Goal: Transaction & Acquisition: Purchase product/service

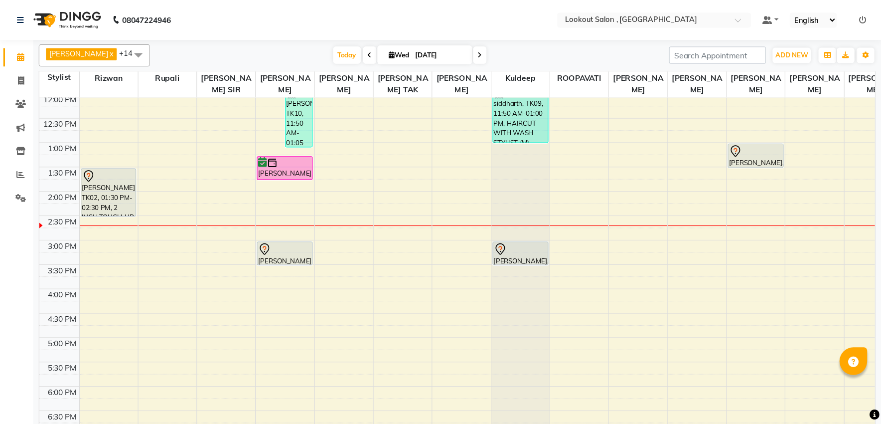
scroll to position [178, 0]
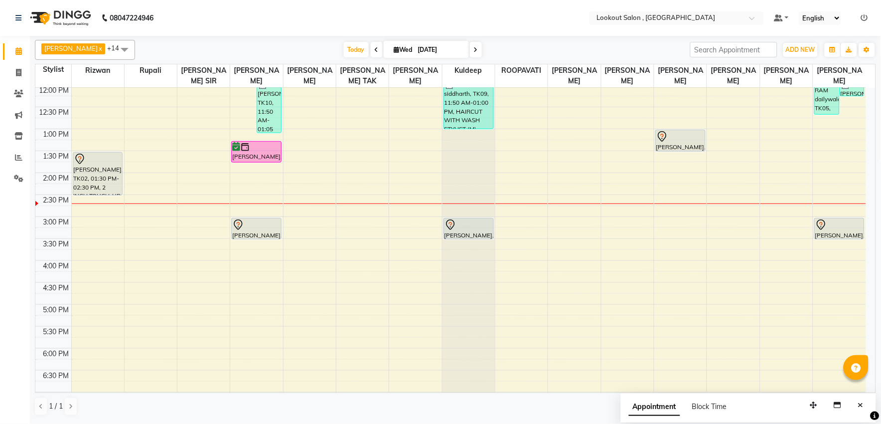
click at [654, 235] on div "8:00 AM 8:30 AM 9:00 AM 9:30 AM 10:00 AM 10:30 AM 11:00 AM 11:30 AM 12:00 PM 12…" at bounding box center [450, 238] width 831 height 657
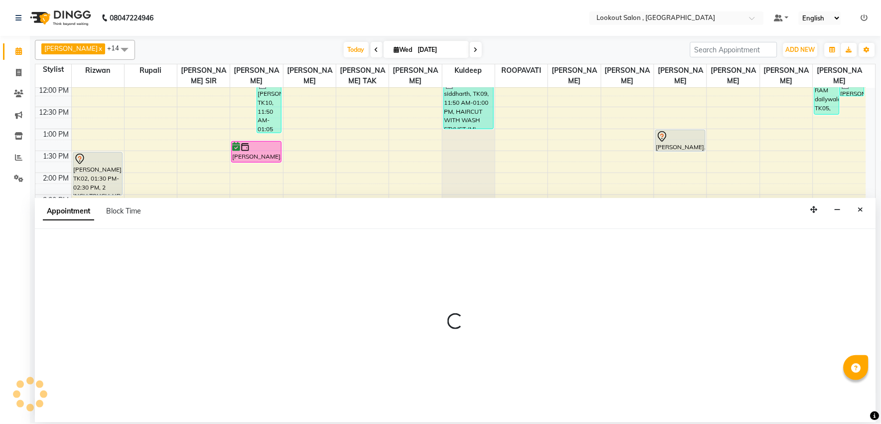
select select "48095"
select select "900"
select select "tentative"
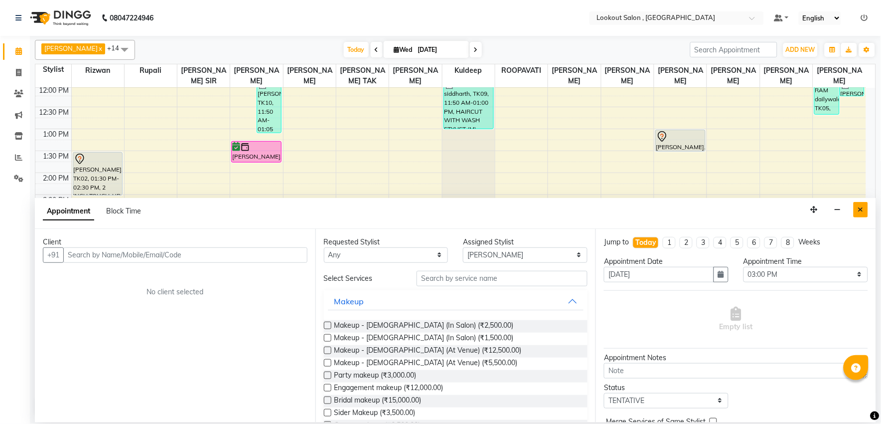
click at [793, 209] on icon "Close" at bounding box center [860, 209] width 5 height 7
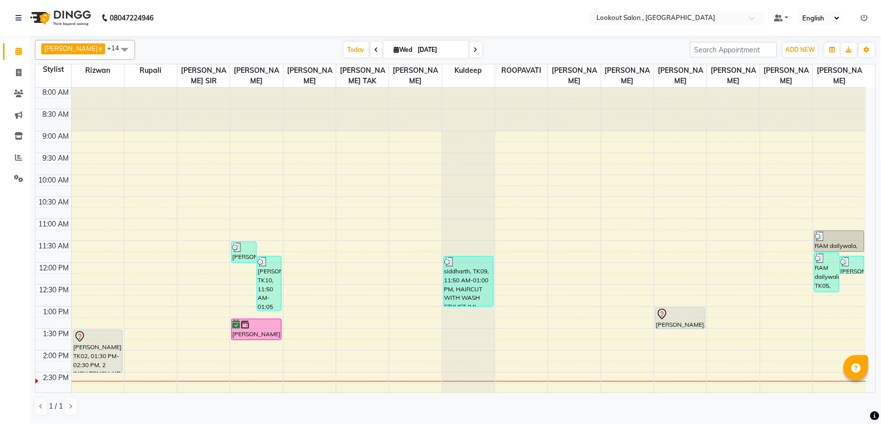
scroll to position [0, 0]
click at [14, 153] on span at bounding box center [18, 157] width 17 height 11
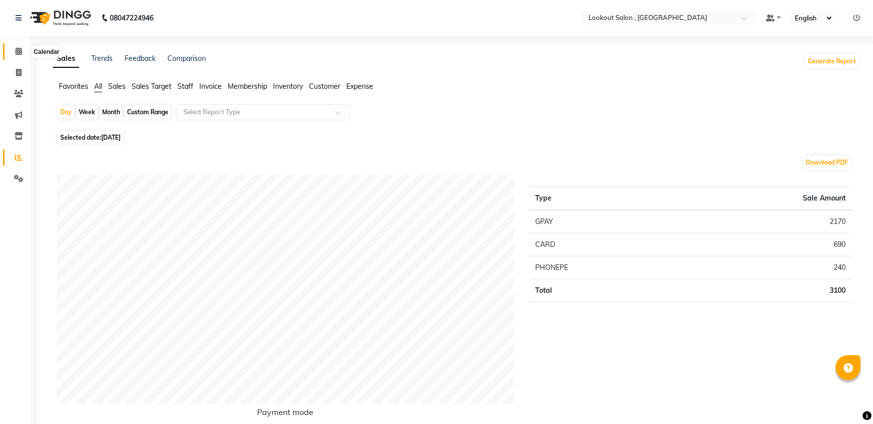
click at [14, 52] on span at bounding box center [18, 51] width 17 height 11
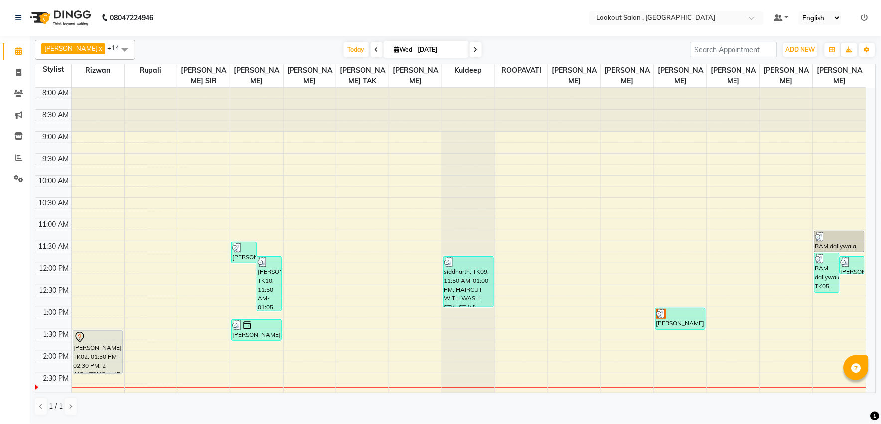
click at [470, 53] on span at bounding box center [476, 49] width 12 height 15
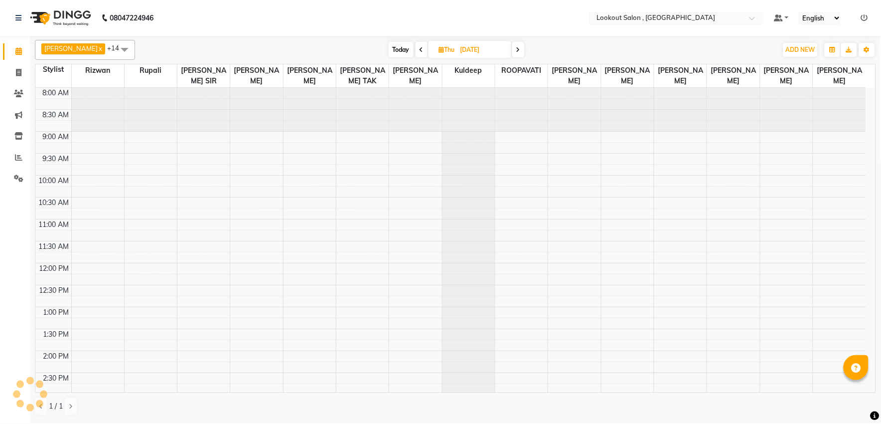
scroll to position [265, 0]
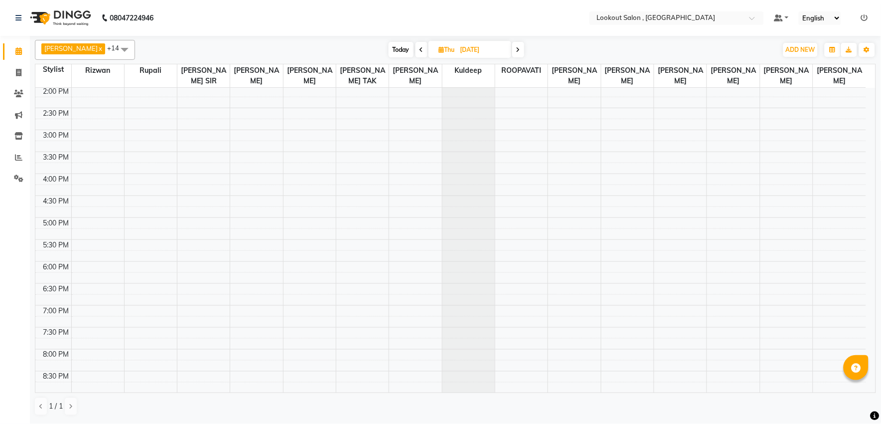
drag, startPoint x: 509, startPoint y: 60, endPoint x: 510, endPoint y: 50, distance: 9.5
click at [509, 55] on div "[PERSON_NAME] x [PERSON_NAME] x [PERSON_NAME] x [PERSON_NAME] x kuldeep x [PERS…" at bounding box center [455, 50] width 841 height 20
click at [516, 50] on icon at bounding box center [518, 50] width 4 height 6
click at [515, 50] on icon at bounding box center [517, 50] width 4 height 6
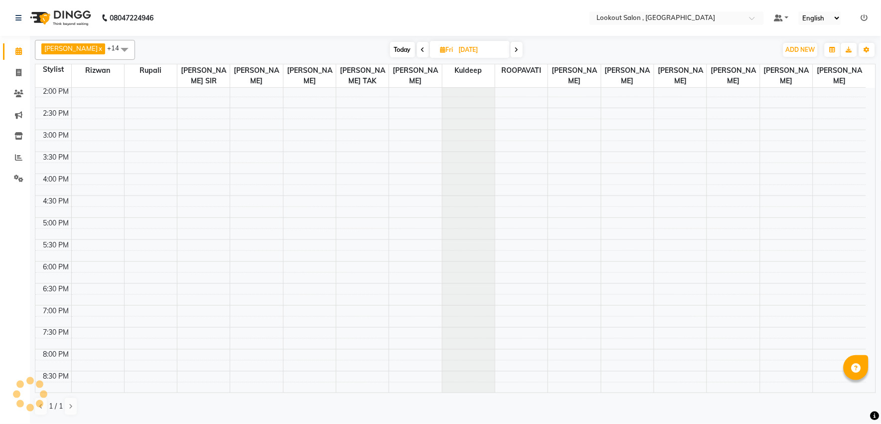
type input "[DATE]"
click at [628, 297] on div "8:00 AM 8:30 AM 9:00 AM 9:30 AM 10:00 AM 10:30 AM 11:00 AM 11:30 AM 12:00 PM 12…" at bounding box center [450, 345] width 831 height 701
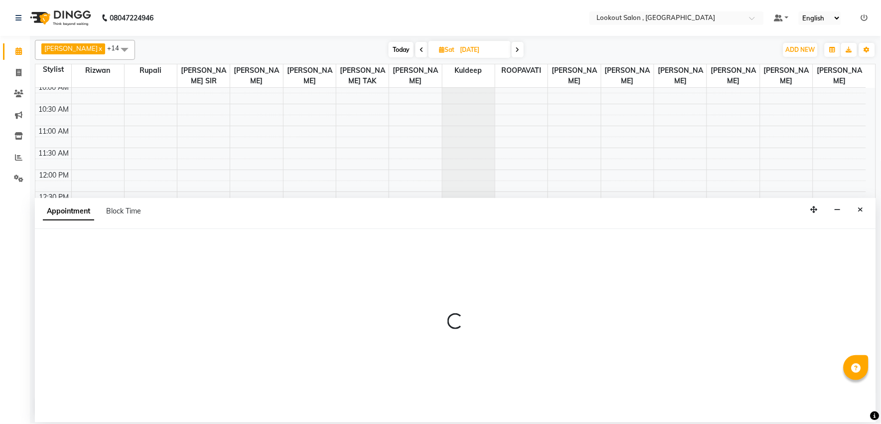
click at [628, 297] on div at bounding box center [455, 325] width 841 height 193
select select "43261"
select select "870"
select select "tentative"
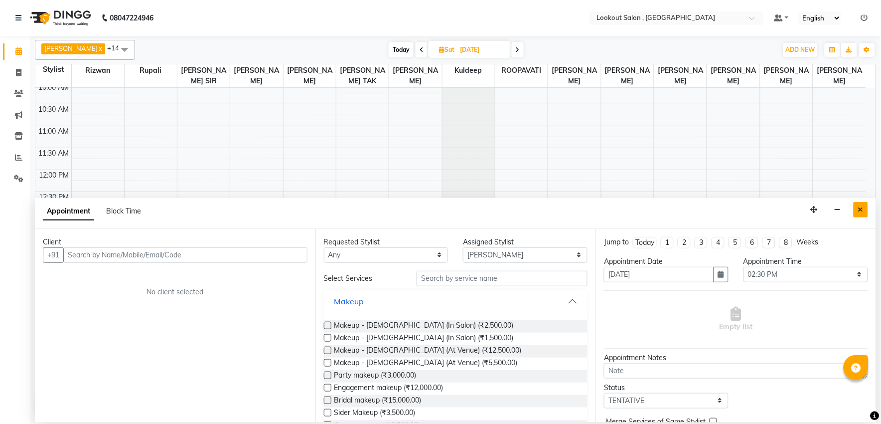
click at [793, 216] on button "Close" at bounding box center [861, 209] width 14 height 15
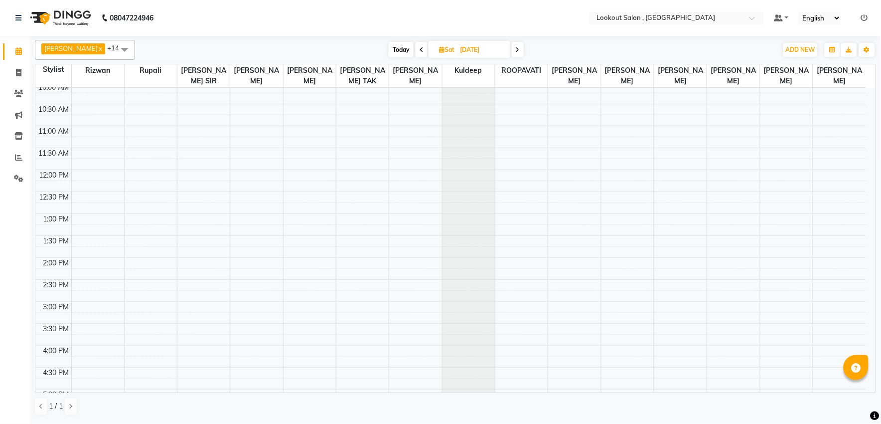
click at [666, 231] on div "8:00 AM 8:30 AM 9:00 AM 9:30 AM 10:00 AM 10:30 AM 11:00 AM 11:30 AM 12:00 PM 12…" at bounding box center [450, 345] width 831 height 701
select select "48095"
select select "tentative"
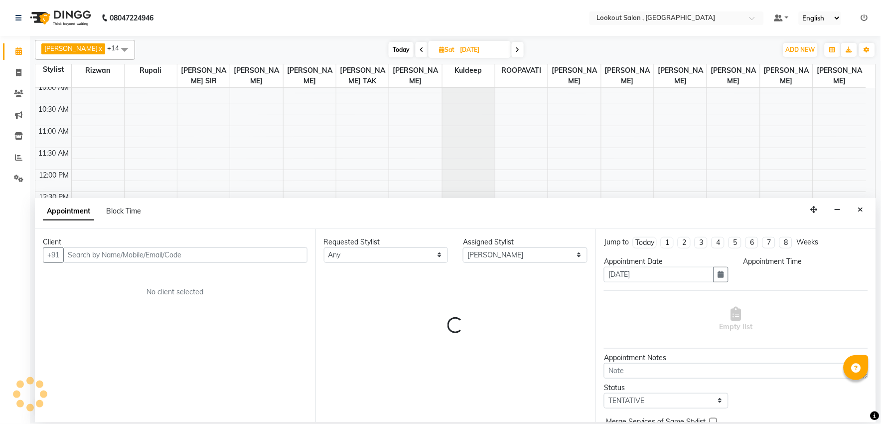
click at [666, 231] on div "Client +91 No client selected Requested Stylist Any [PERSON_NAME] [PERSON_NAME]…" at bounding box center [455, 325] width 841 height 193
select select "780"
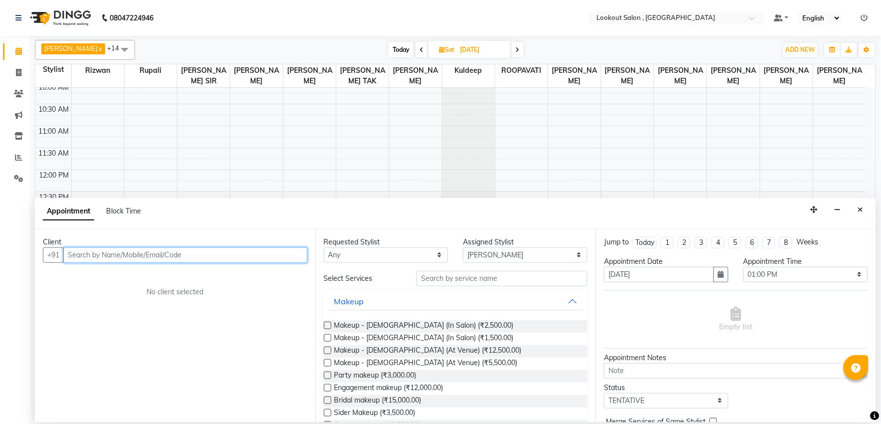
drag, startPoint x: 193, startPoint y: 255, endPoint x: 188, endPoint y: 251, distance: 6.4
click at [193, 255] on input "text" at bounding box center [185, 254] width 244 height 15
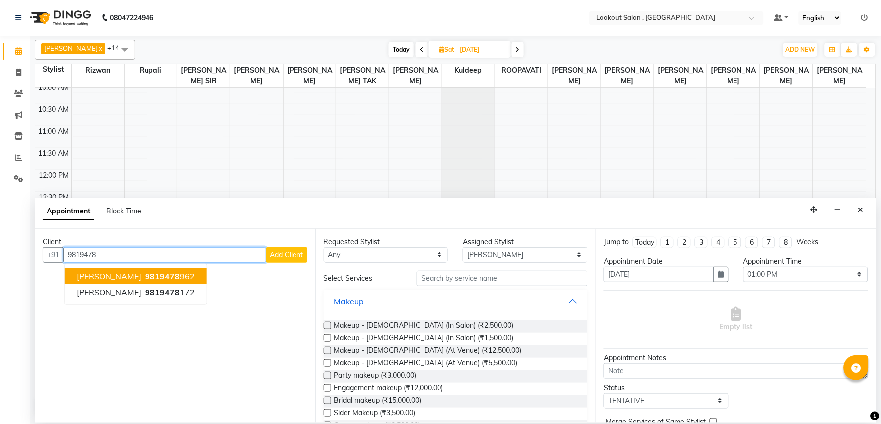
click at [167, 276] on span "9819478" at bounding box center [162, 276] width 35 height 10
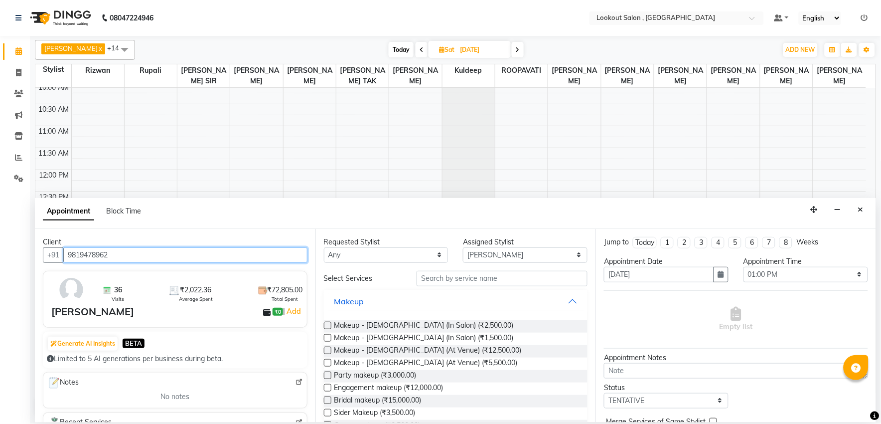
type input "9819478962"
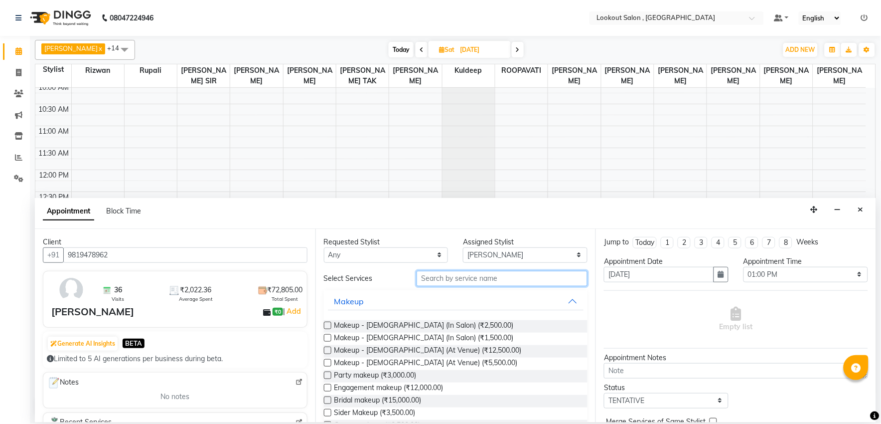
click at [463, 282] on input "text" at bounding box center [502, 278] width 171 height 15
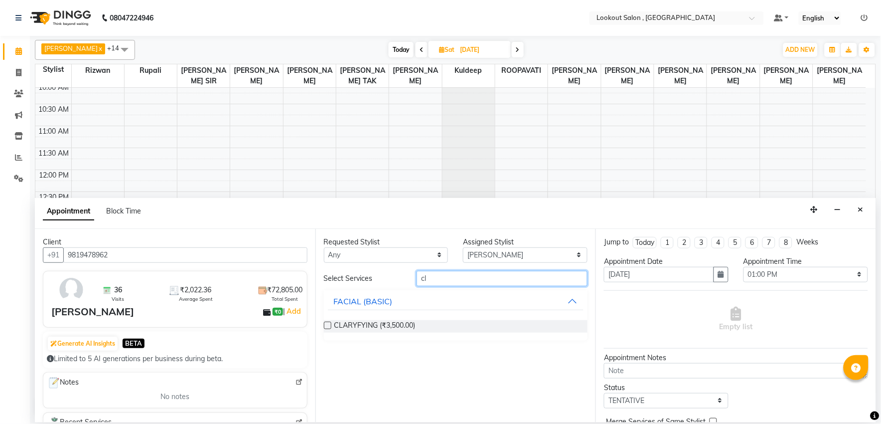
type input "c"
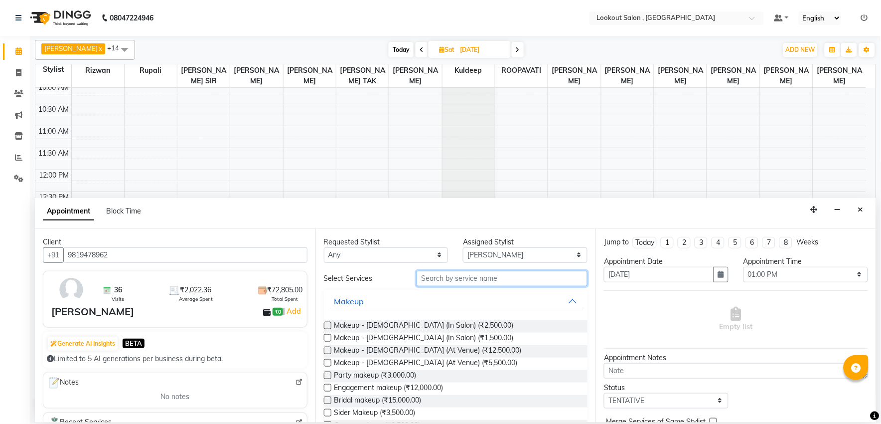
click at [433, 281] on input "text" at bounding box center [502, 278] width 171 height 15
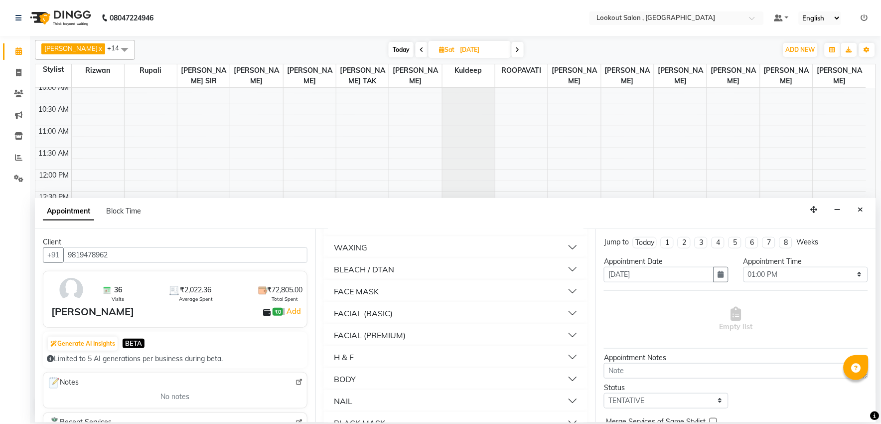
scroll to position [317, 0]
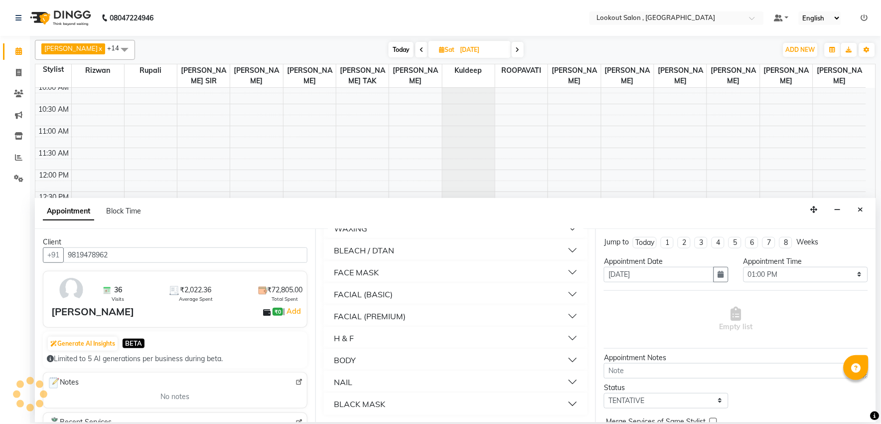
type input "c"
click at [372, 295] on div "FACIAL (BASIC)" at bounding box center [363, 294] width 59 height 12
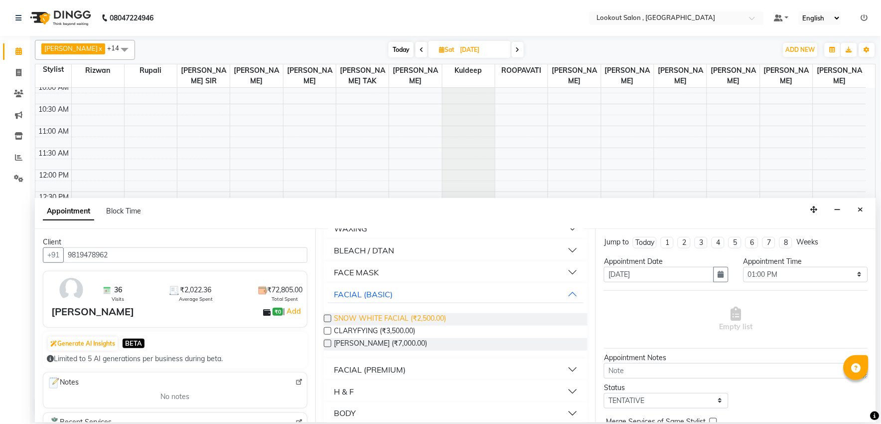
click at [385, 317] on span "SNOW WHITE FACIAL (₹2,500.00)" at bounding box center [390, 319] width 112 height 12
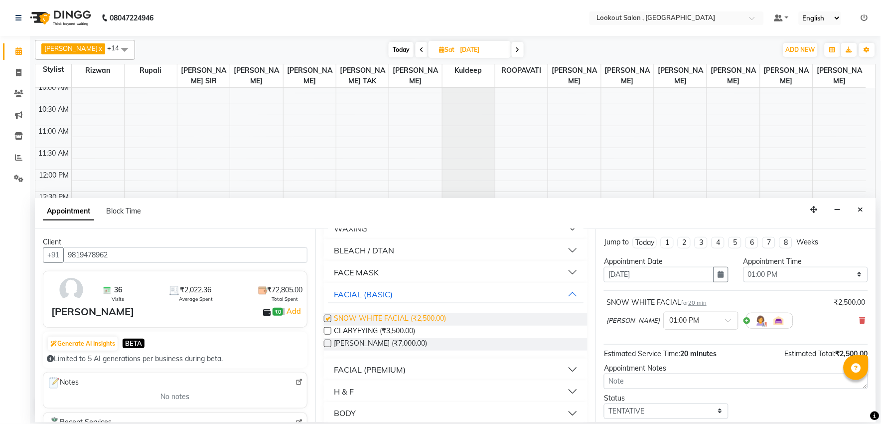
checkbox input "false"
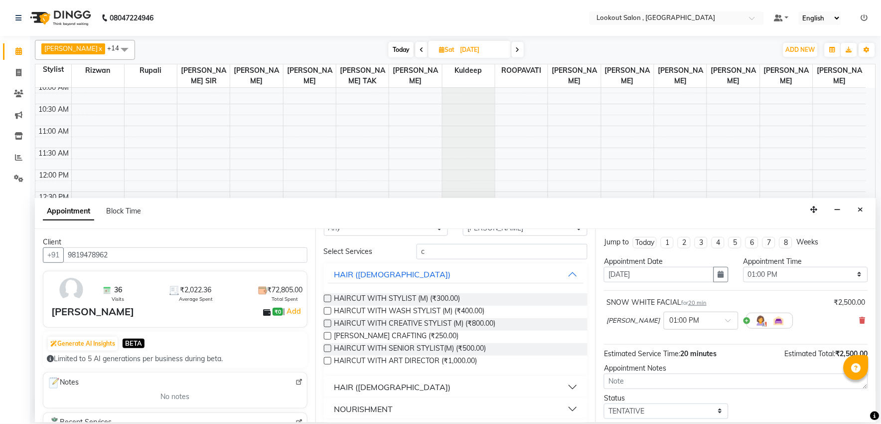
scroll to position [0, 0]
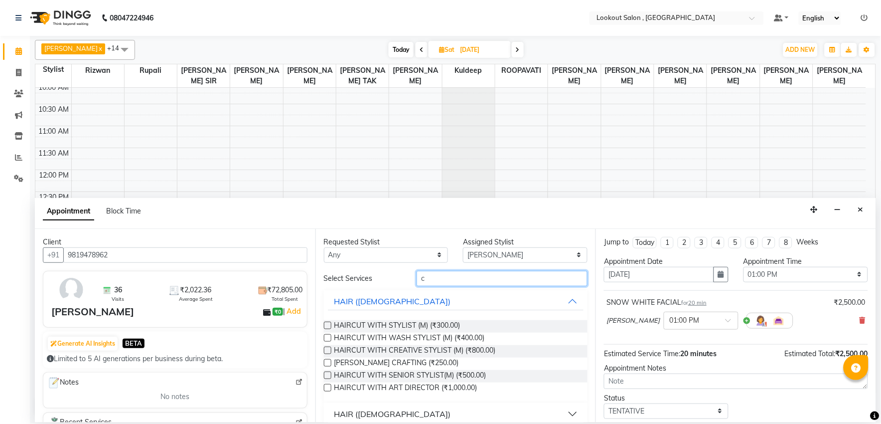
drag, startPoint x: 451, startPoint y: 282, endPoint x: 440, endPoint y: 285, distance: 10.8
click at [450, 282] on input "c" at bounding box center [502, 278] width 171 height 15
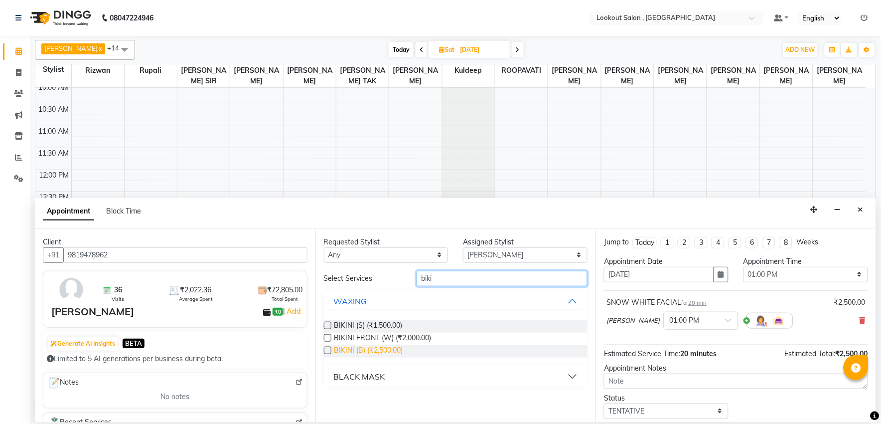
type input "biki"
click at [379, 351] on span "BIKINI (B) (₹2,500.00)" at bounding box center [368, 351] width 69 height 12
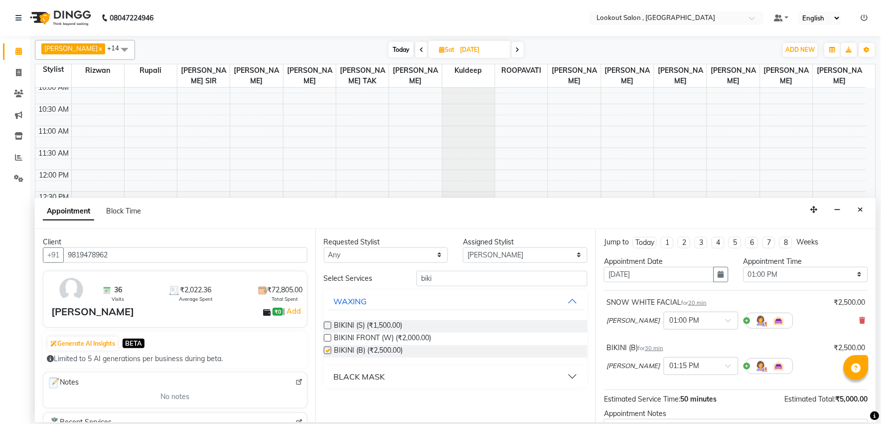
checkbox input "false"
drag, startPoint x: 448, startPoint y: 281, endPoint x: 386, endPoint y: 291, distance: 62.6
click at [386, 288] on div "Select Services biki WAXING BIKINI (S) (₹1,500.00) BIKINI FRONT (W) (₹2,000.00)…" at bounding box center [456, 329] width 264 height 117
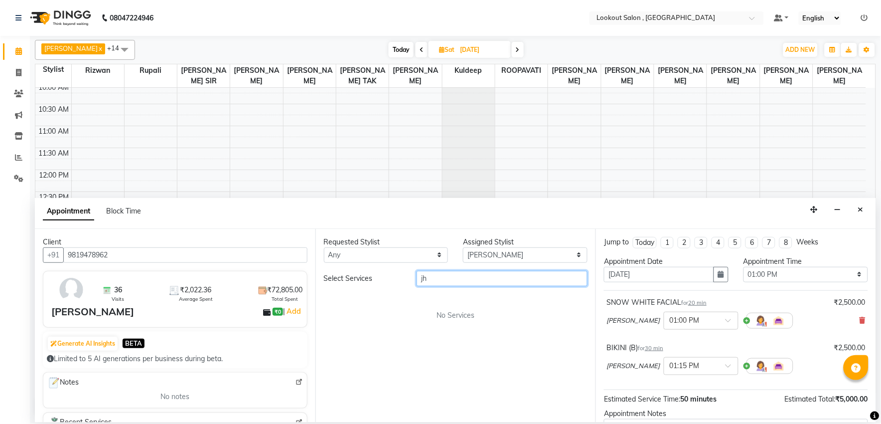
type input "j"
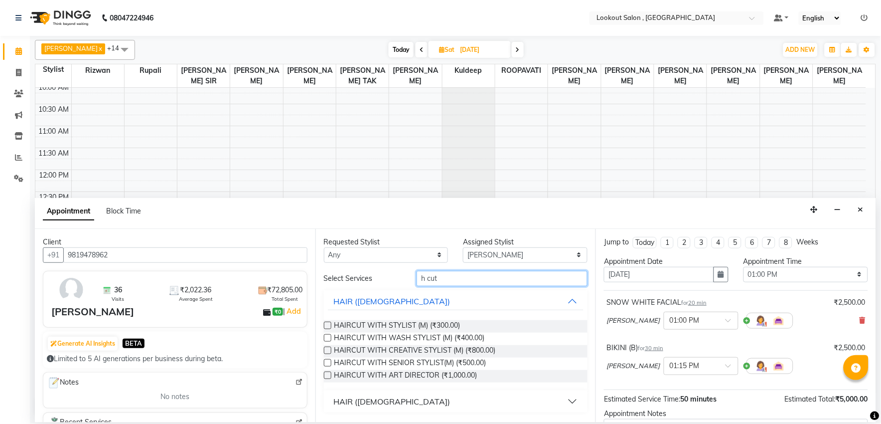
type input "h cut"
click at [366, 381] on button "HAIR (FEMALE)" at bounding box center [456, 401] width 256 height 18
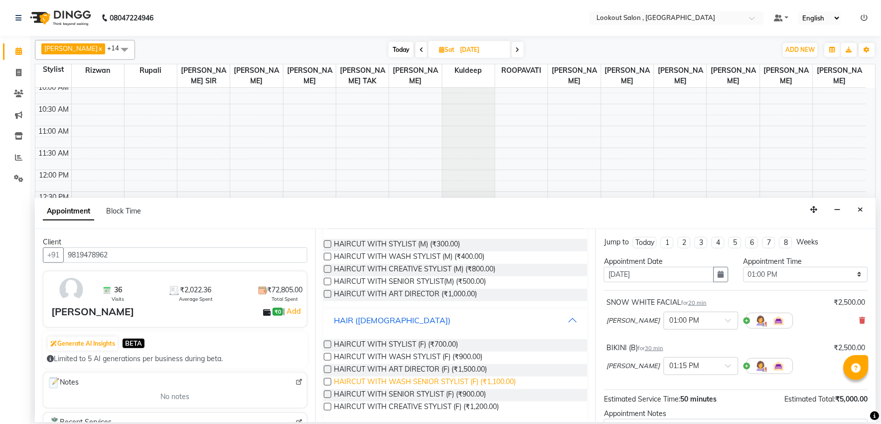
scroll to position [88, 0]
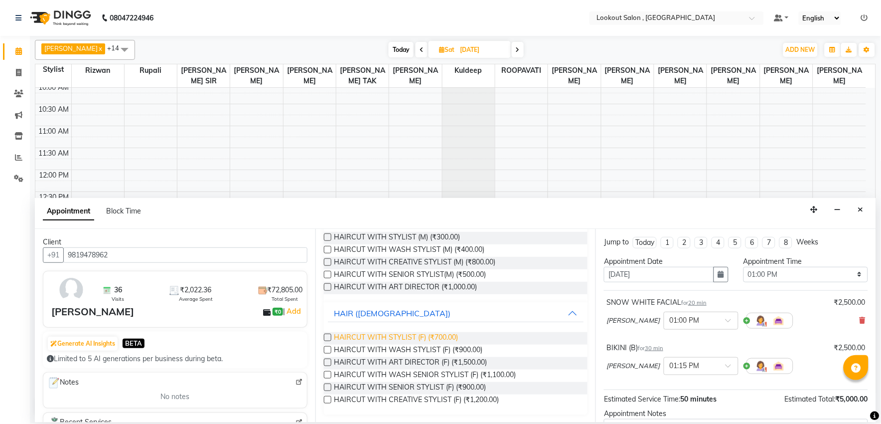
click at [426, 334] on span "HAIRCUT WITH STYLIST (F) (₹700.00)" at bounding box center [396, 338] width 124 height 12
checkbox input "false"
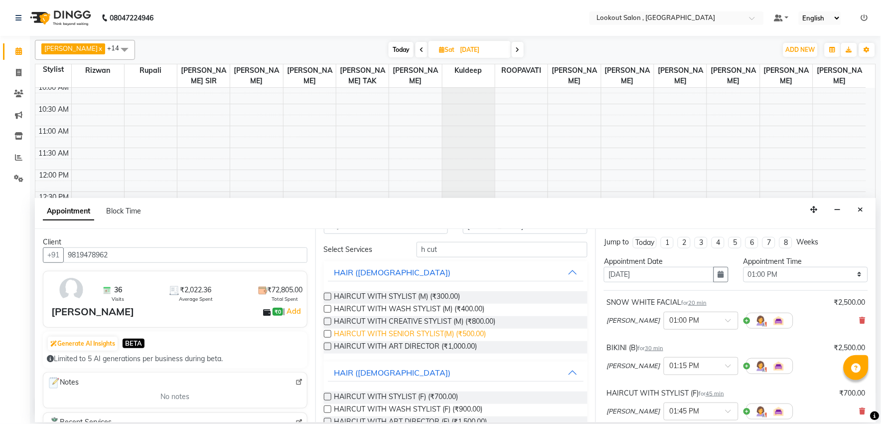
scroll to position [0, 0]
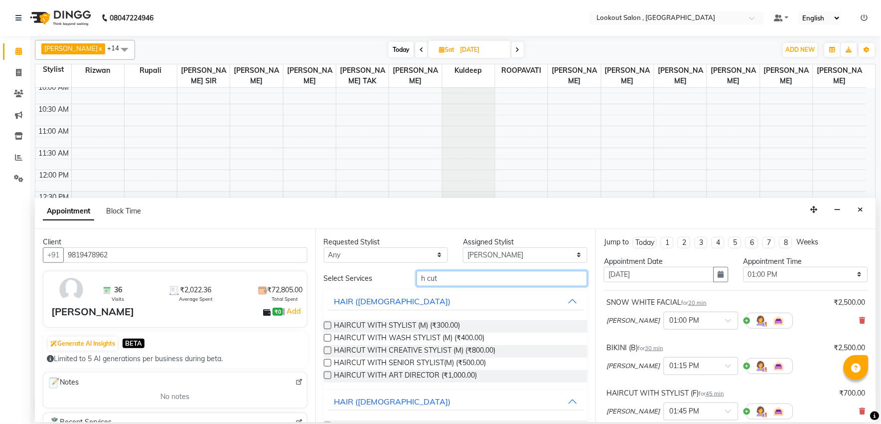
drag, startPoint x: 444, startPoint y: 276, endPoint x: 370, endPoint y: 298, distance: 76.3
click at [365, 296] on div "Select Services h cut HAIR (MALE) HAIRCUT WITH STYLIST (M) (₹300.00) HAIRCUT WI…" at bounding box center [456, 387] width 264 height 232
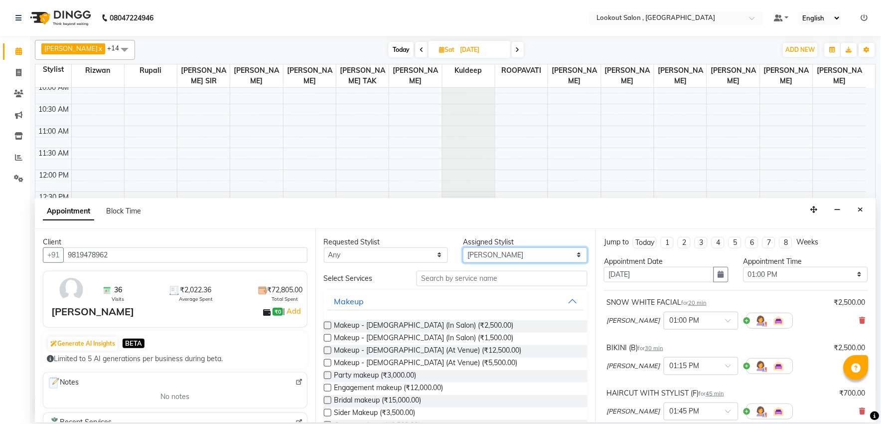
click at [474, 260] on select "Select Alizah Bangi ARMAN KASSAR jishan shekh KRISHNA SHAH kuldeep NANDINI GUPT…" at bounding box center [525, 254] width 125 height 15
click at [481, 257] on select "Select Alizah Bangi ARMAN KASSAR jishan shekh KRISHNA SHAH kuldeep NANDINI GUPT…" at bounding box center [525, 254] width 125 height 15
click at [474, 261] on select "Select Alizah Bangi ARMAN KASSAR jishan shekh KRISHNA SHAH kuldeep NANDINI GUPT…" at bounding box center [525, 254] width 125 height 15
select select "4400"
click at [463, 247] on select "Select Alizah Bangi ARMAN KASSAR jishan shekh KRISHNA SHAH kuldeep NANDINI GUPT…" at bounding box center [525, 254] width 125 height 15
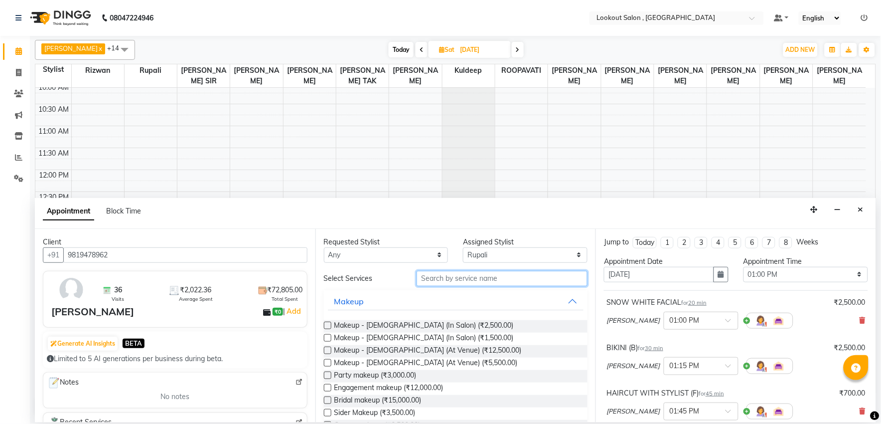
click at [463, 285] on input "text" at bounding box center [502, 278] width 171 height 15
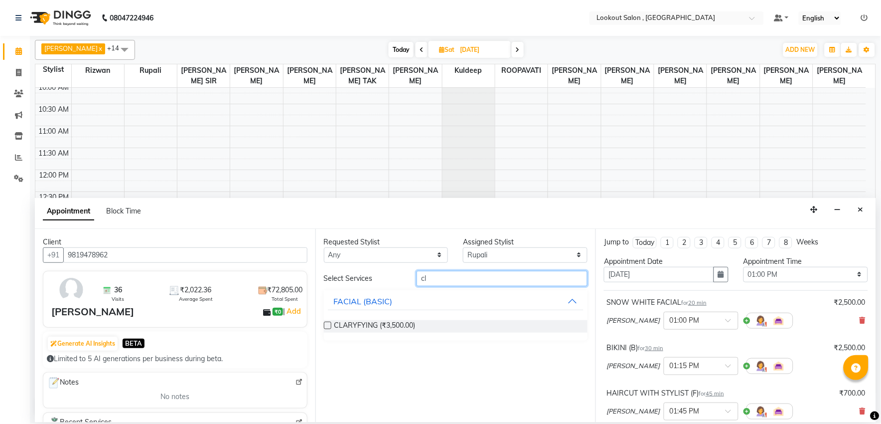
type input "c"
type input "facial"
click at [385, 350] on div "FACIAL (PREMIUM)" at bounding box center [370, 351] width 72 height 12
click at [396, 325] on span "SNOW WHITE FACIAL (₹2,500.00)" at bounding box center [390, 326] width 112 height 12
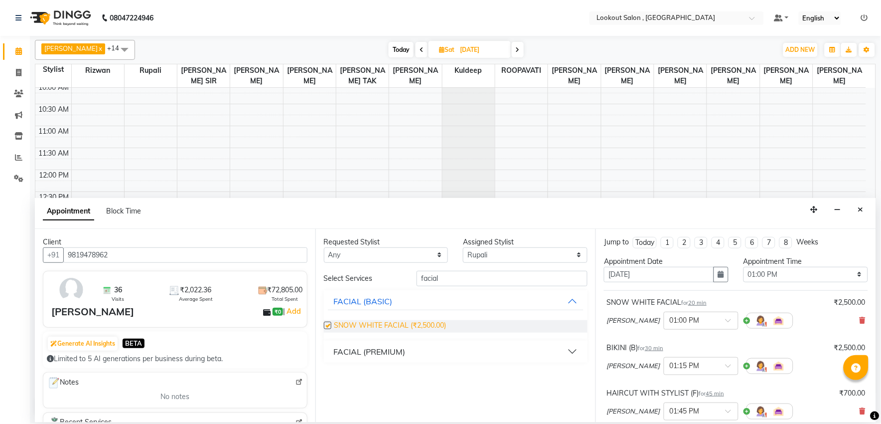
checkbox input "false"
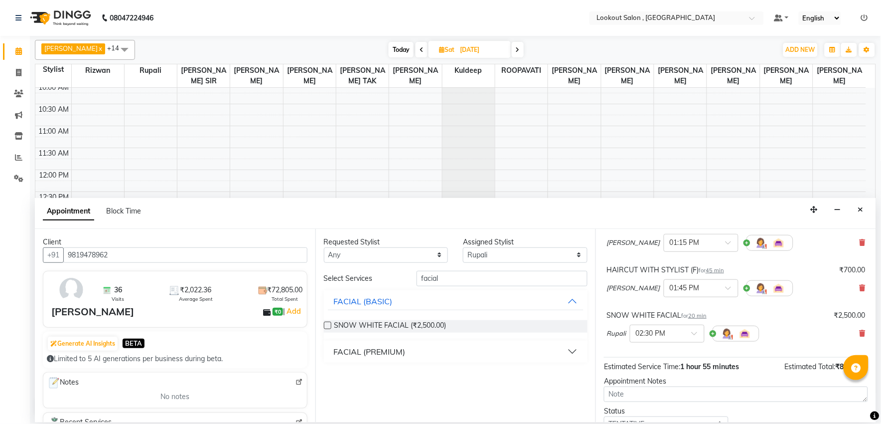
scroll to position [140, 0]
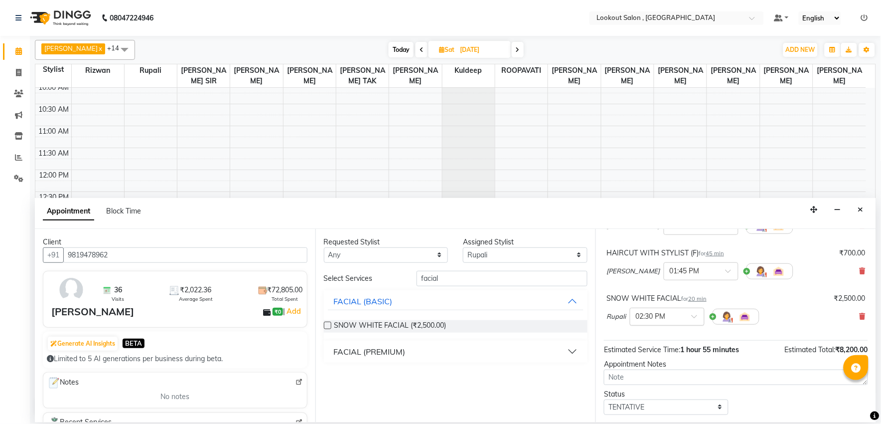
click at [651, 315] on input "text" at bounding box center [657, 315] width 44 height 10
click at [650, 327] on div "03:00 PM" at bounding box center [667, 334] width 74 height 18
click at [675, 332] on div "SNOW WHITE FACIAL for 20 min ₹2,500.00 shweta kashyap × 01:00 PM BIKINI (B) for…" at bounding box center [736, 245] width 264 height 190
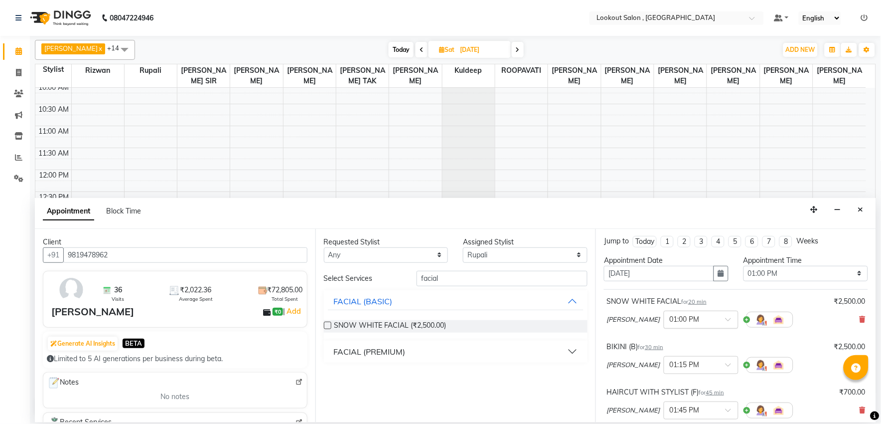
scroll to position [0, 0]
click at [688, 328] on div "× 01:00 PM" at bounding box center [701, 320] width 75 height 18
click at [686, 346] on div "03:00 PM" at bounding box center [701, 342] width 74 height 18
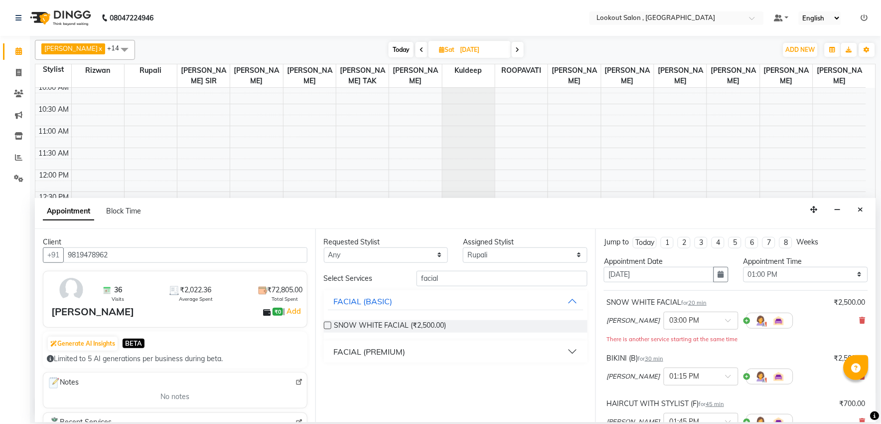
scroll to position [55, 0]
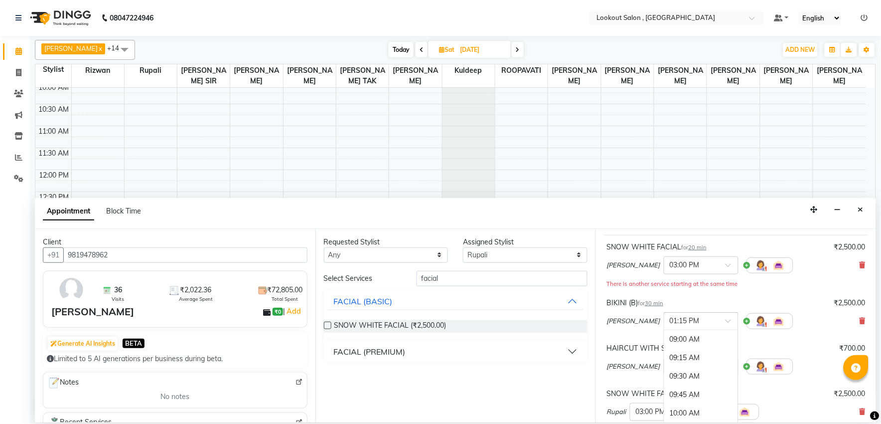
click at [700, 327] on div "× 01:15 PM" at bounding box center [701, 321] width 75 height 18
click at [691, 381] on div "01:30 PM" at bounding box center [701, 414] width 74 height 18
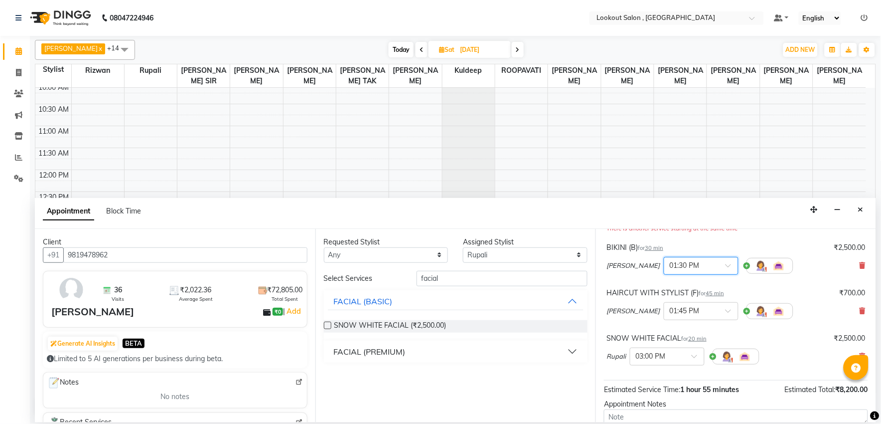
click at [691, 268] on input "text" at bounding box center [691, 265] width 44 height 10
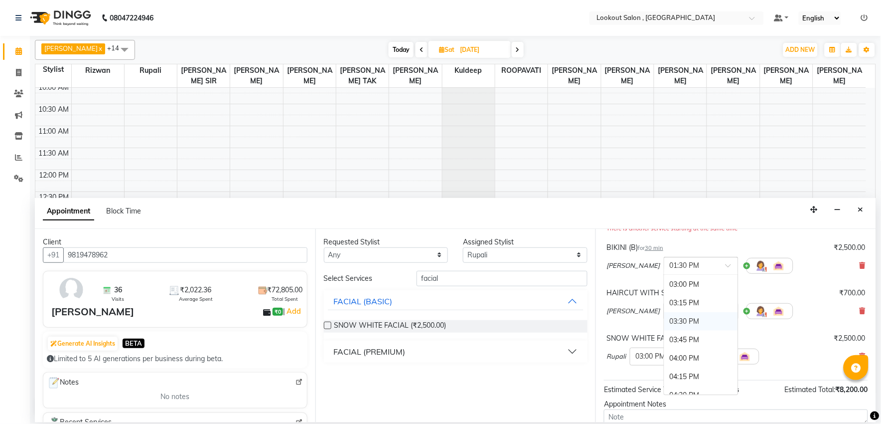
click at [683, 320] on div "03:30 PM" at bounding box center [701, 321] width 74 height 18
click at [685, 314] on input "text" at bounding box center [691, 310] width 44 height 10
click at [676, 331] on div "04:00 PM" at bounding box center [701, 329] width 74 height 18
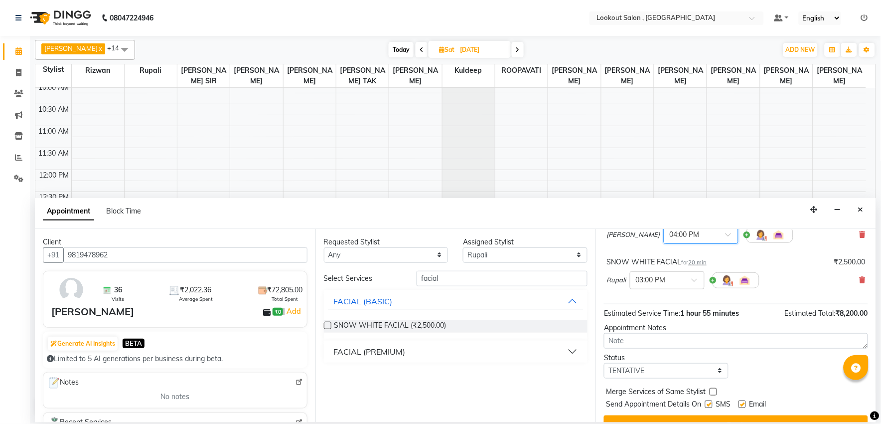
scroll to position [206, 0]
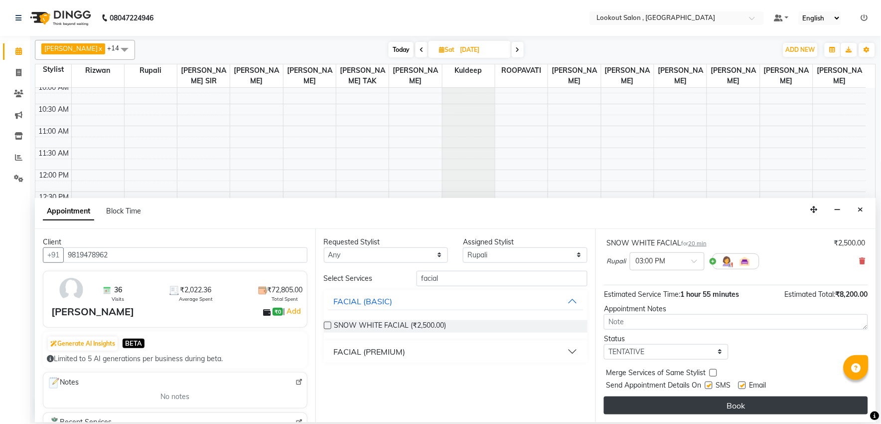
click at [708, 381] on button "Book" at bounding box center [736, 405] width 264 height 18
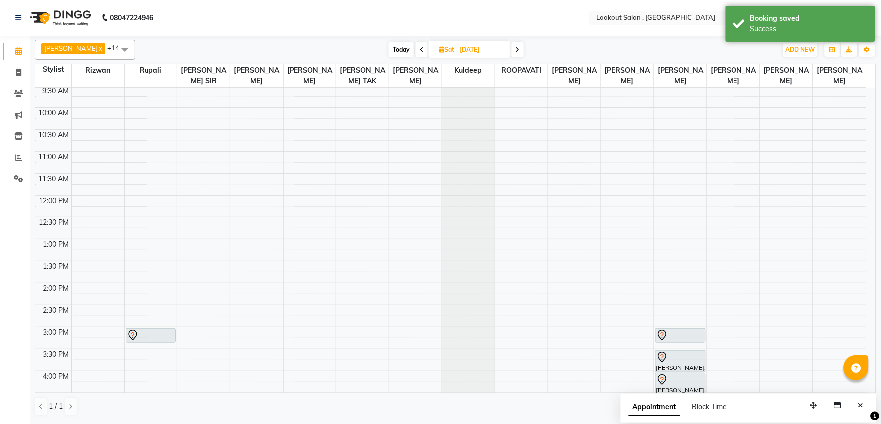
scroll to position [93, 0]
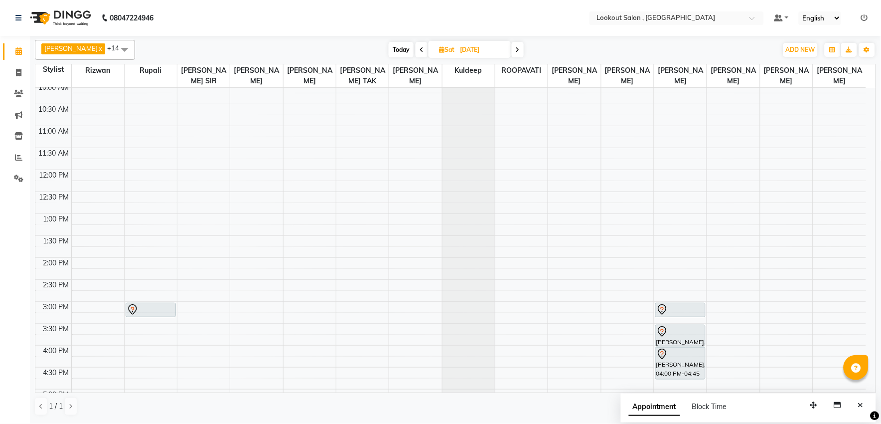
drag, startPoint x: 682, startPoint y: 326, endPoint x: 681, endPoint y: 332, distance: 6.1
click at [681, 332] on div "8:00 AM 8:30 AM 9:00 AM 9:30 AM 10:00 AM 10:30 AM 11:00 AM 11:30 AM 12:00 PM 12…" at bounding box center [450, 345] width 831 height 701
drag, startPoint x: 680, startPoint y: 326, endPoint x: 677, endPoint y: 334, distance: 8.7
drag, startPoint x: 671, startPoint y: 320, endPoint x: 670, endPoint y: 330, distance: 10.1
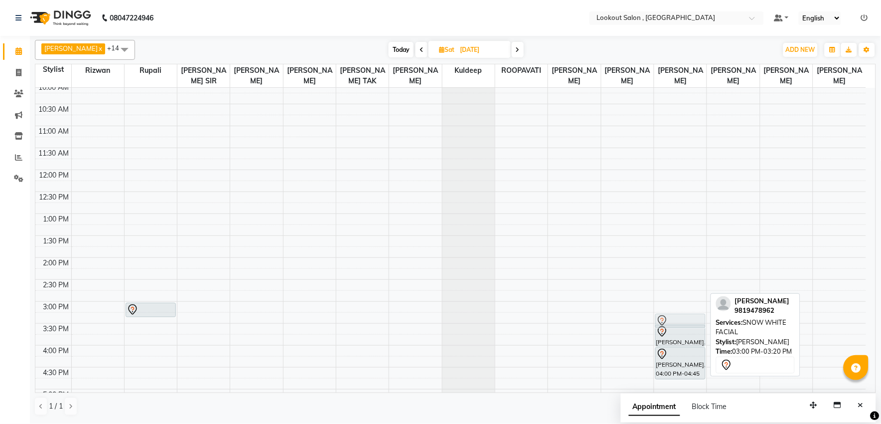
click at [670, 331] on div "Aishwariya Bhatt, 03:00 PM-03:20 PM, SNOW WHITE FACIAL Aishwariya Bhatt, 03:30 …" at bounding box center [680, 345] width 52 height 701
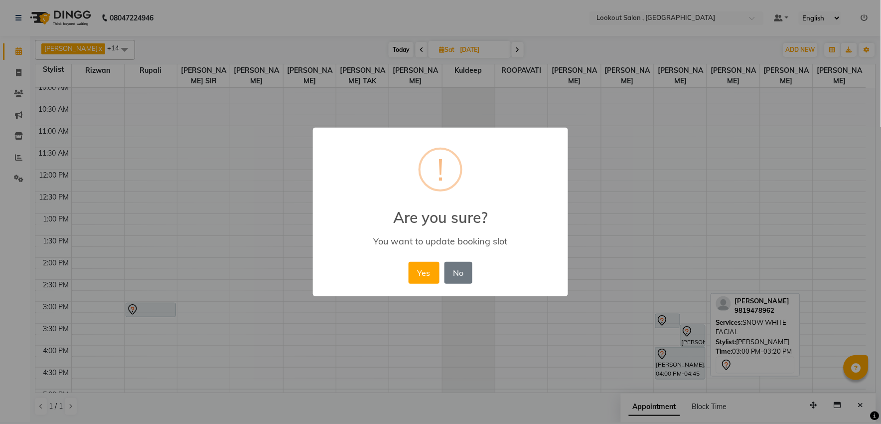
click at [670, 331] on div "× ! Are you sure? You want to update booking slot Yes No No" at bounding box center [440, 212] width 881 height 424
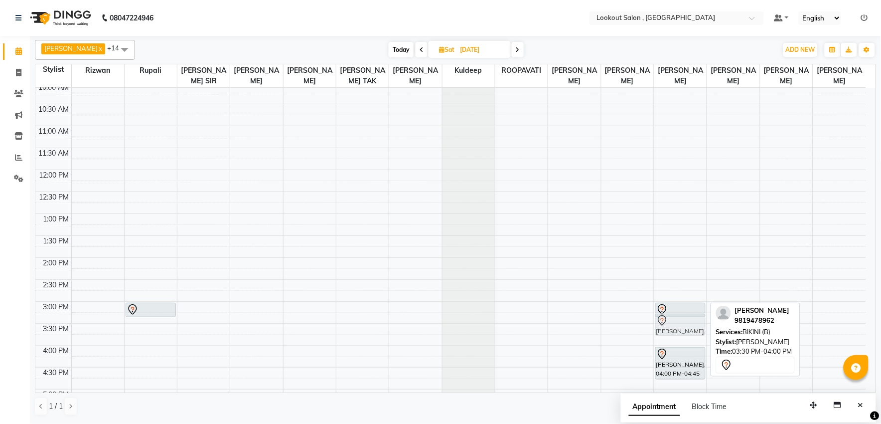
click at [675, 330] on div "Aishwariya Bhatt, 03:00 PM-03:20 PM, SNOW WHITE FACIAL Aishwariya Bhatt, 03:30 …" at bounding box center [680, 345] width 52 height 701
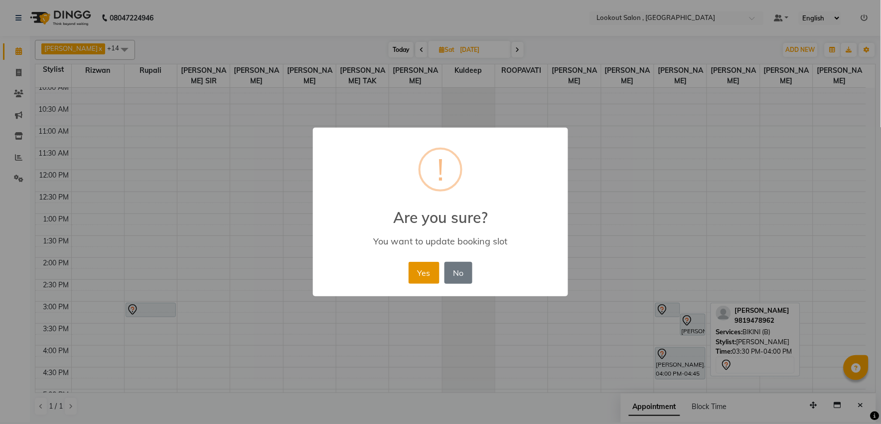
click at [424, 266] on button "Yes" at bounding box center [424, 273] width 30 height 22
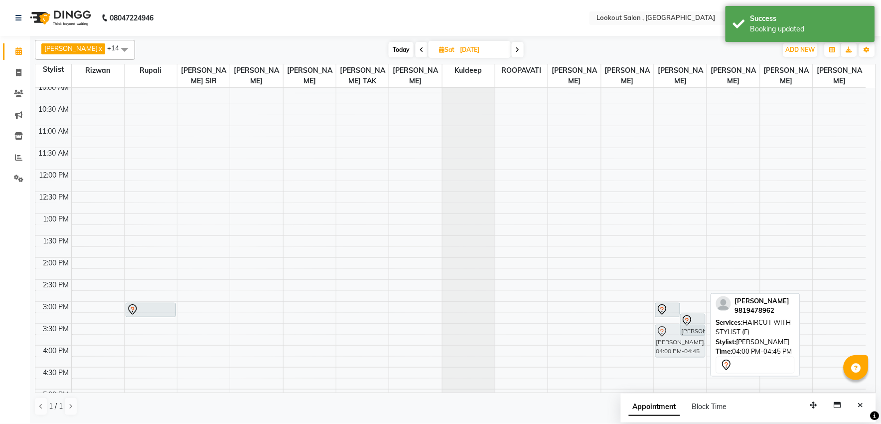
click at [683, 357] on div "Aishwariya Bhatt, 03:00 PM-03:20 PM, SNOW WHITE FACIAL Aishwariya Bhatt, 03:15 …" at bounding box center [680, 345] width 52 height 701
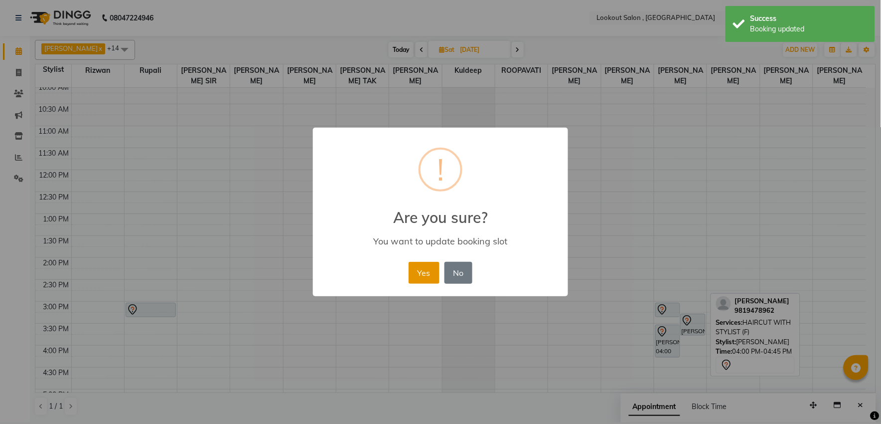
click at [430, 277] on button "Yes" at bounding box center [424, 273] width 30 height 22
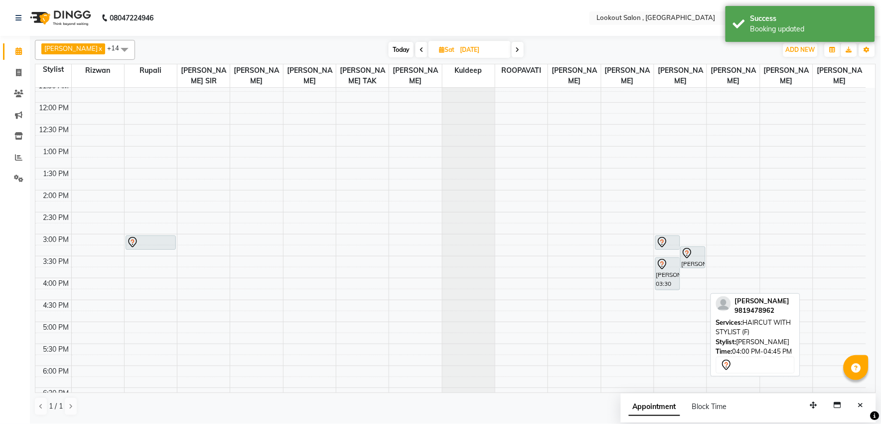
scroll to position [115, 0]
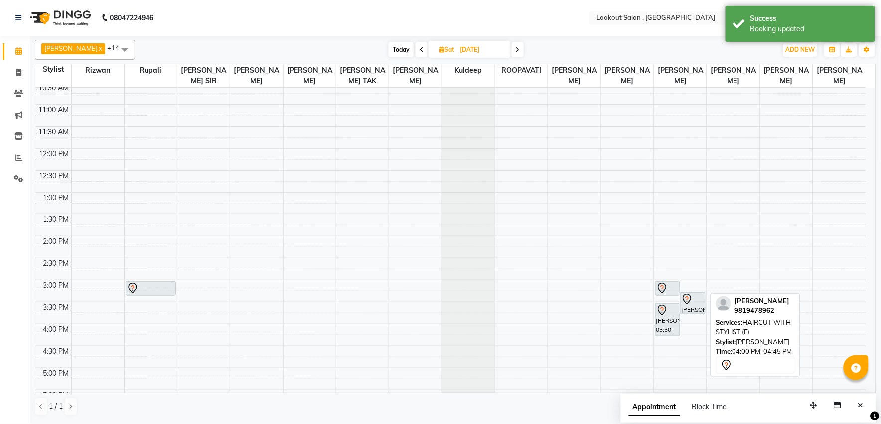
click at [391, 44] on span "Today" at bounding box center [401, 49] width 25 height 15
type input "03-09-2025"
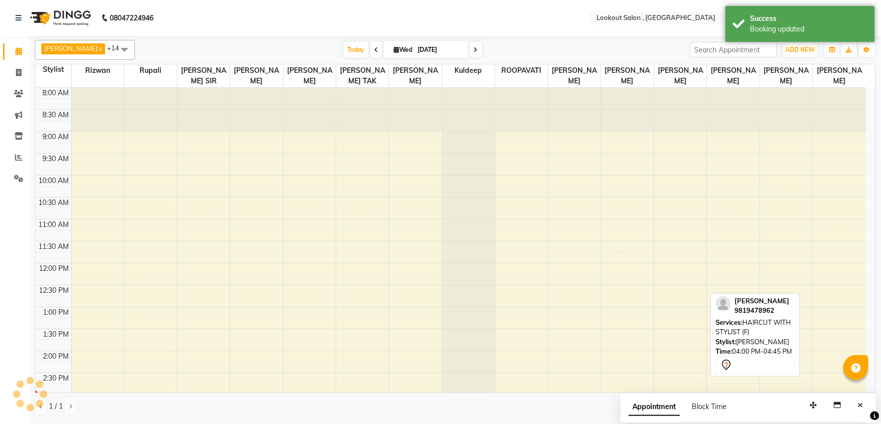
scroll to position [265, 0]
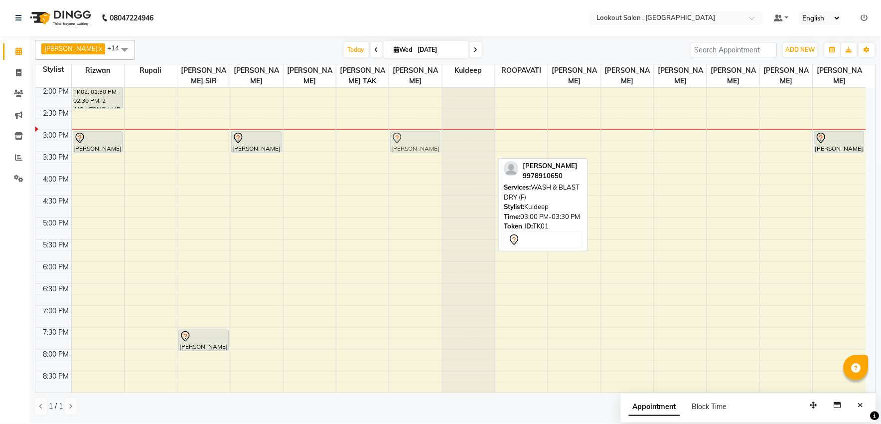
drag, startPoint x: 479, startPoint y: 143, endPoint x: 427, endPoint y: 142, distance: 52.3
click at [427, 142] on tr "Apeksha Patel, TK02, 01:30 PM-02:30 PM, 2 INCH TOUCH-UP (WITHOUT AMMONIA) PARTH…" at bounding box center [450, 151] width 831 height 657
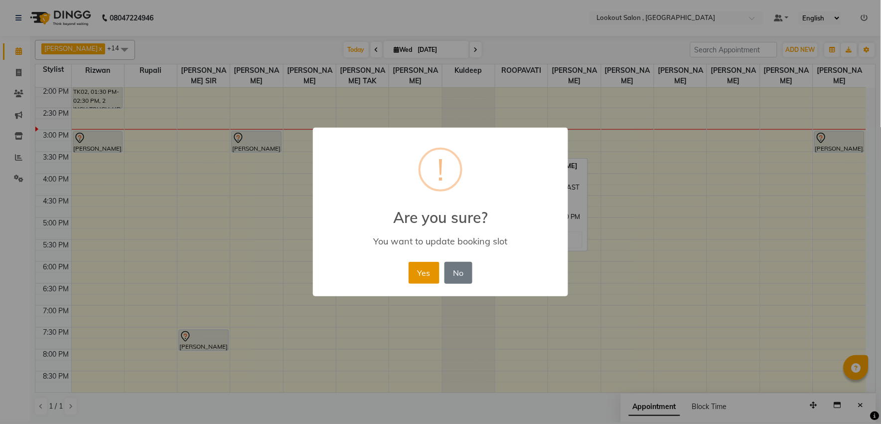
click at [430, 267] on button "Yes" at bounding box center [424, 273] width 30 height 22
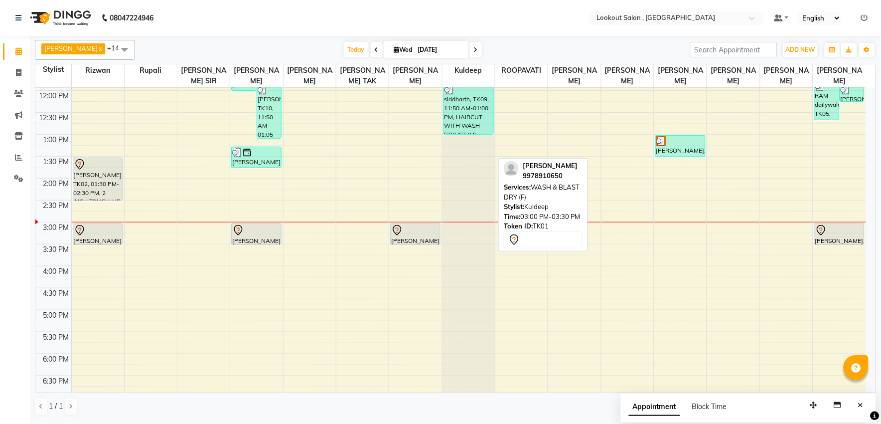
scroll to position [151, 0]
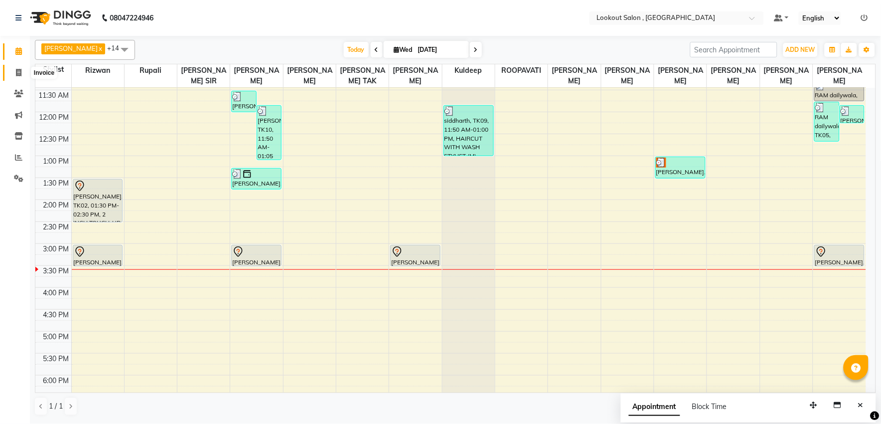
click at [17, 72] on icon at bounding box center [18, 72] width 5 height 7
select select "service"
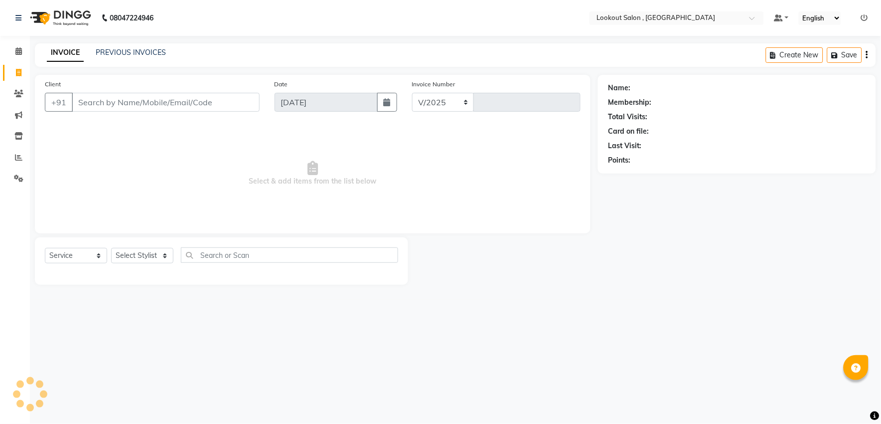
select select "151"
type input "6176"
click at [91, 103] on input "Client" at bounding box center [166, 102] width 188 height 19
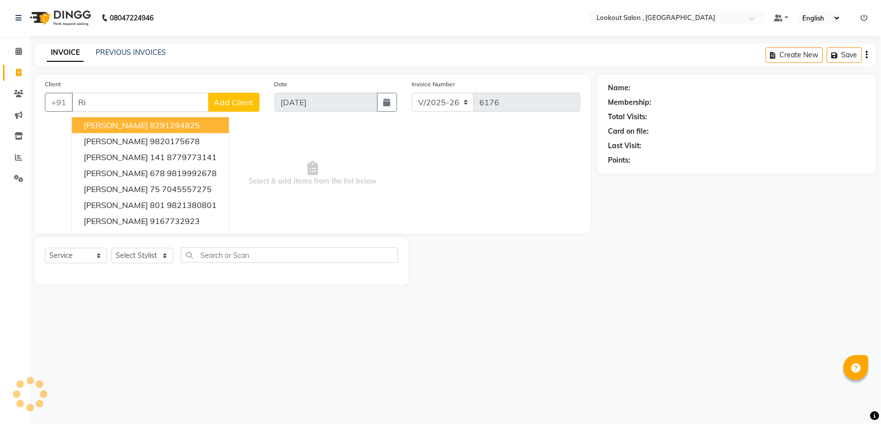
type input "R"
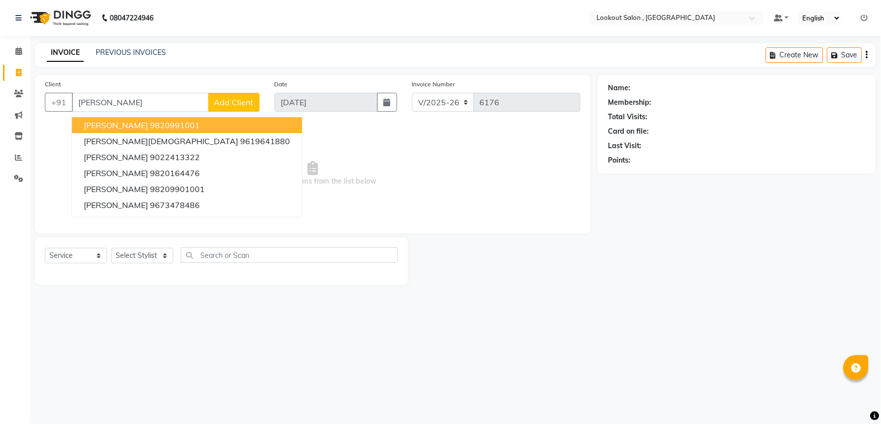
click at [152, 128] on ngb-highlight "9820991001" at bounding box center [175, 125] width 50 height 10
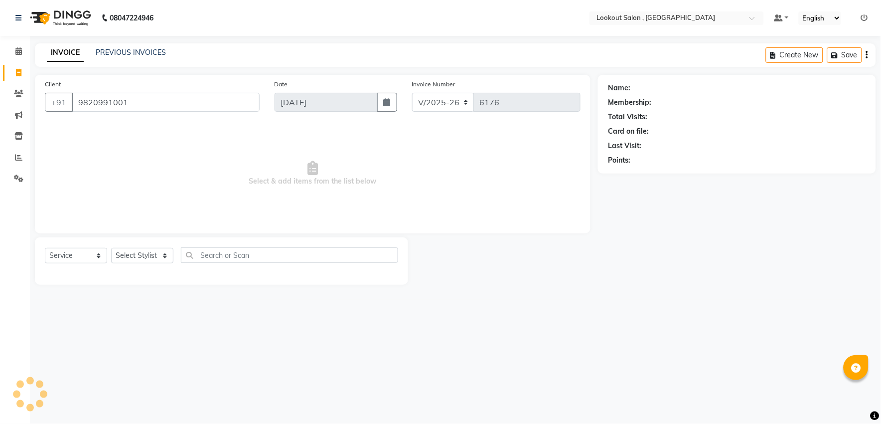
type input "9820991001"
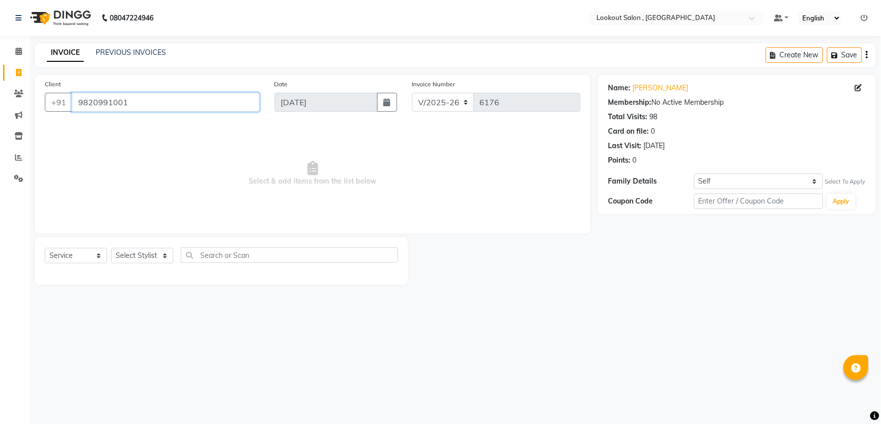
drag, startPoint x: 151, startPoint y: 97, endPoint x: 22, endPoint y: 150, distance: 139.5
click at [30, 146] on div "Client +91 9820991001 Date 03-09-2025 Invoice Number V/2025 V/2025-26 6176 Sele…" at bounding box center [312, 180] width 571 height 210
click at [23, 54] on span at bounding box center [18, 51] width 17 height 11
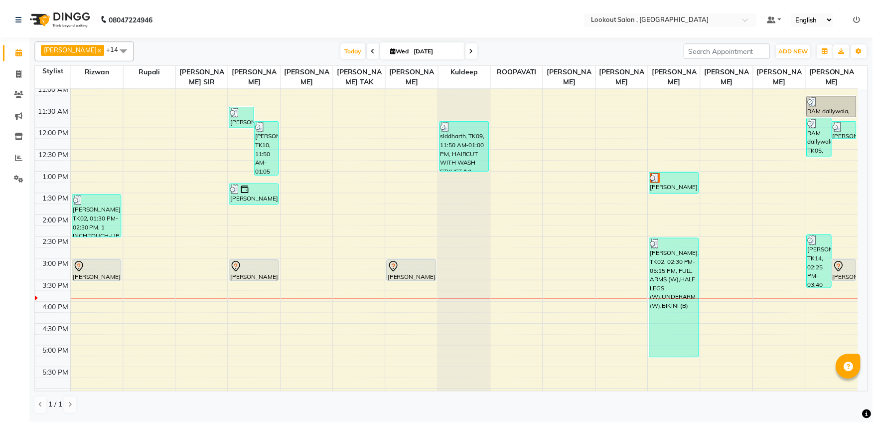
scroll to position [170, 0]
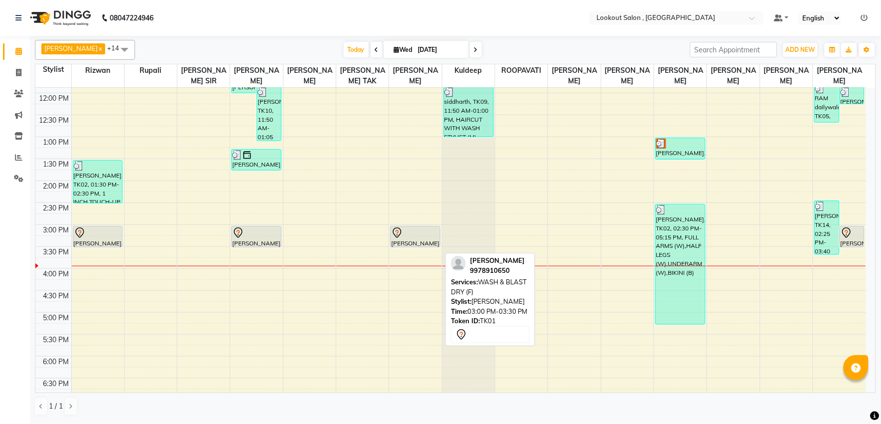
click at [410, 239] on div at bounding box center [415, 233] width 48 height 12
select select "7"
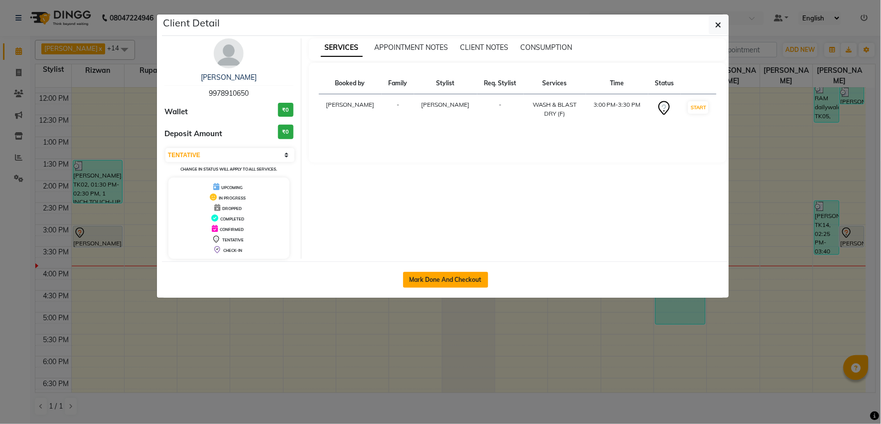
click at [455, 276] on button "Mark Done And Checkout" at bounding box center [445, 280] width 85 height 16
select select "service"
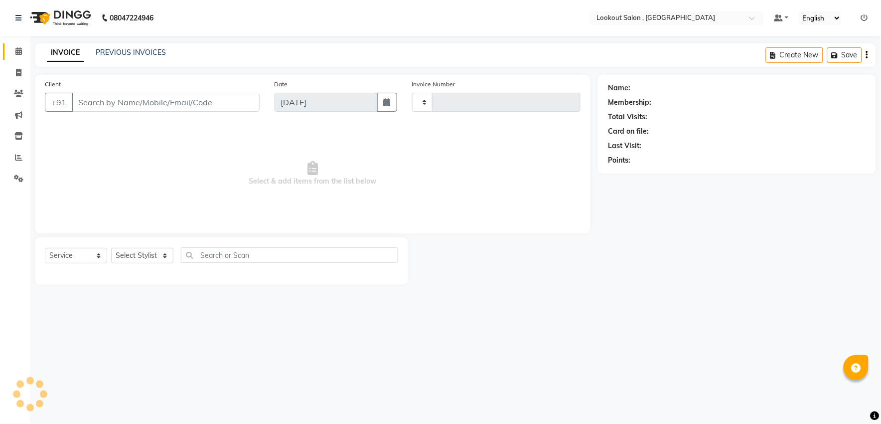
type input "6178"
select select "151"
type input "9978910650"
select select "11888"
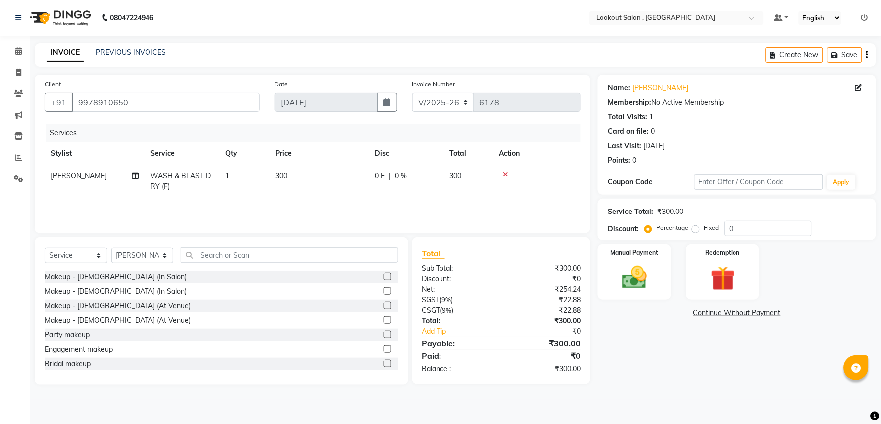
click at [71, 181] on td "SAJIDA" at bounding box center [95, 180] width 100 height 33
select select "11888"
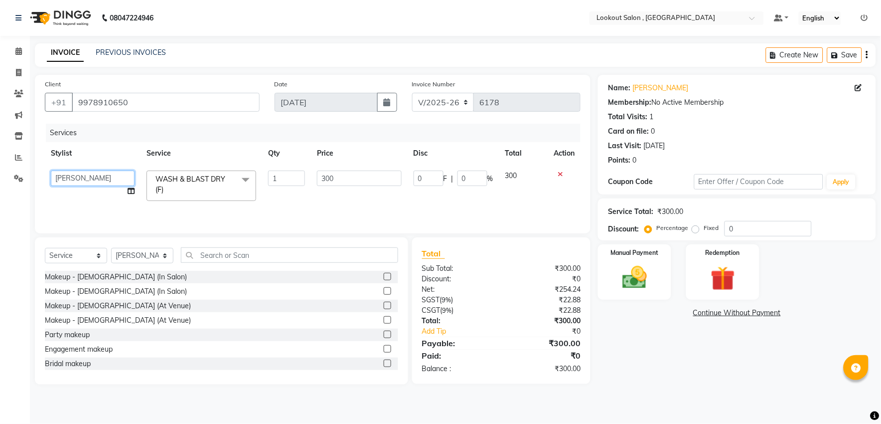
click at [71, 177] on select "Alizah Bangi ARMAN KASSAR jishan shekh KRISHNA SHAH kuldeep NANDINI GUPTA NIPUL…" at bounding box center [93, 177] width 84 height 15
select select "4387"
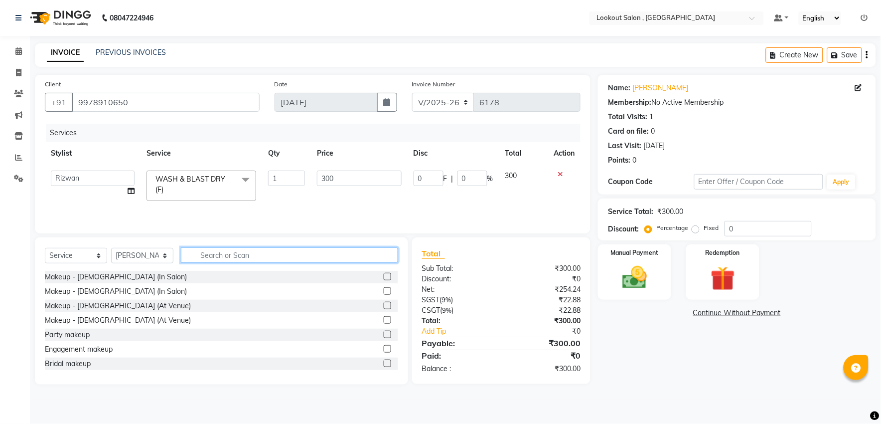
click at [212, 255] on input "text" at bounding box center [289, 254] width 217 height 15
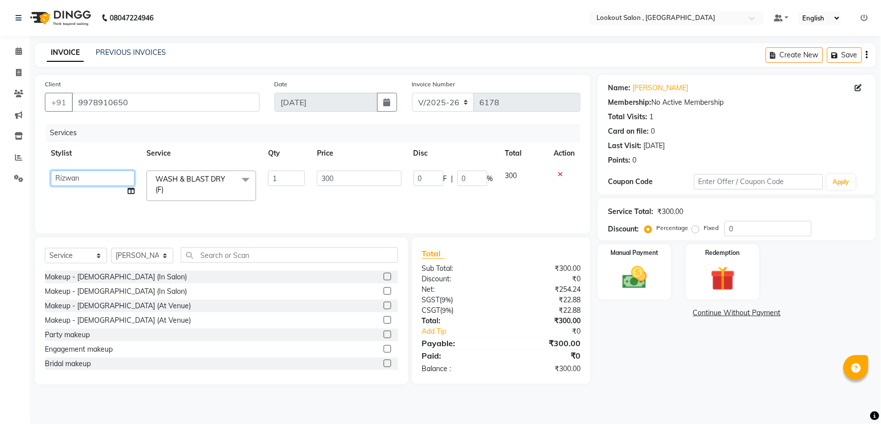
click at [100, 178] on select "Alizah Bangi ARMAN KASSAR jishan shekh KRISHNA SHAH kuldeep NANDINI GUPTA NIPUL…" at bounding box center [93, 177] width 84 height 15
click at [98, 381] on div "08047224946 Select Location × Lookout Salon , Chickoowadi Default Panel My Pane…" at bounding box center [440, 212] width 881 height 424
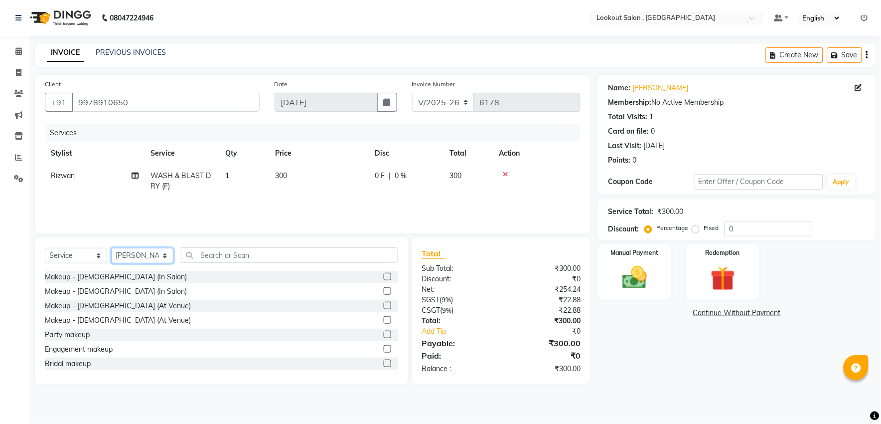
click at [143, 258] on select "Select Stylist Alizah Bangi ARMAN KASSAR jishan shekh KRISHNA SHAH kuldeep NAND…" at bounding box center [142, 255] width 62 height 15
select select "4387"
click at [111, 248] on select "Select Stylist Alizah Bangi ARMAN KASSAR jishan shekh KRISHNA SHAH kuldeep NAND…" at bounding box center [142, 255] width 62 height 15
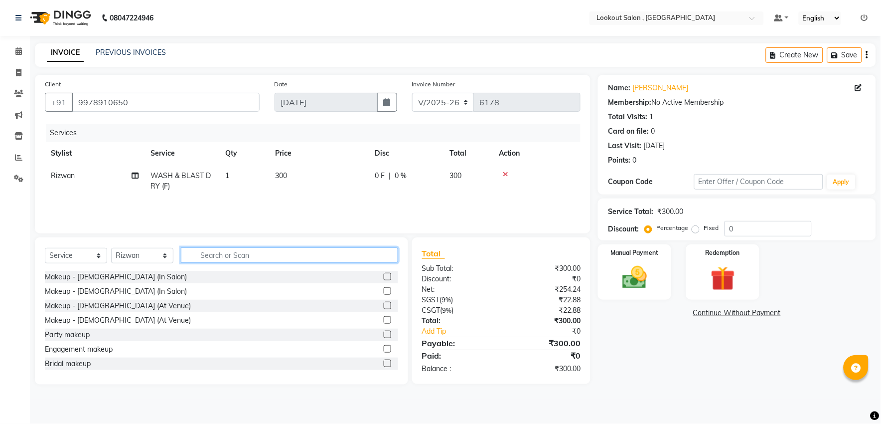
click at [209, 261] on input "text" at bounding box center [289, 254] width 217 height 15
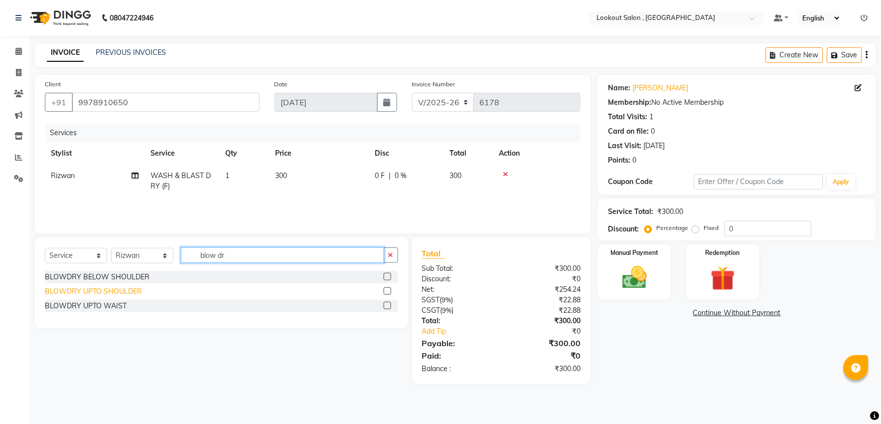
type input "blow dr"
click at [121, 295] on div "BLOWDRY UPTO SHOULDER" at bounding box center [93, 291] width 97 height 10
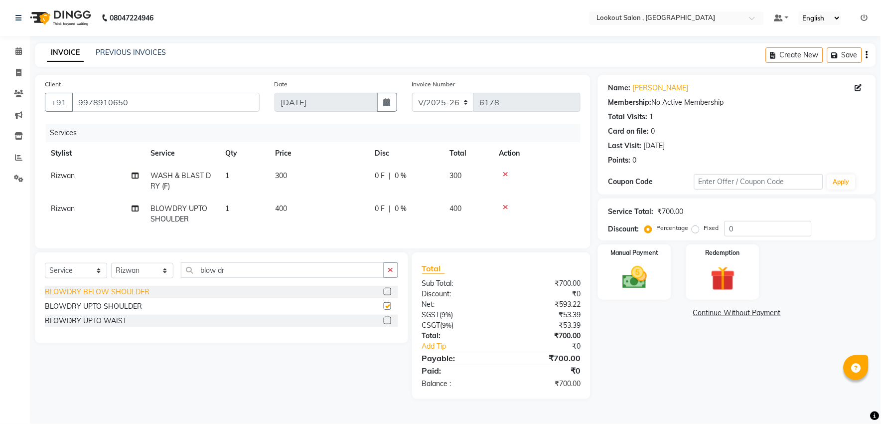
checkbox input "false"
click at [118, 326] on div "BLOWDRY UPTO WAIST" at bounding box center [86, 320] width 82 height 10
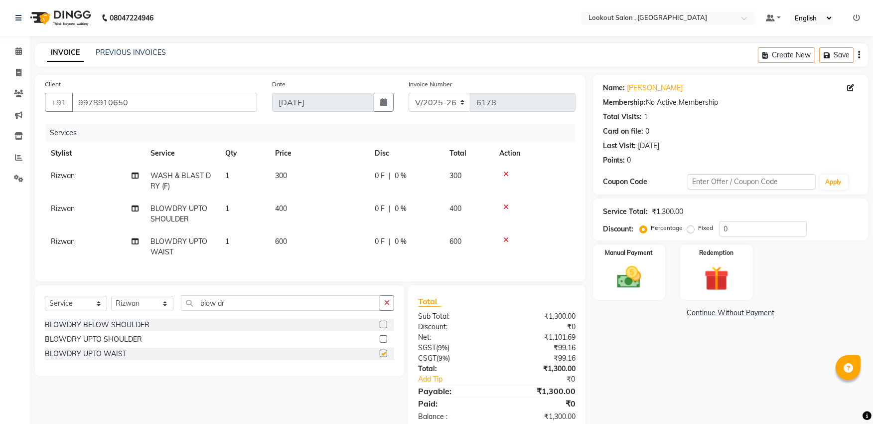
checkbox input "false"
click at [302, 246] on td "600" at bounding box center [319, 246] width 100 height 33
select select "4387"
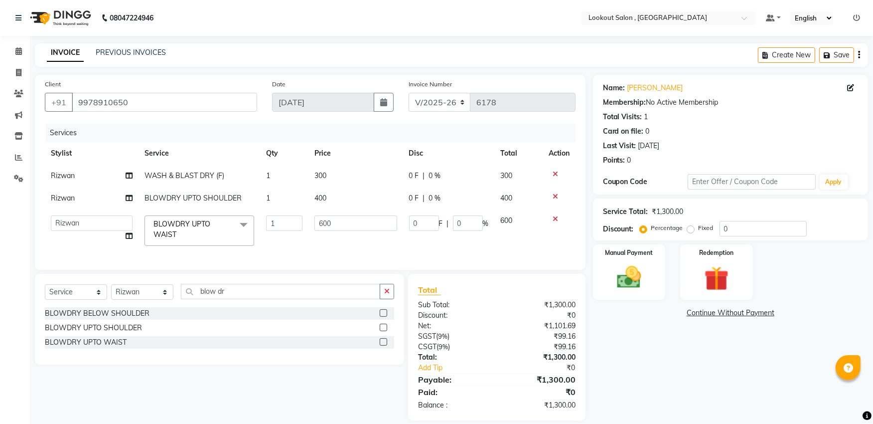
click at [557, 195] on icon at bounding box center [555, 196] width 5 height 7
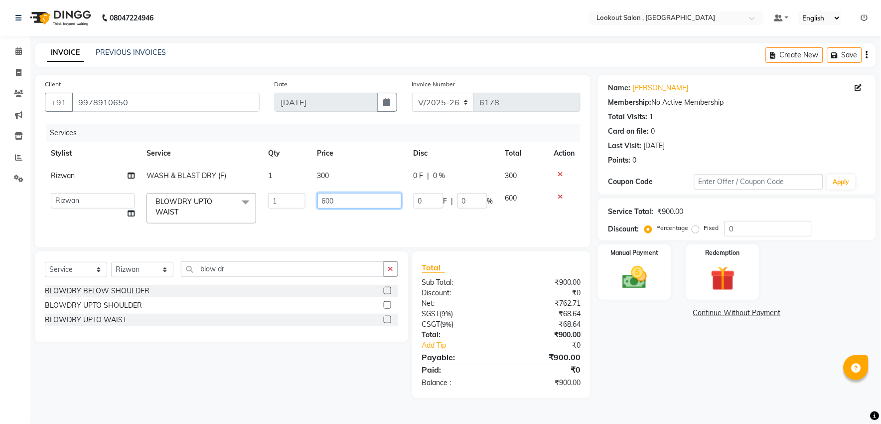
drag, startPoint x: 390, startPoint y: 208, endPoint x: 287, endPoint y: 217, distance: 103.1
click at [292, 213] on tr "Alizah Bangi ARMAN KASSAR jishan shekh KRISHNA SHAH kuldeep NANDINI GUPTA NIPUL…" at bounding box center [313, 208] width 536 height 42
type input "9"
type input "900"
click at [731, 381] on div "Name: Jiya Upadhay Membership: No Active Membership Total Visits: 1 Card on fil…" at bounding box center [741, 236] width 286 height 323
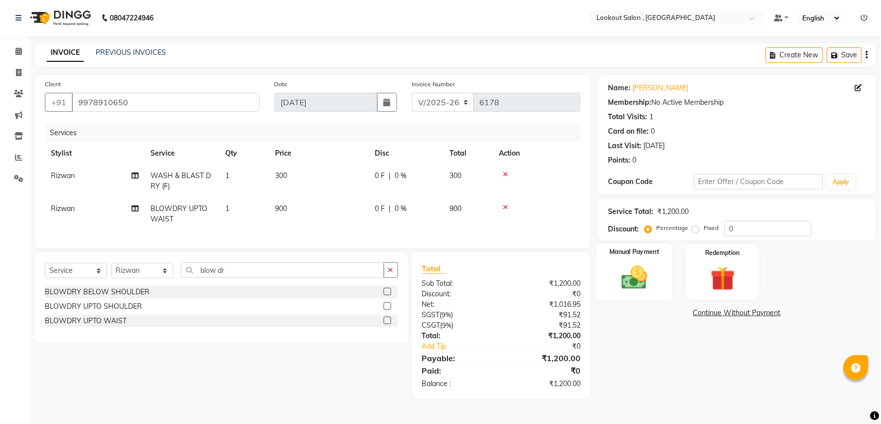
click at [625, 274] on img at bounding box center [634, 277] width 41 height 29
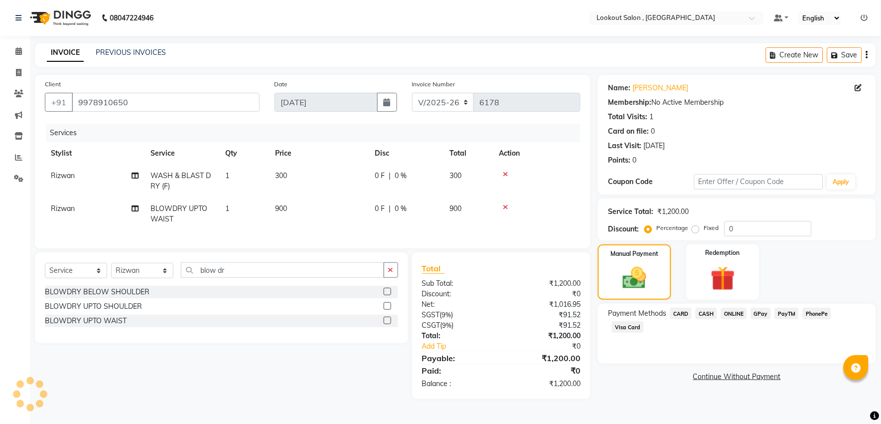
click at [710, 312] on span "CASH" at bounding box center [706, 312] width 21 height 11
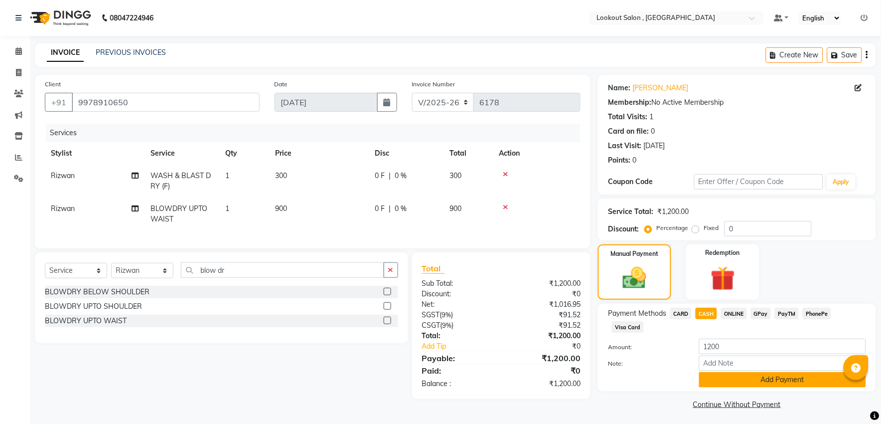
click at [729, 372] on button "Add Payment" at bounding box center [782, 379] width 167 height 15
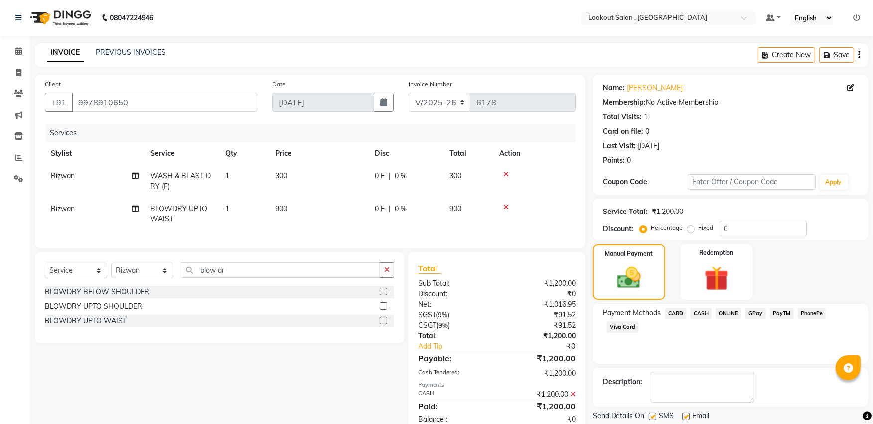
scroll to position [33, 0]
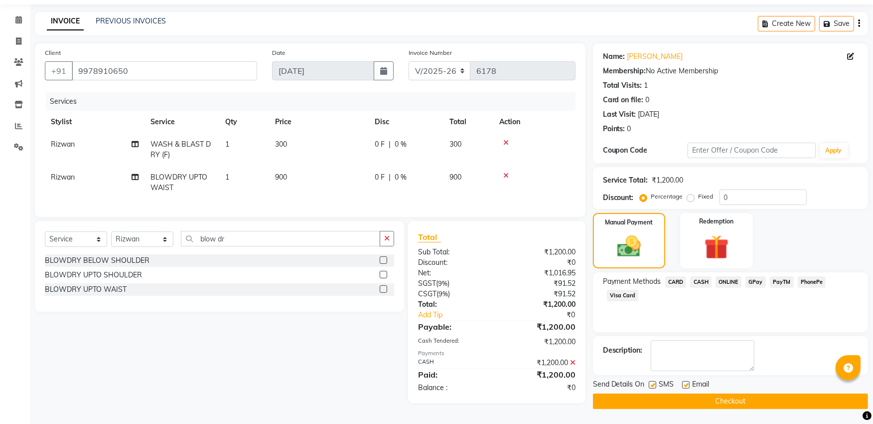
click at [680, 380] on div "SMS" at bounding box center [665, 385] width 33 height 12
drag, startPoint x: 682, startPoint y: 381, endPoint x: 668, endPoint y: 406, distance: 28.3
click at [682, 381] on label at bounding box center [685, 384] width 7 height 7
click at [682, 381] on input "checkbox" at bounding box center [685, 385] width 6 height 6
checkbox input "false"
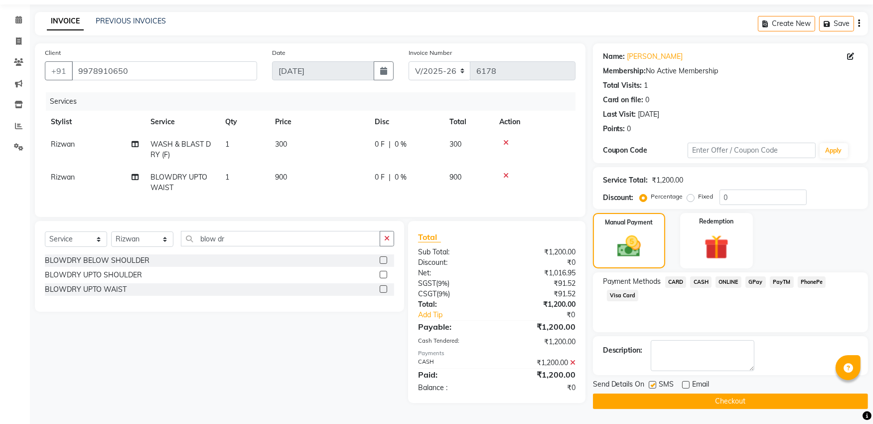
click at [668, 381] on button "Checkout" at bounding box center [730, 400] width 275 height 15
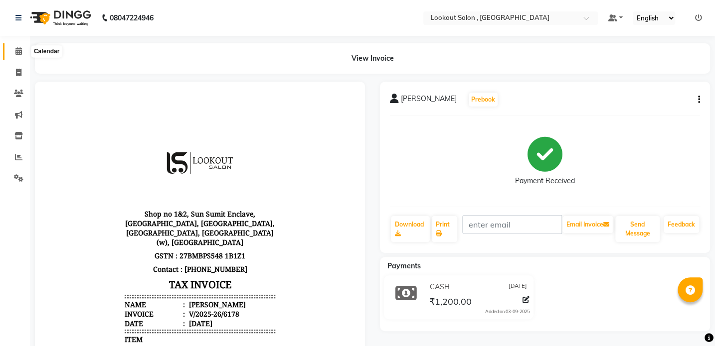
click at [19, 50] on icon at bounding box center [18, 50] width 6 height 7
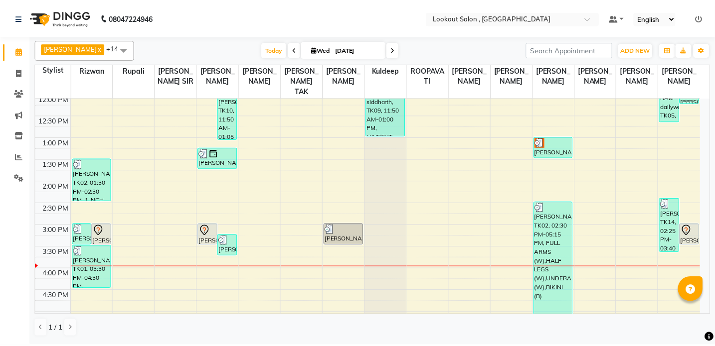
scroll to position [181, 0]
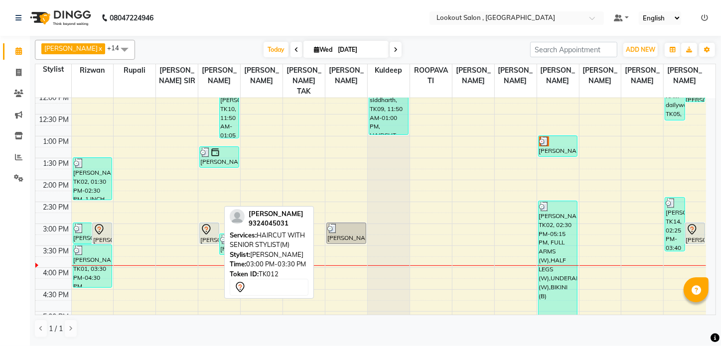
click at [211, 239] on div "anuj talwalkar, TK12, 03:00 PM-03:30 PM, HAIRCUT WITH SENIOR STYLIST(M)" at bounding box center [209, 233] width 19 height 20
select select "7"
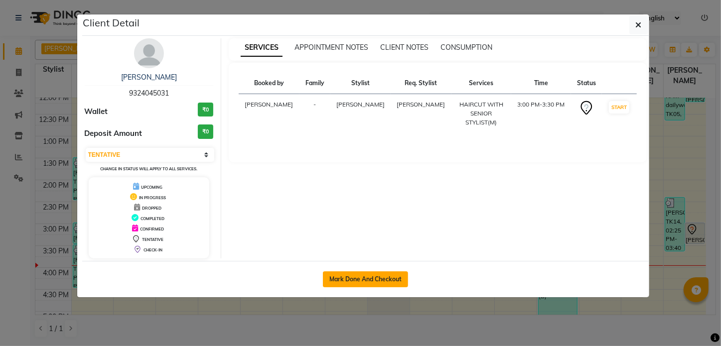
click at [360, 283] on button "Mark Done And Checkout" at bounding box center [365, 280] width 85 height 16
select select "service"
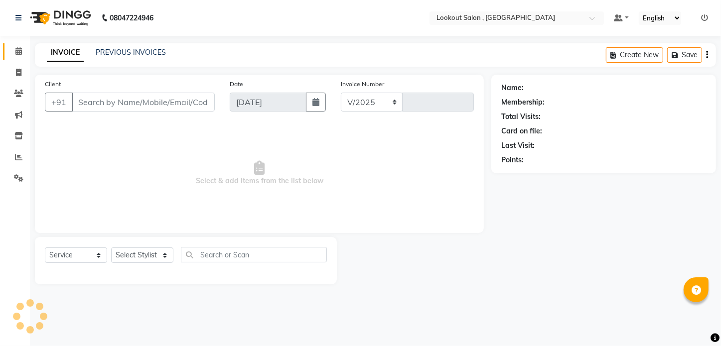
select select "151"
type input "6179"
type input "9324045031"
select select "7174"
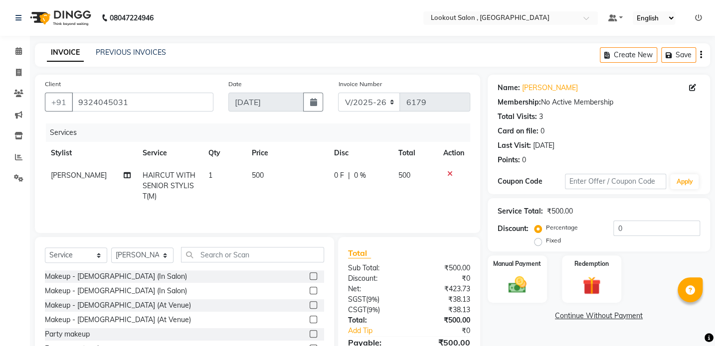
click at [79, 174] on span "jishan shekh" at bounding box center [79, 175] width 56 height 9
select select "7174"
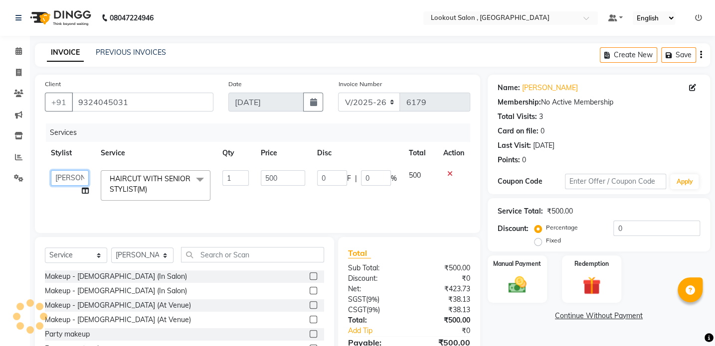
click at [80, 184] on select "Alizah Bangi ARMAN KASSAR jishan shekh KRISHNA SHAH kuldeep NANDINI GUPTA NIPUL…" at bounding box center [70, 177] width 38 height 15
select select "19837"
click at [153, 254] on select "Select Stylist Alizah Bangi ARMAN KASSAR jishan shekh KRISHNA SHAH kuldeep NAND…" at bounding box center [142, 255] width 62 height 15
select select "19837"
click at [111, 248] on select "Select Stylist Alizah Bangi ARMAN KASSAR jishan shekh KRISHNA SHAH kuldeep NAND…" at bounding box center [142, 255] width 62 height 15
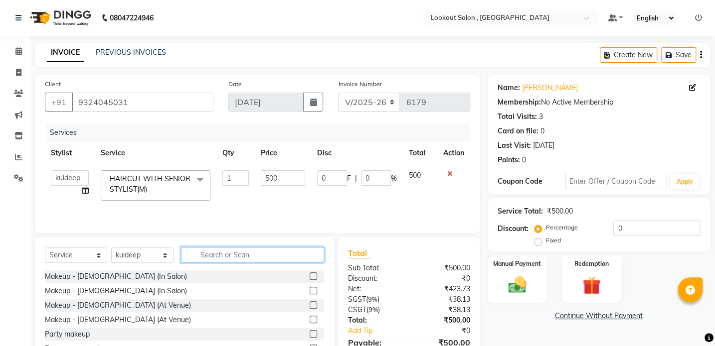
click at [219, 253] on input "text" at bounding box center [252, 254] width 143 height 15
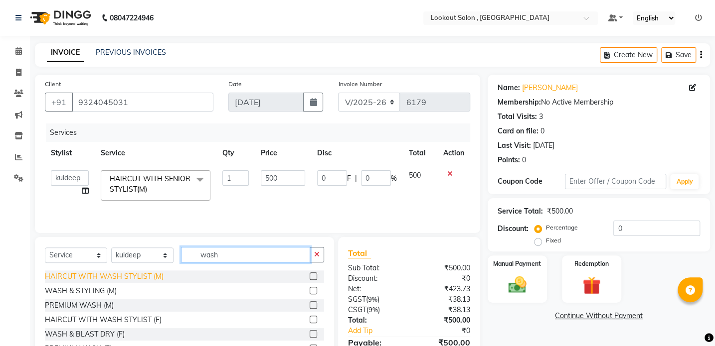
type input "wash"
click at [131, 279] on div "HAIRCUT WITH WASH STYLIST (M)" at bounding box center [104, 277] width 119 height 10
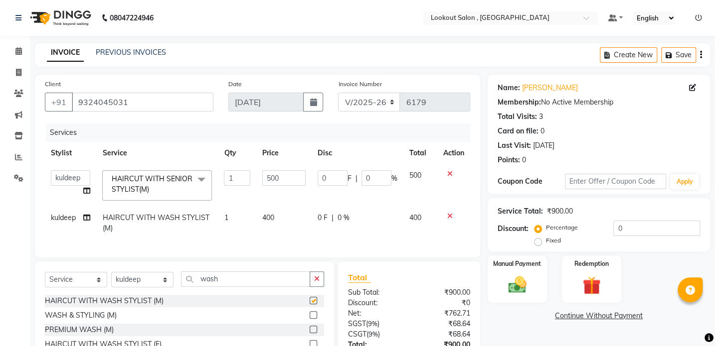
checkbox input "false"
click at [272, 229] on td "400" at bounding box center [283, 223] width 55 height 33
select select "19837"
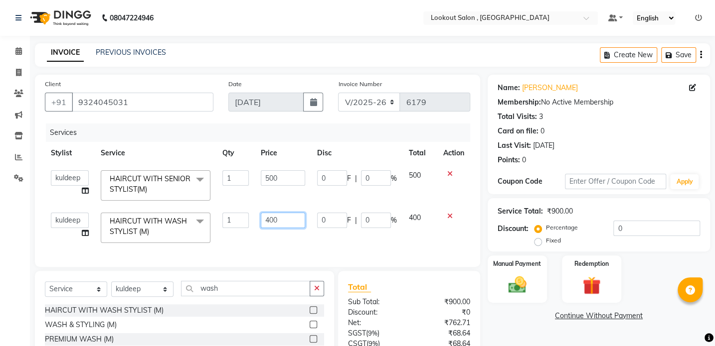
drag, startPoint x: 287, startPoint y: 224, endPoint x: 258, endPoint y: 231, distance: 29.3
click at [258, 231] on td "400" at bounding box center [283, 228] width 56 height 42
type input "600"
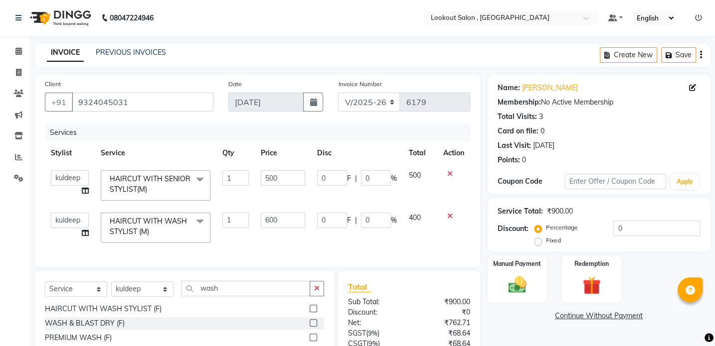
click at [449, 216] on icon at bounding box center [449, 216] width 5 height 7
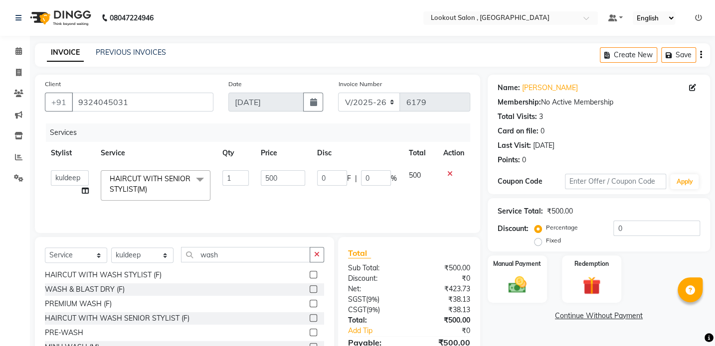
click at [452, 174] on div at bounding box center [453, 173] width 21 height 7
click at [450, 174] on icon at bounding box center [449, 173] width 5 height 7
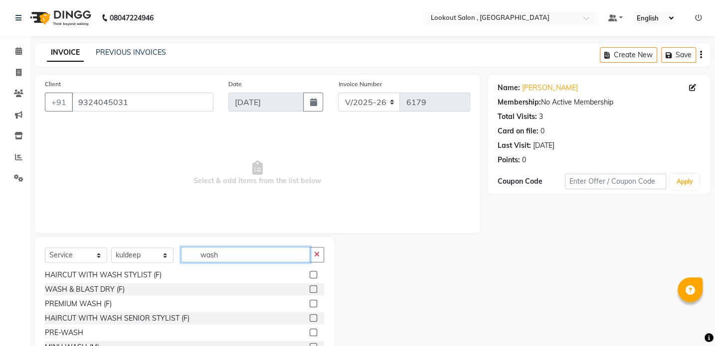
click at [238, 256] on input "wash" at bounding box center [245, 254] width 129 height 15
type input "w"
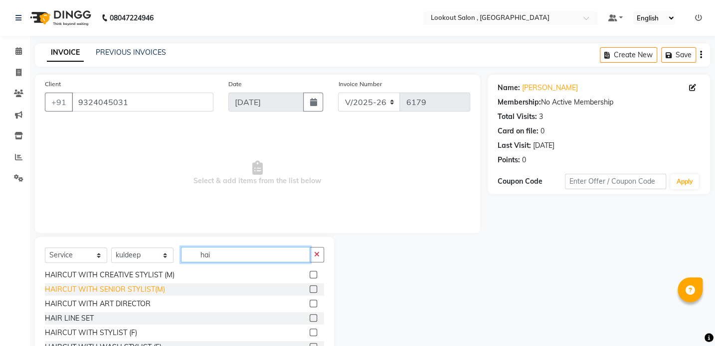
type input "hai"
click at [132, 293] on div "HAIRCUT WITH SENIOR STYLIST(M)" at bounding box center [105, 290] width 120 height 10
checkbox input "false"
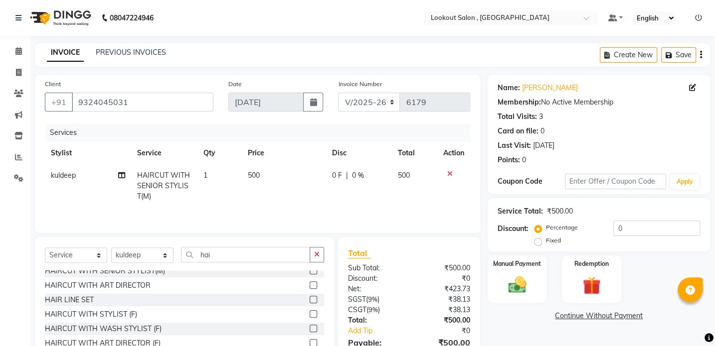
scroll to position [100, 0]
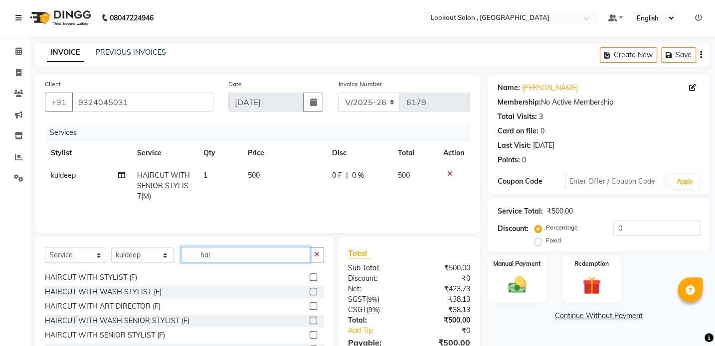
drag, startPoint x: 227, startPoint y: 254, endPoint x: 128, endPoint y: 268, distance: 100.7
click at [128, 268] on div "Select Service Product Membership Package Voucher Prepaid Gift Card Select Styl…" at bounding box center [184, 258] width 279 height 23
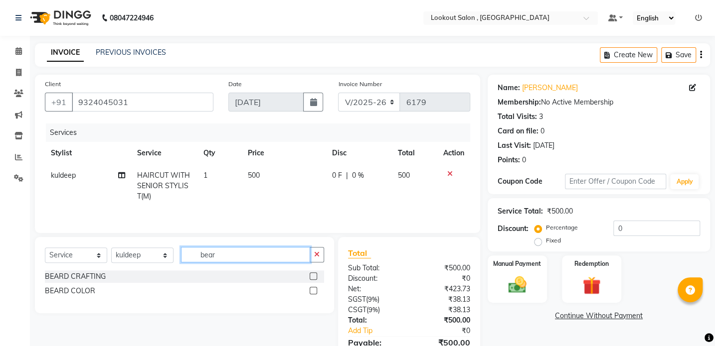
type input "beard"
drag, startPoint x: 189, startPoint y: 268, endPoint x: 129, endPoint y: 288, distance: 63.4
click at [135, 286] on div "Select Service Product Membership Package Voucher Prepaid Gift Card Select Styl…" at bounding box center [184, 275] width 299 height 76
type input "tri"
drag, startPoint x: 82, startPoint y: 279, endPoint x: 233, endPoint y: 272, distance: 151.2
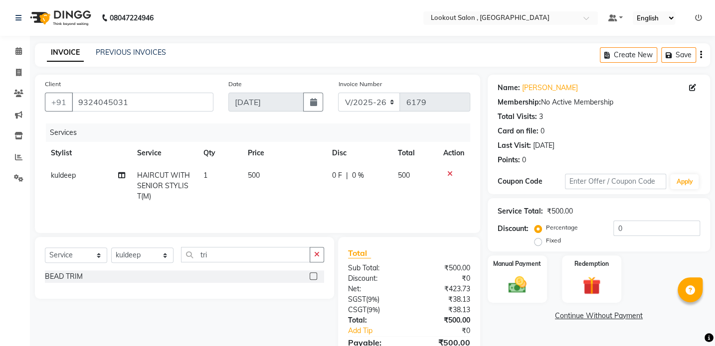
click at [233, 272] on div "BEAD TRIM" at bounding box center [184, 277] width 279 height 12
click at [70, 280] on div "BEAD TRIM" at bounding box center [64, 277] width 38 height 10
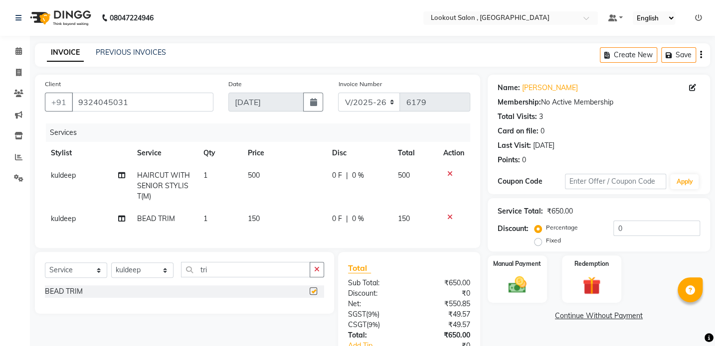
checkbox input "false"
click at [266, 172] on td "500" at bounding box center [284, 185] width 84 height 43
select select "19837"
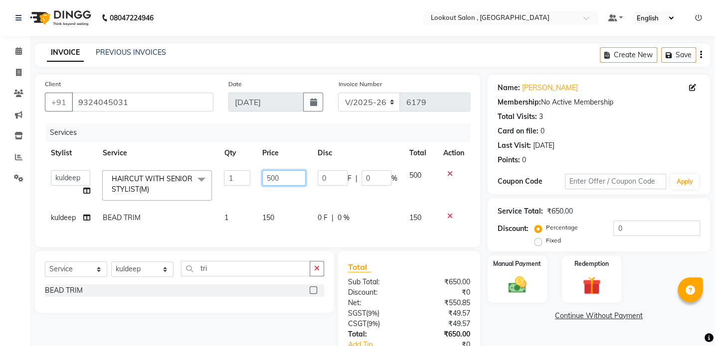
drag, startPoint x: 277, startPoint y: 181, endPoint x: 186, endPoint y: 212, distance: 95.5
click at [196, 208] on tbody "Alizah Bangi ARMAN KASSAR jishan shekh KRISHNA SHAH kuldeep NANDINI GUPTA NIPUL…" at bounding box center [257, 196] width 425 height 65
type input "600"
click at [539, 320] on link "Continue Without Payment" at bounding box center [598, 316] width 218 height 10
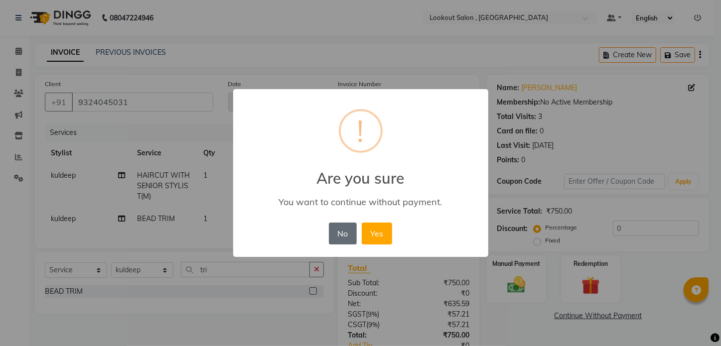
click at [342, 239] on button "No" at bounding box center [343, 234] width 28 height 22
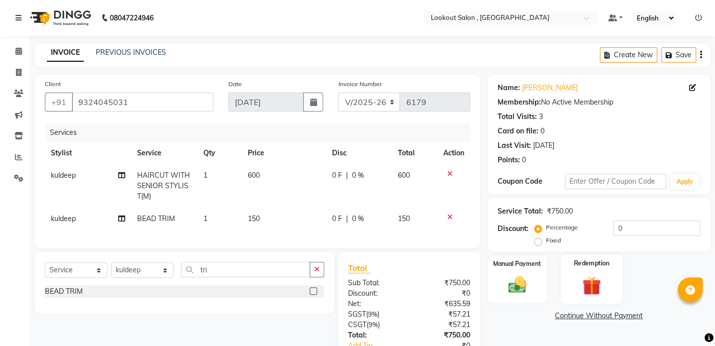
scroll to position [65, 0]
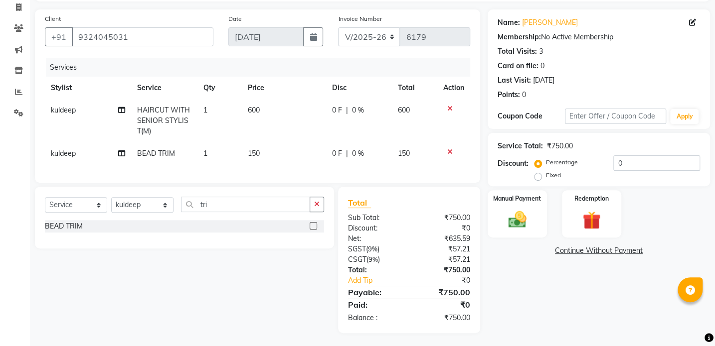
click at [164, 126] on td "HAIRCUT WITH SENIOR STYLIST(M)" at bounding box center [164, 120] width 66 height 43
select select "19837"
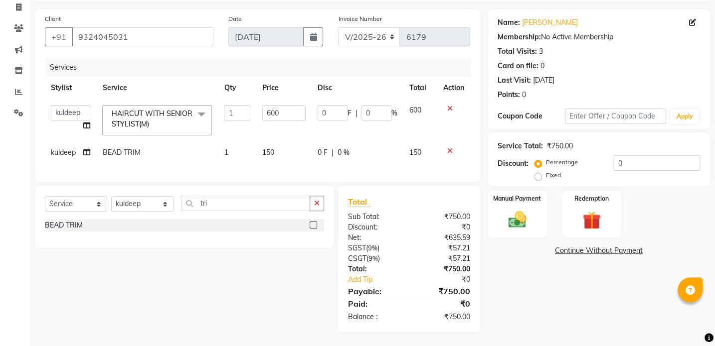
click at [153, 119] on span "HAIRCUT WITH SENIOR STYLIST(M) x" at bounding box center [153, 119] width 88 height 21
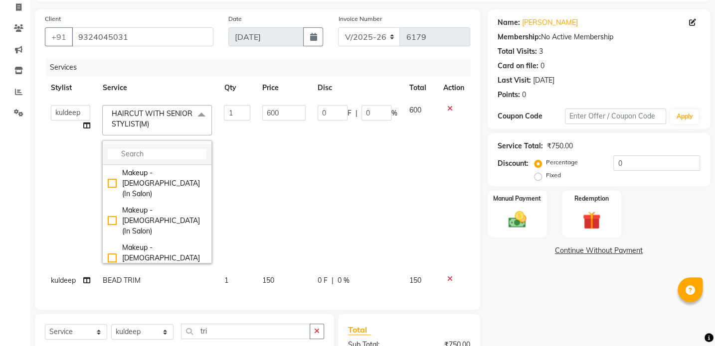
click at [148, 164] on div "Makeup - Female (In Salon) Makeup - Male (In Salon) Makeup - Female (At Venue) …" at bounding box center [157, 202] width 110 height 123
click at [149, 156] on input "multiselect-search" at bounding box center [157, 154] width 99 height 10
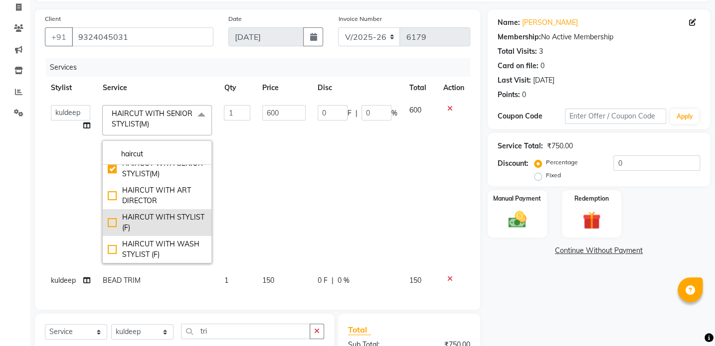
scroll to position [0, 0]
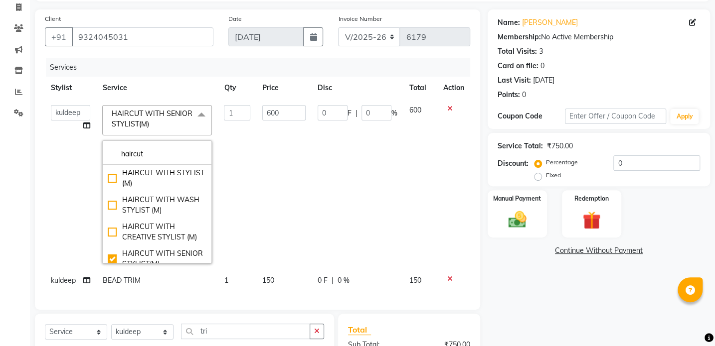
type input "haircut"
click at [283, 188] on td "600" at bounding box center [283, 184] width 55 height 170
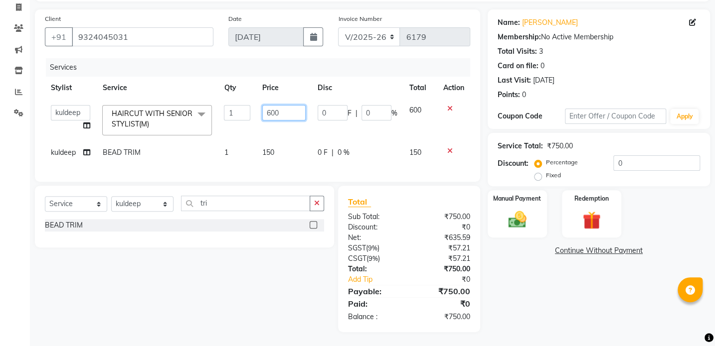
drag, startPoint x: 279, startPoint y: 112, endPoint x: 232, endPoint y: 129, distance: 50.3
click at [232, 125] on tr "Alizah Bangi ARMAN KASSAR jishan shekh KRISHNA SHAH kuldeep NANDINI GUPTA NIPUL…" at bounding box center [257, 120] width 425 height 42
type input "500"
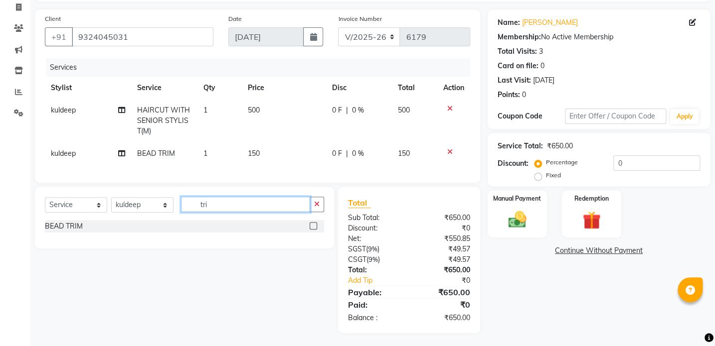
drag, startPoint x: 235, startPoint y: 208, endPoint x: 141, endPoint y: 235, distance: 97.6
click at [142, 234] on div "Select Service Product Membership Package Voucher Prepaid Gift Card Select Styl…" at bounding box center [184, 218] width 299 height 62
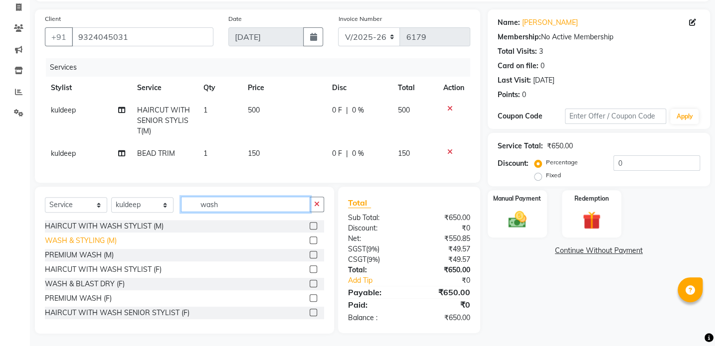
type input "wash"
click at [90, 246] on div "WASH & STYLING (M)" at bounding box center [81, 241] width 72 height 10
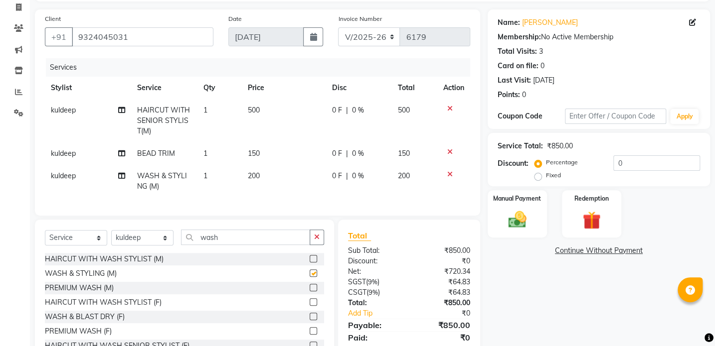
checkbox input "false"
drag, startPoint x: 254, startPoint y: 180, endPoint x: 279, endPoint y: 178, distance: 25.0
click at [255, 180] on td "200" at bounding box center [284, 181] width 84 height 33
select select "19837"
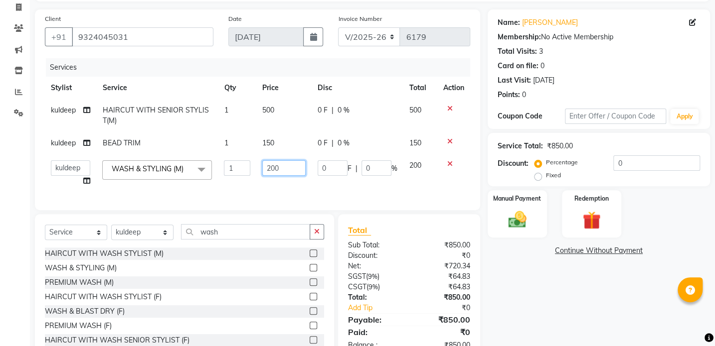
drag, startPoint x: 291, startPoint y: 165, endPoint x: 229, endPoint y: 176, distance: 62.8
click at [230, 176] on tr "Alizah Bangi ARMAN KASSAR jishan shekh KRISHNA SHAH kuldeep NANDINI GUPTA NIPUL…" at bounding box center [257, 173] width 425 height 38
type input "100"
click at [539, 317] on div "Name: Anuj Talwalkar Membership: No Active Membership Total Visits: 3 Card on f…" at bounding box center [602, 185] width 230 height 352
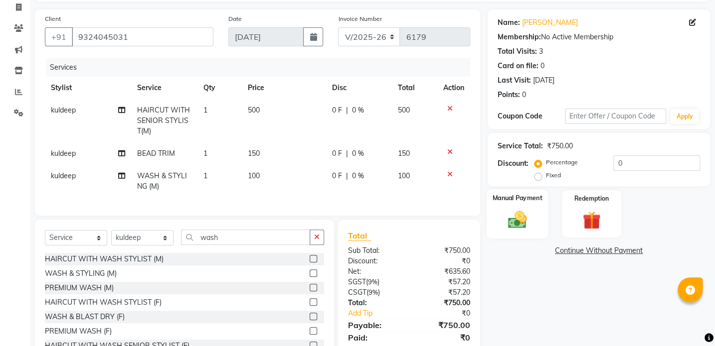
click at [520, 235] on div "Manual Payment" at bounding box center [517, 213] width 62 height 49
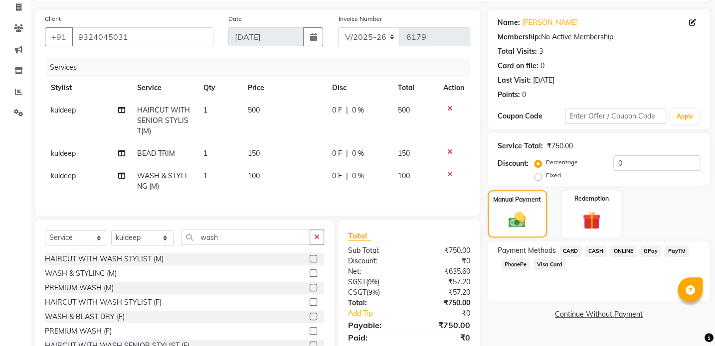
drag, startPoint x: 518, startPoint y: 264, endPoint x: 539, endPoint y: 273, distance: 23.2
click at [517, 264] on span "PhonePe" at bounding box center [515, 264] width 28 height 11
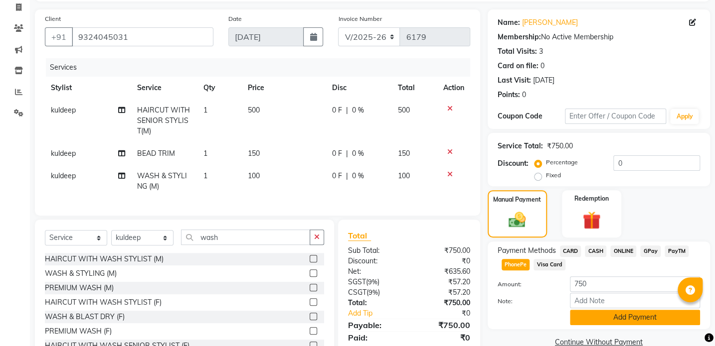
click at [610, 310] on button "Add Payment" at bounding box center [635, 317] width 130 height 15
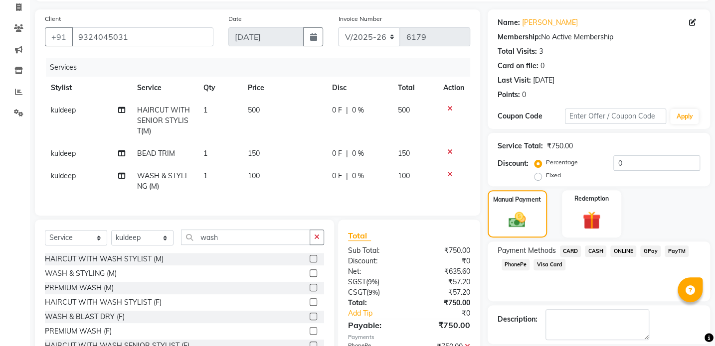
scroll to position [107, 0]
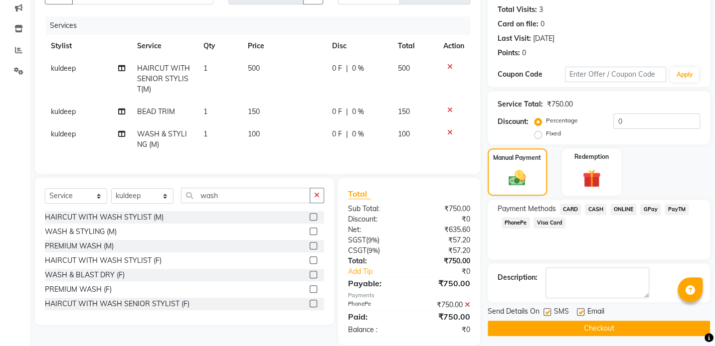
click at [568, 321] on button "Checkout" at bounding box center [598, 328] width 222 height 15
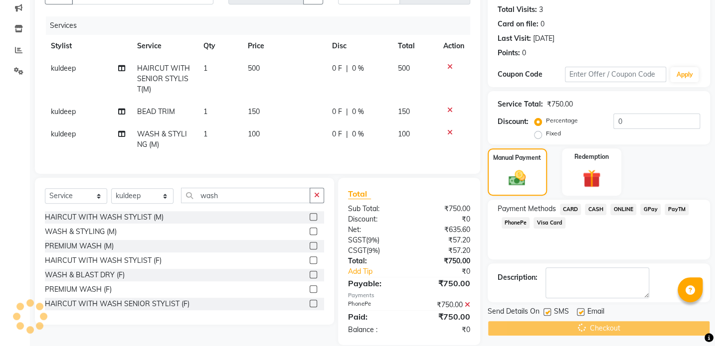
scroll to position [128, 0]
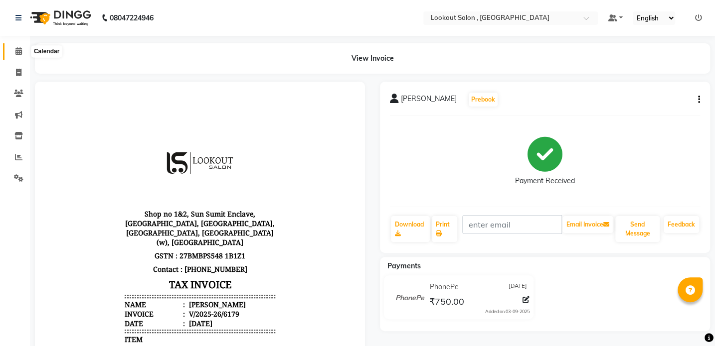
click at [14, 55] on span at bounding box center [18, 51] width 17 height 11
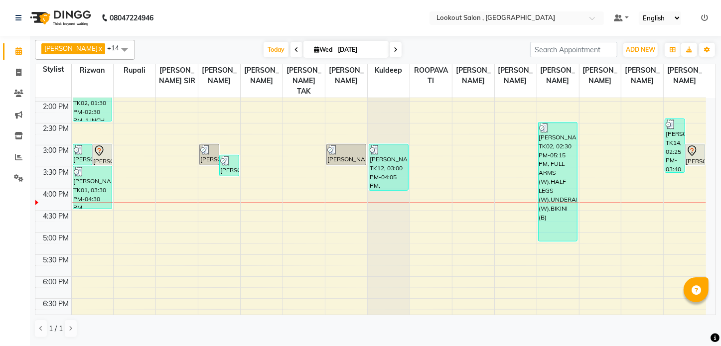
scroll to position [257, 0]
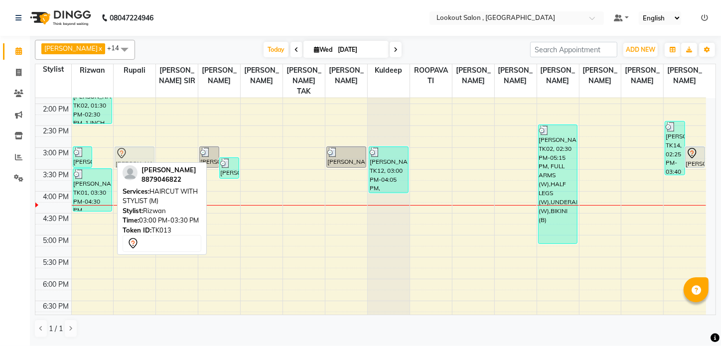
drag, startPoint x: 106, startPoint y: 149, endPoint x: 131, endPoint y: 150, distance: 24.9
click at [131, 150] on tr "jiya upadhay, TK01, 03:00 PM-03:30 PM, WASH & BLAST DRY (F) PARTH SHAH, TK13, 0…" at bounding box center [370, 169] width 671 height 657
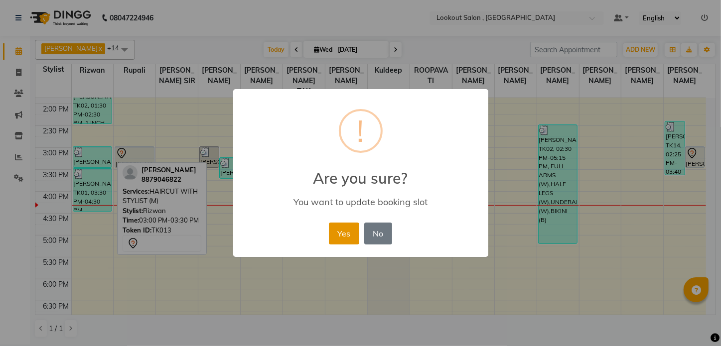
click at [353, 233] on button "Yes" at bounding box center [344, 234] width 30 height 22
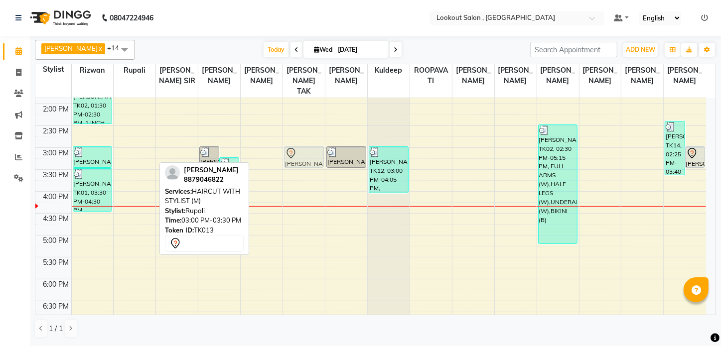
drag, startPoint x: 129, startPoint y: 148, endPoint x: 279, endPoint y: 152, distance: 150.6
click at [300, 153] on tr "Apeksha Patel, TK02, 01:30 PM-02:30 PM, 1 INCH TOUCH-UP (WITH AMMONIA) jiya upa…" at bounding box center [370, 169] width 671 height 657
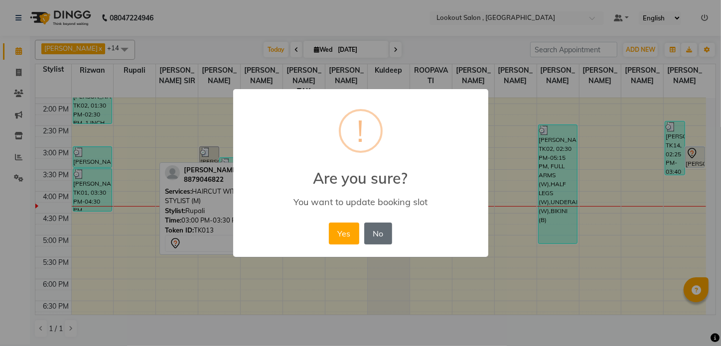
click at [373, 230] on button "No" at bounding box center [378, 234] width 28 height 22
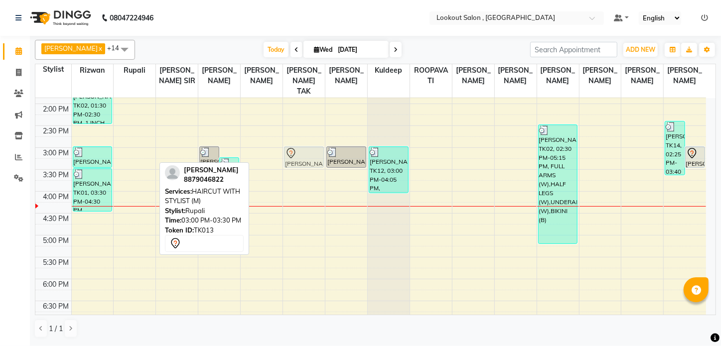
drag, startPoint x: 134, startPoint y: 158, endPoint x: 300, endPoint y: 154, distance: 166.5
click at [300, 154] on tr "Apeksha Patel, TK02, 01:30 PM-02:30 PM, 1 INCH TOUCH-UP (WITH AMMONIA) jiya upa…" at bounding box center [370, 169] width 671 height 657
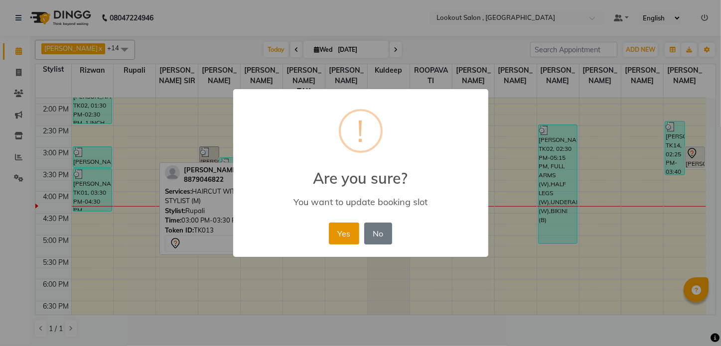
click at [334, 234] on button "Yes" at bounding box center [344, 234] width 30 height 22
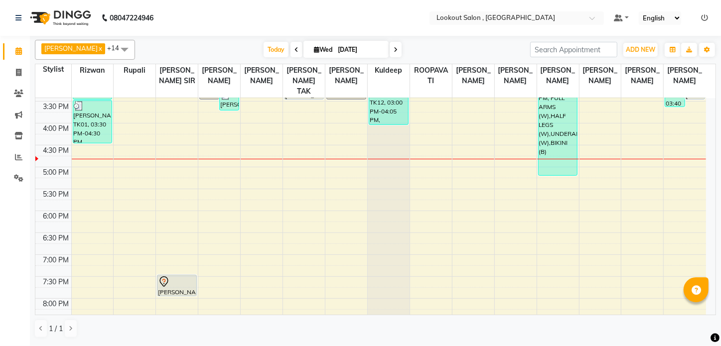
scroll to position [357, 0]
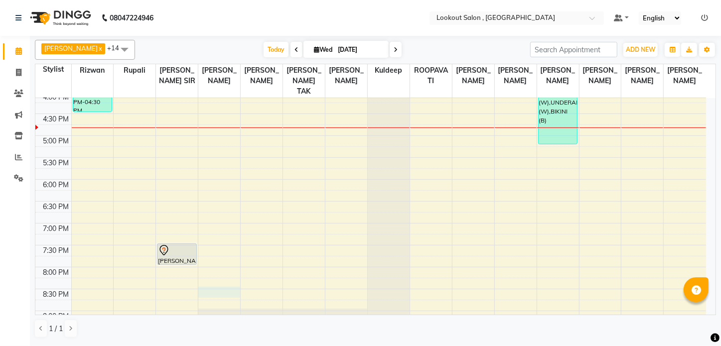
click at [219, 289] on div "8:00 AM 8:30 AM 9:00 AM 9:30 AM 10:00 AM 10:30 AM 11:00 AM 11:30 AM 12:00 PM 12…" at bounding box center [370, 69] width 671 height 657
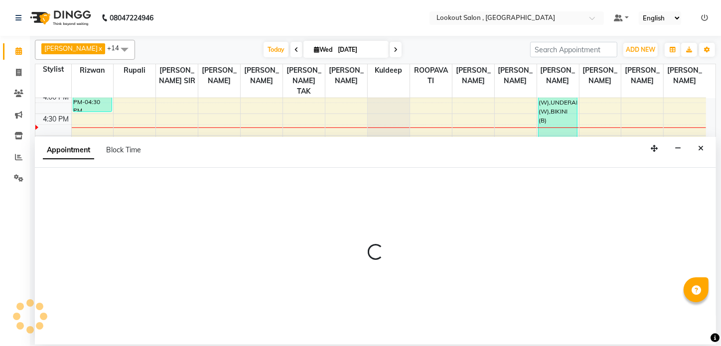
select select "7174"
select select "1230"
select select "tentative"
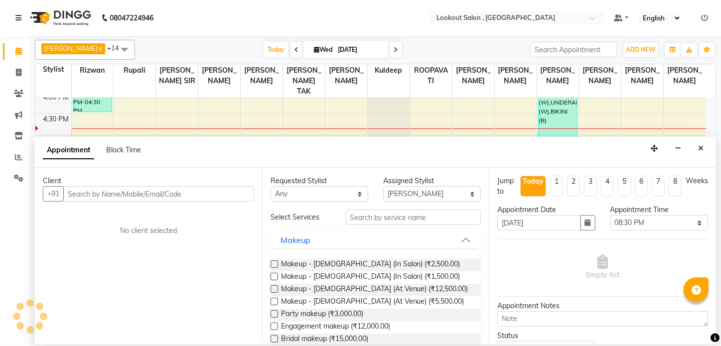
click at [141, 198] on input "text" at bounding box center [158, 193] width 191 height 15
click at [140, 197] on input "text" at bounding box center [158, 193] width 191 height 15
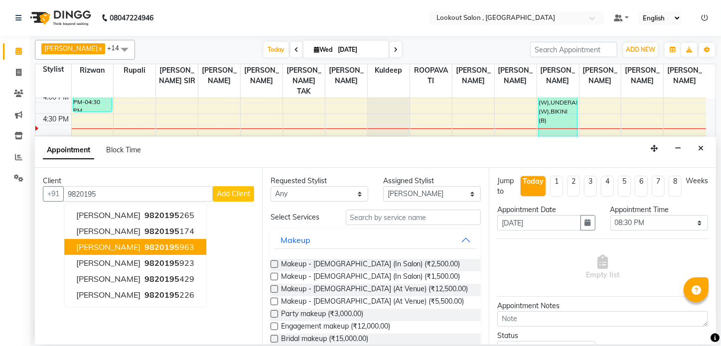
click at [166, 250] on ngb-highlight "9820195 963" at bounding box center [169, 247] width 52 height 10
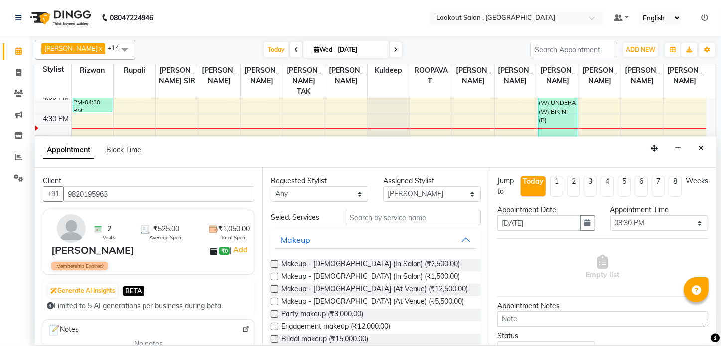
type input "9820195963"
click at [378, 219] on input "text" at bounding box center [414, 217] width 136 height 15
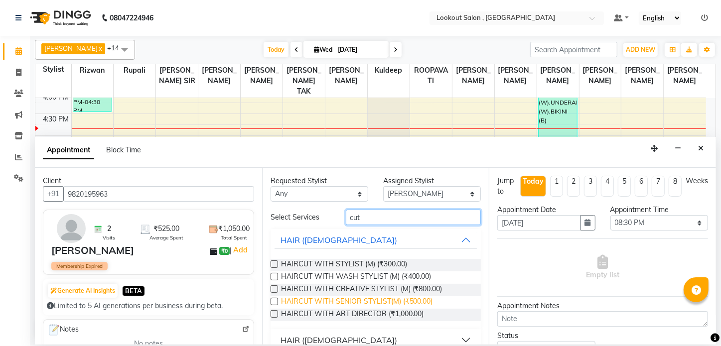
type input "cut"
click at [408, 299] on span "HAIRCUT WITH SENIOR STYLIST(M) (₹500.00)" at bounding box center [357, 303] width 152 height 12
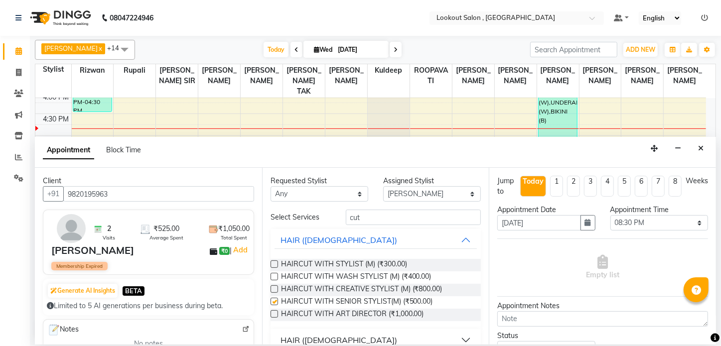
checkbox input "false"
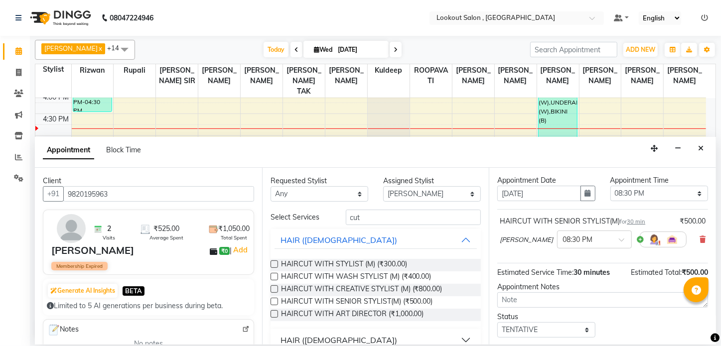
scroll to position [45, 0]
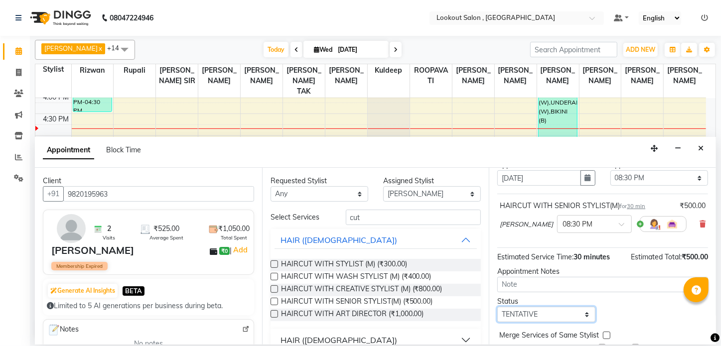
click at [534, 313] on select "Select TENTATIVE CONFIRM CHECK-IN UPCOMING" at bounding box center [546, 314] width 98 height 15
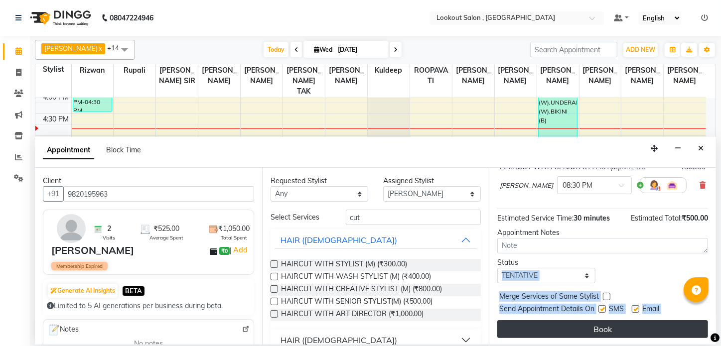
scroll to position [85, 0]
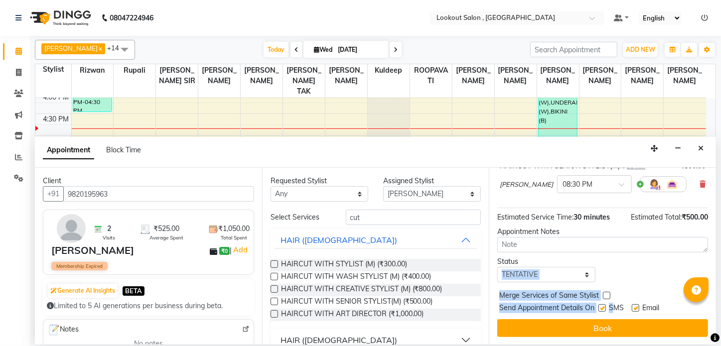
drag, startPoint x: 614, startPoint y: 309, endPoint x: 615, endPoint y: 314, distance: 5.0
click at [615, 314] on div "Jump to Today 1 2 3 4 5 6 7 8 Weeks Appointment Date 03-09-2025 Appointment Tim…" at bounding box center [602, 256] width 227 height 177
drag, startPoint x: 605, startPoint y: 304, endPoint x: 620, endPoint y: 310, distance: 17.0
click at [605, 305] on label at bounding box center [602, 307] width 7 height 7
click at [605, 306] on input "checkbox" at bounding box center [602, 309] width 6 height 6
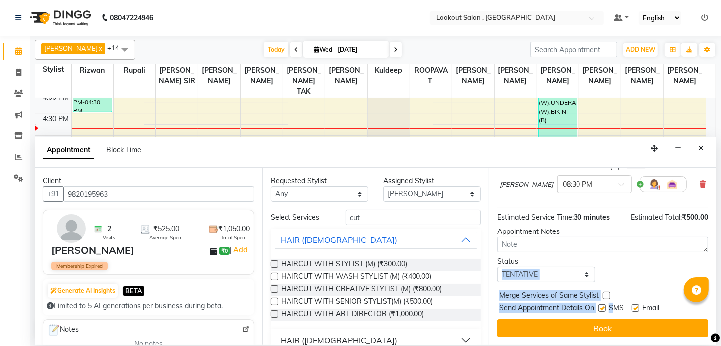
checkbox input "false"
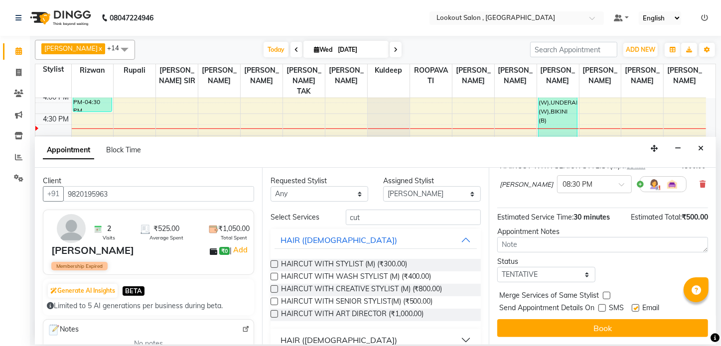
click at [638, 309] on label at bounding box center [635, 307] width 7 height 7
click at [638, 309] on input "checkbox" at bounding box center [635, 309] width 6 height 6
checkbox input "false"
click at [653, 336] on button "Book" at bounding box center [602, 328] width 211 height 18
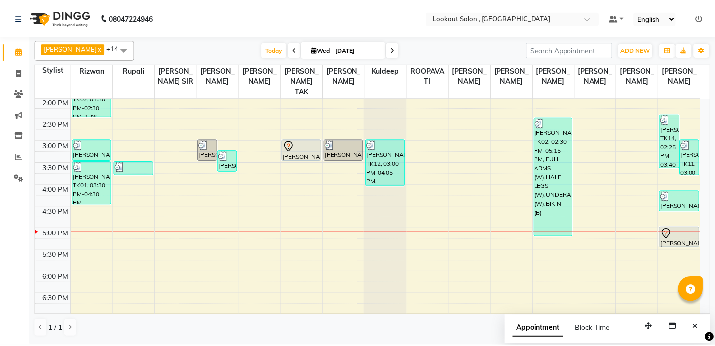
scroll to position [294, 0]
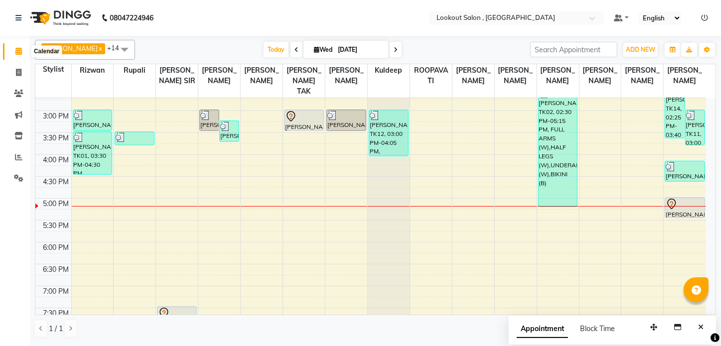
click at [22, 55] on span at bounding box center [18, 51] width 17 height 11
click at [24, 72] on span at bounding box center [18, 72] width 17 height 11
select select "service"
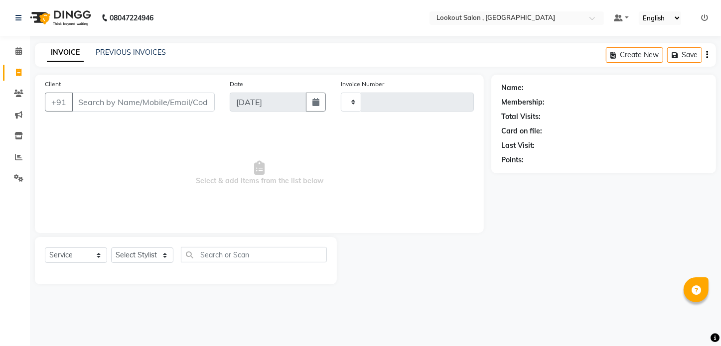
type input "6182"
select select "151"
click at [93, 106] on input "Client" at bounding box center [143, 102] width 143 height 19
click at [199, 116] on div "Client +91" at bounding box center [129, 99] width 185 height 41
click at [200, 111] on input "Client" at bounding box center [143, 102] width 143 height 19
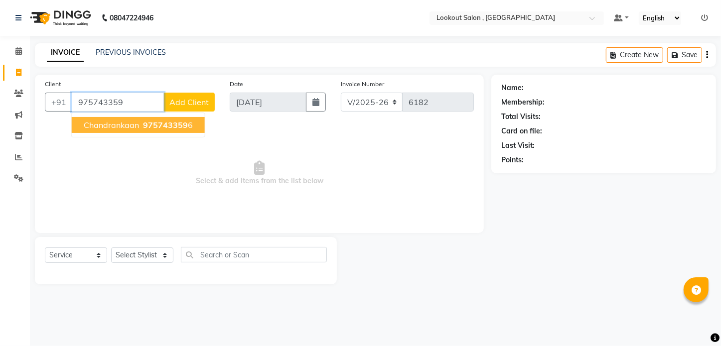
click at [131, 128] on span "Chandrankaan" at bounding box center [111, 125] width 55 height 10
type input "9757433596"
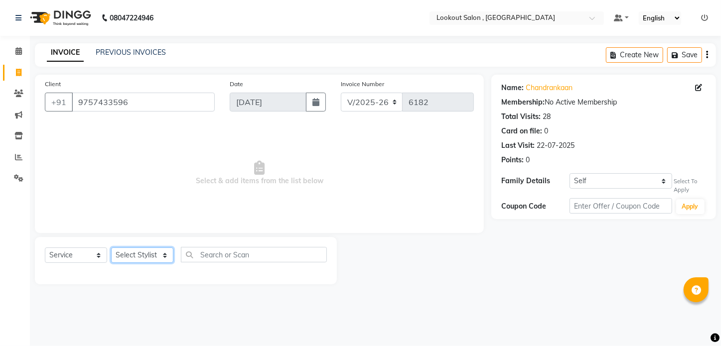
click at [120, 259] on select "Select Stylist Alizah Bangi ARMAN KASSAR jishan shekh KRISHNA SHAH kuldeep NAND…" at bounding box center [142, 255] width 62 height 15
select select "88368"
click at [111, 248] on select "Select Stylist Alizah Bangi ARMAN KASSAR jishan shekh KRISHNA SHAH kuldeep NAND…" at bounding box center [142, 255] width 62 height 15
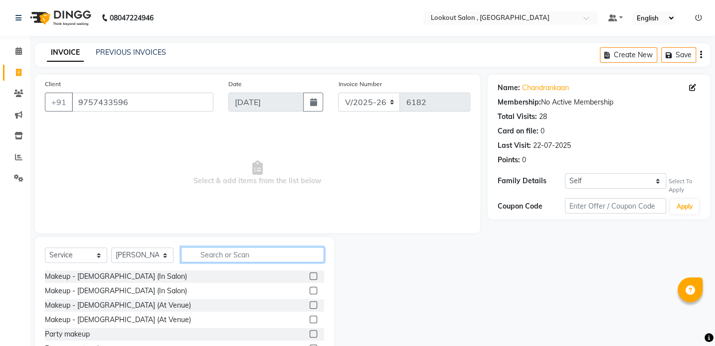
click at [213, 254] on input "text" at bounding box center [252, 254] width 143 height 15
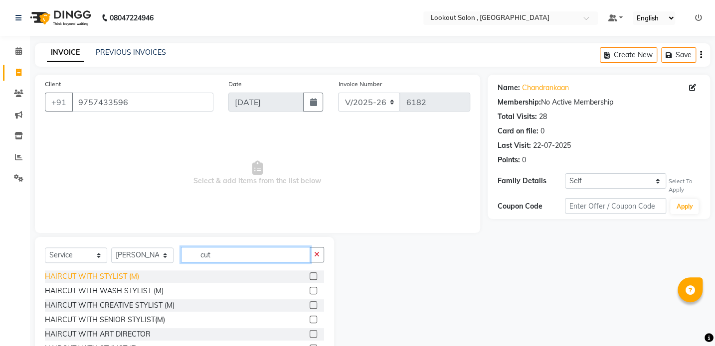
type input "cut"
click at [99, 280] on div "HAIRCUT WITH STYLIST (M)" at bounding box center [92, 277] width 94 height 10
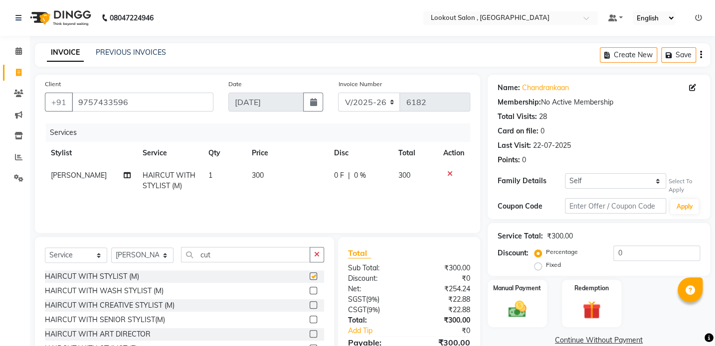
checkbox input "false"
click at [576, 182] on select "Self nish JASAPARA" at bounding box center [615, 180] width 101 height 15
click at [565, 173] on select "Self nish JASAPARA" at bounding box center [615, 180] width 101 height 15
click at [605, 185] on select "Self nish JASAPARA" at bounding box center [615, 180] width 101 height 15
select select "self"
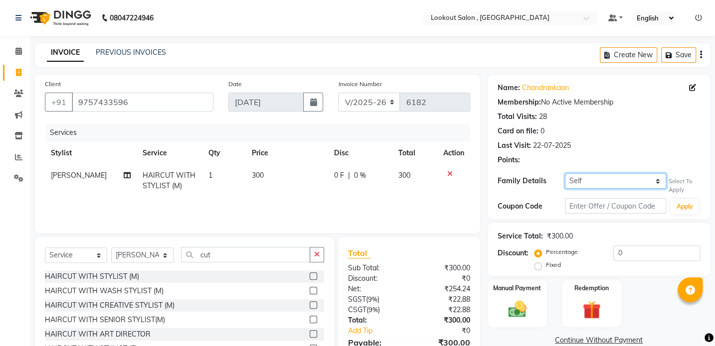
click at [565, 173] on select "Self nish JASAPARA" at bounding box center [615, 180] width 101 height 15
click at [538, 84] on link "Chandrankaan" at bounding box center [545, 88] width 47 height 10
click at [630, 258] on input "0" at bounding box center [656, 253] width 87 height 15
type input "20"
click at [433, 196] on td "240" at bounding box center [414, 180] width 45 height 33
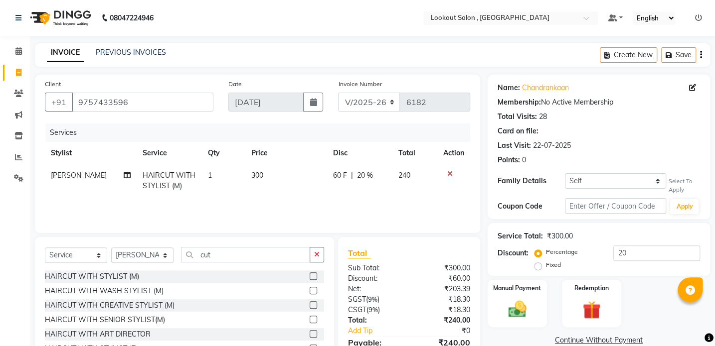
select select "88368"
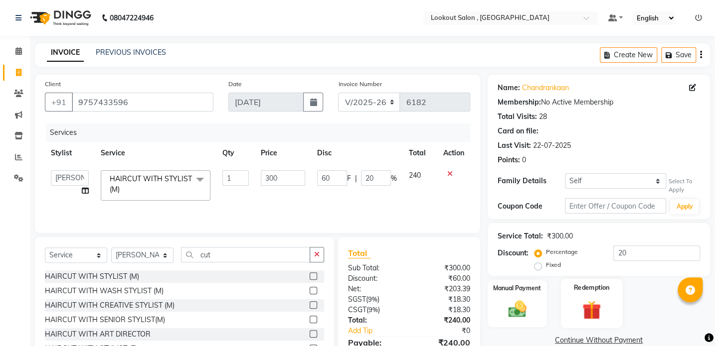
click at [522, 288] on div "Manual Payment" at bounding box center [516, 303] width 59 height 47
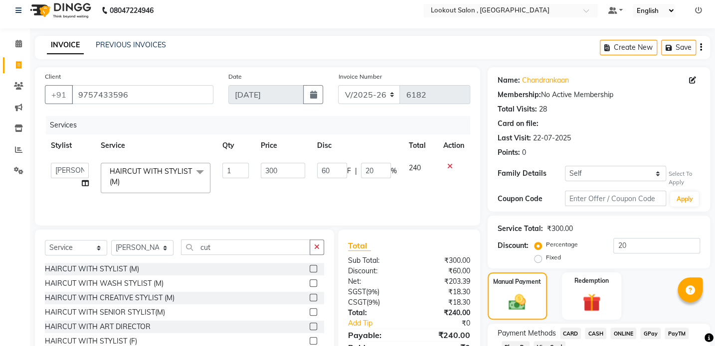
scroll to position [80, 0]
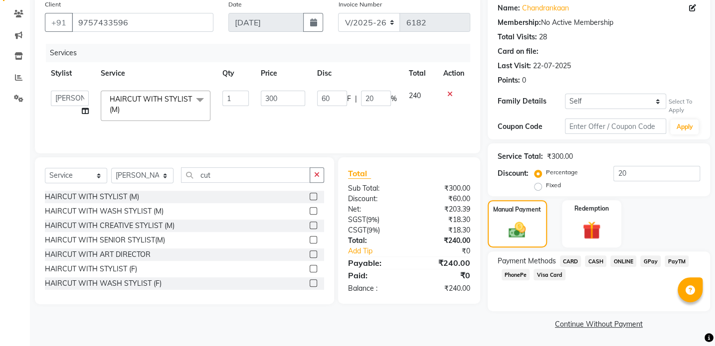
click at [594, 261] on span "CASH" at bounding box center [595, 261] width 21 height 11
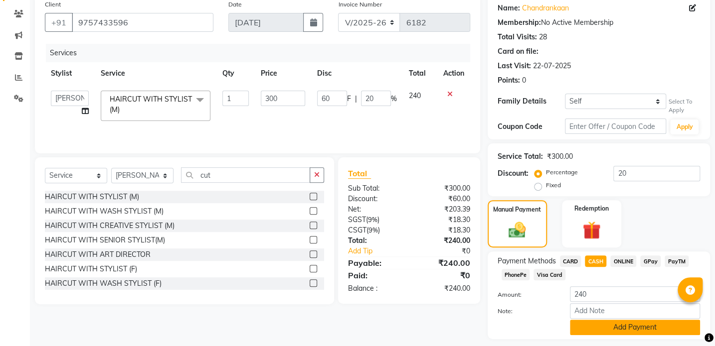
click at [619, 328] on button "Add Payment" at bounding box center [635, 327] width 130 height 15
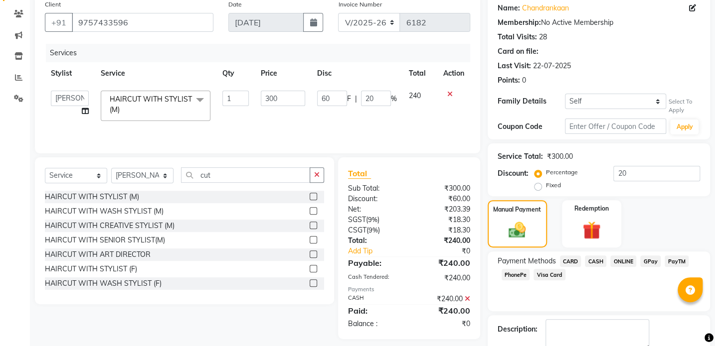
scroll to position [136, 0]
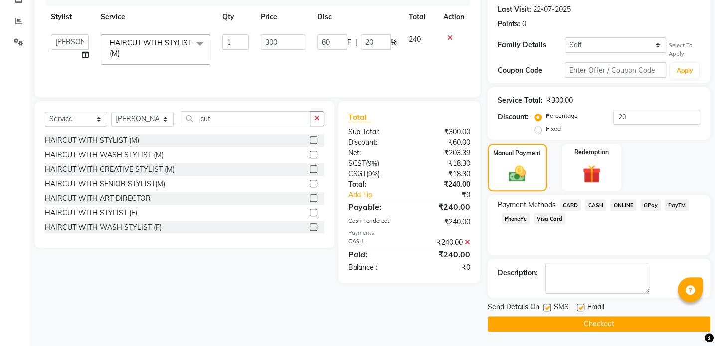
click at [579, 306] on label at bounding box center [580, 307] width 7 height 7
click at [579, 306] on input "checkbox" at bounding box center [580, 308] width 6 height 6
checkbox input "false"
click at [562, 324] on button "Checkout" at bounding box center [598, 323] width 222 height 15
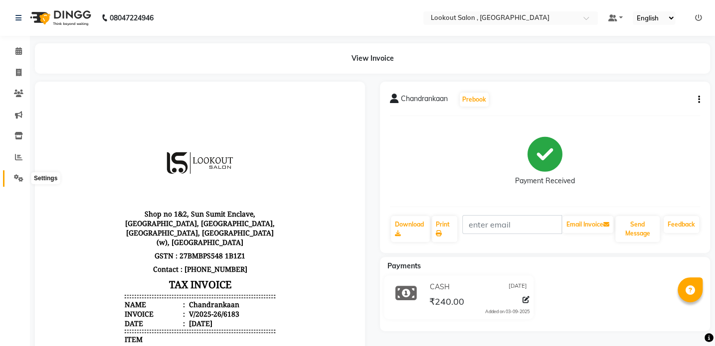
click at [14, 175] on icon at bounding box center [18, 177] width 9 height 7
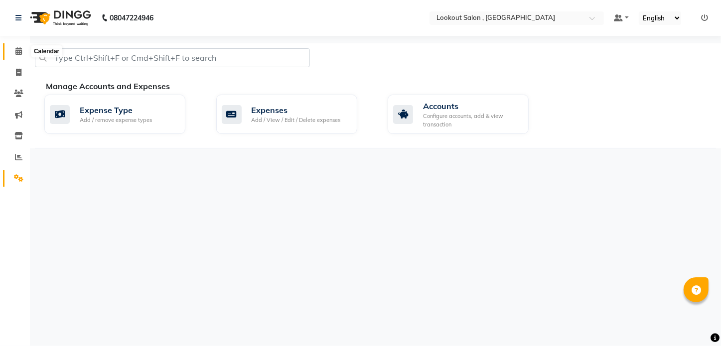
click at [17, 51] on icon at bounding box center [18, 50] width 6 height 7
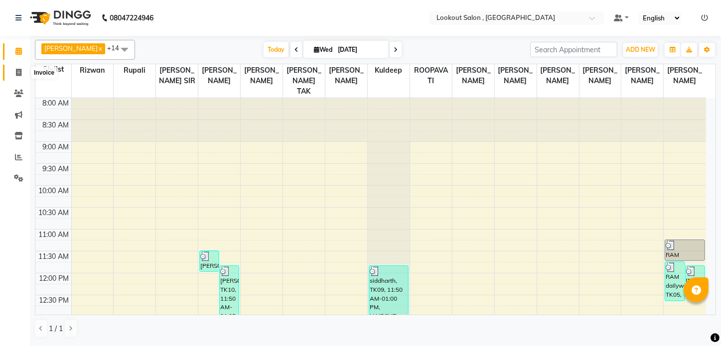
click at [11, 75] on span at bounding box center [18, 72] width 17 height 11
select select "151"
select select "service"
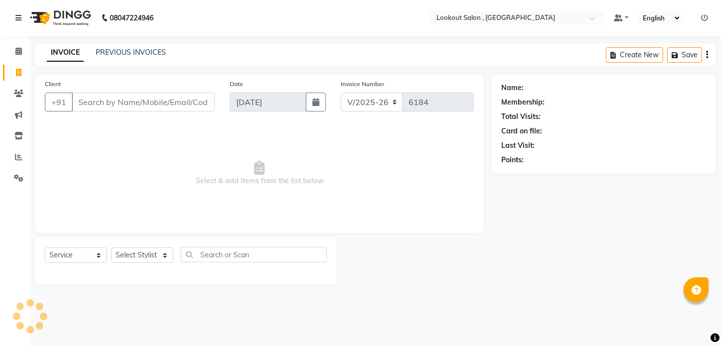
click at [142, 105] on input "Client" at bounding box center [143, 102] width 143 height 19
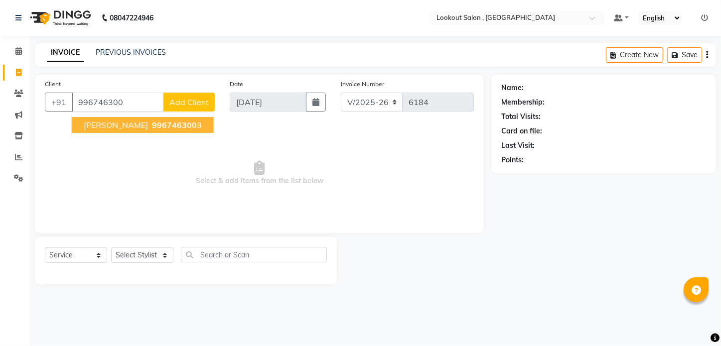
click at [153, 143] on span "Select & add items from the list below" at bounding box center [259, 174] width 429 height 100
click at [142, 117] on div "Client +91 996746300 Add Client" at bounding box center [129, 99] width 185 height 41
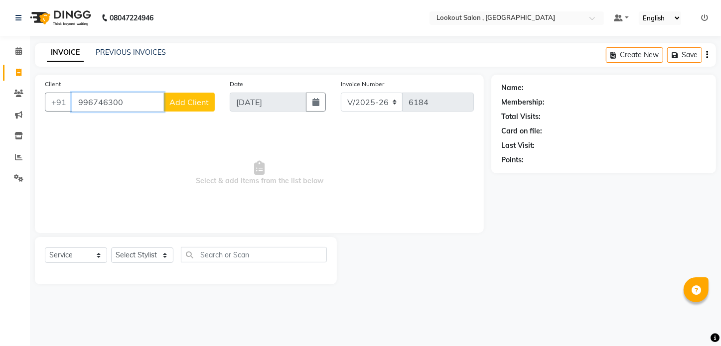
click at [134, 101] on input "996746300" at bounding box center [118, 102] width 92 height 19
type input "9967463003"
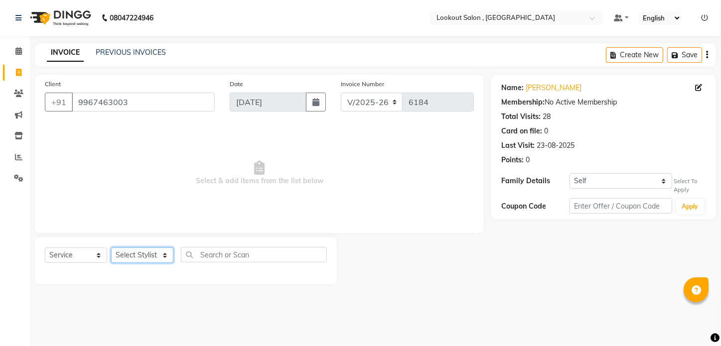
click at [167, 263] on select "Select Stylist Alizah Bangi ARMAN KASSAR jishan shekh KRISHNA SHAH kuldeep NAND…" at bounding box center [142, 255] width 62 height 15
select select "7174"
click at [111, 248] on select "Select Stylist Alizah Bangi ARMAN KASSAR jishan shekh KRISHNA SHAH kuldeep NAND…" at bounding box center [142, 255] width 62 height 15
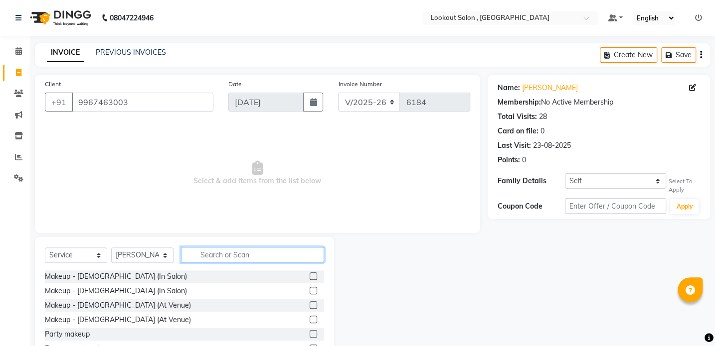
click at [218, 257] on input "text" at bounding box center [252, 254] width 143 height 15
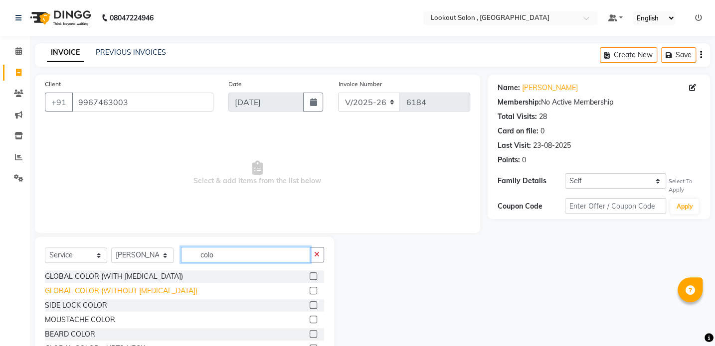
type input "colo"
click at [143, 292] on div "GLOBAL COLOR (WITHOUT AMMONIA)" at bounding box center [121, 291] width 152 height 10
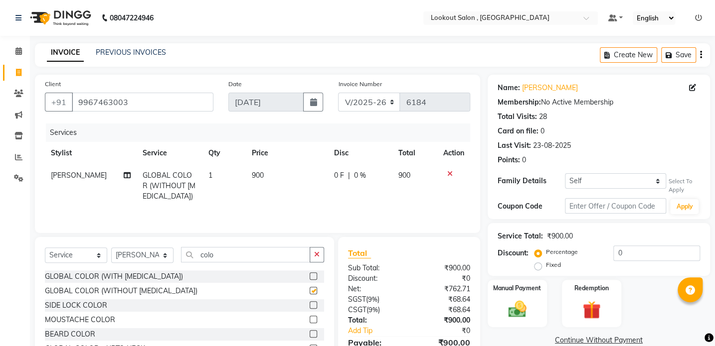
checkbox input "false"
drag, startPoint x: 222, startPoint y: 254, endPoint x: 170, endPoint y: 274, distance: 55.1
click at [171, 274] on div "Select Service Product Membership Package Voucher Prepaid Gift Card Select Styl…" at bounding box center [184, 310] width 299 height 147
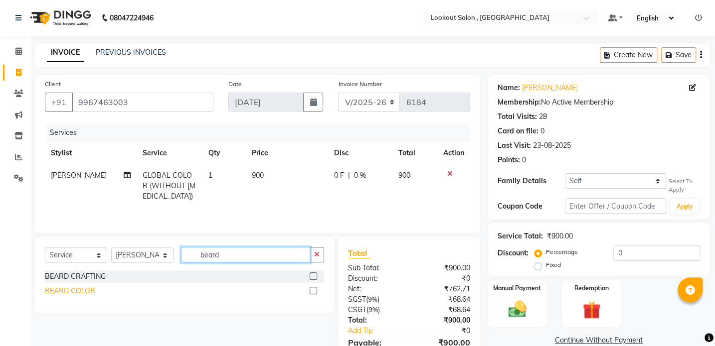
type input "beard"
drag, startPoint x: 70, startPoint y: 290, endPoint x: 203, endPoint y: 296, distance: 133.7
click at [71, 290] on div "BEARD COLOR" at bounding box center [70, 291] width 50 height 10
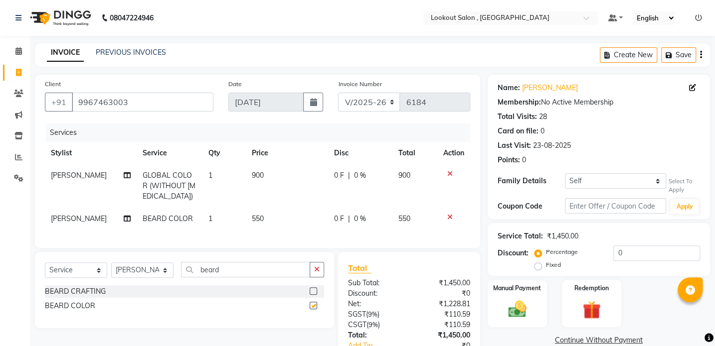
checkbox input "false"
drag, startPoint x: 234, startPoint y: 279, endPoint x: 164, endPoint y: 285, distance: 69.5
click at [164, 285] on div "Select Service Product Membership Package Voucher Prepaid Gift Card Select Styl…" at bounding box center [184, 273] width 279 height 23
type input "beard"
click at [90, 295] on div "BEARD CRAFTING" at bounding box center [75, 292] width 61 height 10
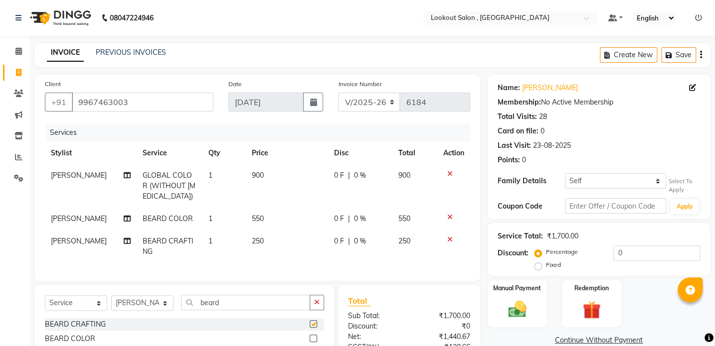
checkbox input "false"
click at [600, 182] on select "Self bina thakkar" at bounding box center [615, 180] width 101 height 15
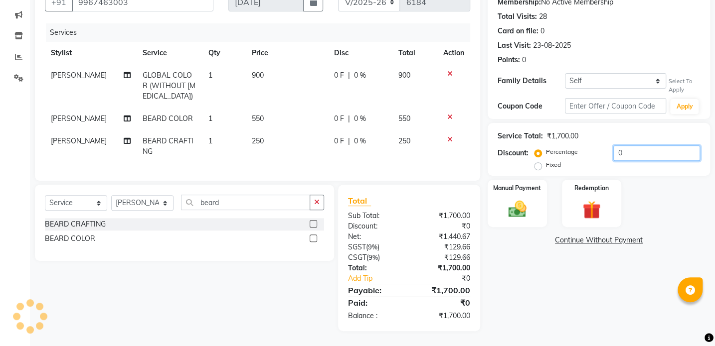
drag, startPoint x: 655, startPoint y: 141, endPoint x: 596, endPoint y: 150, distance: 60.4
click at [598, 150] on div "Percentage Fixed 0" at bounding box center [617, 159] width 163 height 27
click at [587, 80] on div "Family Details Self bina thakkar Select To Apply" at bounding box center [598, 83] width 202 height 21
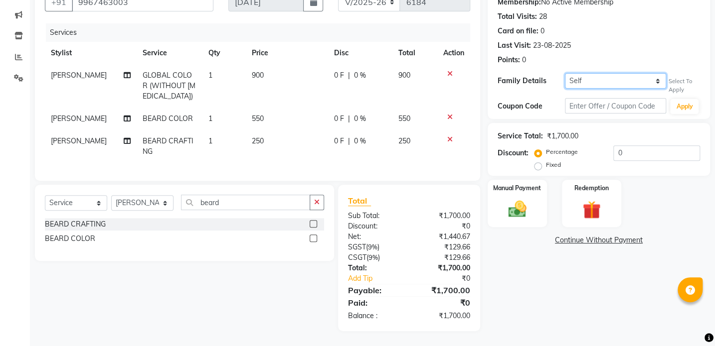
click at [586, 73] on select "Self bina thakkar" at bounding box center [615, 80] width 101 height 15
select select "1944870"
click at [565, 73] on select "Self bina thakkar" at bounding box center [615, 80] width 101 height 15
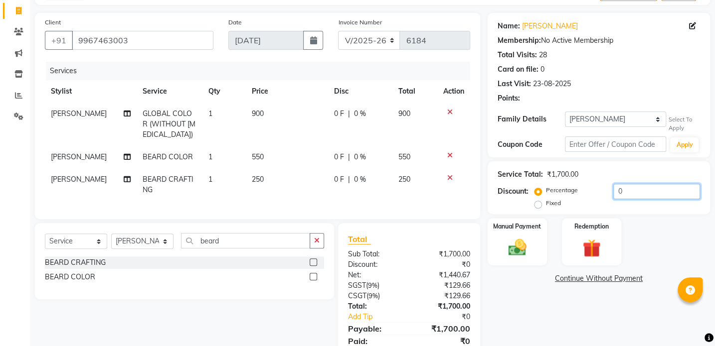
click at [623, 190] on input "0" at bounding box center [656, 191] width 87 height 15
type input "20"
click at [527, 303] on div "Name: Ravi Thakkar Membership: No Active Membership Total Visits: 28 Card on fi…" at bounding box center [602, 191] width 230 height 357
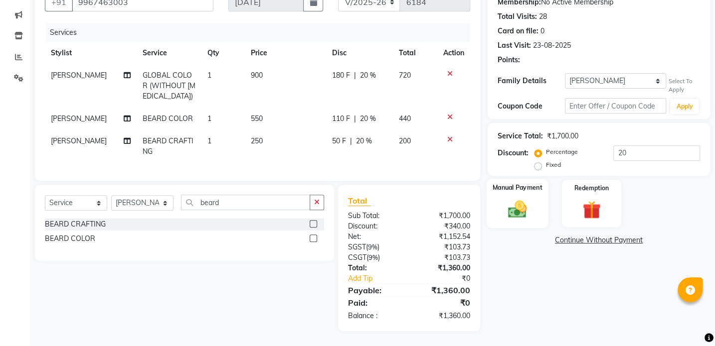
click at [526, 199] on img at bounding box center [516, 210] width 31 height 22
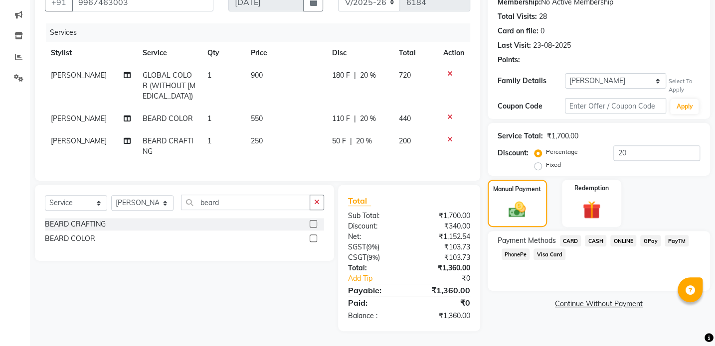
click at [596, 236] on span "CASH" at bounding box center [595, 240] width 21 height 11
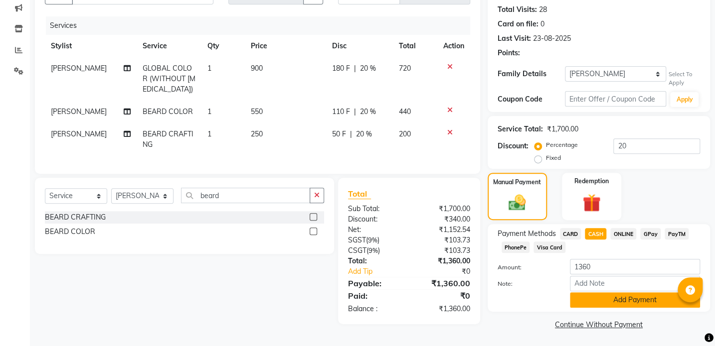
click at [589, 302] on button "Add Payment" at bounding box center [635, 300] width 130 height 15
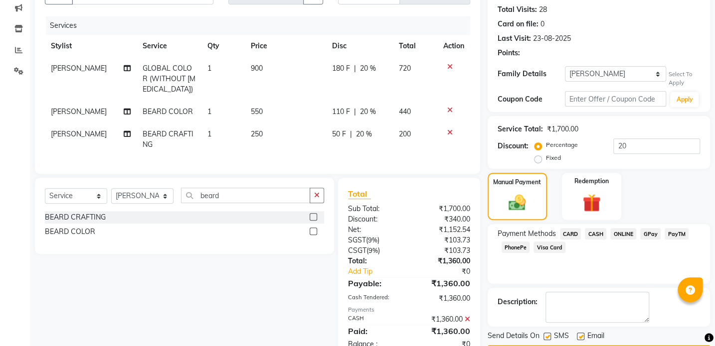
scroll to position [142, 0]
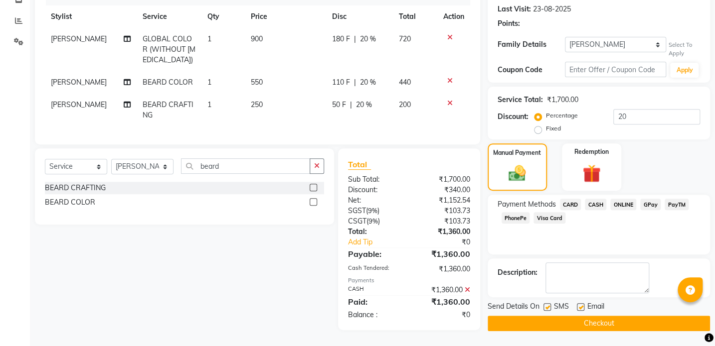
click at [581, 316] on button "Checkout" at bounding box center [598, 323] width 222 height 15
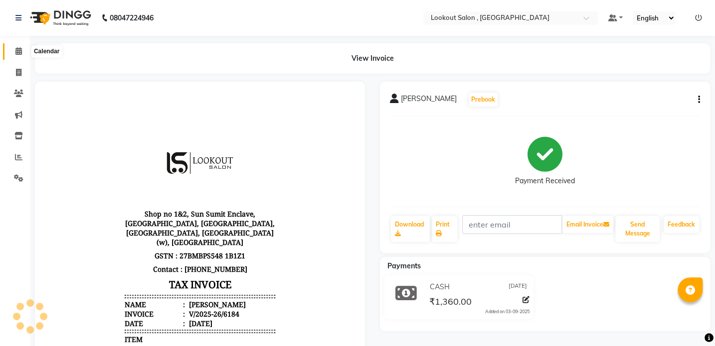
click at [20, 54] on icon at bounding box center [18, 50] width 6 height 7
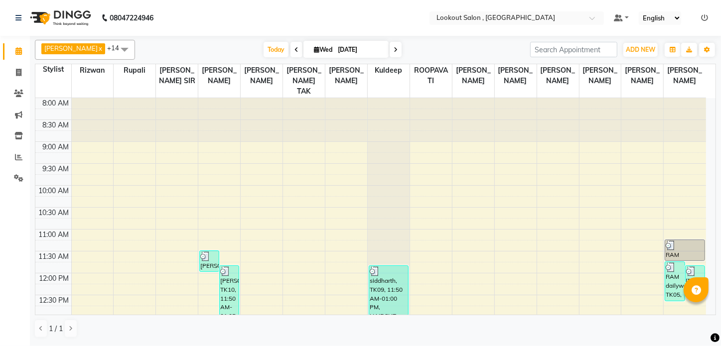
drag, startPoint x: 227, startPoint y: 29, endPoint x: 208, endPoint y: 45, distance: 24.4
click at [229, 29] on nav "08047224946 Select Location × Lookout Salon , Chickoowadi Default Panel My Pane…" at bounding box center [360, 18] width 721 height 36
click at [230, 29] on nav "08047224946 Select Location × Lookout Salon , Chickoowadi Default Panel My Pane…" at bounding box center [360, 18] width 721 height 36
click at [17, 68] on span at bounding box center [18, 72] width 17 height 11
select select "service"
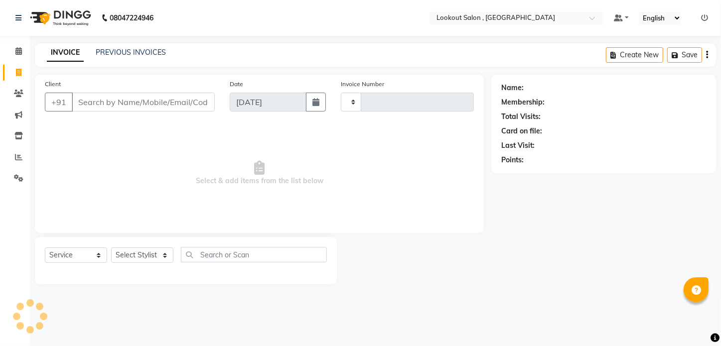
type input "6185"
select select "151"
click at [125, 56] on link "PREVIOUS INVOICES" at bounding box center [131, 52] width 70 height 9
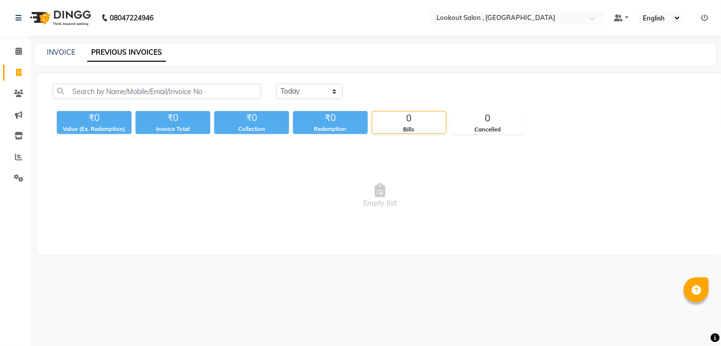
click at [126, 49] on link "PREVIOUS INVOICES" at bounding box center [126, 53] width 79 height 18
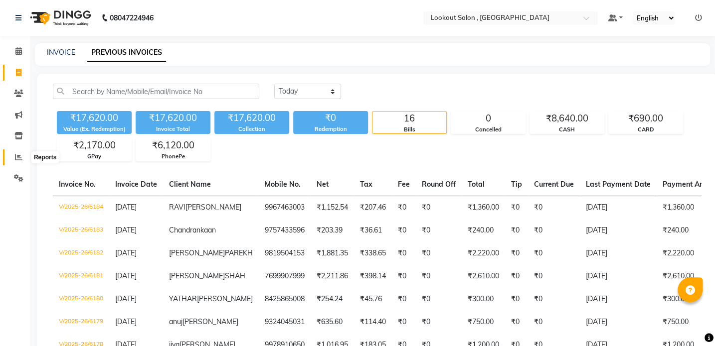
click at [18, 157] on icon at bounding box center [18, 156] width 7 height 7
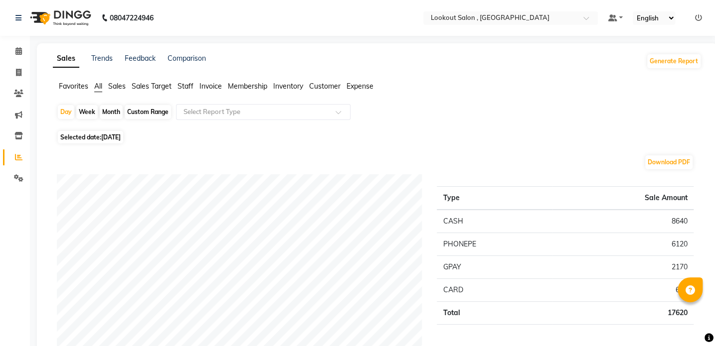
click at [361, 90] on span "Expense" at bounding box center [359, 86] width 27 height 9
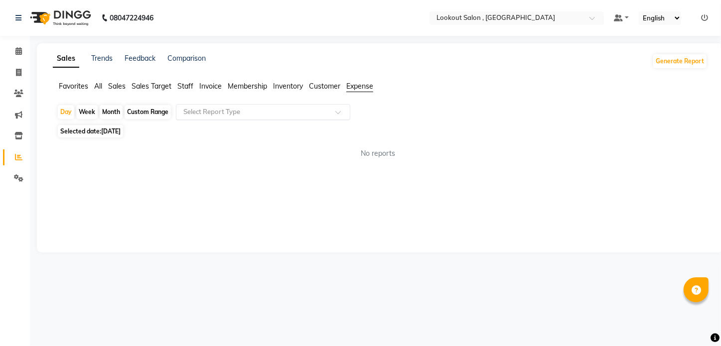
click at [271, 109] on input "text" at bounding box center [253, 112] width 144 height 10
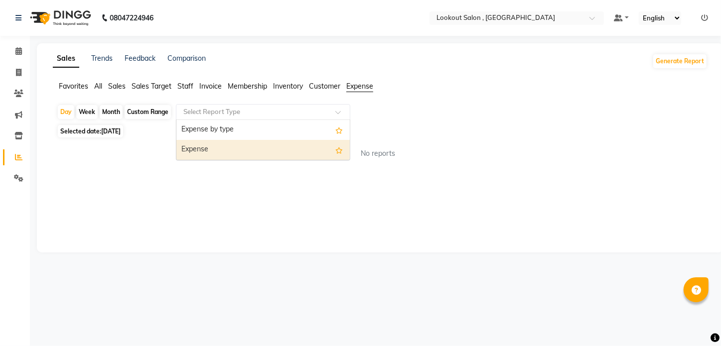
click at [231, 153] on div "Expense" at bounding box center [262, 150] width 173 height 20
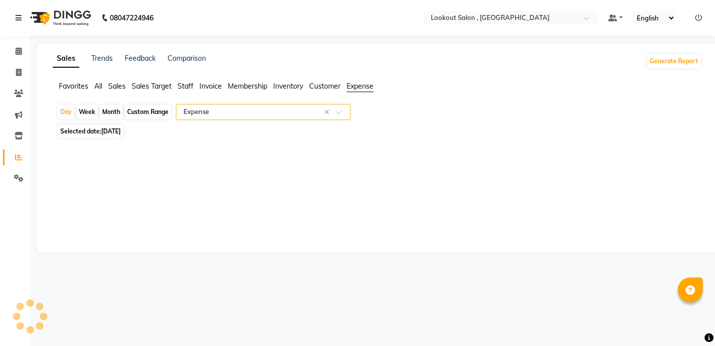
select select "full_report"
select select "csv"
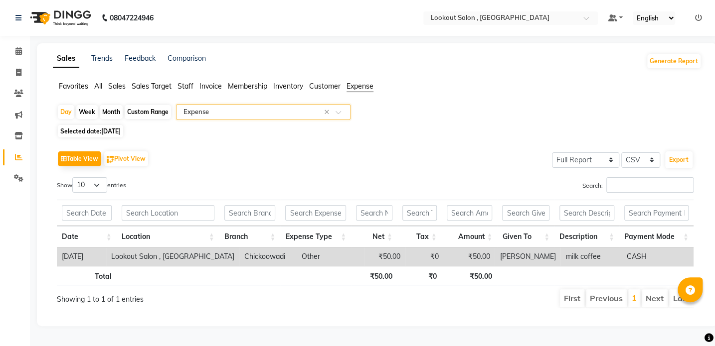
scroll to position [0, 0]
click at [21, 47] on icon at bounding box center [18, 50] width 6 height 7
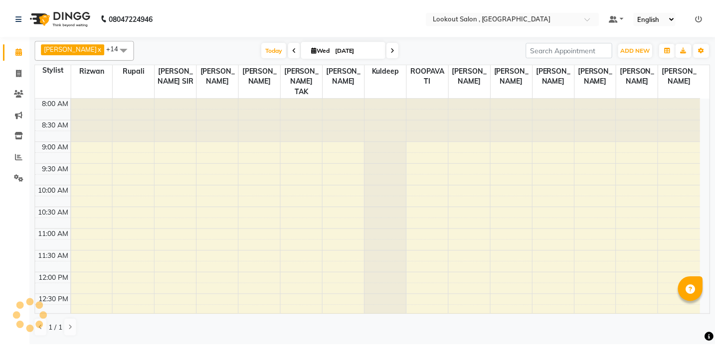
scroll to position [394, 0]
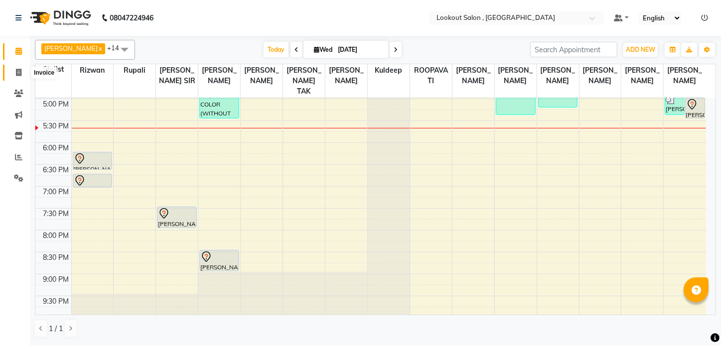
click at [21, 73] on span at bounding box center [18, 72] width 17 height 11
select select "151"
select select "service"
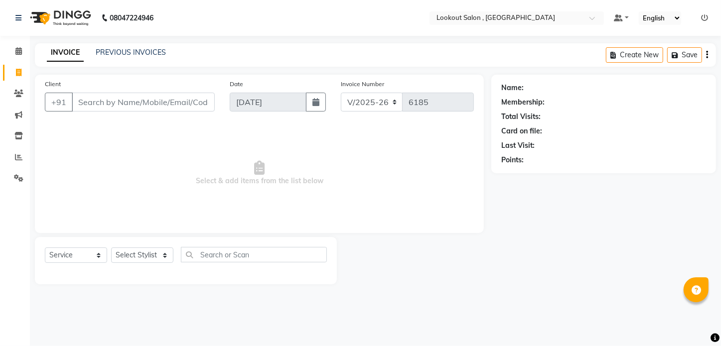
click at [136, 58] on div "INVOICE PREVIOUS INVOICES" at bounding box center [106, 52] width 143 height 11
click at [146, 54] on link "PREVIOUS INVOICES" at bounding box center [131, 52] width 70 height 9
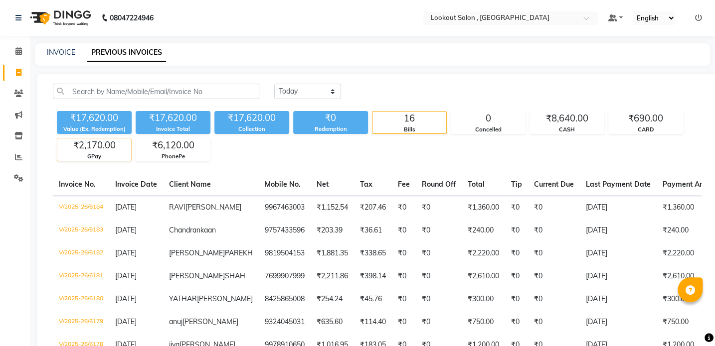
scroll to position [32, 0]
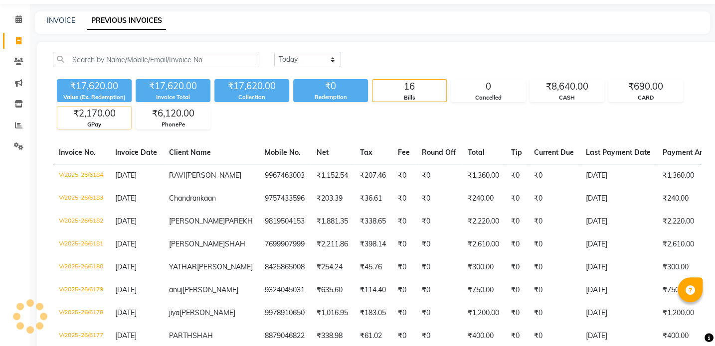
click at [109, 121] on div "GPay" at bounding box center [94, 125] width 74 height 8
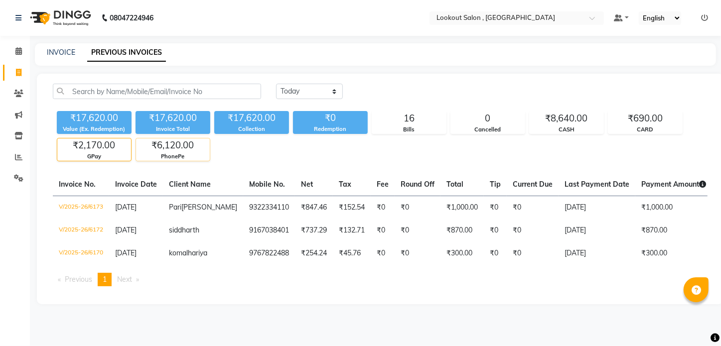
click at [177, 150] on div "₹6,120.00" at bounding box center [173, 146] width 74 height 14
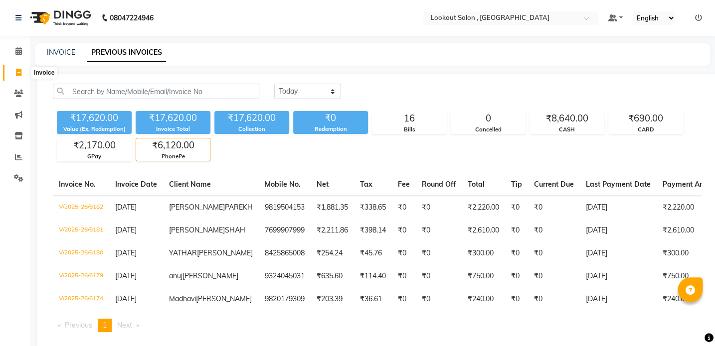
drag, startPoint x: 16, startPoint y: 71, endPoint x: 56, endPoint y: 74, distance: 40.5
click at [16, 72] on icon at bounding box center [18, 72] width 5 height 7
select select "service"
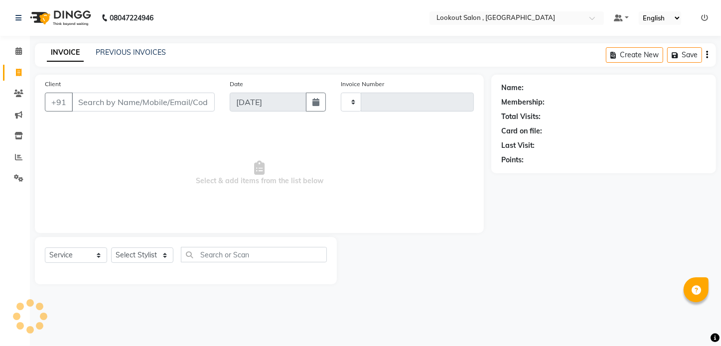
type input "6185"
select select "151"
click at [100, 54] on link "PREVIOUS INVOICES" at bounding box center [131, 52] width 70 height 9
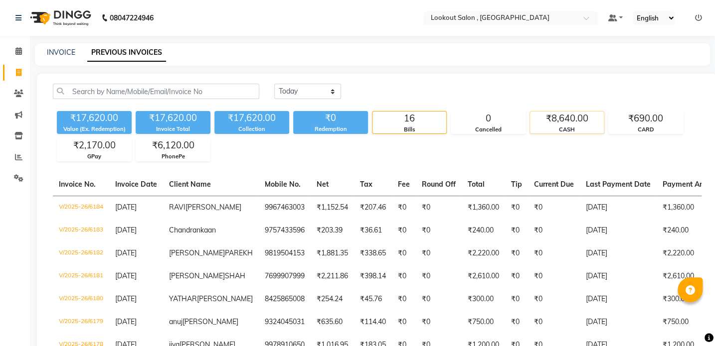
click at [560, 131] on div "CASH" at bounding box center [567, 130] width 74 height 8
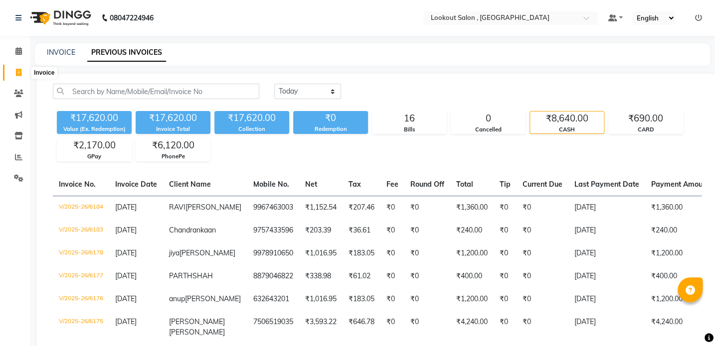
click at [14, 74] on span at bounding box center [18, 72] width 17 height 11
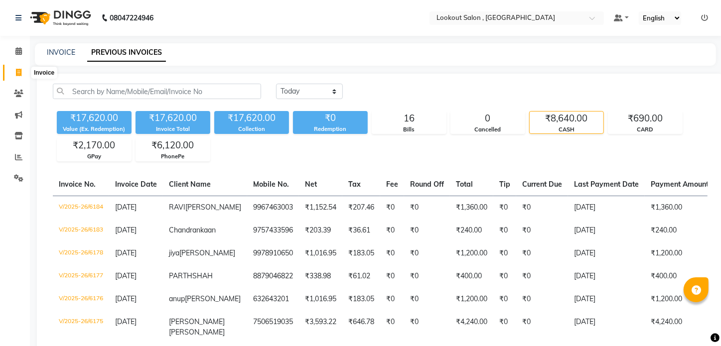
select select "service"
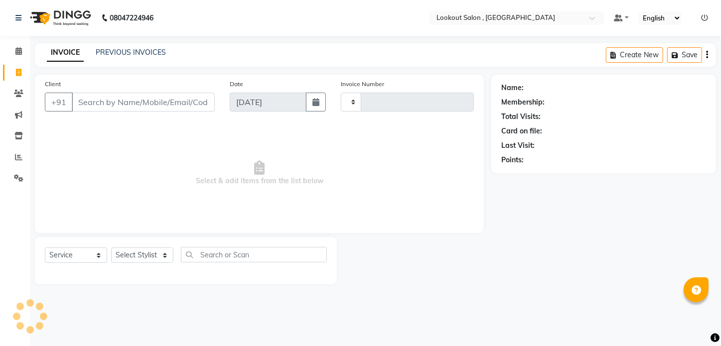
type input "6185"
select select "151"
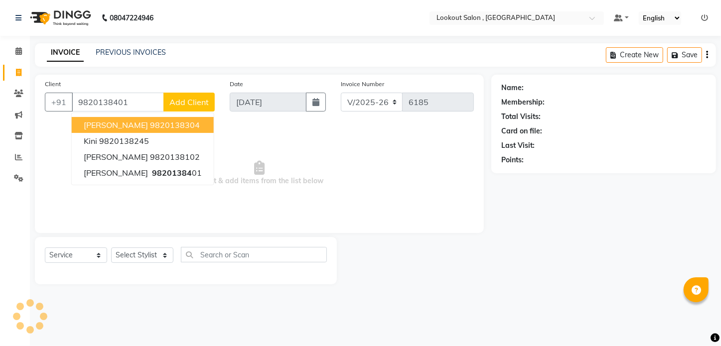
type input "9820138401"
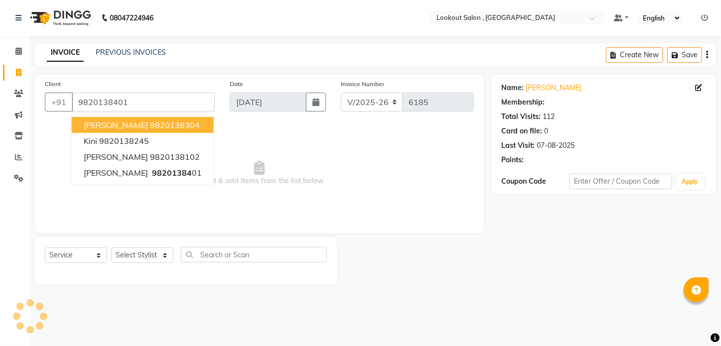
select select "1: Object"
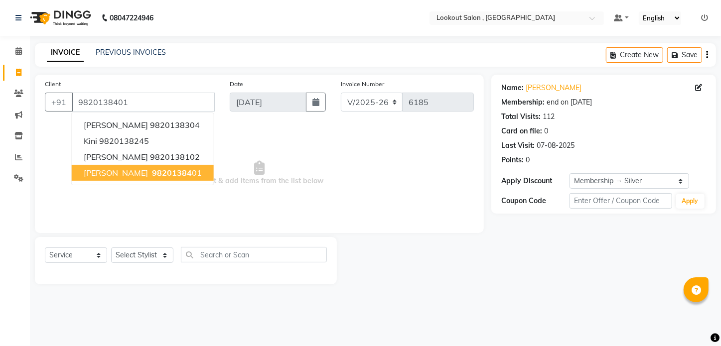
click at [181, 173] on span "98201384" at bounding box center [172, 173] width 40 height 10
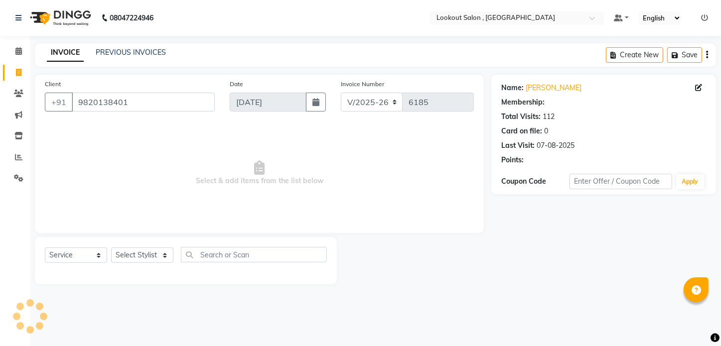
select select "1: Object"
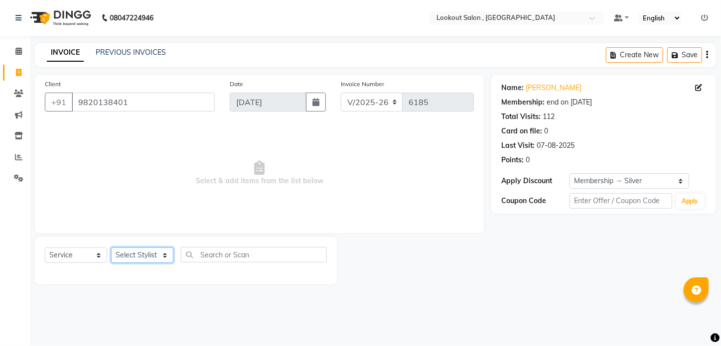
click at [140, 254] on select "Select Stylist Alizah Bangi ARMAN KASSAR jishan shekh KRISHNA SHAH kuldeep NAND…" at bounding box center [142, 255] width 62 height 15
select select "48095"
click at [111, 248] on select "Select Stylist Alizah Bangi ARMAN KASSAR jishan shekh KRISHNA SHAH kuldeep NAND…" at bounding box center [142, 255] width 62 height 15
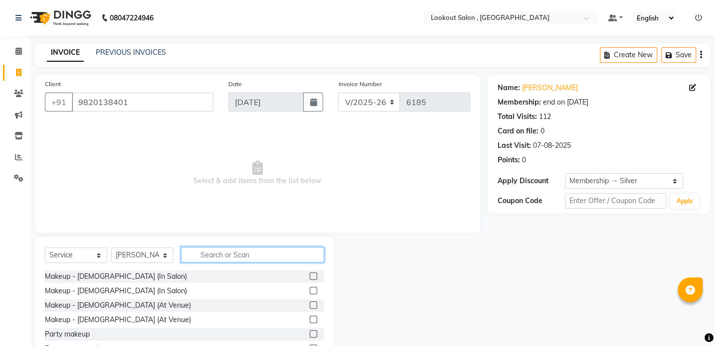
click at [195, 259] on input "text" at bounding box center [252, 254] width 143 height 15
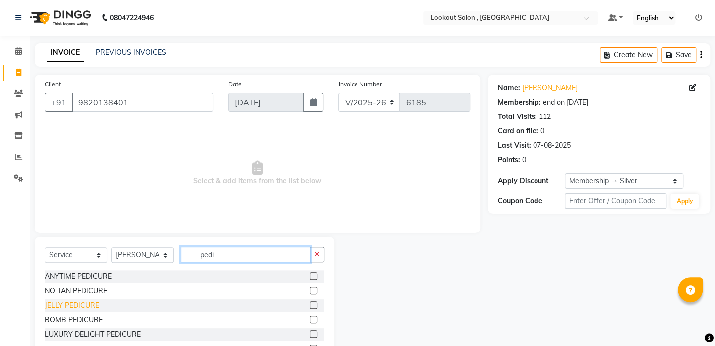
type input "pedi"
click at [71, 305] on div "JELLY PEDICURE" at bounding box center [72, 306] width 54 height 10
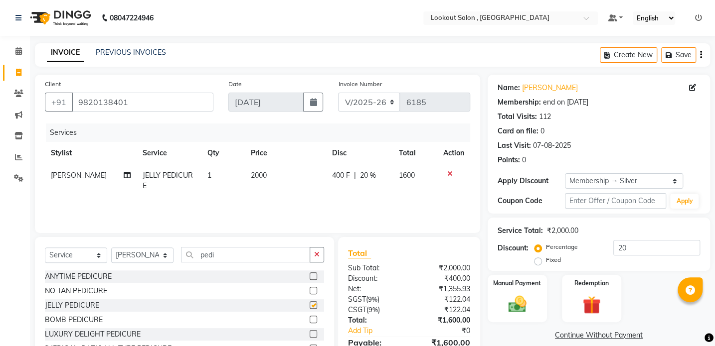
checkbox input "false"
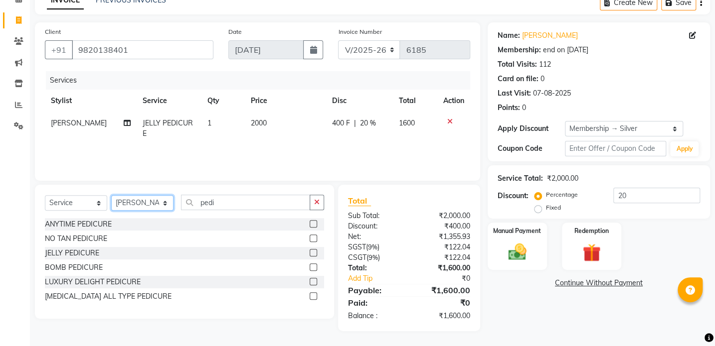
click at [140, 208] on select "Select Stylist Alizah Bangi ARMAN KASSAR jishan shekh KRISHNA SHAH kuldeep NAND…" at bounding box center [142, 202] width 62 height 15
select select "19837"
click at [111, 195] on select "Select Stylist Alizah Bangi ARMAN KASSAR jishan shekh KRISHNA SHAH kuldeep NAND…" at bounding box center [142, 202] width 62 height 15
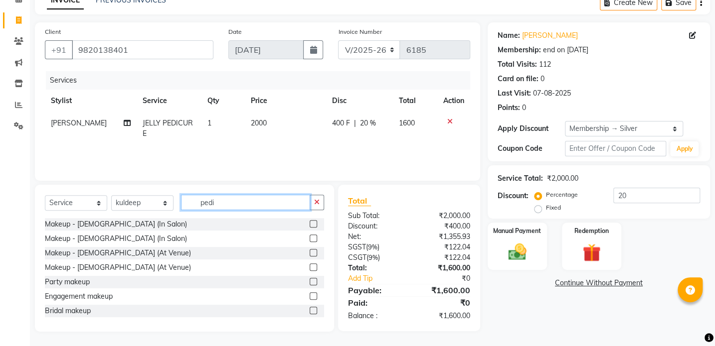
drag, startPoint x: 225, startPoint y: 201, endPoint x: 162, endPoint y: 215, distance: 64.4
click at [162, 215] on div "Select Service Product Membership Package Voucher Prepaid Gift Card Select Styl…" at bounding box center [184, 206] width 279 height 23
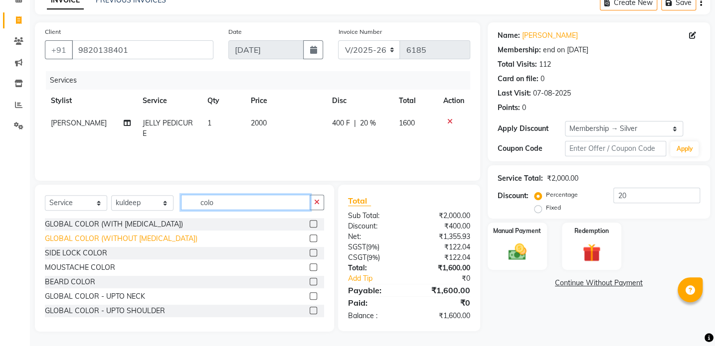
type input "colo"
click at [114, 242] on div "GLOBAL COLOR (WITHOUT AMMONIA)" at bounding box center [121, 239] width 152 height 10
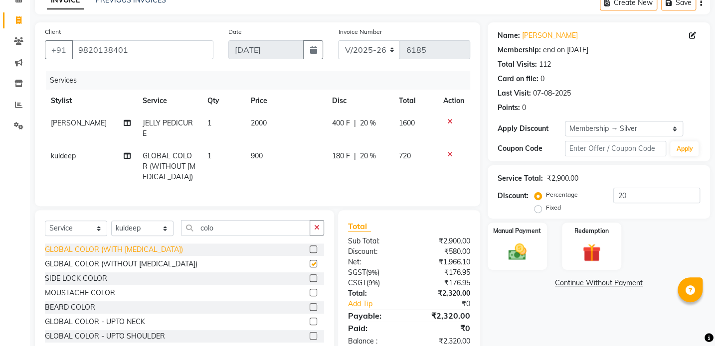
checkbox input "false"
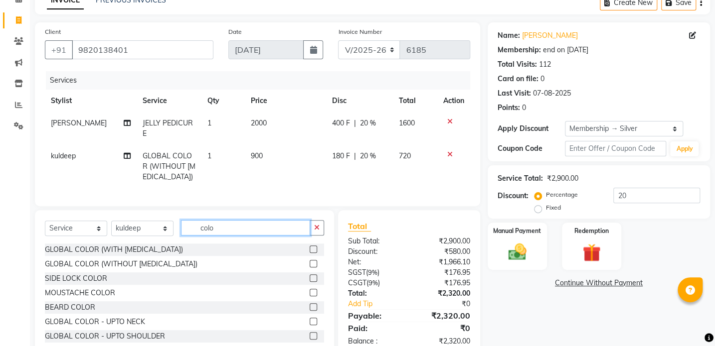
drag, startPoint x: 236, startPoint y: 224, endPoint x: 172, endPoint y: 236, distance: 65.0
click at [173, 235] on div "Select Service Product Membership Package Voucher Prepaid Gift Card Select Styl…" at bounding box center [184, 231] width 279 height 23
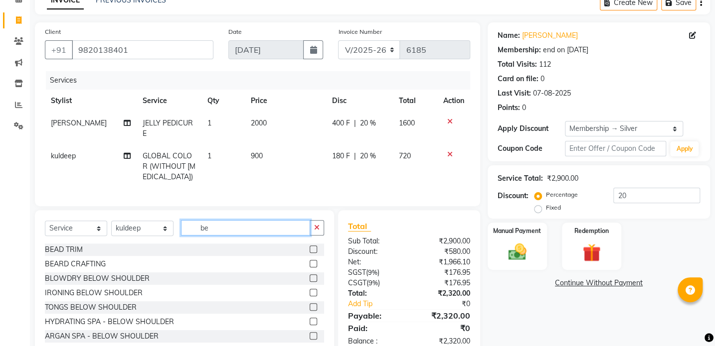
type input "b"
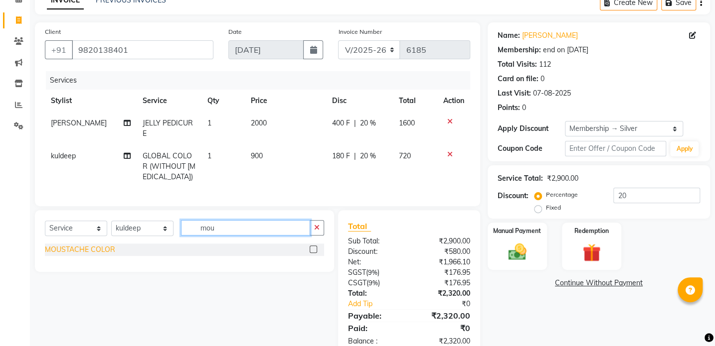
type input "mou"
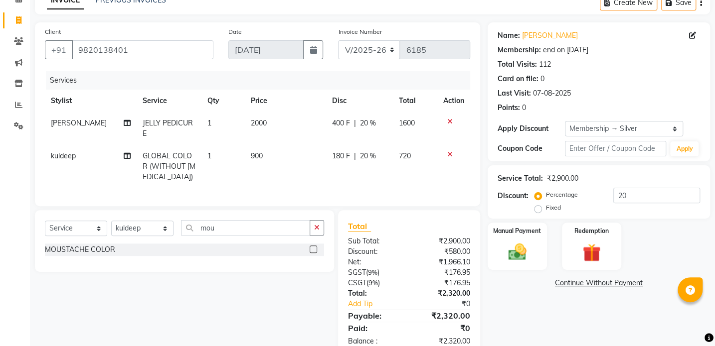
click at [87, 247] on div "MOUSTACHE COLOR" at bounding box center [80, 250] width 70 height 10
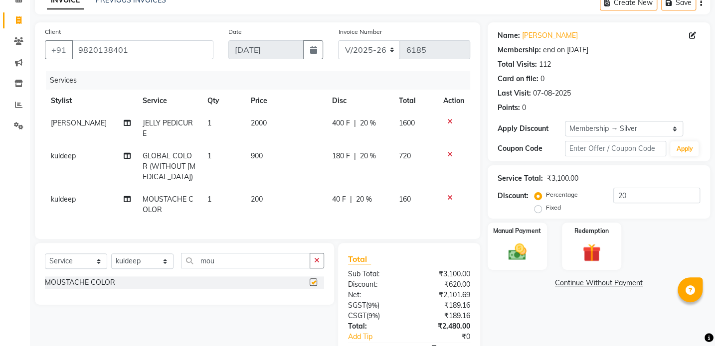
checkbox input "false"
drag, startPoint x: 242, startPoint y: 254, endPoint x: 140, endPoint y: 281, distance: 106.3
click at [140, 281] on div "Select Service Product Membership Package Voucher Prepaid Gift Card Select Styl…" at bounding box center [184, 274] width 299 height 62
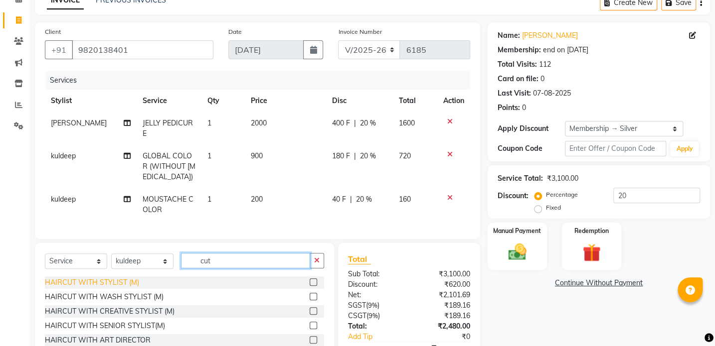
type input "cut"
click at [117, 280] on div "HAIRCUT WITH STYLIST (M)" at bounding box center [92, 283] width 94 height 10
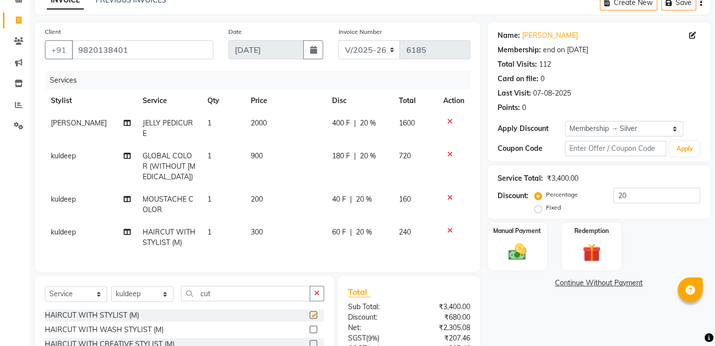
checkbox input "false"
drag, startPoint x: 221, startPoint y: 295, endPoint x: 170, endPoint y: 298, distance: 51.4
click at [169, 295] on div "Select Service Product Membership Package Voucher Prepaid Gift Card Select Styl…" at bounding box center [184, 297] width 279 height 23
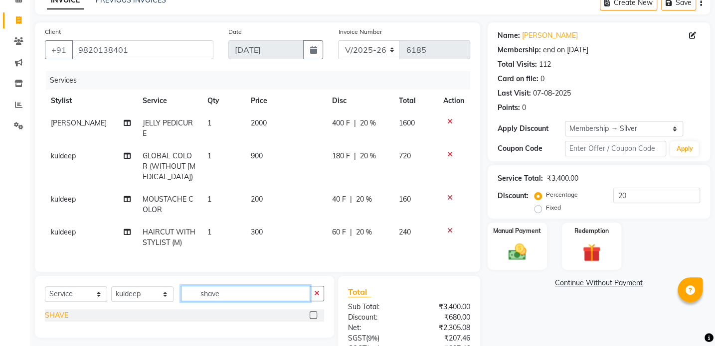
type input "shave"
click at [60, 310] on div "SHAVE" at bounding box center [56, 315] width 23 height 10
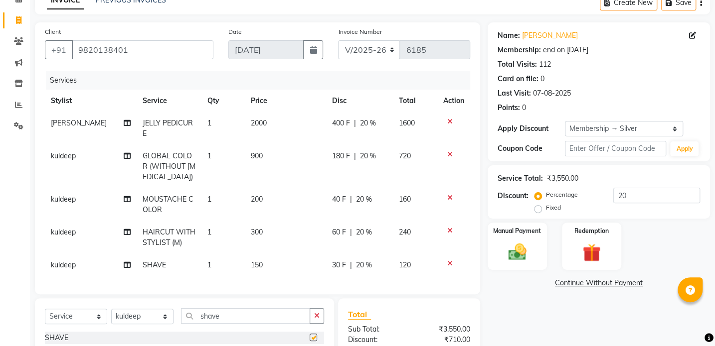
checkbox input "false"
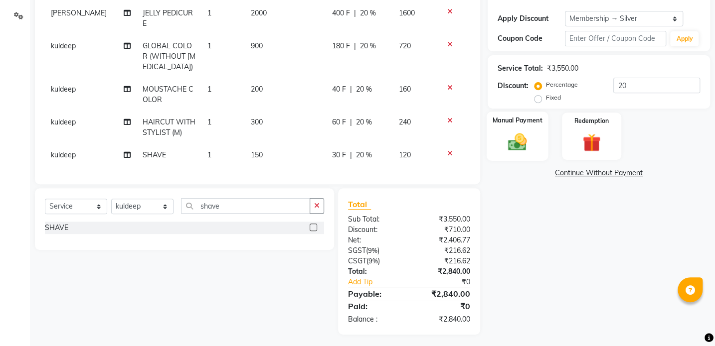
click at [531, 149] on img at bounding box center [516, 142] width 31 height 22
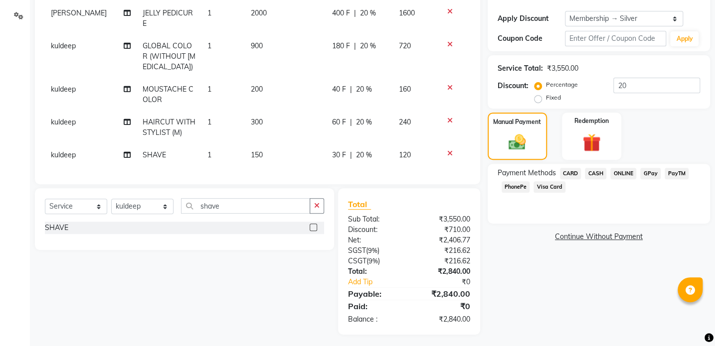
click at [576, 174] on span "CARD" at bounding box center [570, 173] width 21 height 11
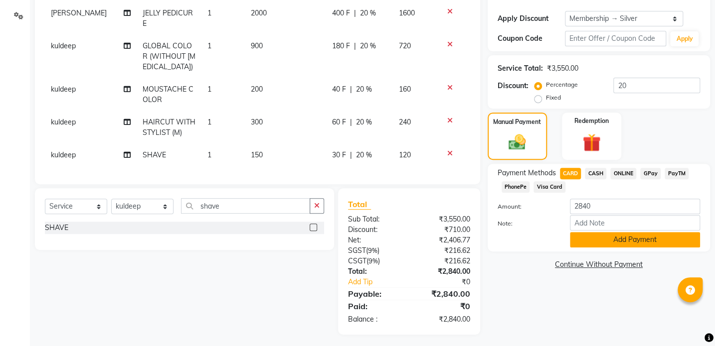
click at [589, 236] on button "Add Payment" at bounding box center [635, 239] width 130 height 15
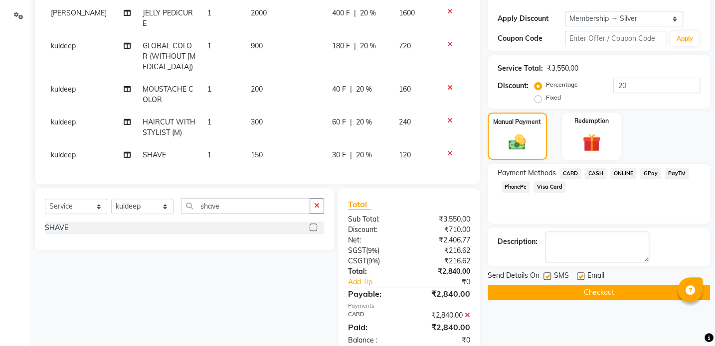
click at [534, 294] on button "Checkout" at bounding box center [598, 292] width 222 height 15
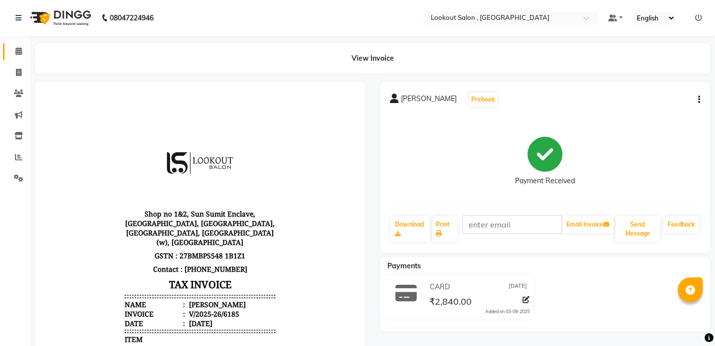
click at [15, 57] on link "Calendar" at bounding box center [15, 51] width 24 height 16
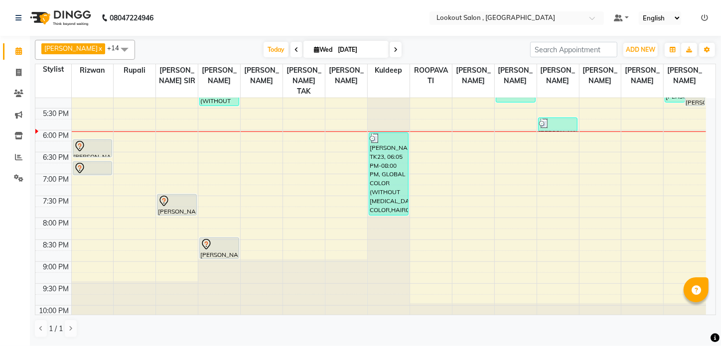
scroll to position [411, 0]
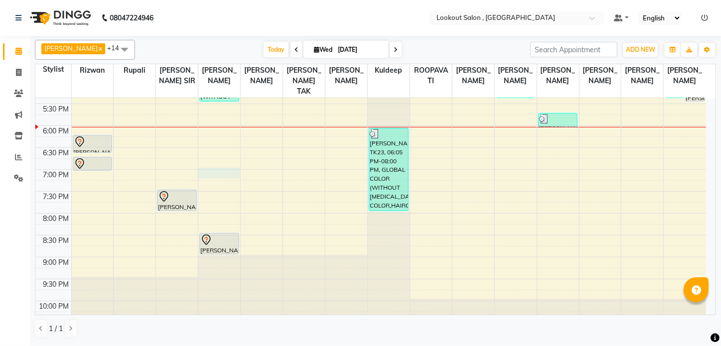
click at [219, 170] on div "8:00 AM 8:30 AM 9:00 AM 9:30 AM 10:00 AM 10:30 AM 11:00 AM 11:30 AM 12:00 PM 12…" at bounding box center [370, 16] width 671 height 657
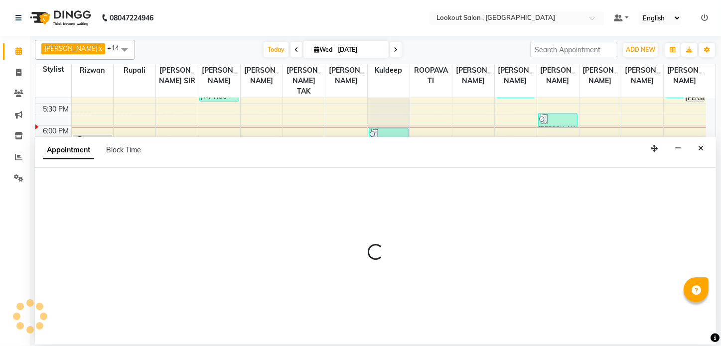
select select "7174"
select select "1140"
select select "tentative"
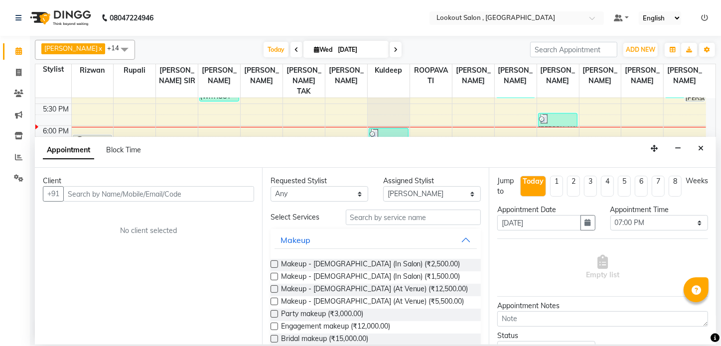
click at [188, 193] on input "text" at bounding box center [158, 193] width 191 height 15
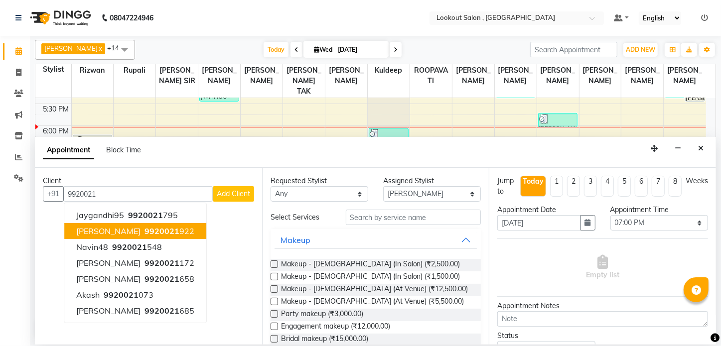
click at [158, 234] on span "9920021" at bounding box center [162, 231] width 35 height 10
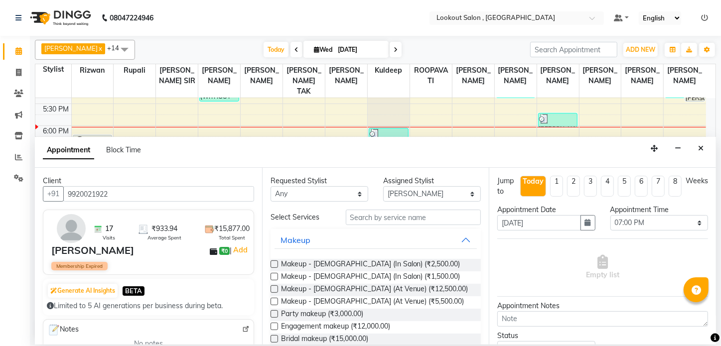
type input "9920021922"
click at [389, 219] on input "text" at bounding box center [414, 217] width 136 height 15
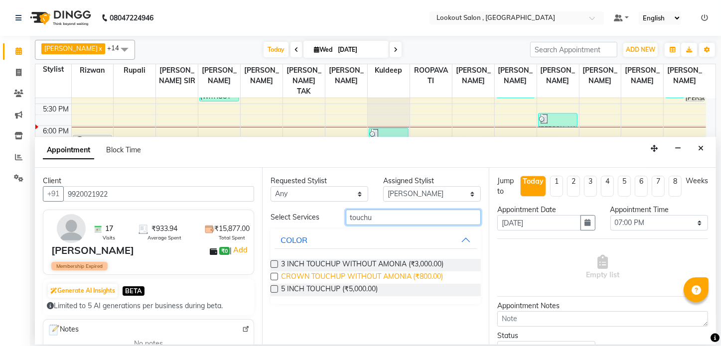
type input "touchu"
click at [390, 275] on span "CROWN TOUCHUP WITHOUT AMONIA (₹800.00)" at bounding box center [362, 278] width 162 height 12
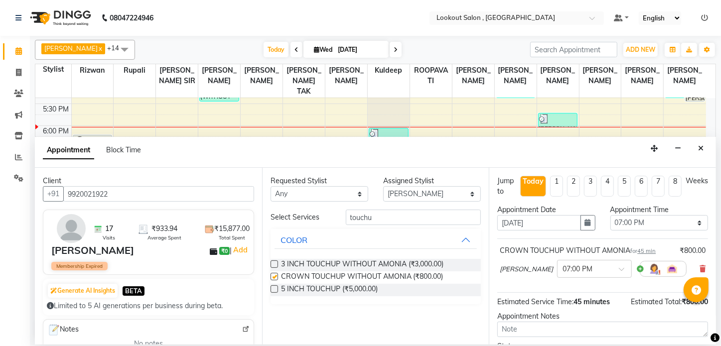
checkbox input "false"
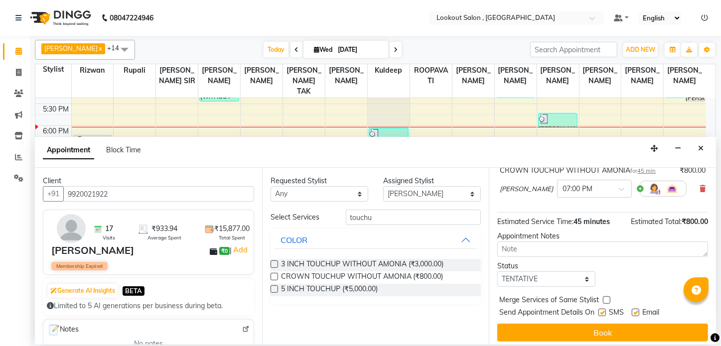
scroll to position [85, 0]
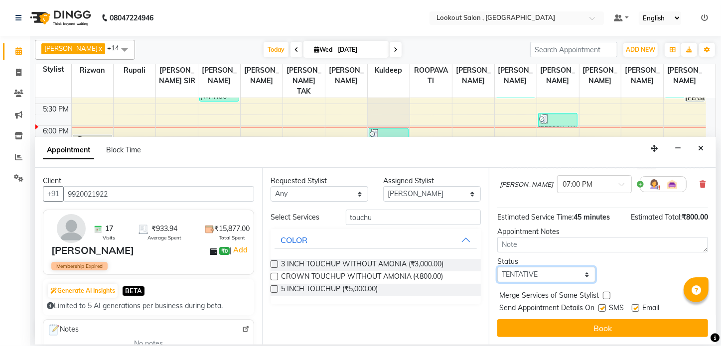
click at [535, 274] on select "Select TENTATIVE CONFIRM CHECK-IN UPCOMING" at bounding box center [546, 274] width 98 height 15
select select "confirm booking"
click at [497, 267] on select "Select TENTATIVE CONFIRM CHECK-IN UPCOMING" at bounding box center [546, 274] width 98 height 15
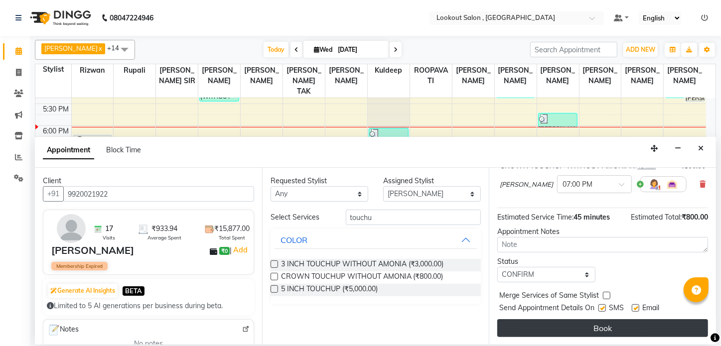
click at [593, 324] on button "Book" at bounding box center [602, 328] width 211 height 18
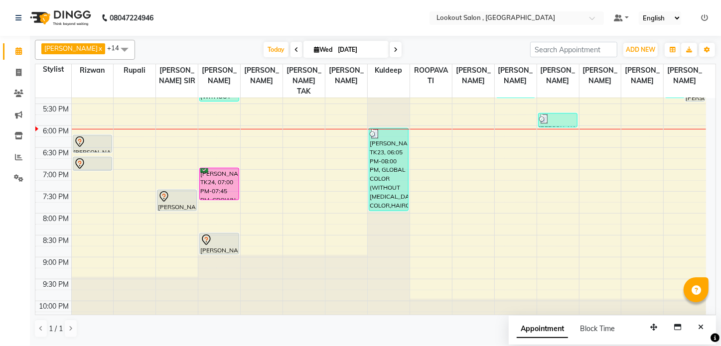
click at [675, 150] on div "8:00 AM 8:30 AM 9:00 AM 9:30 AM 10:00 AM 10:30 AM 11:00 AM 11:30 AM 12:00 PM 12…" at bounding box center [370, 16] width 671 height 657
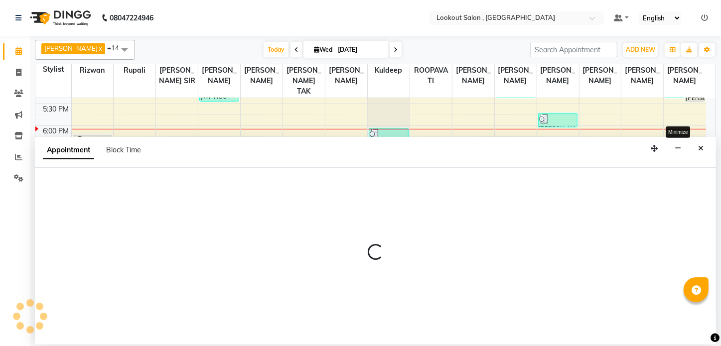
select select "88368"
select select "1110"
select select "tentative"
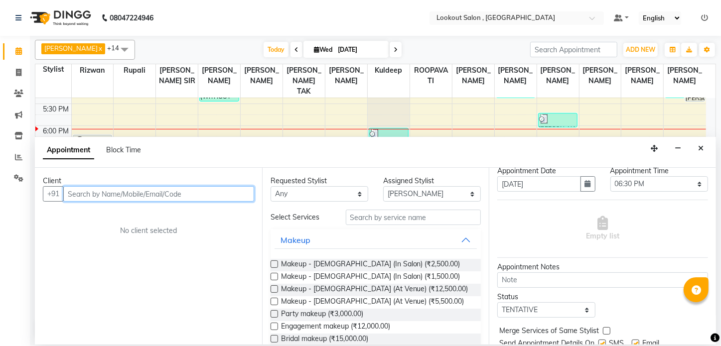
scroll to position [75, 0]
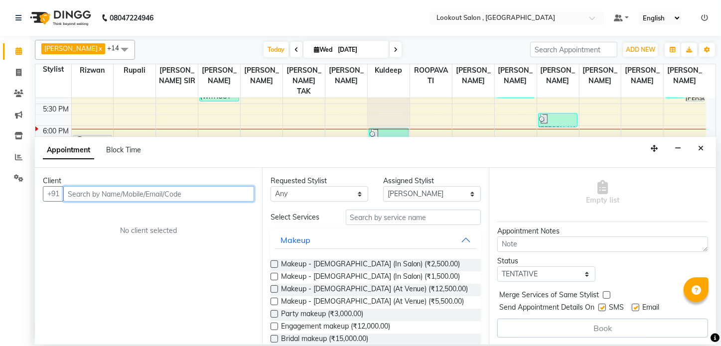
click at [213, 195] on input "text" at bounding box center [158, 193] width 191 height 15
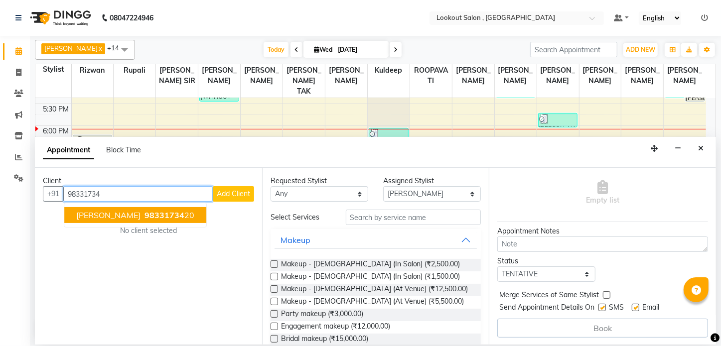
click at [156, 216] on span "98331734" at bounding box center [165, 215] width 40 height 10
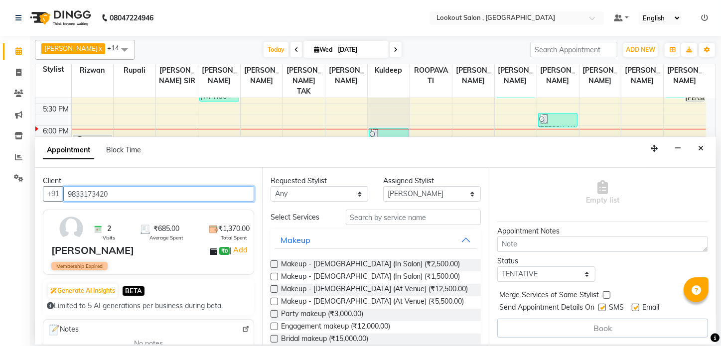
type input "9833173420"
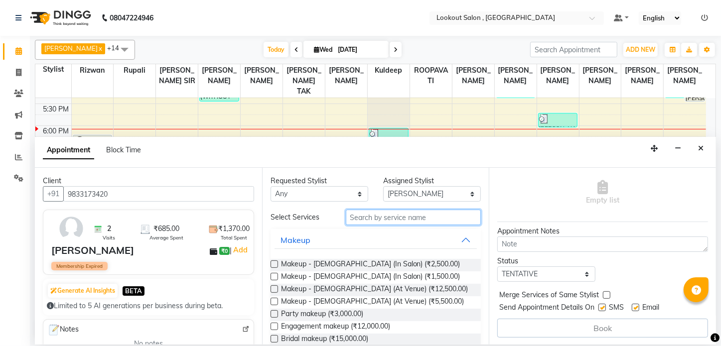
click at [353, 214] on input "text" at bounding box center [414, 217] width 136 height 15
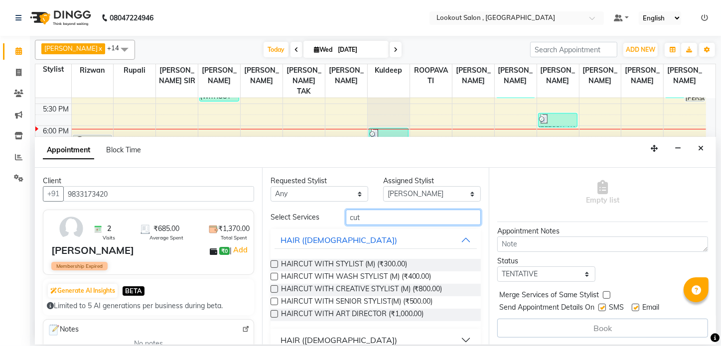
type input "cut"
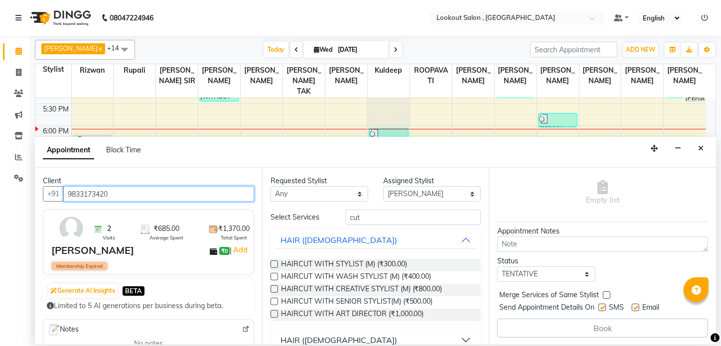
drag, startPoint x: 163, startPoint y: 194, endPoint x: 16, endPoint y: 210, distance: 147.8
click at [16, 210] on app-home "08047224946 Select Location × Lookout Salon , Chickoowadi Default Panel My Pane…" at bounding box center [360, 172] width 721 height 345
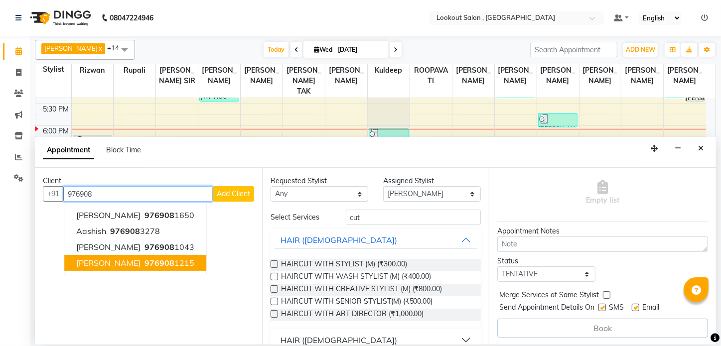
click at [141, 263] on span "KEDAR PARELKAR" at bounding box center [108, 263] width 64 height 10
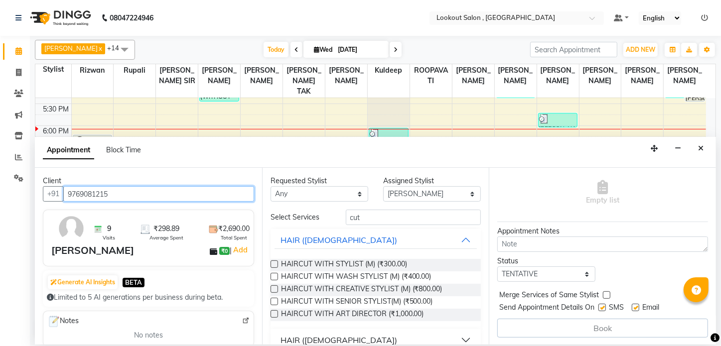
type input "9769081215"
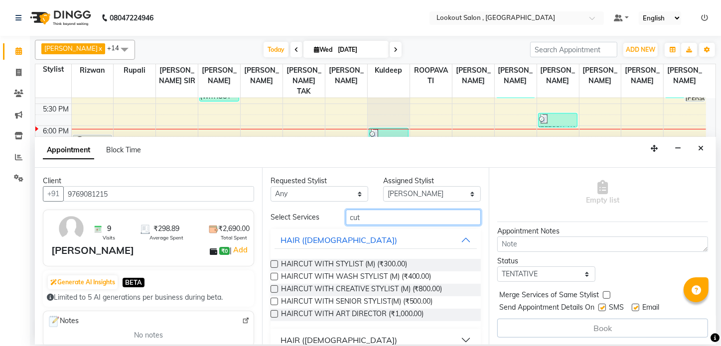
click at [396, 219] on input "cut" at bounding box center [414, 217] width 136 height 15
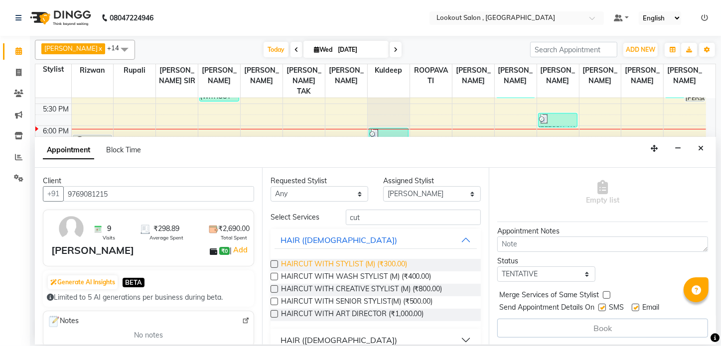
click at [369, 262] on span "HAIRCUT WITH STYLIST (M) (₹300.00)" at bounding box center [344, 265] width 126 height 12
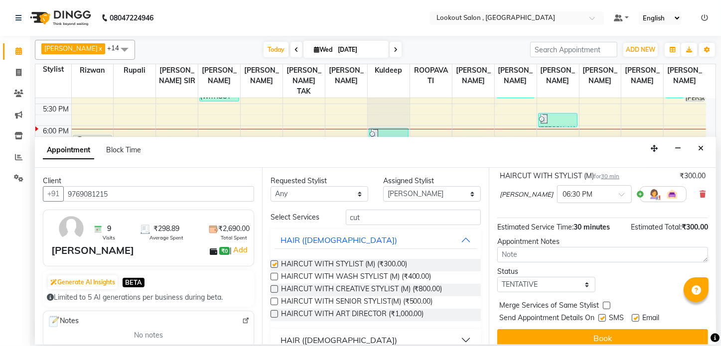
checkbox input "false"
click at [366, 218] on input "cut" at bounding box center [414, 217] width 136 height 15
drag, startPoint x: 347, startPoint y: 221, endPoint x: 297, endPoint y: 235, distance: 52.4
click at [309, 230] on div "Select Services cut HAIR (MALE) HAIRCUT WITH STYLIST (M) (₹300.00) HAIRCUT WITH…" at bounding box center [376, 302] width 211 height 185
type input "c"
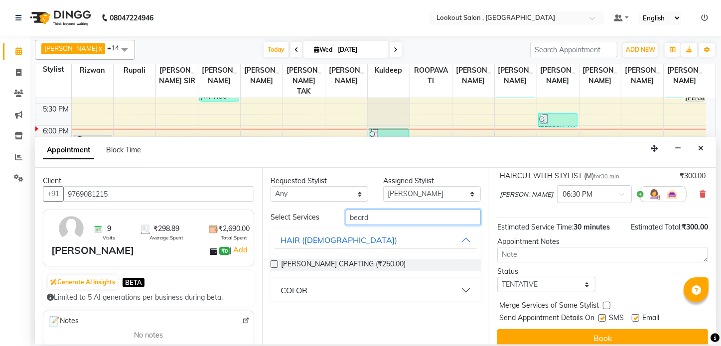
type input "beard"
click at [345, 257] on div "BEARD CRAFTING (₹250.00)" at bounding box center [376, 265] width 211 height 28
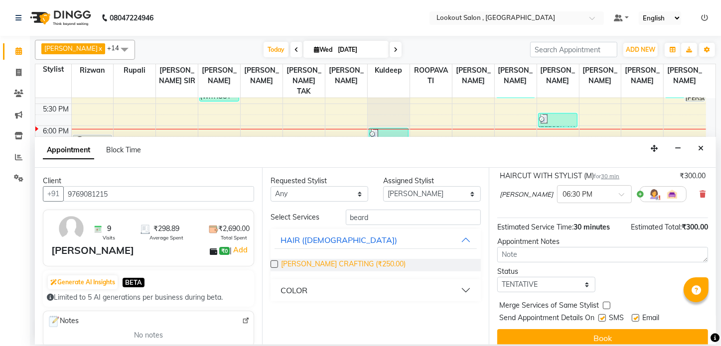
click at [342, 260] on span "BEARD CRAFTING (₹250.00)" at bounding box center [343, 265] width 125 height 12
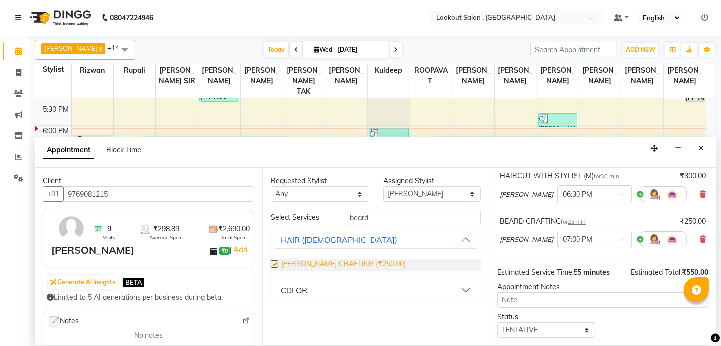
checkbox input "false"
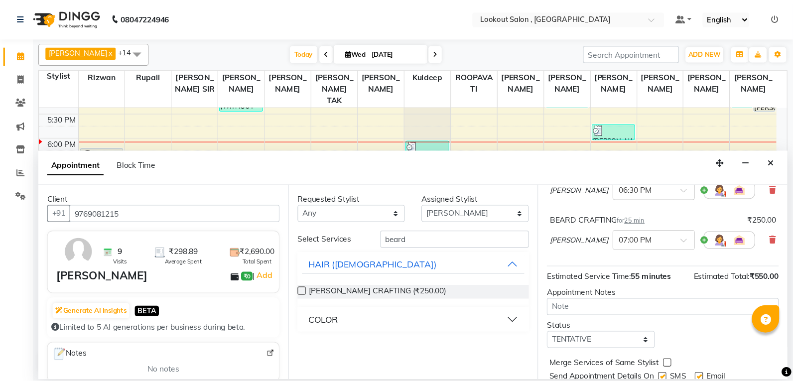
scroll to position [120, 0]
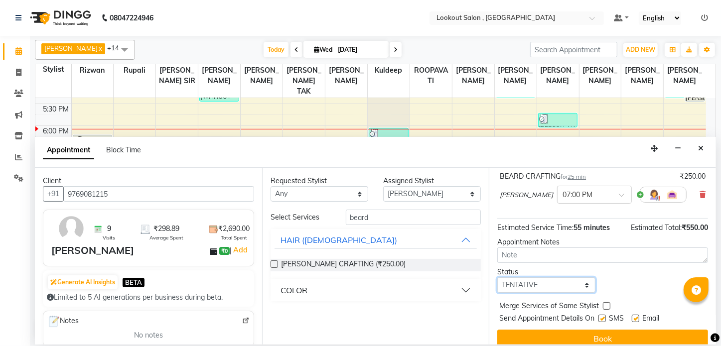
click at [543, 286] on select "Select TENTATIVE CONFIRM CHECK-IN UPCOMING" at bounding box center [546, 285] width 98 height 15
select select "confirm booking"
click at [497, 278] on select "Select TENTATIVE CONFIRM CHECK-IN UPCOMING" at bounding box center [546, 285] width 98 height 15
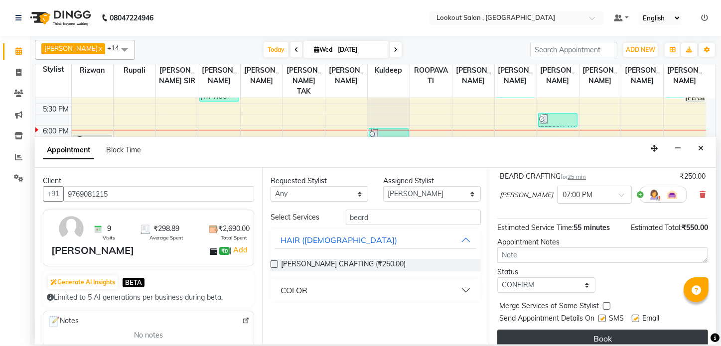
click at [588, 333] on button "Book" at bounding box center [602, 339] width 211 height 18
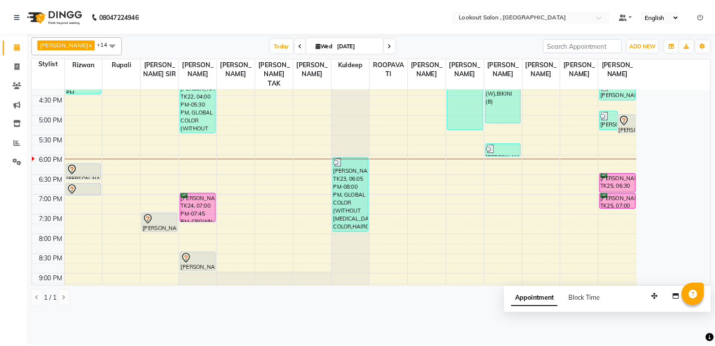
scroll to position [365, 0]
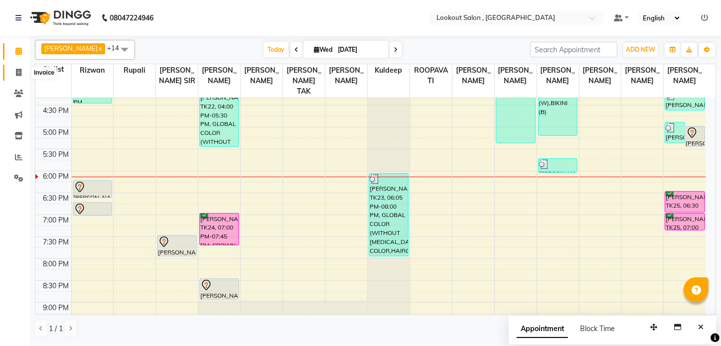
click at [14, 73] on span at bounding box center [18, 72] width 17 height 11
select select "service"
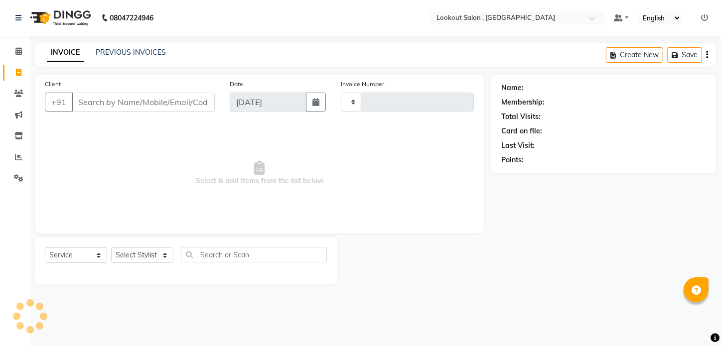
type input "6186"
select select "151"
click at [133, 258] on select "Select Stylist Alizah Bangi ARMAN KASSAR jishan shekh KRISHNA SHAH kuldeep NAND…" at bounding box center [142, 255] width 62 height 15
select select "43261"
click at [111, 248] on select "Select Stylist Alizah Bangi ARMAN KASSAR jishan shekh KRISHNA SHAH kuldeep NAND…" at bounding box center [142, 255] width 62 height 15
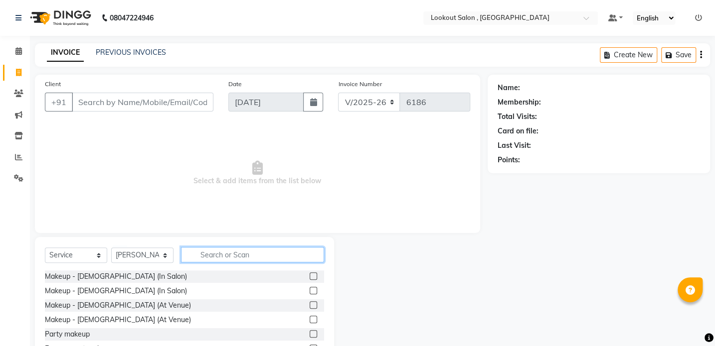
click at [215, 254] on input "text" at bounding box center [252, 254] width 143 height 15
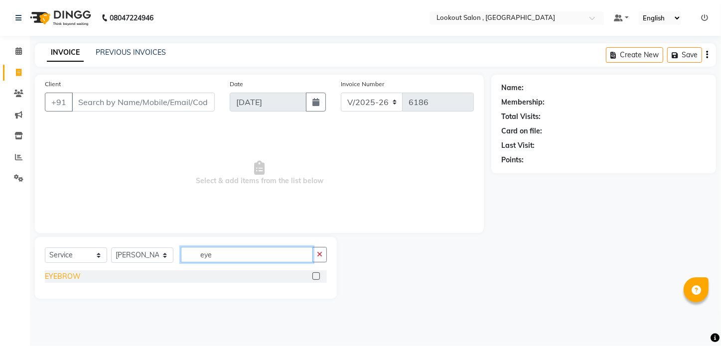
type input "eye"
click at [75, 275] on div "EYEBROW" at bounding box center [63, 277] width 36 height 10
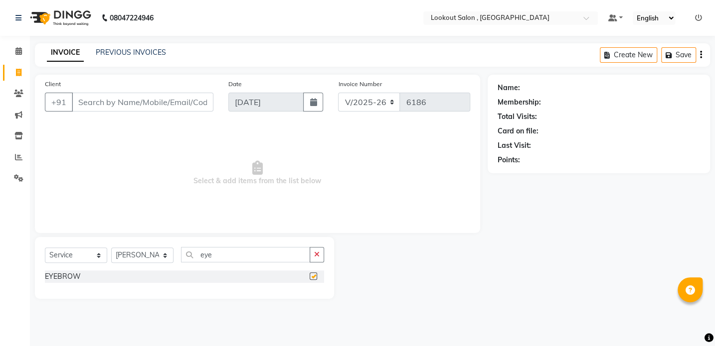
checkbox input "false"
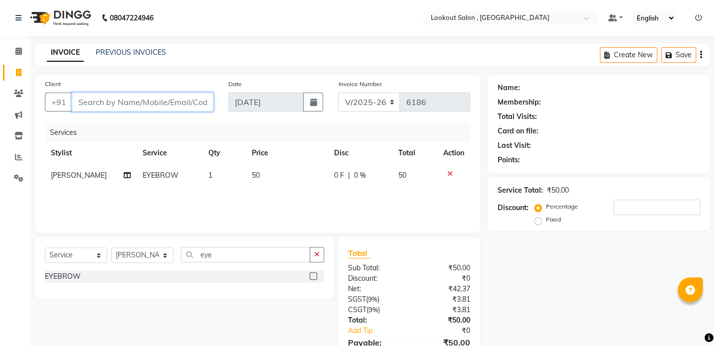
click at [135, 103] on input "Client" at bounding box center [143, 102] width 142 height 19
click at [123, 111] on input "Client" at bounding box center [143, 102] width 142 height 19
type input "9"
type input "0"
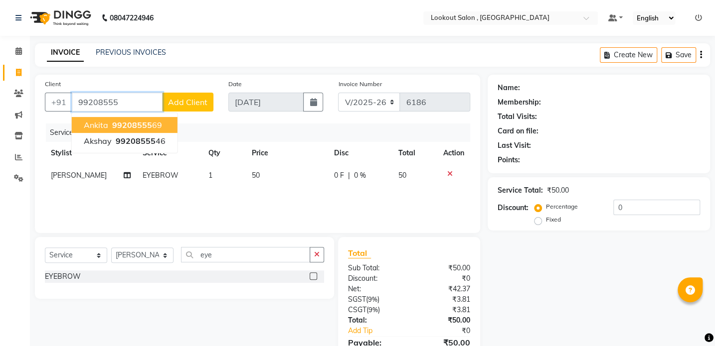
click at [143, 119] on button "Ankita 99208555 69" at bounding box center [125, 125] width 106 height 16
type input "9920855569"
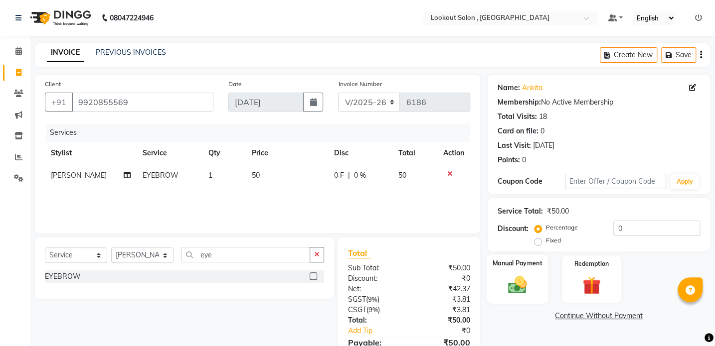
click at [536, 255] on div "Manual Payment" at bounding box center [517, 279] width 62 height 49
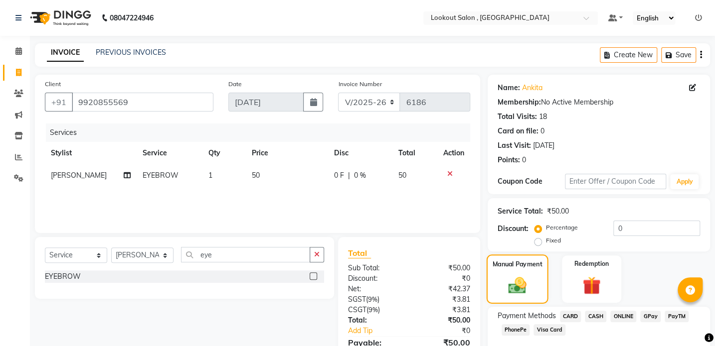
scroll to position [52, 0]
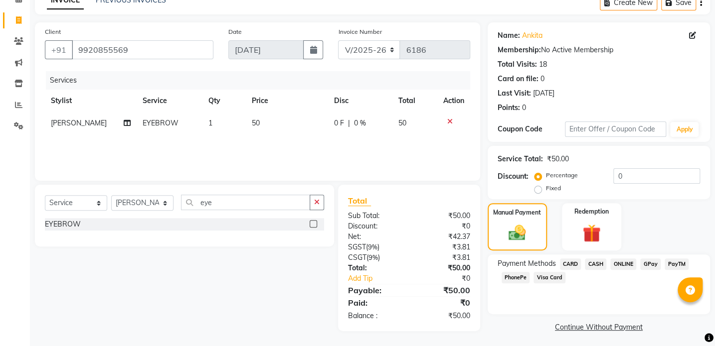
click at [590, 262] on span "CASH" at bounding box center [595, 264] width 21 height 11
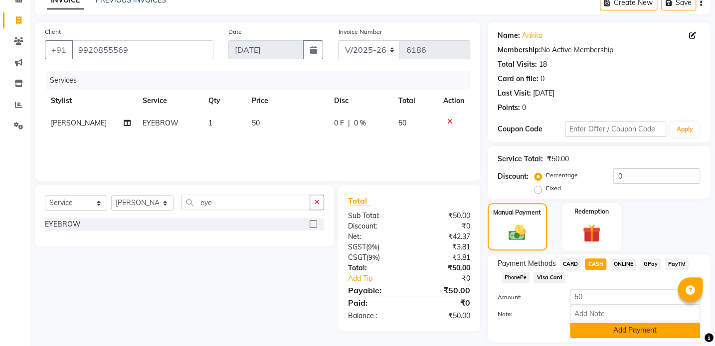
click at [614, 330] on button "Add Payment" at bounding box center [635, 330] width 130 height 15
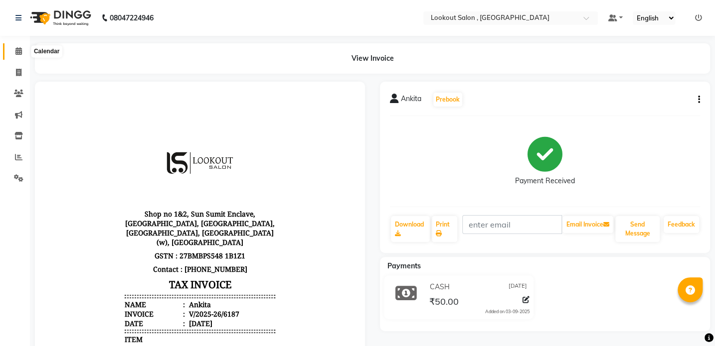
click at [20, 51] on icon at bounding box center [18, 50] width 6 height 7
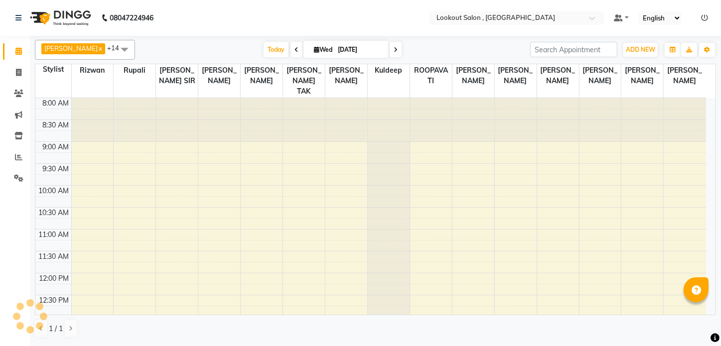
scroll to position [419, 0]
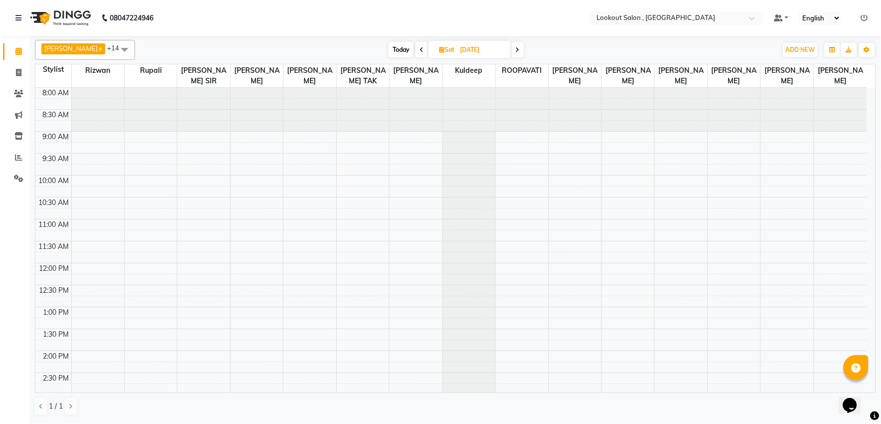
click at [389, 50] on span "Today" at bounding box center [401, 49] width 25 height 15
type input "[DATE]"
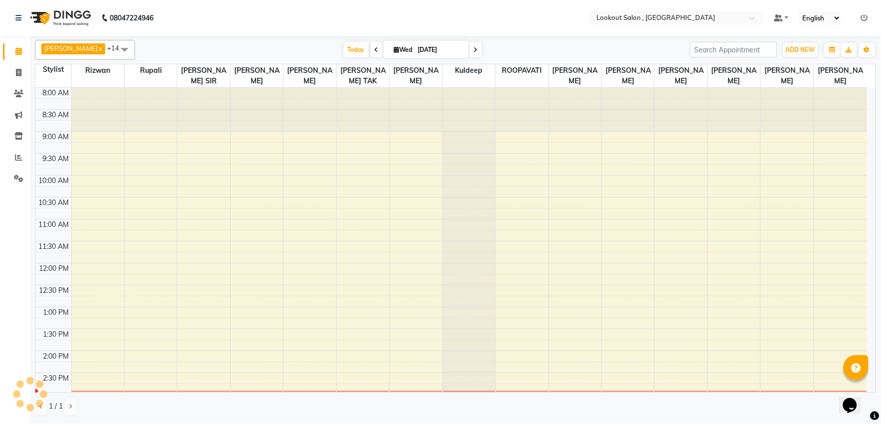
scroll to position [265, 0]
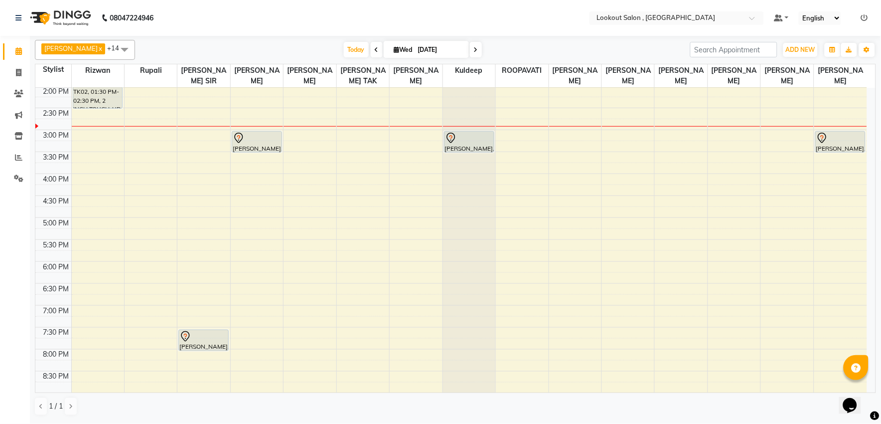
click at [171, 251] on div "8:00 AM 8:30 AM 9:00 AM 9:30 AM 10:00 AM 10:30 AM 11:00 AM 11:30 AM 12:00 PM 12…" at bounding box center [451, 151] width 832 height 657
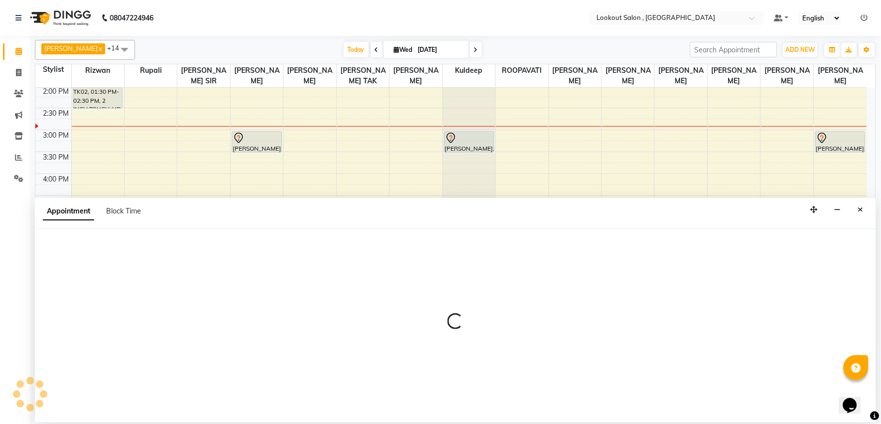
select select "4400"
select select "tentative"
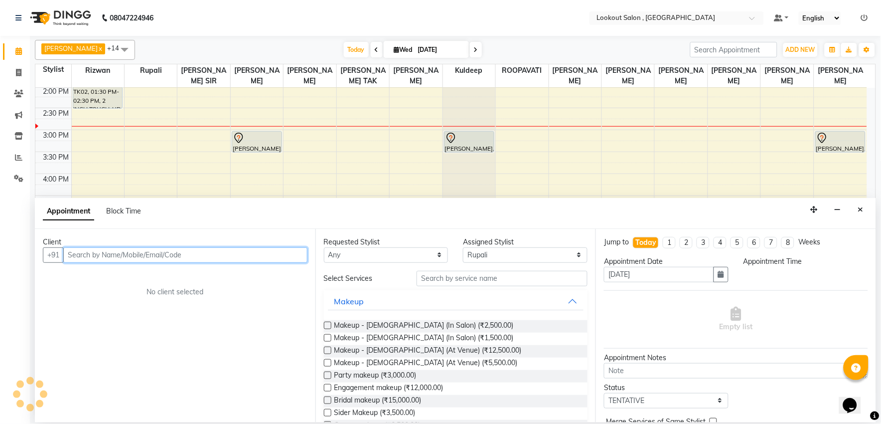
select select "1035"
drag, startPoint x: 236, startPoint y: 251, endPoint x: 231, endPoint y: 257, distance: 8.2
click at [236, 252] on input "text" at bounding box center [185, 254] width 244 height 15
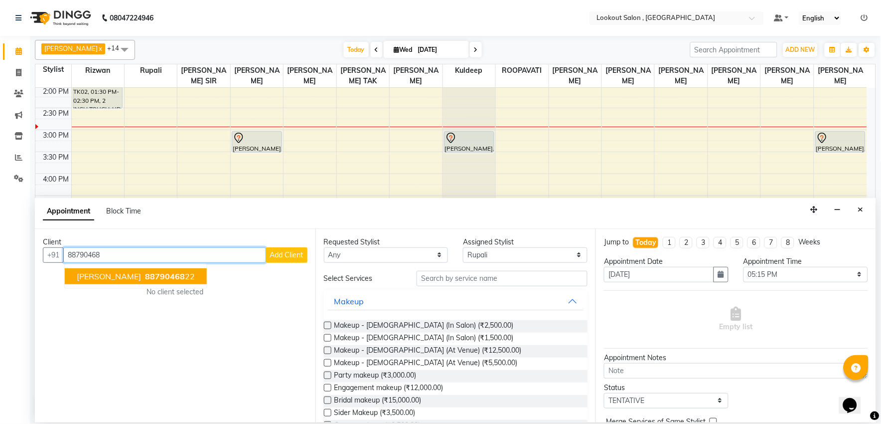
click at [143, 276] on ngb-highlight "88790468 22" at bounding box center [169, 276] width 52 height 10
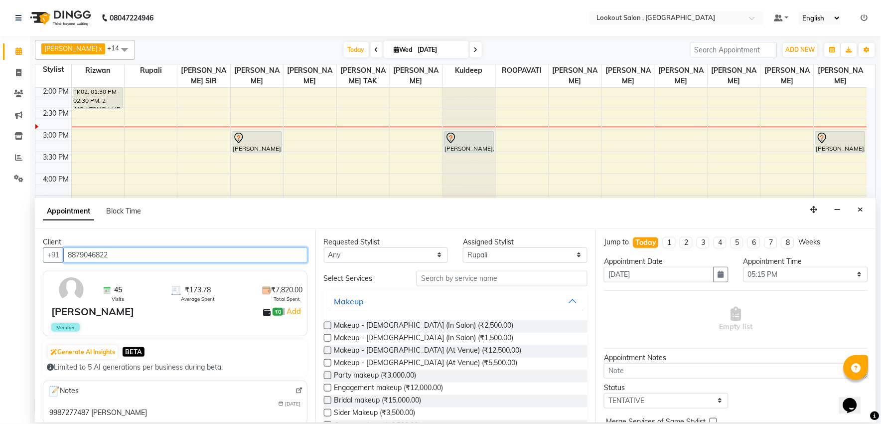
type input "8879046822"
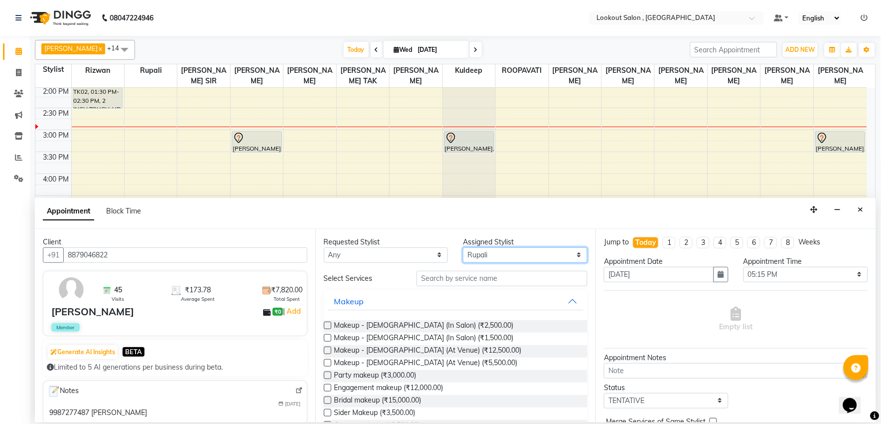
click at [467, 256] on select "Select [PERSON_NAME] [PERSON_NAME] [PERSON_NAME] [PERSON_NAME] kuldeep NANDINI …" at bounding box center [525, 254] width 125 height 15
select select "88368"
click at [463, 247] on select "Select [PERSON_NAME] [PERSON_NAME] [PERSON_NAME] [PERSON_NAME] kuldeep NANDINI …" at bounding box center [525, 254] width 125 height 15
click at [451, 283] on input "text" at bounding box center [502, 278] width 171 height 15
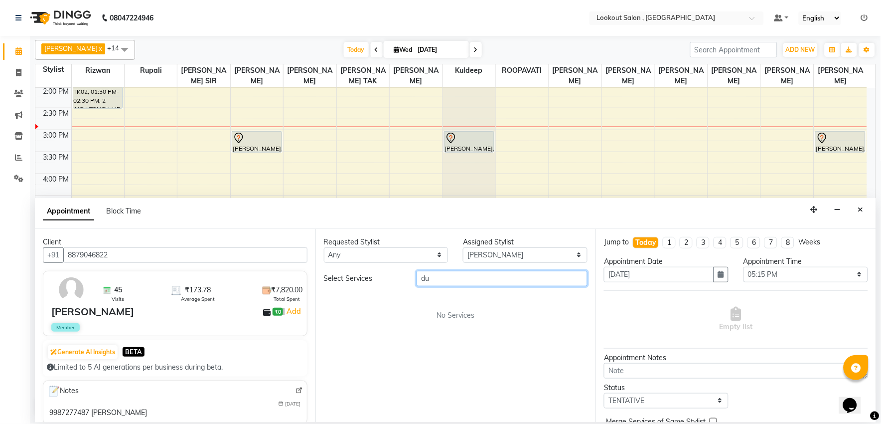
type input "d"
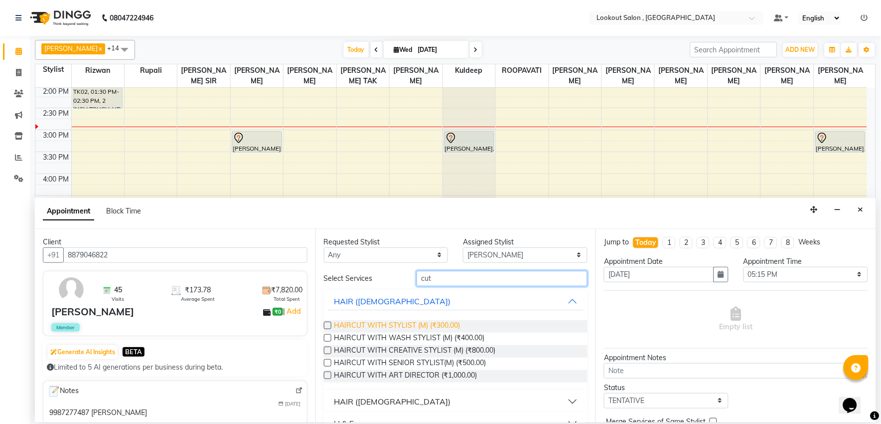
type input "cut"
click at [441, 327] on span "HAIRCUT WITH STYLIST (M) (₹300.00)" at bounding box center [397, 326] width 126 height 12
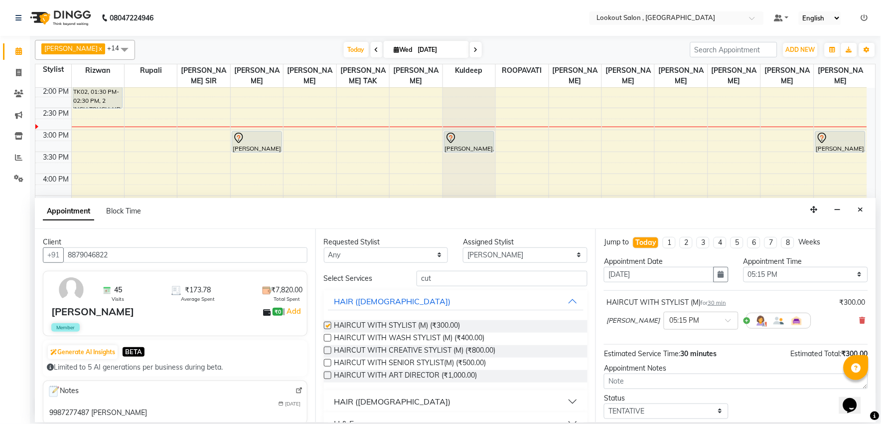
checkbox input "false"
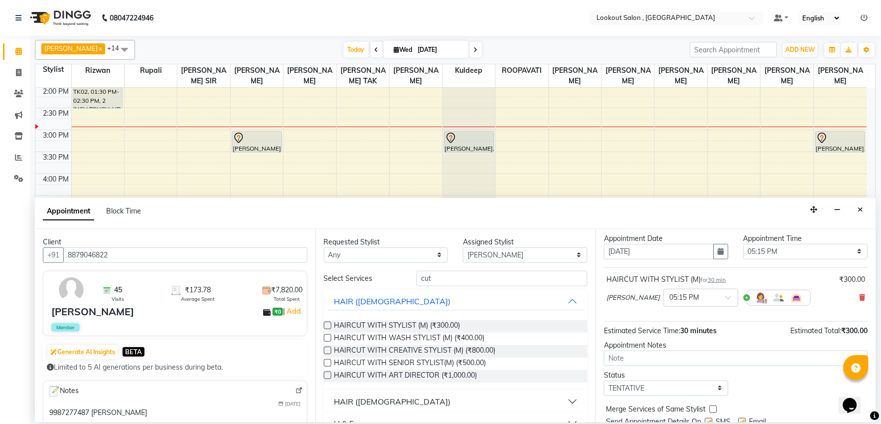
scroll to position [4, 0]
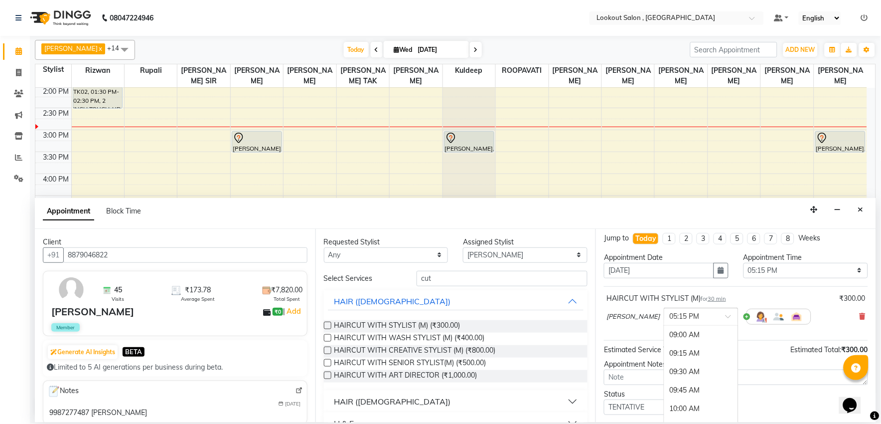
click at [696, 320] on input "text" at bounding box center [691, 315] width 44 height 10
click at [685, 385] on div "03:00 PM (Booked)" at bounding box center [701, 388] width 74 height 19
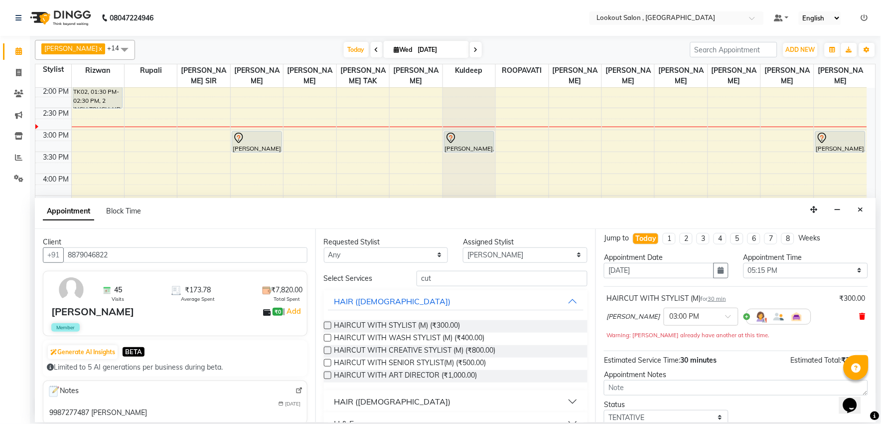
click at [860, 316] on icon at bounding box center [863, 315] width 6 height 7
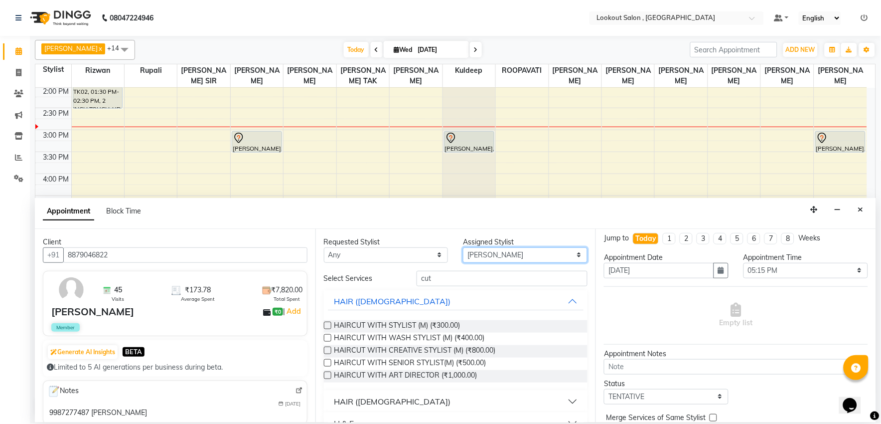
click at [496, 253] on select "Select [PERSON_NAME] [PERSON_NAME] [PERSON_NAME] [PERSON_NAME] kuldeep NANDINI …" at bounding box center [525, 254] width 125 height 15
select select "19837"
click at [463, 247] on select "Select [PERSON_NAME] [PERSON_NAME] [PERSON_NAME] [PERSON_NAME] kuldeep NANDINI …" at bounding box center [525, 254] width 125 height 15
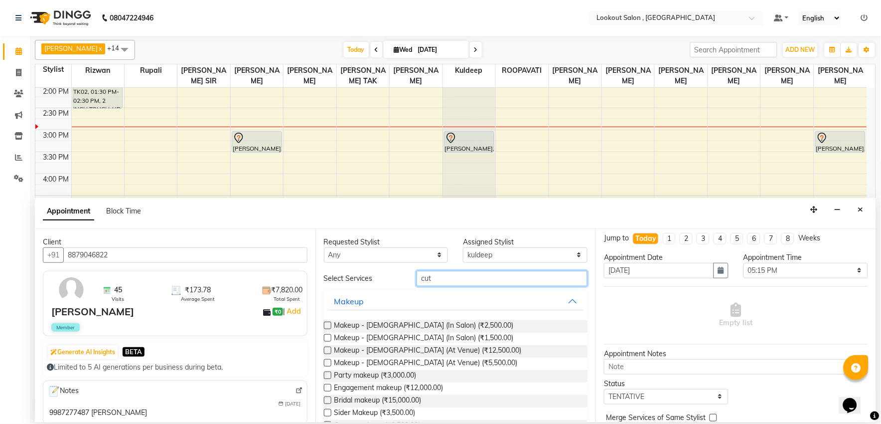
drag, startPoint x: 447, startPoint y: 276, endPoint x: 409, endPoint y: 287, distance: 39.1
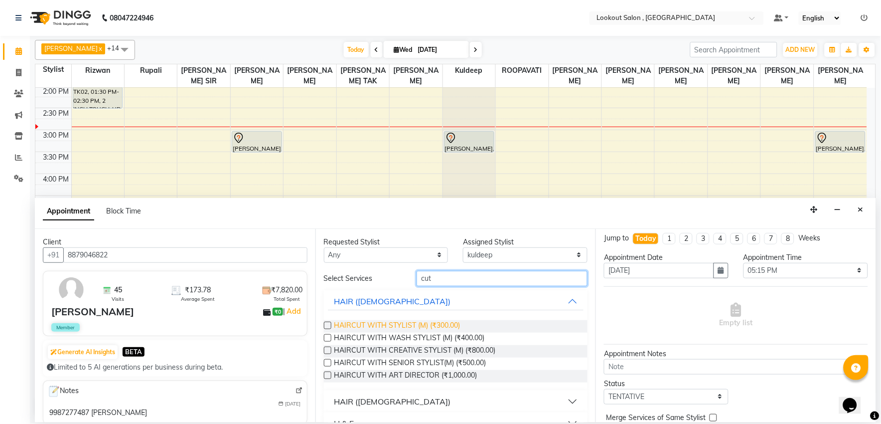
type input "cut"
click at [400, 326] on span "HAIRCUT WITH STYLIST (M) (₹300.00)" at bounding box center [397, 326] width 126 height 12
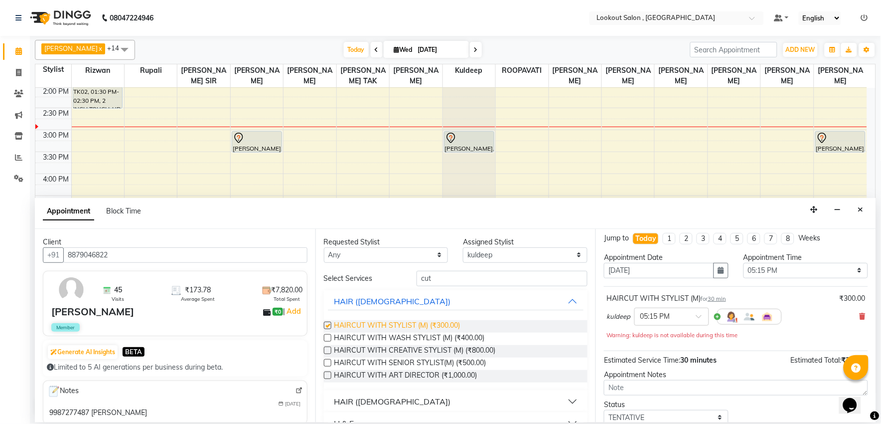
checkbox input "false"
click at [667, 307] on div "× 05:15 PM" at bounding box center [671, 316] width 75 height 18
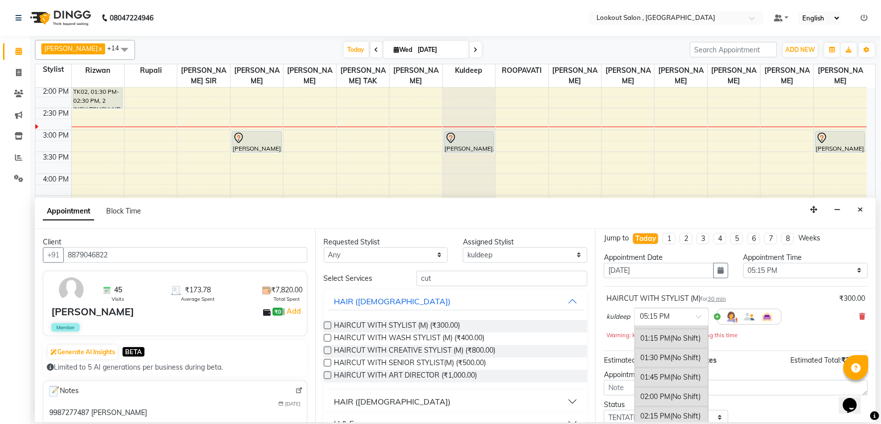
scroll to position [312, 0]
click at [479, 258] on select "Select [PERSON_NAME] [PERSON_NAME] [PERSON_NAME] [PERSON_NAME] kuldeep NANDINI …" at bounding box center [525, 254] width 125 height 15
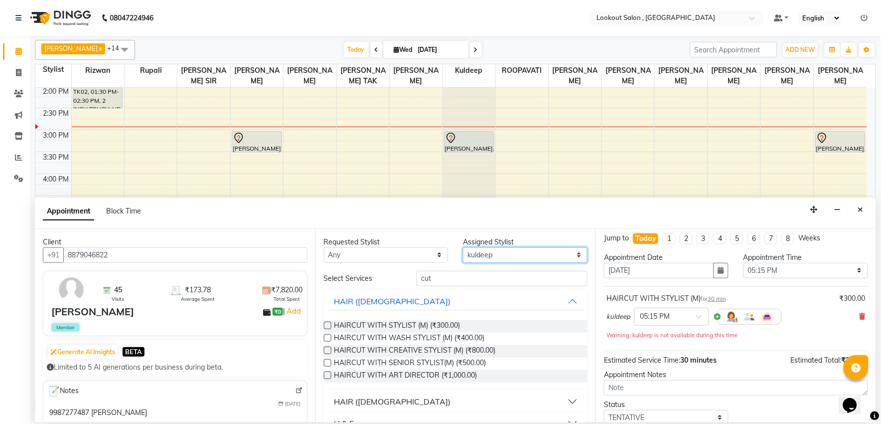
select select "4387"
click at [463, 247] on select "Select [PERSON_NAME] [PERSON_NAME] [PERSON_NAME] [PERSON_NAME] kuldeep NANDINI …" at bounding box center [525, 254] width 125 height 15
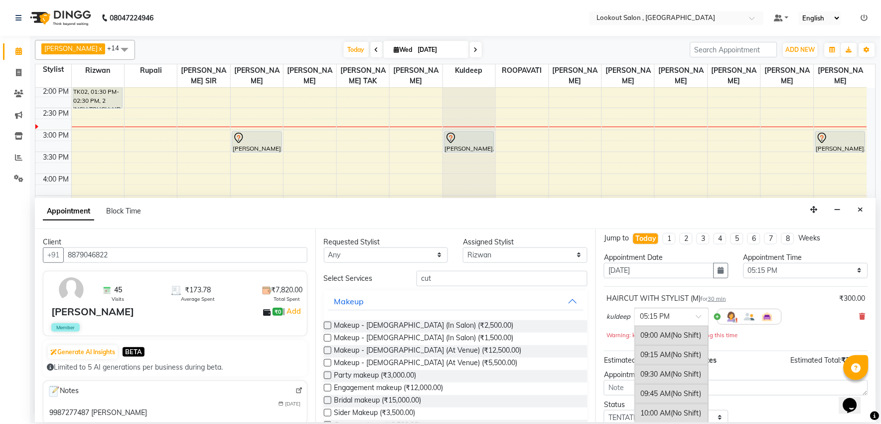
click at [660, 321] on div "× 05:15 PM" at bounding box center [655, 316] width 30 height 10
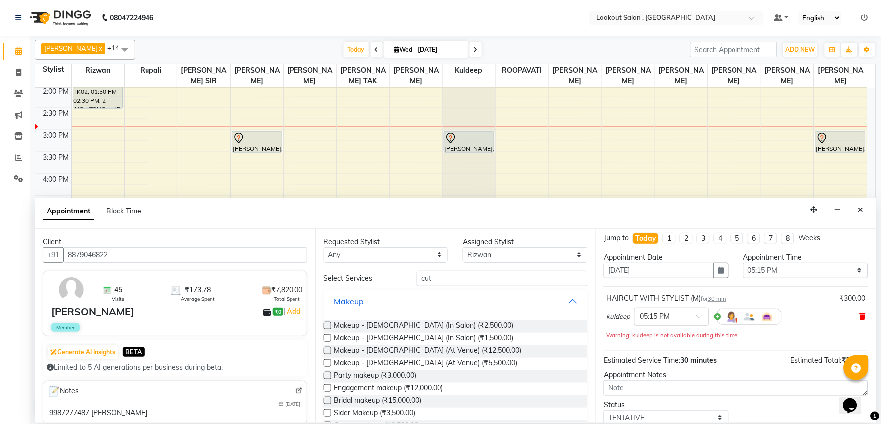
click at [860, 317] on icon at bounding box center [863, 315] width 6 height 7
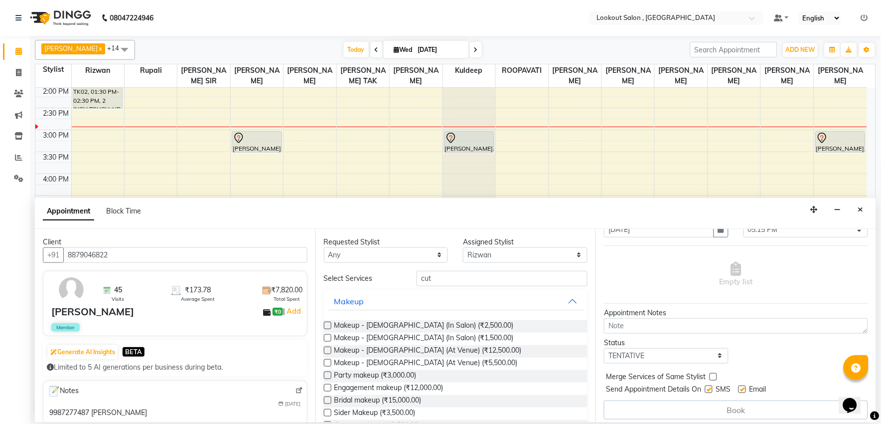
scroll to position [50, 0]
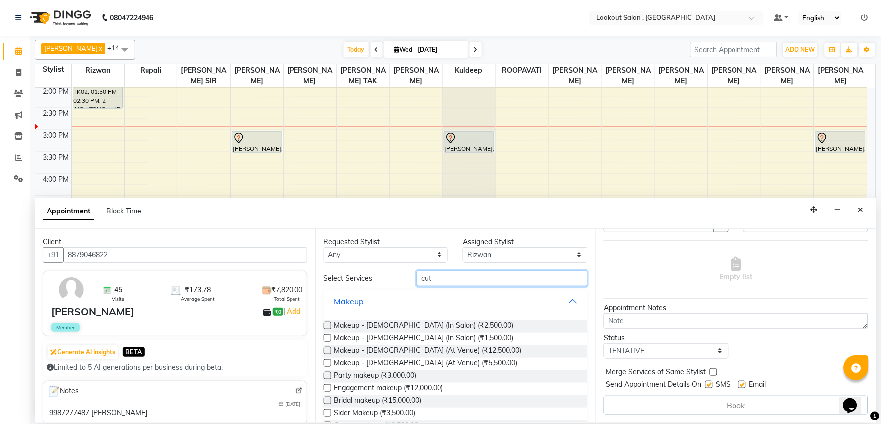
click at [445, 280] on input "cut" at bounding box center [502, 278] width 171 height 15
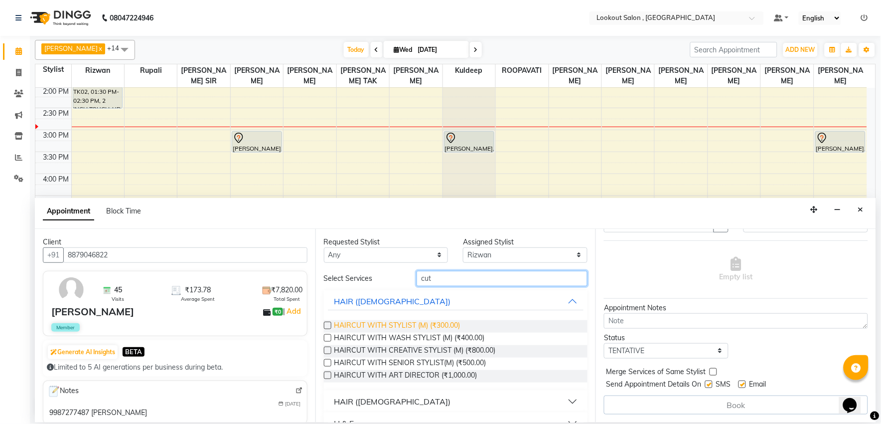
type input "cut"
click at [444, 324] on span "HAIRCUT WITH STYLIST (M) (₹300.00)" at bounding box center [397, 326] width 126 height 12
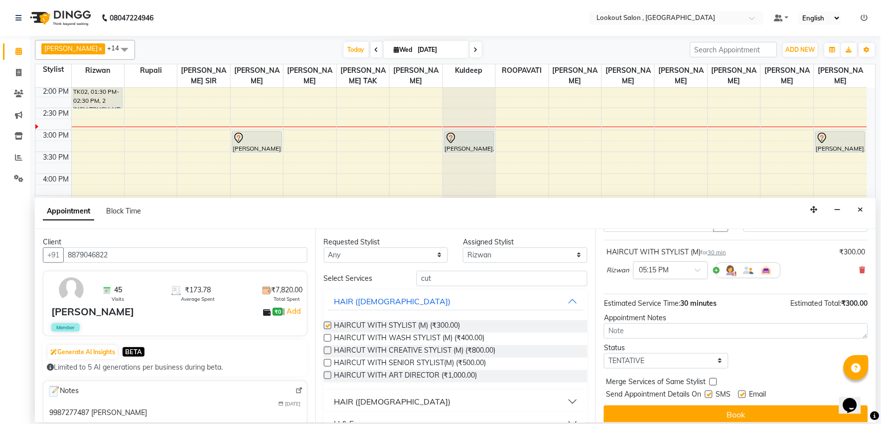
checkbox input "false"
click at [676, 272] on input "text" at bounding box center [661, 269] width 44 height 10
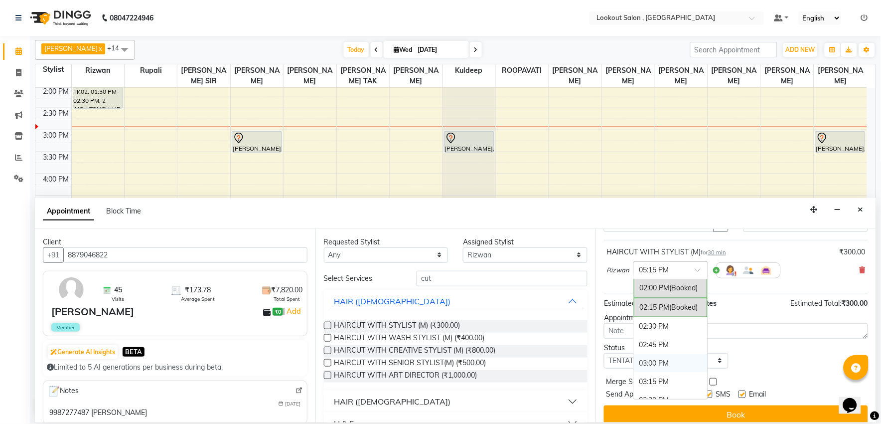
scroll to position [391, 0]
click at [655, 342] on div "03:00 PM" at bounding box center [671, 344] width 74 height 18
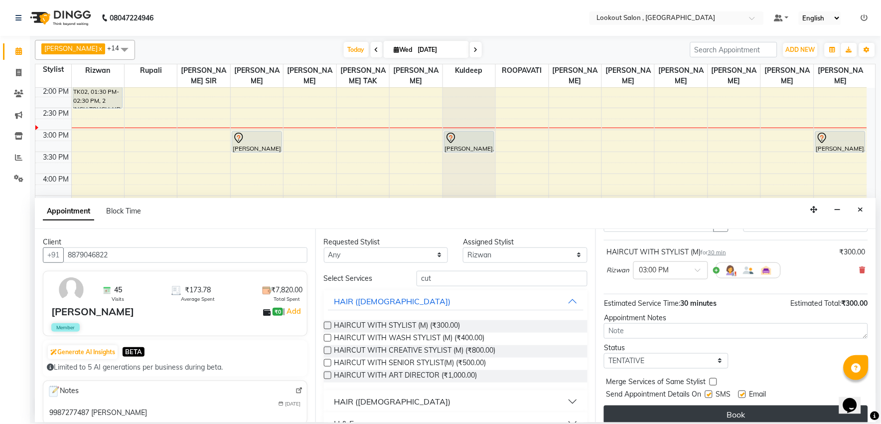
click at [693, 407] on button "Book" at bounding box center [736, 414] width 264 height 18
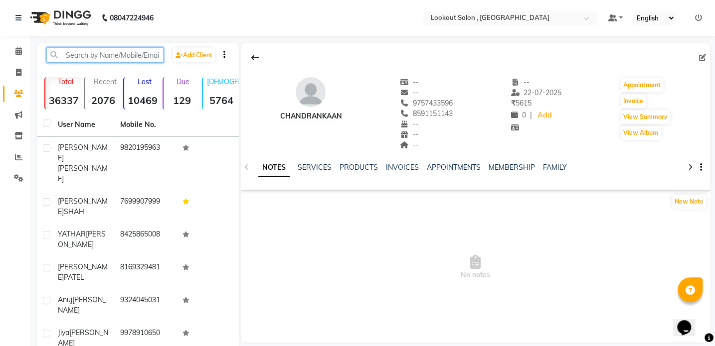
click at [80, 54] on input "text" at bounding box center [104, 54] width 117 height 15
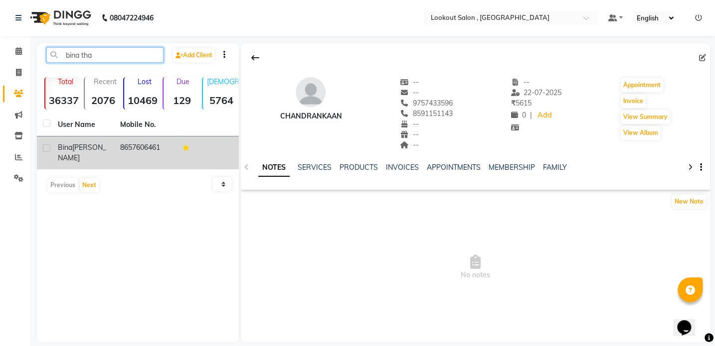
type input "bina tha"
click at [159, 141] on td "8657606461" at bounding box center [145, 153] width 62 height 33
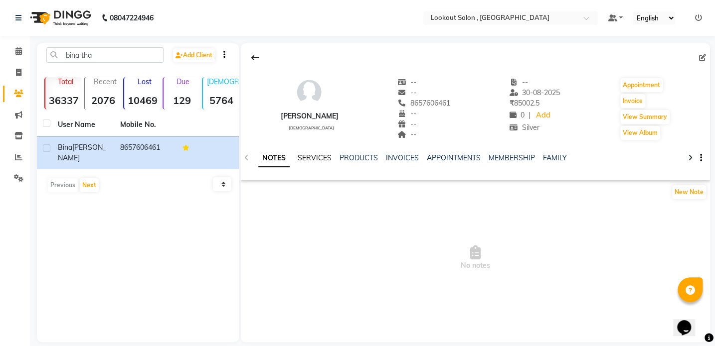
click at [314, 158] on link "SERVICES" at bounding box center [315, 157] width 34 height 9
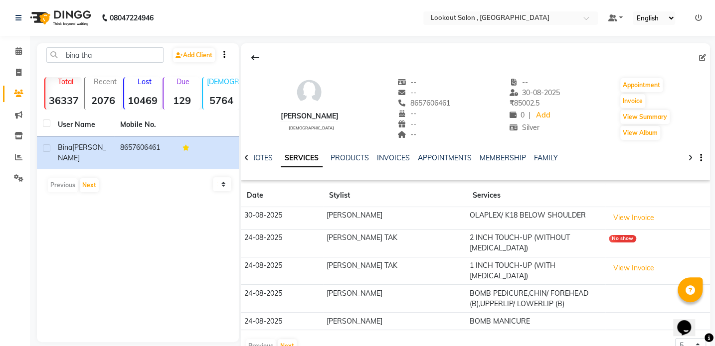
click at [506, 163] on div "NOTES SERVICES PRODUCTS INVOICES APPOINTMENTS MEMBERSHIP FAMILY" at bounding box center [463, 162] width 410 height 18
click at [505, 158] on link "MEMBERSHIP" at bounding box center [502, 157] width 46 height 9
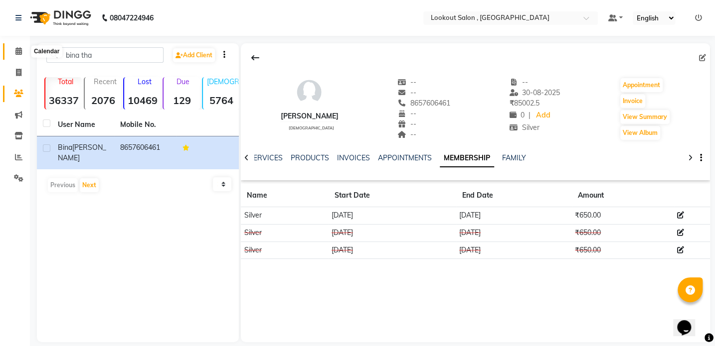
click at [15, 50] on icon at bounding box center [18, 50] width 6 height 7
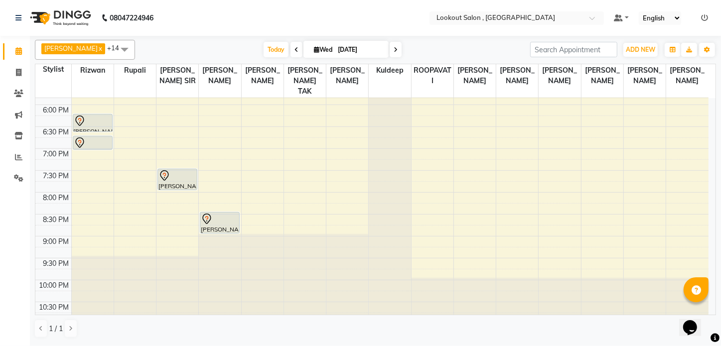
scroll to position [438, 0]
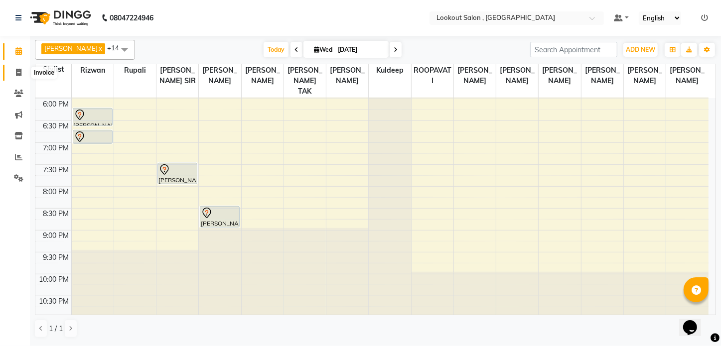
click at [20, 75] on icon at bounding box center [18, 72] width 5 height 7
select select "service"
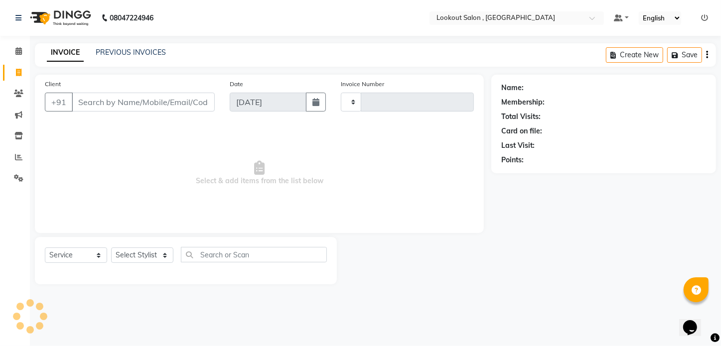
type input "6185"
select select "151"
click at [105, 101] on input "Client" at bounding box center [143, 102] width 143 height 19
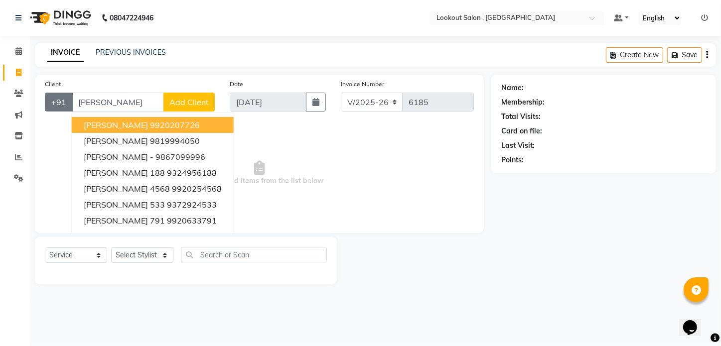
drag, startPoint x: 102, startPoint y: 107, endPoint x: 49, endPoint y: 111, distance: 53.5
click at [100, 107] on input "tina" at bounding box center [118, 102] width 92 height 19
type input "tina"
click at [49, 111] on button "+91" at bounding box center [59, 102] width 28 height 19
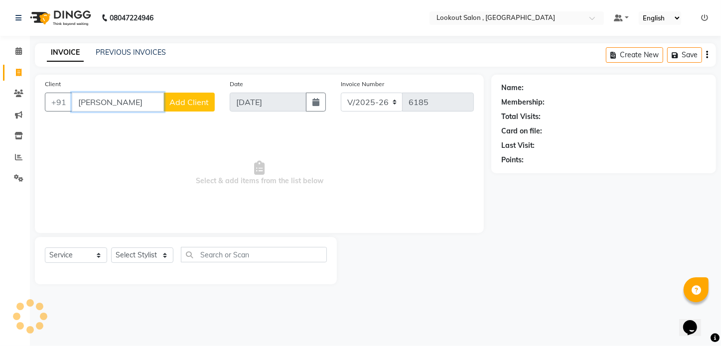
drag, startPoint x: 123, startPoint y: 102, endPoint x: 75, endPoint y: 110, distance: 48.6
click at [75, 110] on input "tina" at bounding box center [118, 102] width 92 height 19
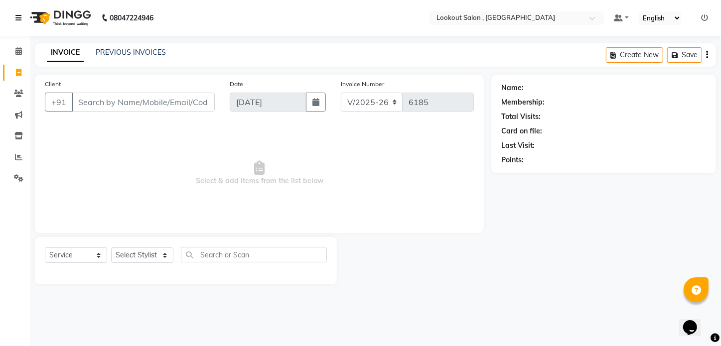
click at [24, 15] on link at bounding box center [20, 18] width 10 height 28
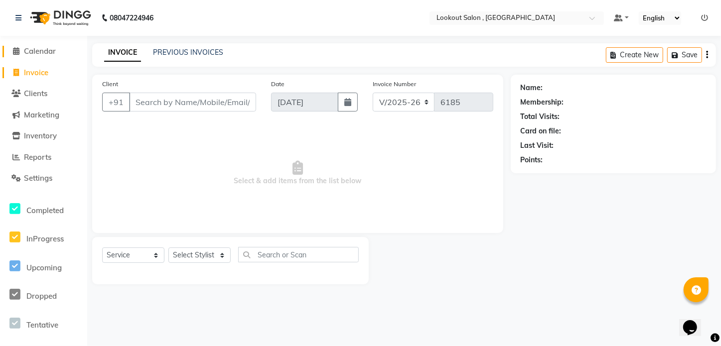
click at [50, 54] on span "Calendar" at bounding box center [40, 50] width 32 height 9
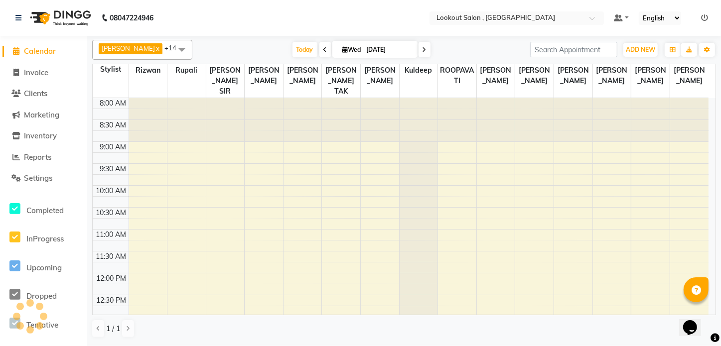
scroll to position [394, 0]
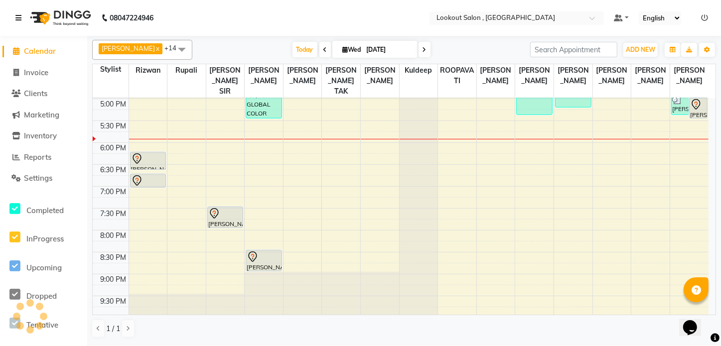
click at [14, 19] on div "08047224946" at bounding box center [84, 18] width 153 height 28
click at [13, 19] on div "08047224946" at bounding box center [84, 18] width 153 height 28
click at [17, 18] on icon at bounding box center [18, 17] width 6 height 7
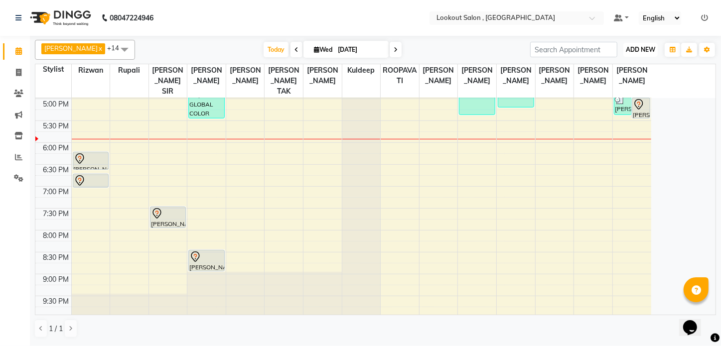
click at [641, 48] on span "ADD NEW" at bounding box center [640, 49] width 29 height 7
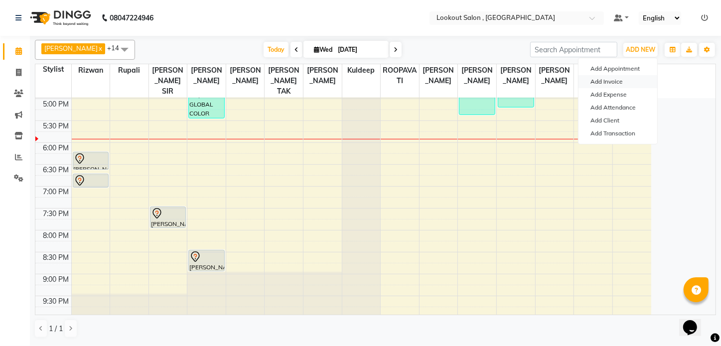
click at [610, 87] on link "Add Invoice" at bounding box center [618, 81] width 79 height 13
select select "service"
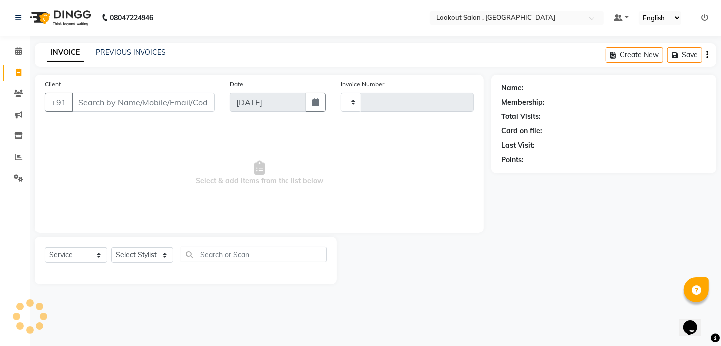
type input "6185"
select select "151"
click at [20, 51] on icon at bounding box center [18, 50] width 6 height 7
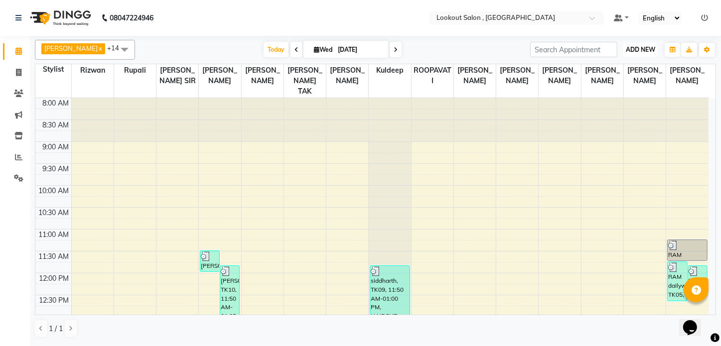
click at [656, 50] on button "ADD NEW Toggle Dropdown" at bounding box center [640, 50] width 34 height 14
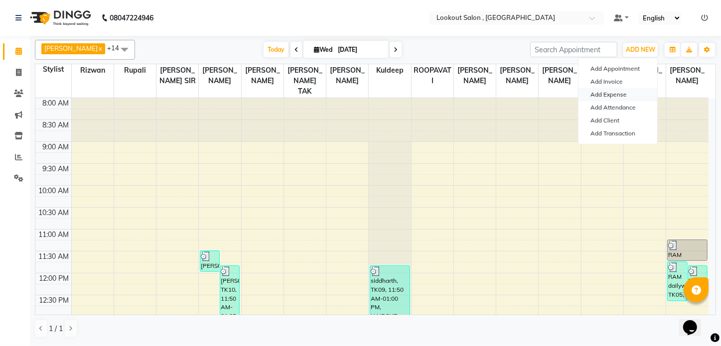
click at [618, 91] on link "Add Expense" at bounding box center [618, 94] width 79 height 13
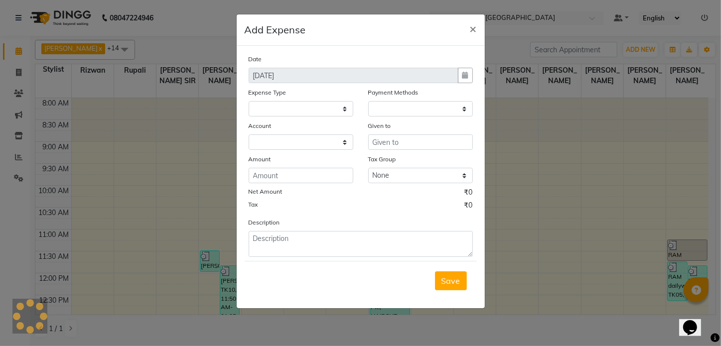
select select
select select "1"
select select "2541"
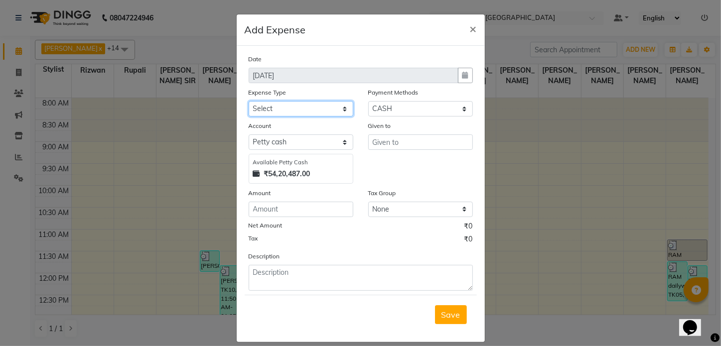
click at [310, 110] on select "Select Advance Salary Bank charges Car maintenance Cash transfer to bank Cash t…" at bounding box center [301, 108] width 105 height 15
click at [453, 29] on div "Add Expense ×" at bounding box center [361, 29] width 248 height 31
drag, startPoint x: 463, startPoint y: 26, endPoint x: 471, endPoint y: 28, distance: 8.1
click at [463, 27] on button "×" at bounding box center [473, 28] width 23 height 28
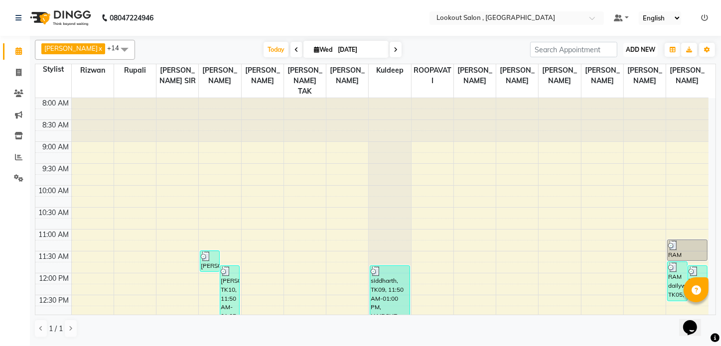
click at [646, 46] on span "ADD NEW" at bounding box center [640, 49] width 29 height 7
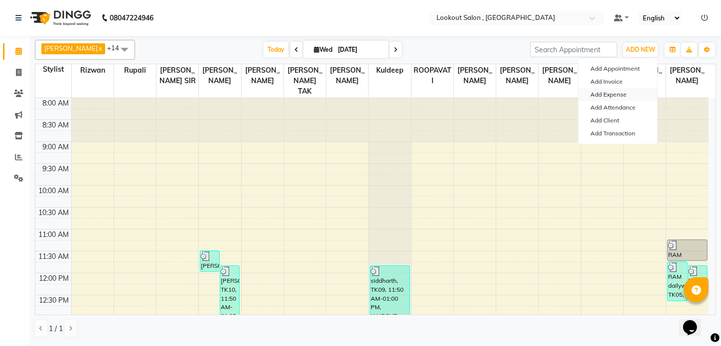
click at [597, 92] on link "Add Expense" at bounding box center [618, 94] width 79 height 13
select select "297"
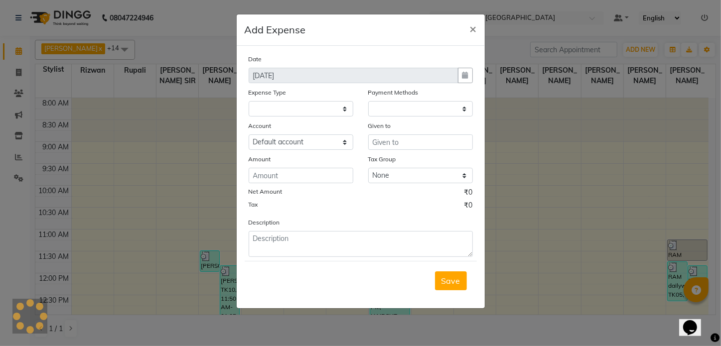
select select "1"
select select "2541"
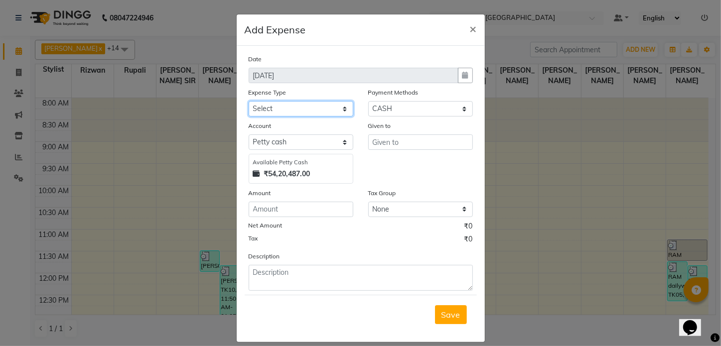
click at [289, 107] on select "Select Advance Salary Bank charges Car maintenance Cash transfer to bank Cash t…" at bounding box center [301, 108] width 105 height 15
select select "18"
click at [249, 102] on select "Select Advance Salary Bank charges Car maintenance Cash transfer to bank Cash t…" at bounding box center [301, 108] width 105 height 15
click at [388, 115] on select "Select CARD CASH ONLINE GPay PayTM Package PhonePe Voucher Visa Card Prepaid Wa…" at bounding box center [420, 108] width 105 height 15
click at [368, 102] on select "Select CARD CASH ONLINE GPay PayTM Package PhonePe Voucher Visa Card Prepaid Wa…" at bounding box center [420, 108] width 105 height 15
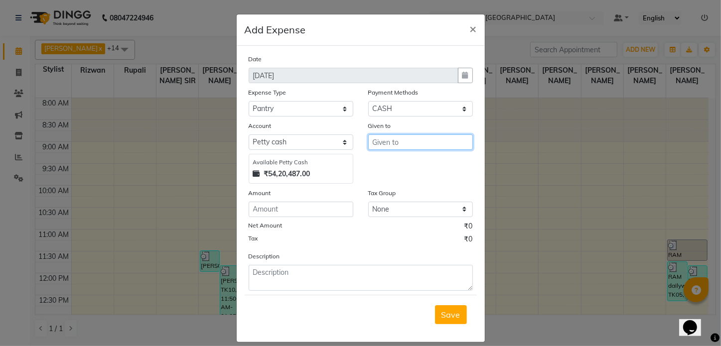
click at [421, 145] on input "text" at bounding box center [420, 142] width 105 height 15
type input "a"
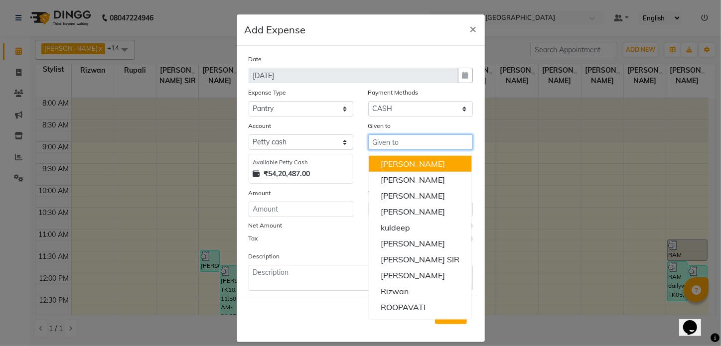
type input "e"
type input "i"
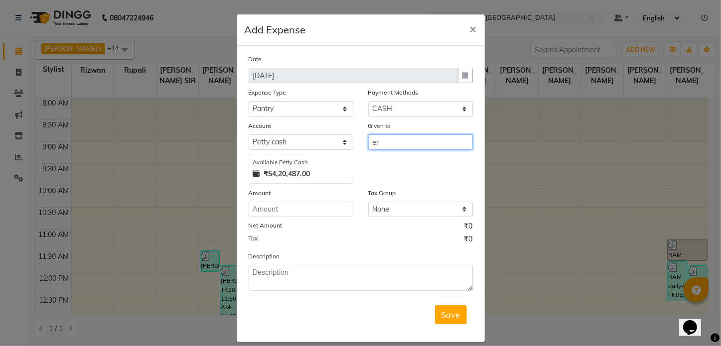
type input "e"
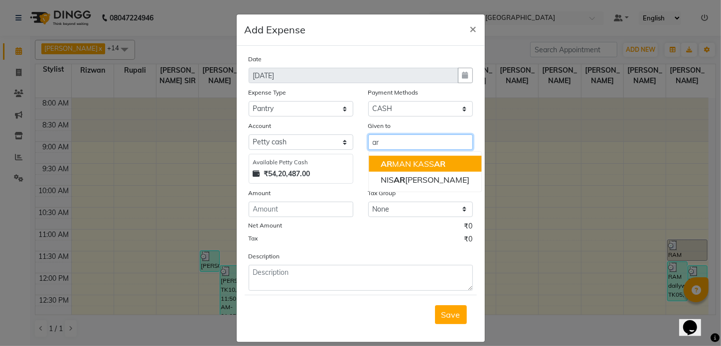
type input "a"
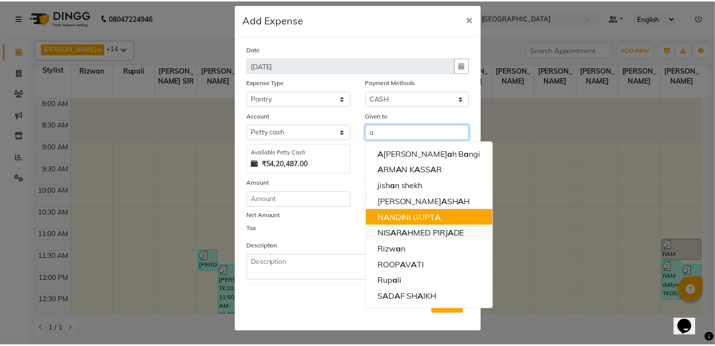
scroll to position [11, 0]
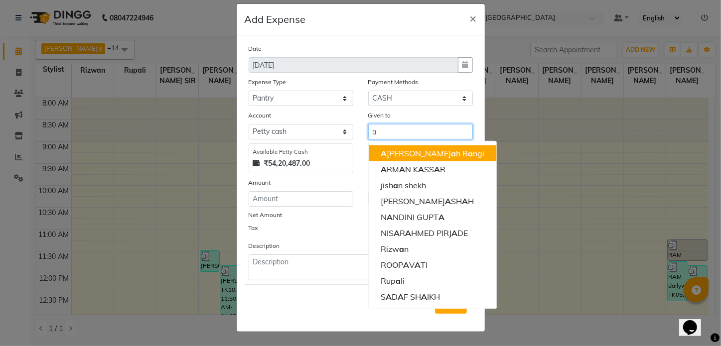
drag, startPoint x: 401, startPoint y: 137, endPoint x: 324, endPoint y: 149, distance: 78.1
click at [324, 148] on div "Account Select Default account Petty cash Available Petty Cash ₹54,20,487.00 Gi…" at bounding box center [360, 141] width 239 height 63
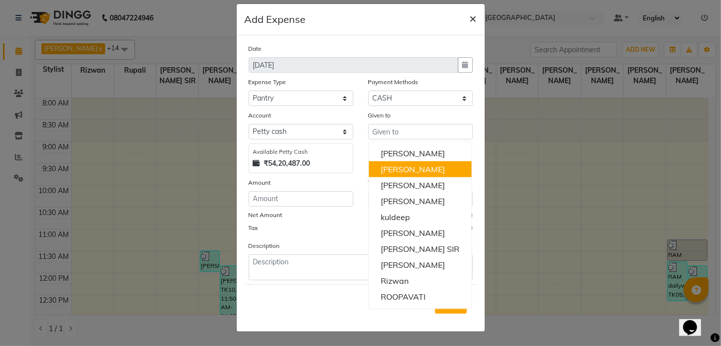
click at [470, 15] on span "×" at bounding box center [473, 17] width 7 height 15
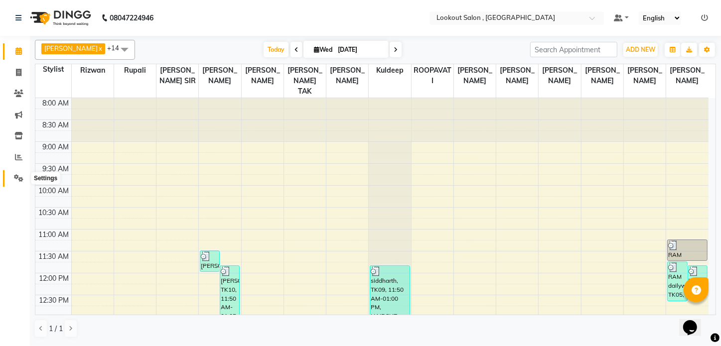
click at [18, 174] on span at bounding box center [18, 178] width 17 height 11
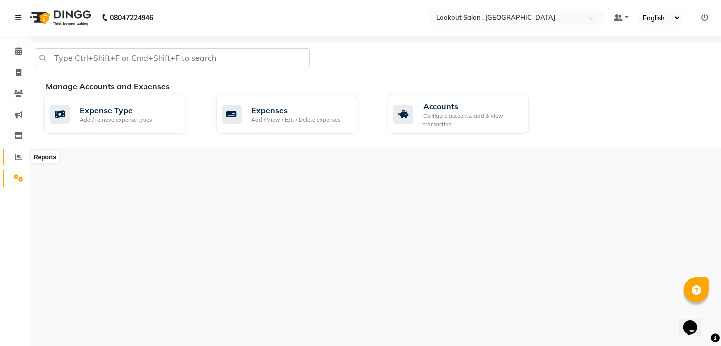
click at [16, 156] on icon at bounding box center [18, 156] width 7 height 7
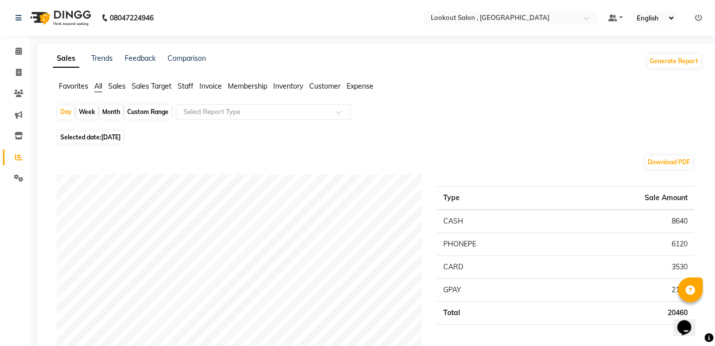
drag, startPoint x: 357, startPoint y: 84, endPoint x: 343, endPoint y: 88, distance: 14.5
click at [357, 84] on span "Expense" at bounding box center [359, 86] width 27 height 9
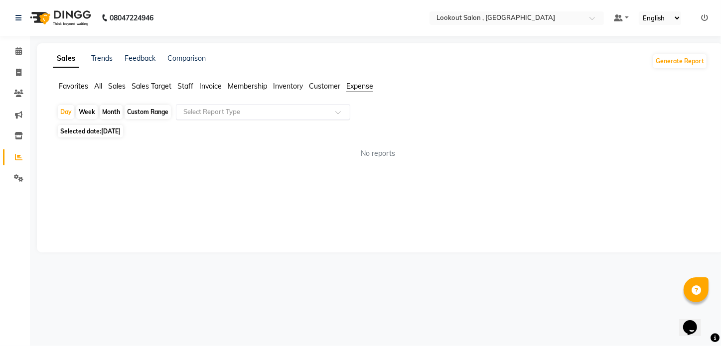
click at [287, 109] on div "Select Report Type" at bounding box center [263, 112] width 174 height 16
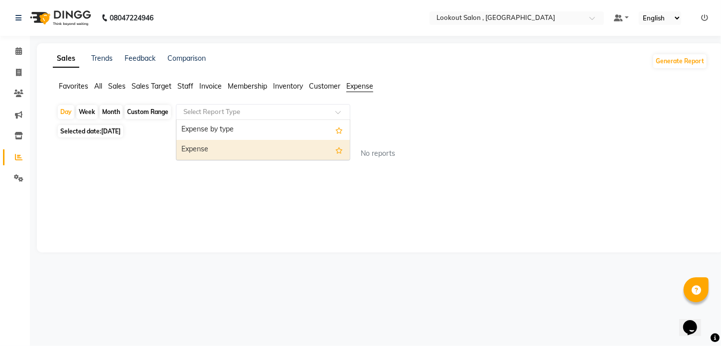
click at [250, 145] on div "Expense" at bounding box center [262, 150] width 173 height 20
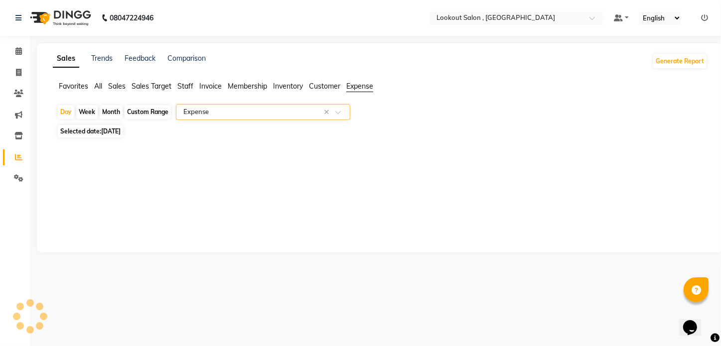
select select "full_report"
select select "csv"
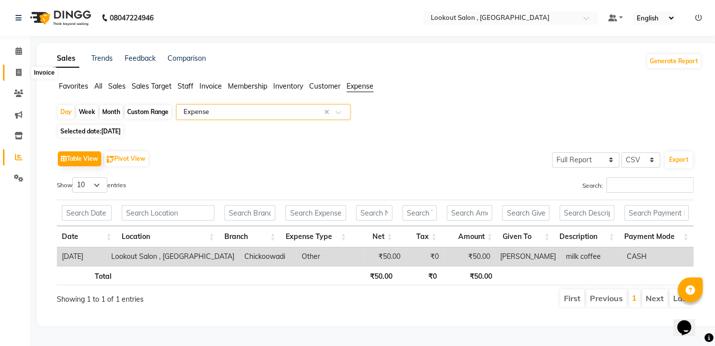
click at [19, 68] on span at bounding box center [18, 72] width 17 height 11
select select "service"
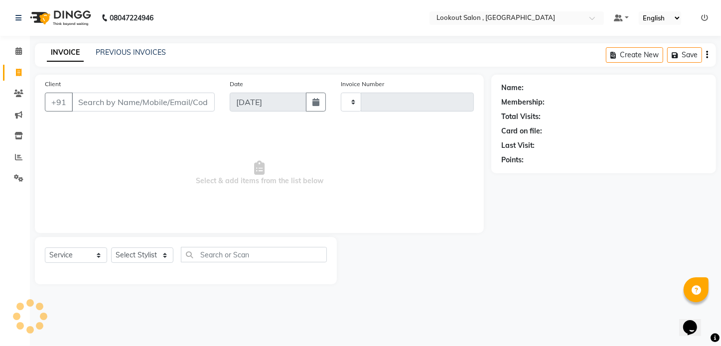
type input "6186"
select select "151"
drag, startPoint x: 21, startPoint y: 47, endPoint x: 14, endPoint y: 51, distance: 7.6
click at [21, 47] on icon at bounding box center [18, 50] width 6 height 7
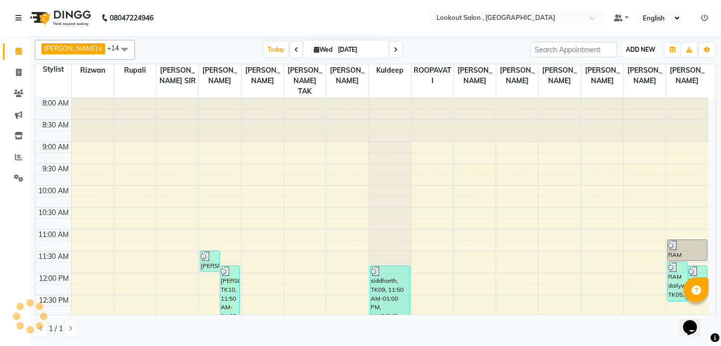
click at [627, 49] on span "ADD NEW" at bounding box center [640, 49] width 29 height 7
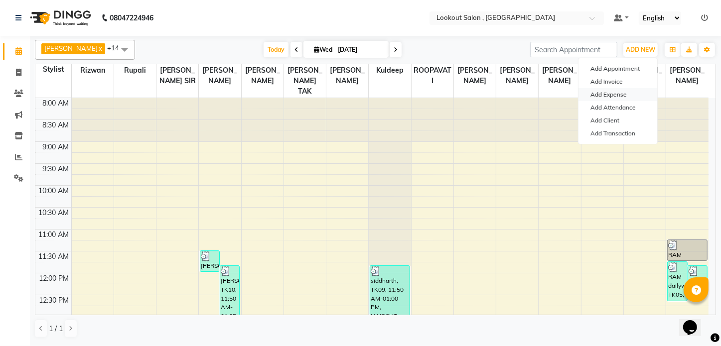
click at [605, 92] on link "Add Expense" at bounding box center [618, 94] width 79 height 13
select select "1"
select select "2541"
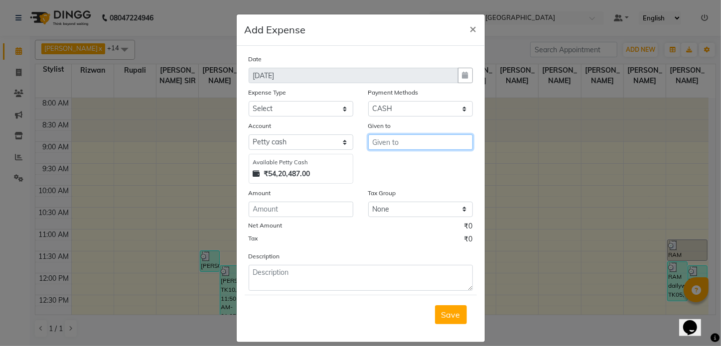
click at [388, 146] on input "text" at bounding box center [420, 142] width 105 height 15
type input "e"
type input "[PERSON_NAME]"
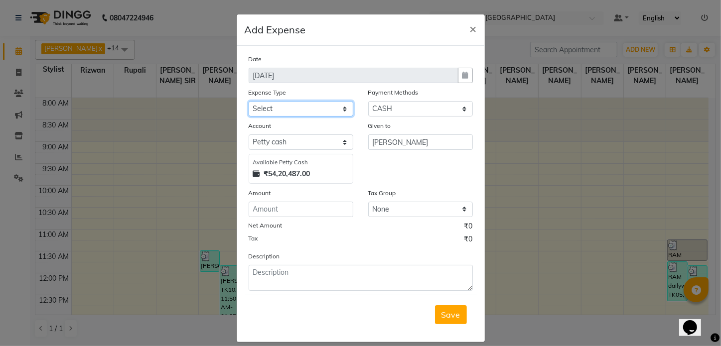
click at [292, 115] on select "Select Advance Salary Bank charges Car maintenance Cash transfer to bank Cash t…" at bounding box center [301, 108] width 105 height 15
select select "18"
click at [249, 102] on select "Select Advance Salary Bank charges Car maintenance Cash transfer to bank Cash t…" at bounding box center [301, 108] width 105 height 15
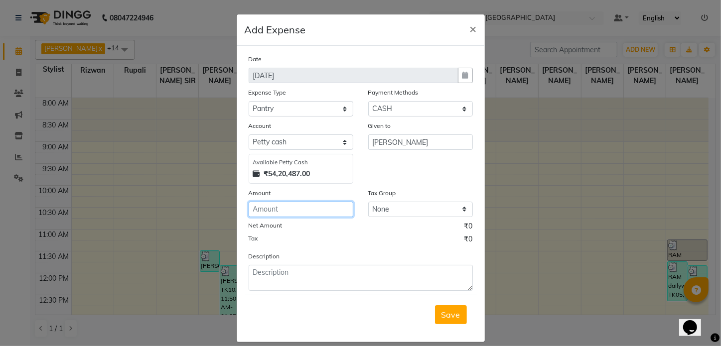
click at [316, 213] on input "number" at bounding box center [301, 209] width 105 height 15
type input "10"
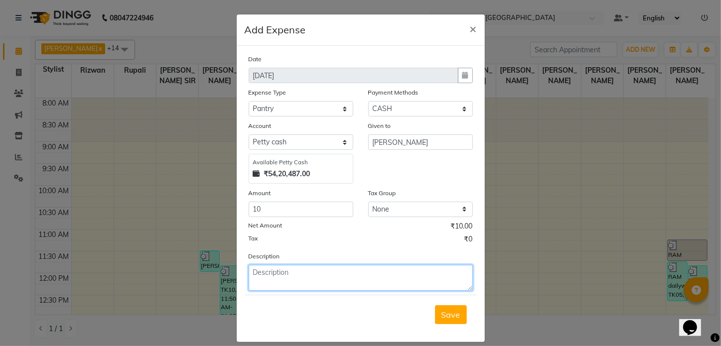
click at [310, 273] on textarea at bounding box center [361, 278] width 224 height 26
type textarea "ginger"
click at [374, 243] on div "Tax ₹0" at bounding box center [361, 240] width 224 height 13
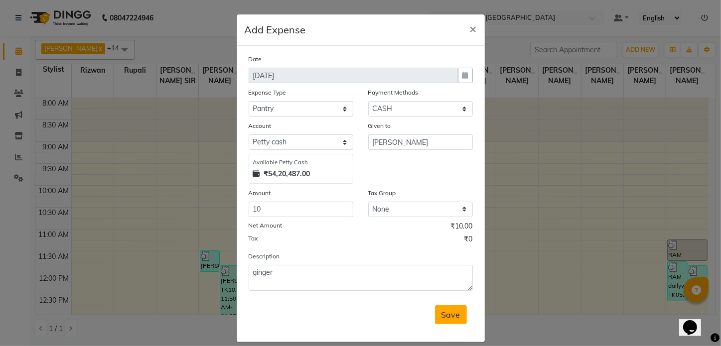
click at [442, 319] on span "Save" at bounding box center [451, 315] width 19 height 10
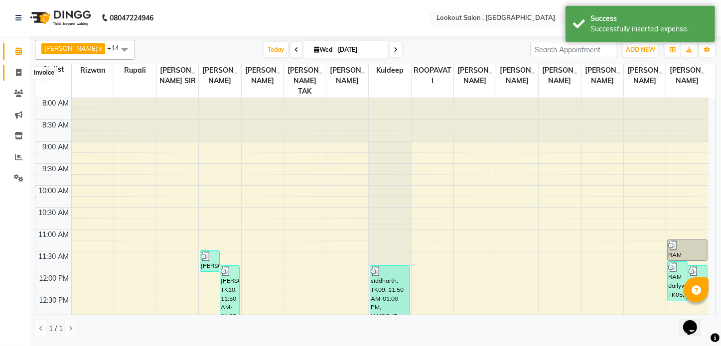
click at [16, 70] on icon at bounding box center [18, 72] width 5 height 7
select select "151"
select select "service"
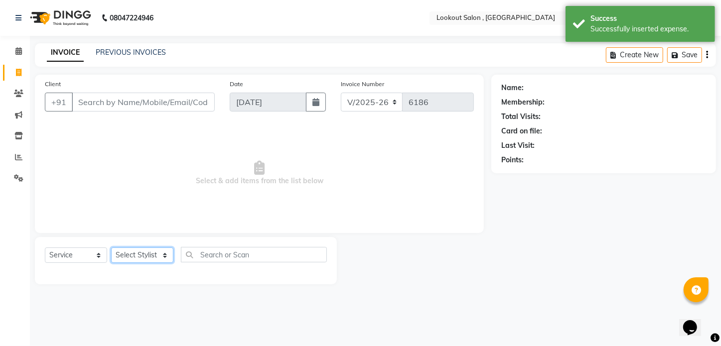
click at [126, 257] on select "Select Stylist Alizah Bangi ARMAN KASSAR jishan shekh KRISHNA SHAH kuldeep NAND…" at bounding box center [142, 255] width 62 height 15
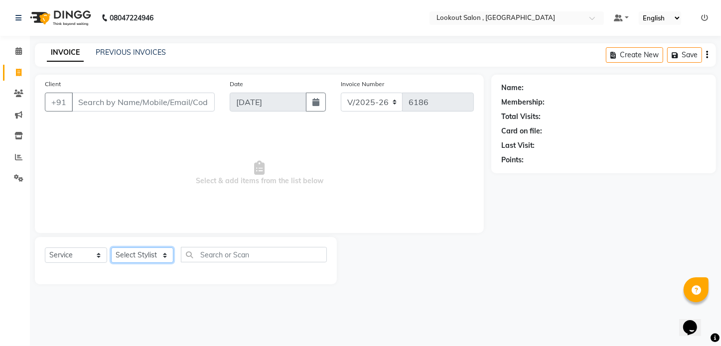
select select "88368"
click at [111, 248] on select "Select Stylist Alizah Bangi ARMAN KASSAR jishan shekh KRISHNA SHAH kuldeep NAND…" at bounding box center [142, 255] width 62 height 15
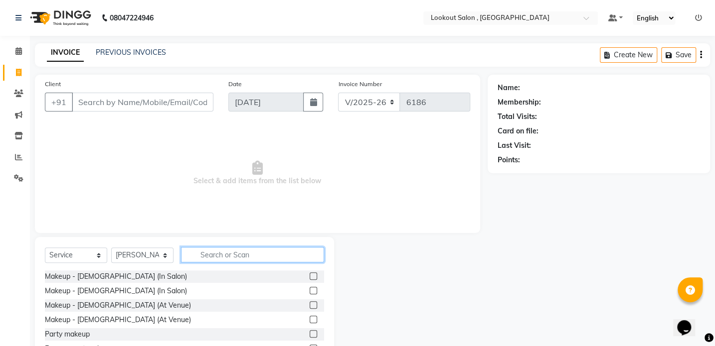
click at [218, 255] on input "text" at bounding box center [252, 254] width 143 height 15
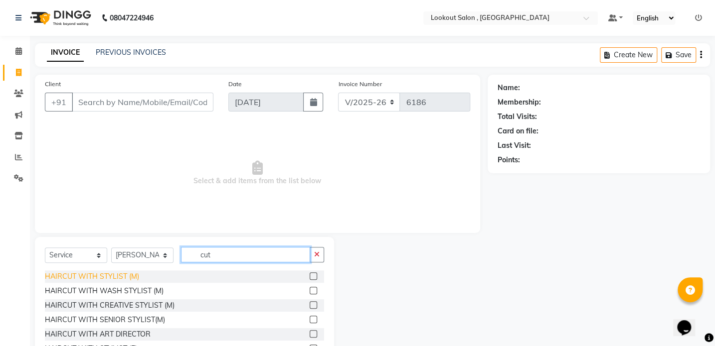
type input "cut"
click at [113, 281] on div "HAIRCUT WITH STYLIST (M)" at bounding box center [92, 277] width 94 height 10
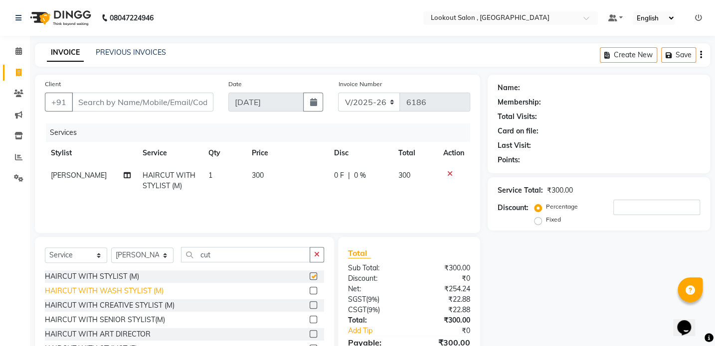
checkbox input "false"
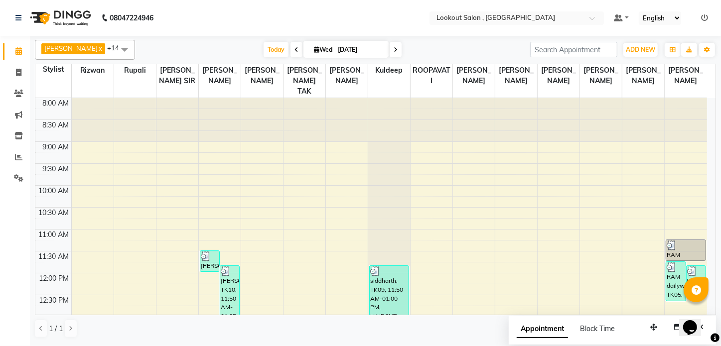
scroll to position [264, 0]
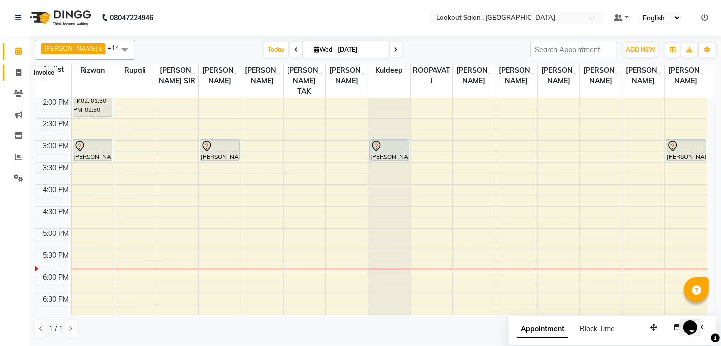
click at [16, 73] on icon at bounding box center [18, 72] width 5 height 7
select select "151"
select select "service"
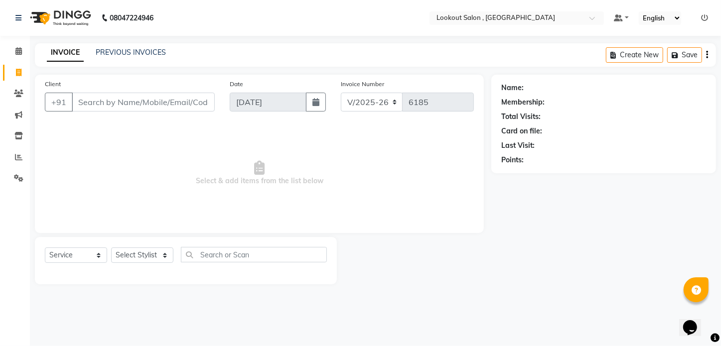
click at [103, 99] on input "Client" at bounding box center [143, 102] width 143 height 19
drag, startPoint x: 109, startPoint y: 97, endPoint x: 102, endPoint y: 103, distance: 9.2
click at [108, 97] on input "Client" at bounding box center [143, 102] width 143 height 19
click at [102, 103] on input "Client" at bounding box center [143, 102] width 143 height 19
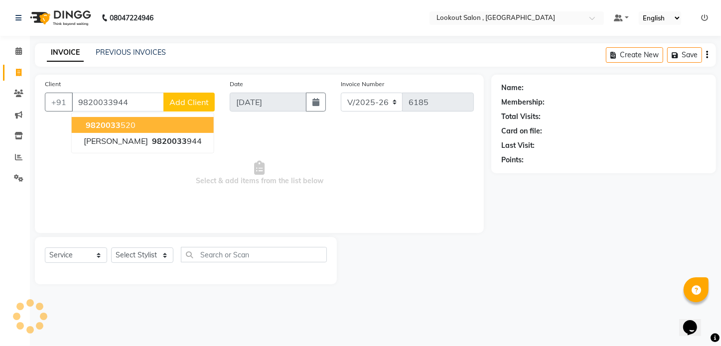
type input "9820033944"
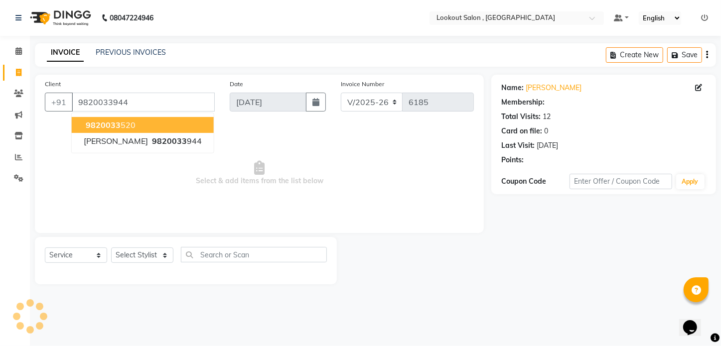
select select "1: Object"
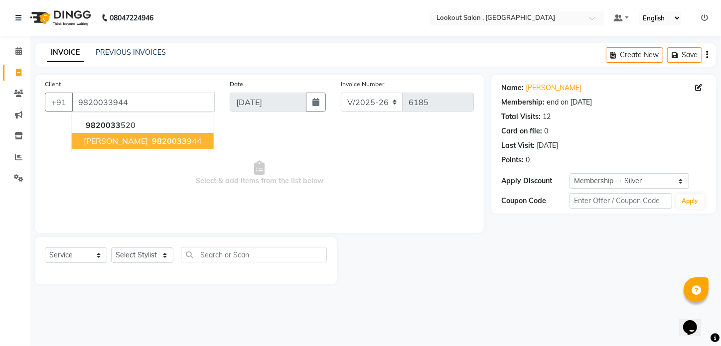
click at [157, 145] on span "9820033" at bounding box center [169, 141] width 35 height 10
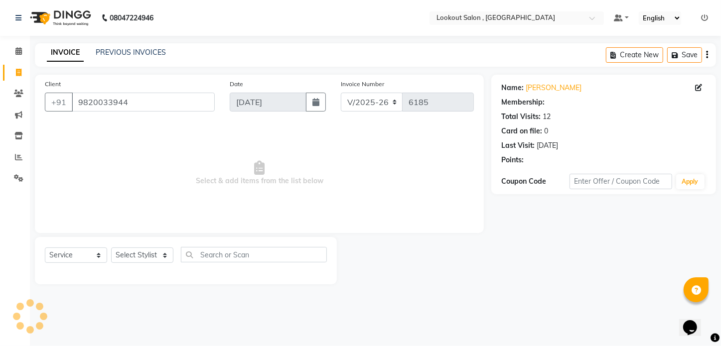
select select "1: Object"
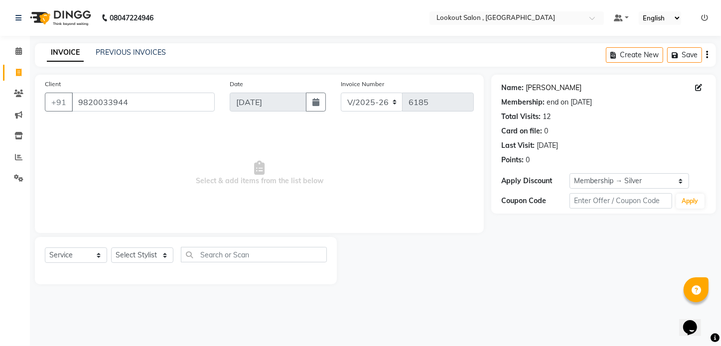
click at [529, 88] on link "Amit Apte" at bounding box center [554, 88] width 56 height 10
click at [135, 259] on select "Select Stylist [PERSON_NAME] [PERSON_NAME] [PERSON_NAME] [PERSON_NAME] kuldeep …" at bounding box center [142, 255] width 62 height 15
select select "88368"
click at [111, 248] on select "Select Stylist [PERSON_NAME] [PERSON_NAME] [PERSON_NAME] [PERSON_NAME] kuldeep …" at bounding box center [142, 255] width 62 height 15
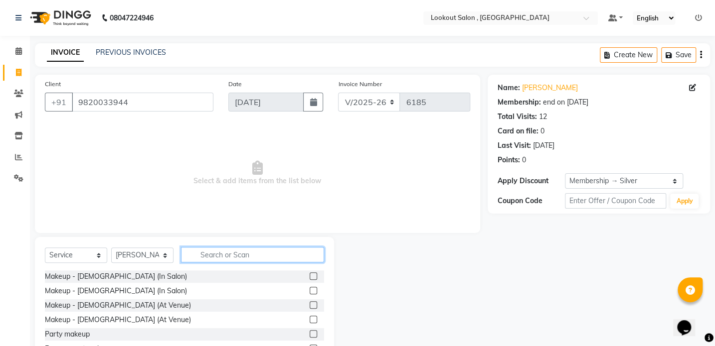
click at [213, 249] on input "text" at bounding box center [252, 254] width 143 height 15
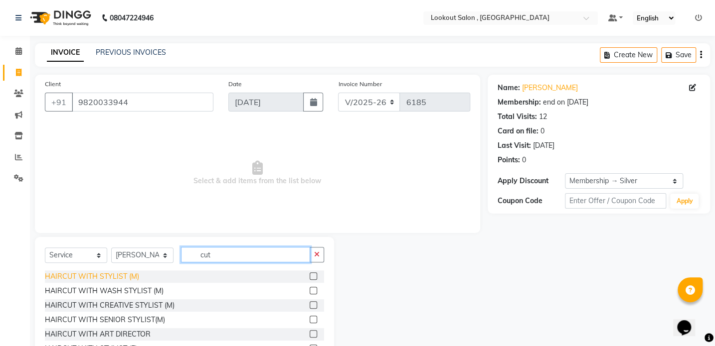
type input "cut"
click at [122, 280] on div "HAIRCUT WITH STYLIST (M)" at bounding box center [92, 277] width 94 height 10
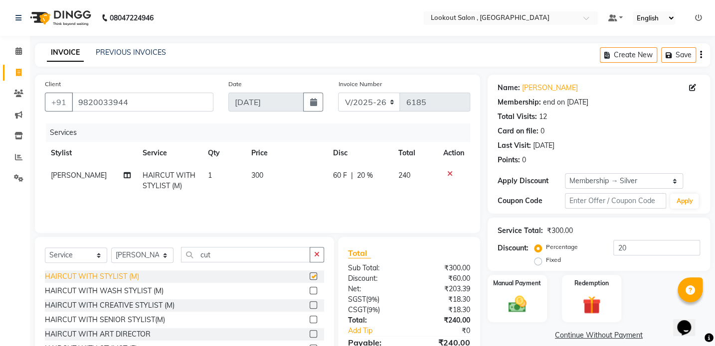
checkbox input "false"
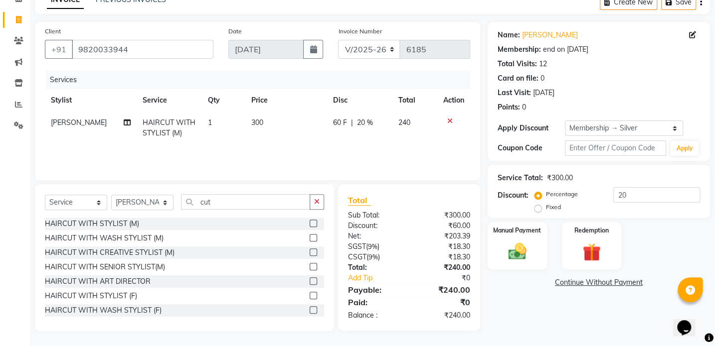
click at [67, 120] on span "[PERSON_NAME]" at bounding box center [79, 122] width 56 height 9
select select "88368"
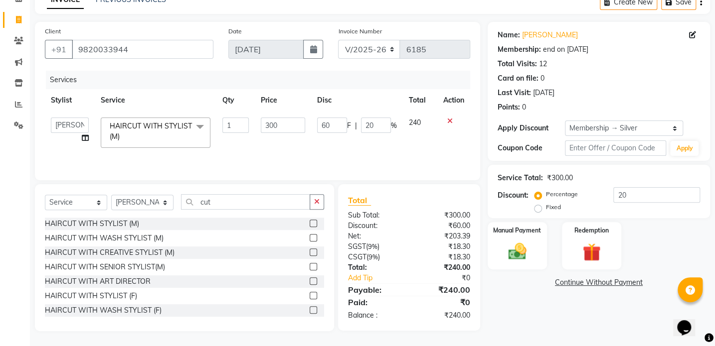
click at [66, 126] on select "[PERSON_NAME] [PERSON_NAME] [PERSON_NAME] [PERSON_NAME] kuldeep NANDINI [PERSON…" at bounding box center [70, 125] width 38 height 15
select select "19837"
click at [248, 150] on td "1" at bounding box center [235, 133] width 38 height 42
click at [539, 33] on link "Amit Apte" at bounding box center [550, 35] width 56 height 10
click at [595, 127] on select "Select Membership → Silver" at bounding box center [624, 128] width 118 height 15
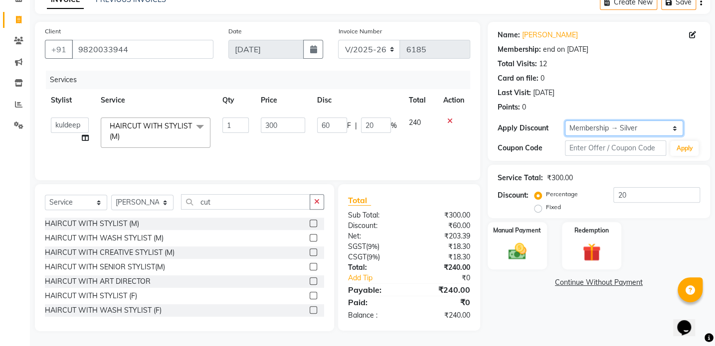
click at [565, 121] on select "Select Membership → Silver" at bounding box center [624, 128] width 118 height 15
click at [539, 39] on link "Amit Apte" at bounding box center [550, 35] width 56 height 10
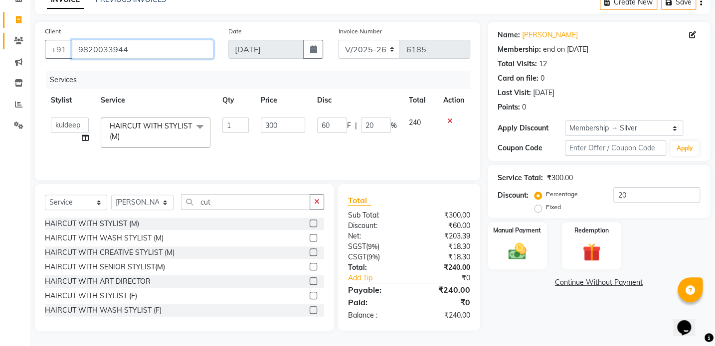
drag, startPoint x: 144, startPoint y: 45, endPoint x: 8, endPoint y: 47, distance: 135.1
click at [8, 47] on app-home "08047224946 Select Location × Lookout Salon , Chickoowadi Default Panel My Pane…" at bounding box center [357, 146] width 715 height 399
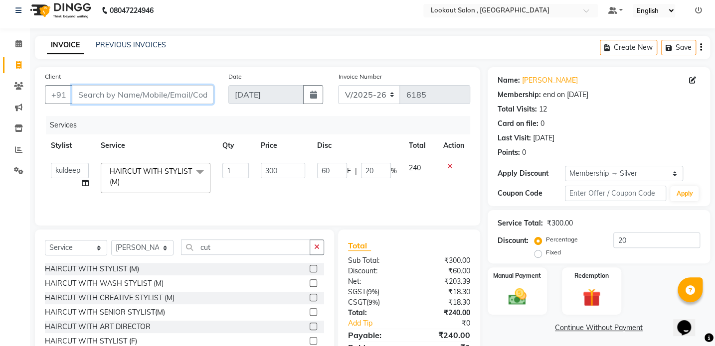
type input "9"
type input "0"
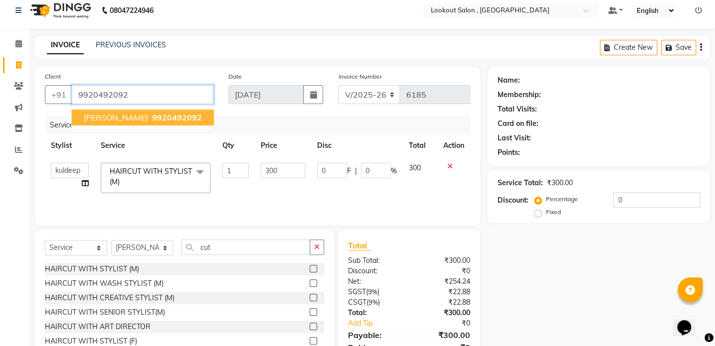
click at [173, 117] on span "9920492092" at bounding box center [177, 118] width 50 height 10
type input "9920492092"
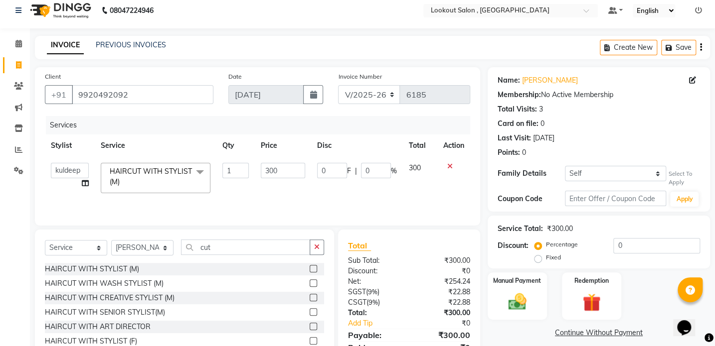
scroll to position [53, 0]
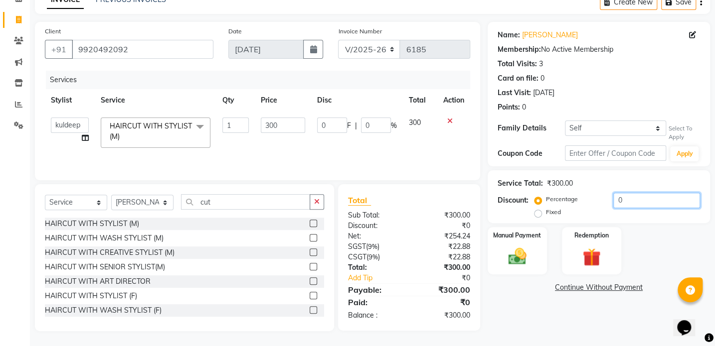
drag, startPoint x: 648, startPoint y: 201, endPoint x: 582, endPoint y: 224, distance: 69.5
click at [583, 224] on div "Name: Aman Apte Membership: No Active Membership Total Visits: 3 Card on file: …" at bounding box center [602, 176] width 230 height 309
type input "2"
type input "6"
type input "2"
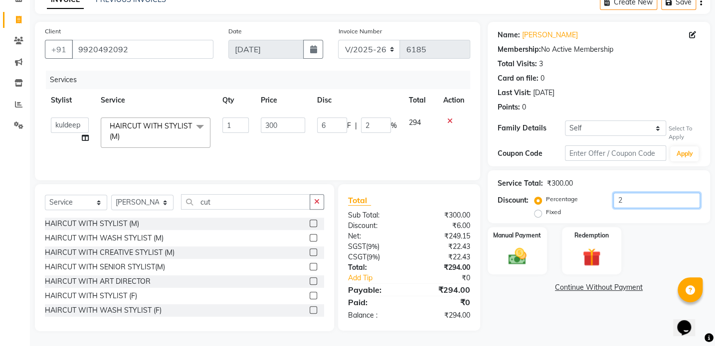
type input "24"
type input "72"
type input "24"
type input "100"
type input "300"
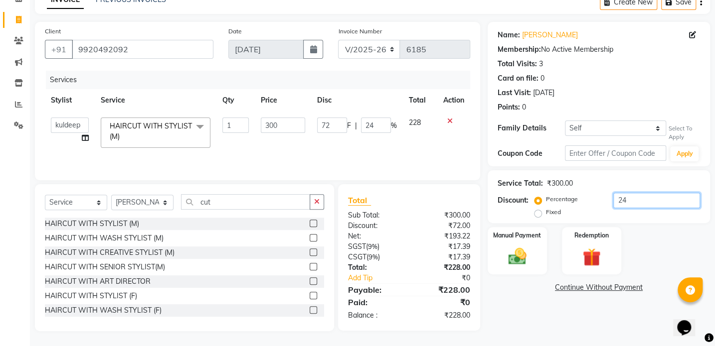
type input "100"
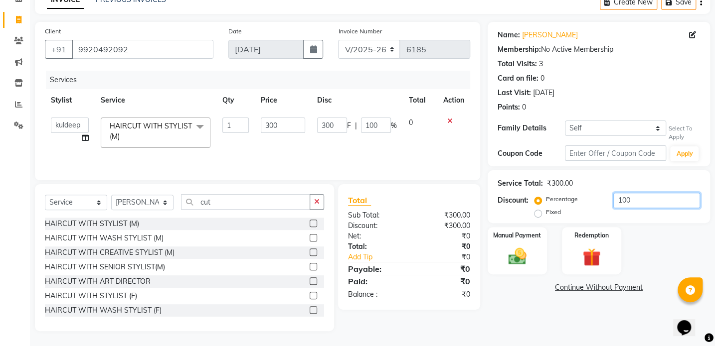
type input "10"
type input "30"
type input "10"
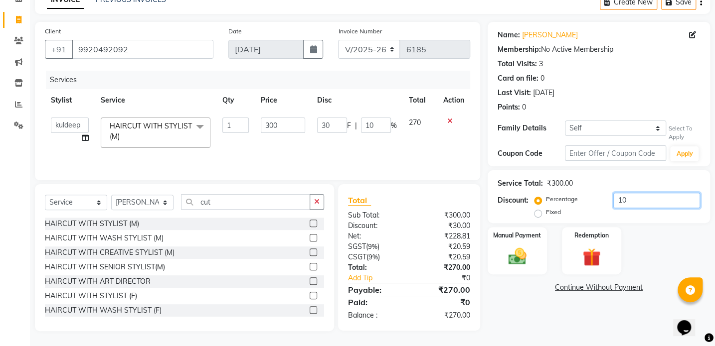
type input "1"
type input "3"
type input "1"
type input "0"
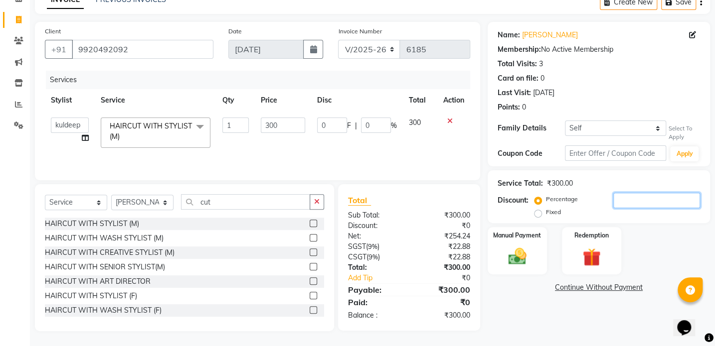
type input "2"
type input "6"
type input "2"
type input "20"
type input "60"
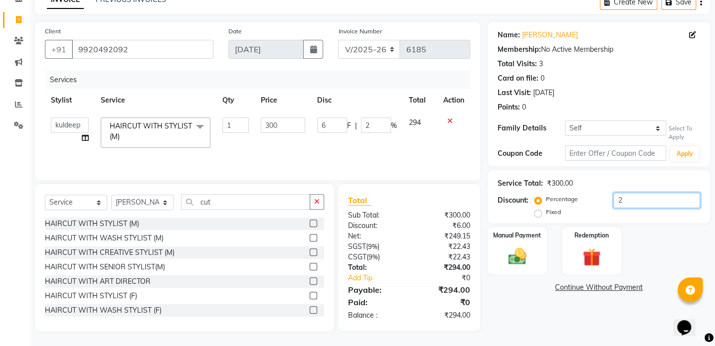
type input "20"
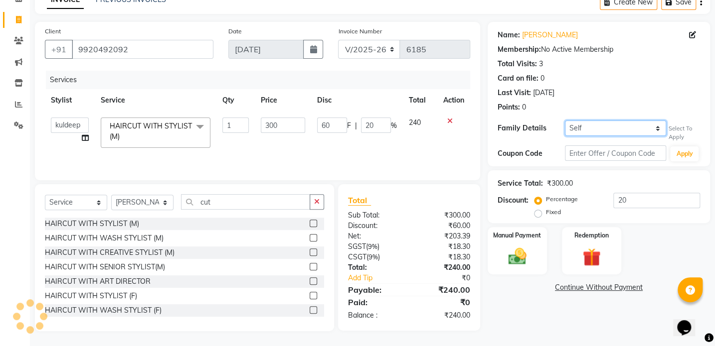
click at [596, 130] on select "Self amit apte" at bounding box center [615, 128] width 101 height 15
select select "4229989"
click at [565, 121] on select "Self amit apte" at bounding box center [615, 128] width 101 height 15
type input "0"
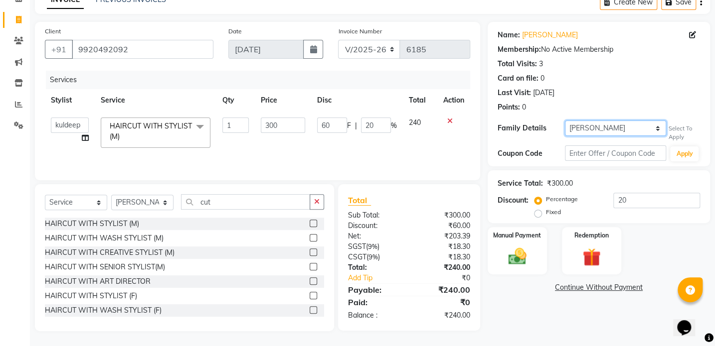
type input "0"
type input "60"
type input "20"
select select "1: Object"
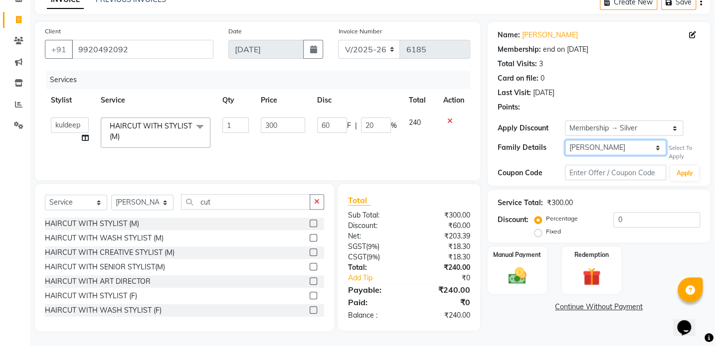
type input "20"
click at [510, 280] on img at bounding box center [516, 277] width 31 height 22
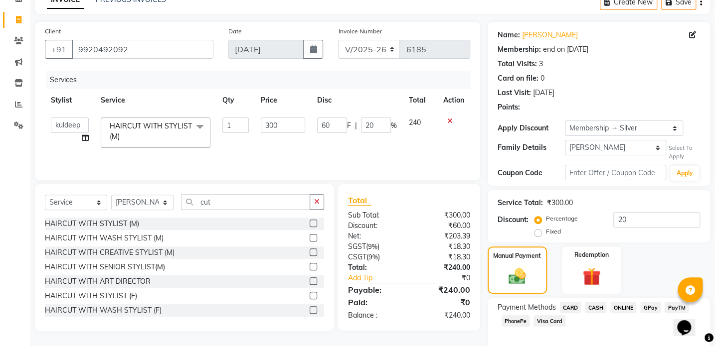
scroll to position [100, 0]
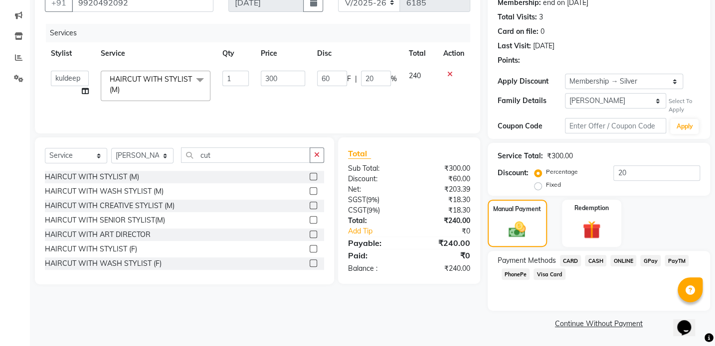
click at [573, 264] on span "CARD" at bounding box center [570, 260] width 21 height 11
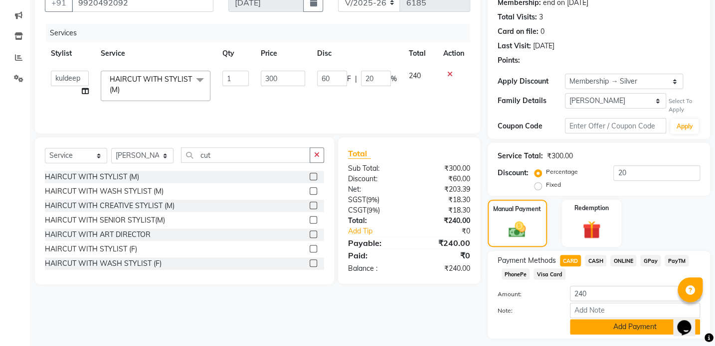
click at [604, 327] on button "Add Payment" at bounding box center [635, 326] width 130 height 15
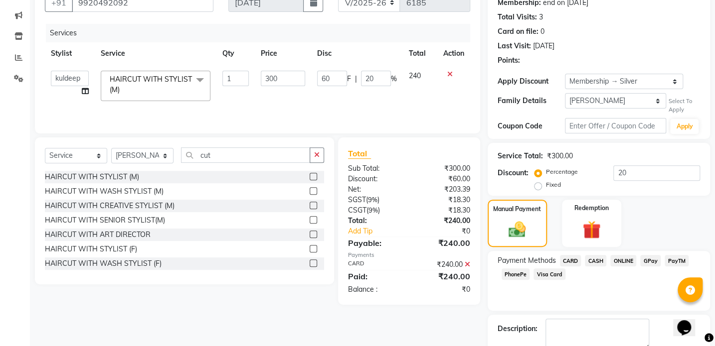
scroll to position [155, 0]
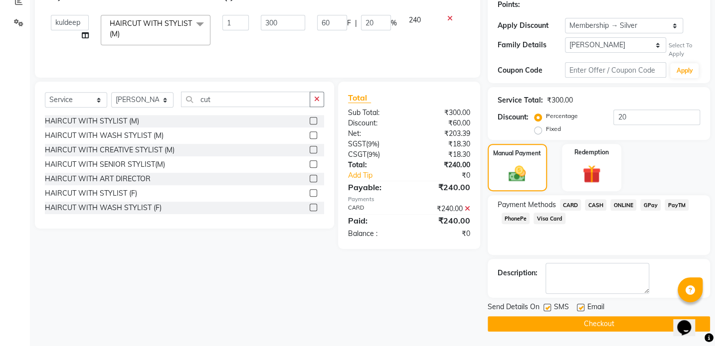
click at [571, 326] on button "Checkout" at bounding box center [598, 323] width 222 height 15
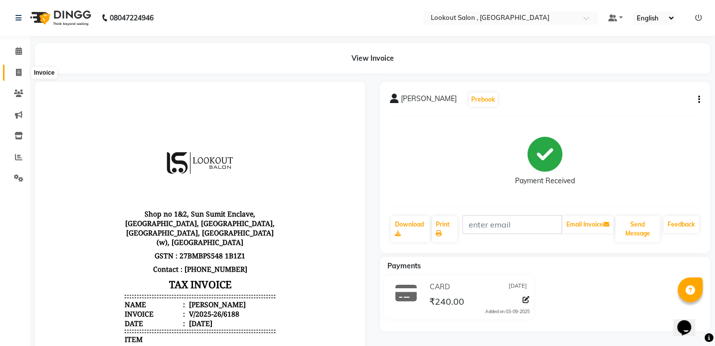
click at [20, 69] on icon at bounding box center [18, 72] width 5 height 7
select select "service"
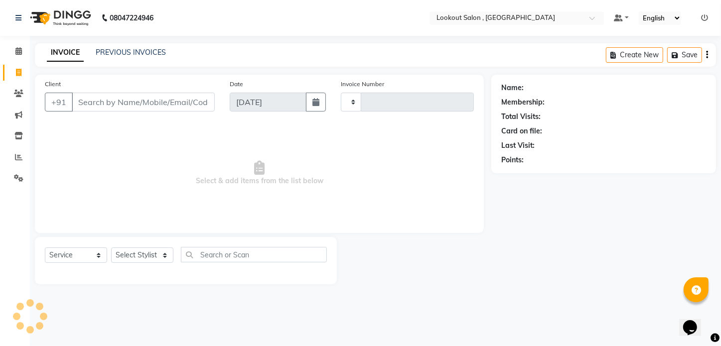
type input "6189"
select select "151"
click at [149, 112] on div "Client +91" at bounding box center [129, 99] width 185 height 41
click at [149, 105] on input "Client" at bounding box center [143, 102] width 143 height 19
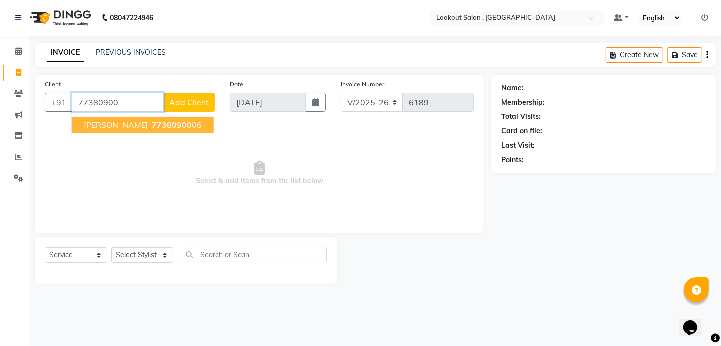
click at [124, 127] on span "[PERSON_NAME]" at bounding box center [116, 125] width 64 height 10
type input "7738090006"
select select "1: Object"
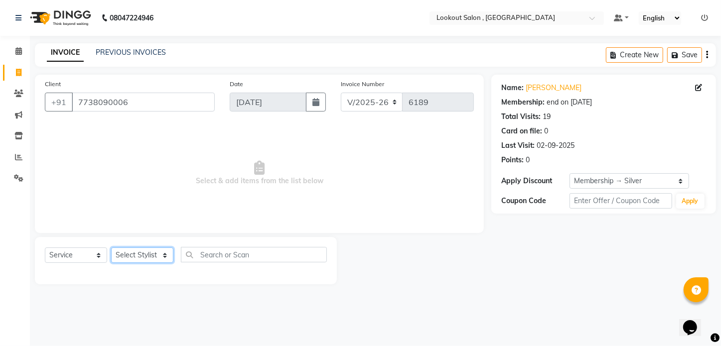
click at [127, 252] on select "Select Stylist Alizah Bangi ARMAN KASSAR jishan shekh KRISHNA SHAH kuldeep NAND…" at bounding box center [142, 255] width 62 height 15
select select "48095"
click at [111, 248] on select "Select Stylist Alizah Bangi ARMAN KASSAR jishan shekh KRISHNA SHAH kuldeep NAND…" at bounding box center [142, 255] width 62 height 15
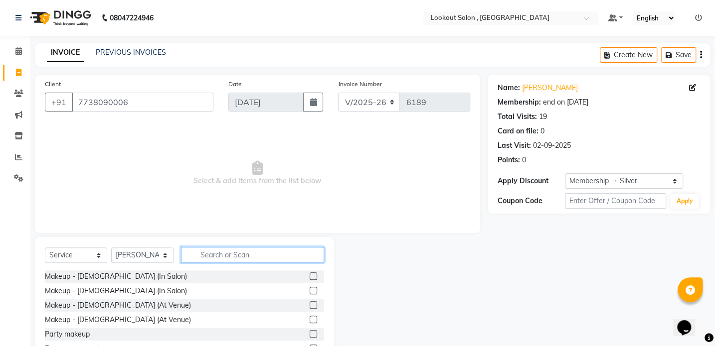
click at [222, 258] on input "text" at bounding box center [252, 254] width 143 height 15
click at [220, 263] on input "f" at bounding box center [245, 254] width 129 height 15
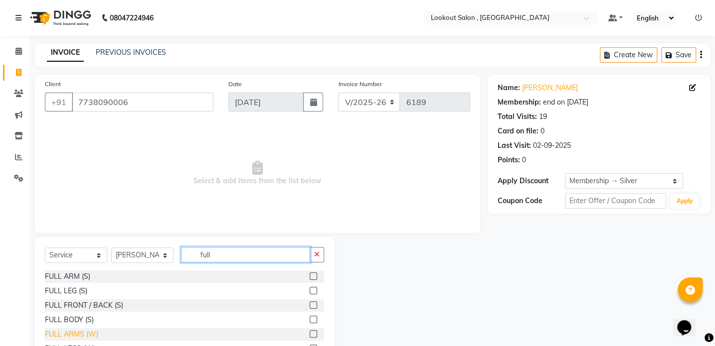
type input "full"
click at [85, 339] on div "FULL ARMS (W)" at bounding box center [71, 334] width 53 height 10
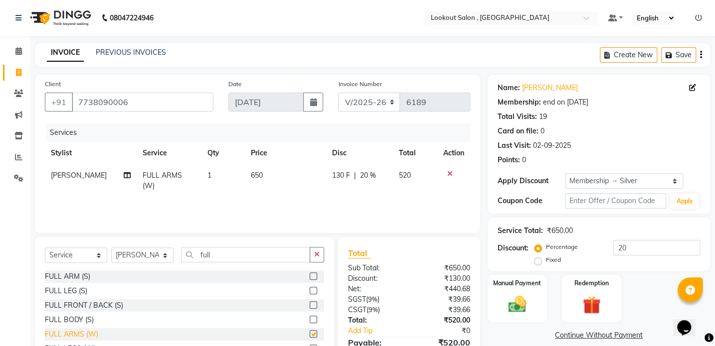
checkbox input "false"
click at [222, 258] on input "full" at bounding box center [245, 254] width 129 height 15
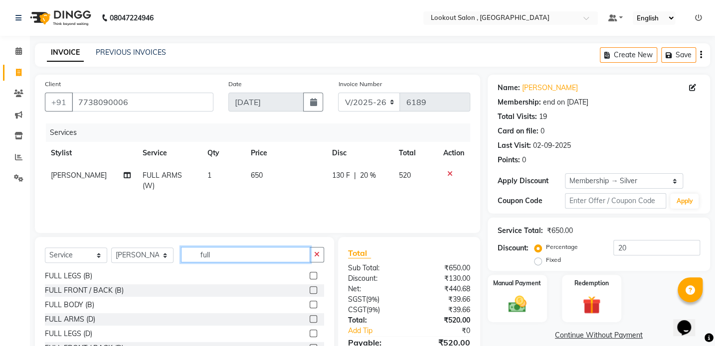
scroll to position [136, 0]
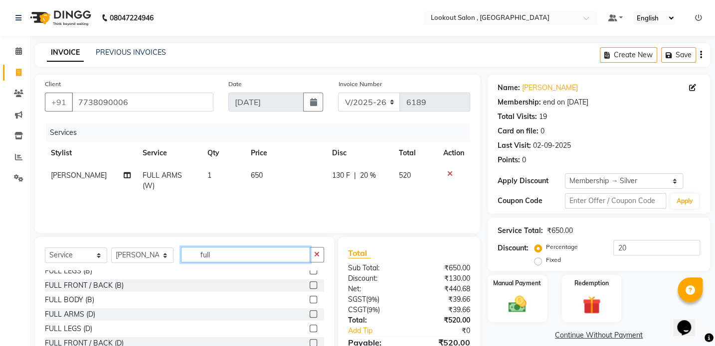
drag, startPoint x: 219, startPoint y: 259, endPoint x: 187, endPoint y: 273, distance: 34.6
click at [190, 269] on div "Select Service Product Membership Package Voucher Prepaid Gift Card Select Styl…" at bounding box center [184, 258] width 279 height 23
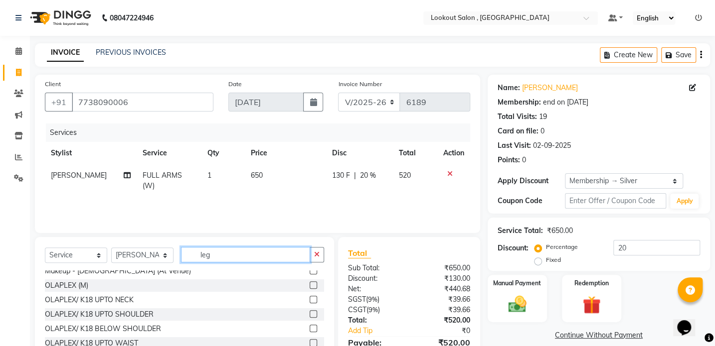
scroll to position [0, 0]
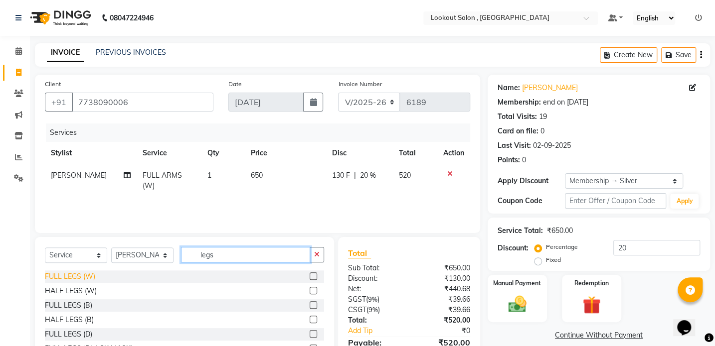
type input "legs"
click at [90, 278] on div "FULL LEGS (W)" at bounding box center [70, 277] width 50 height 10
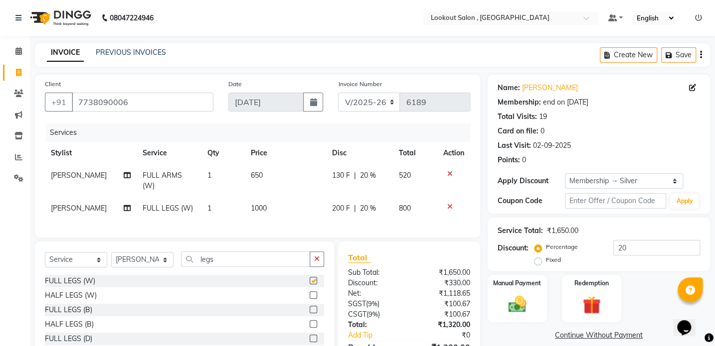
checkbox input "false"
drag, startPoint x: 225, startPoint y: 253, endPoint x: 156, endPoint y: 274, distance: 71.9
click at [156, 274] on div "Select Service Product Membership Package Voucher Prepaid Gift Card Select Styl…" at bounding box center [184, 315] width 299 height 147
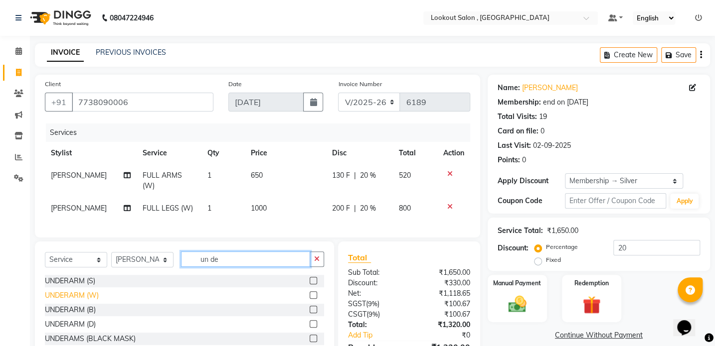
type input "un de"
click at [82, 293] on div "UNDERARM (W)" at bounding box center [72, 296] width 54 height 10
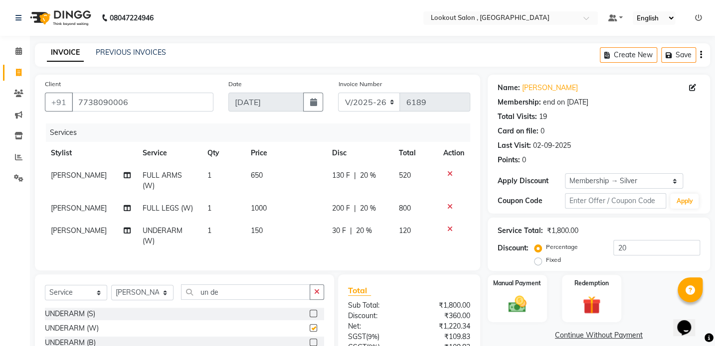
checkbox input "false"
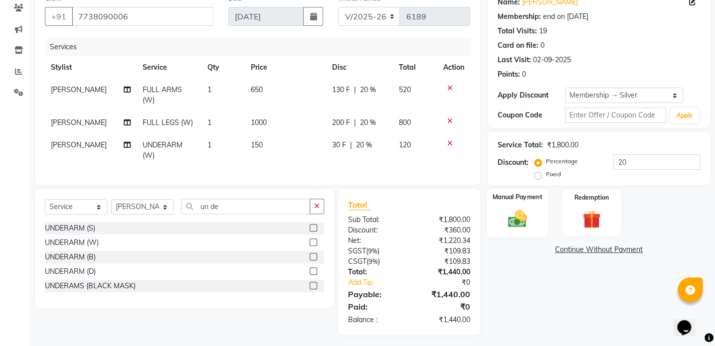
click at [516, 211] on img at bounding box center [516, 219] width 31 height 22
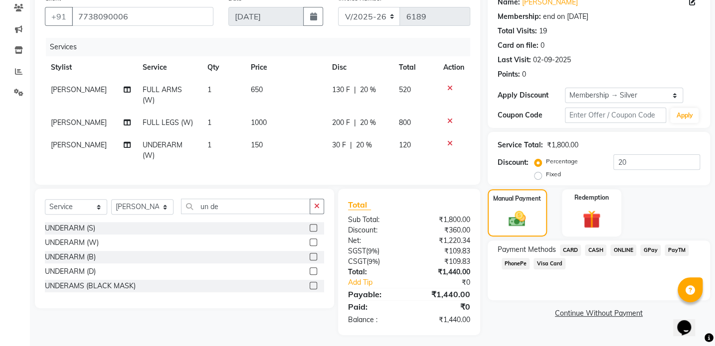
click at [569, 249] on span "CARD" at bounding box center [570, 250] width 21 height 11
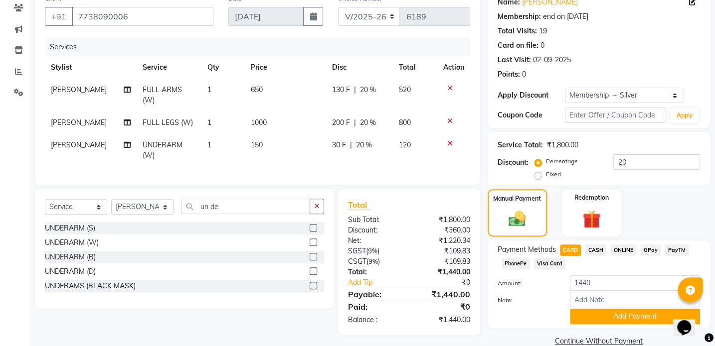
scroll to position [103, 0]
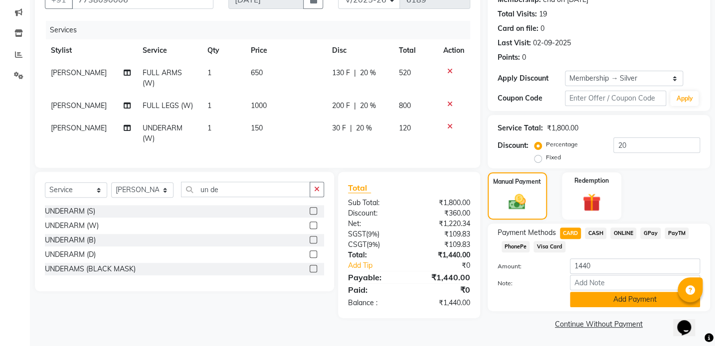
click at [608, 297] on button "Add Payment" at bounding box center [635, 299] width 130 height 15
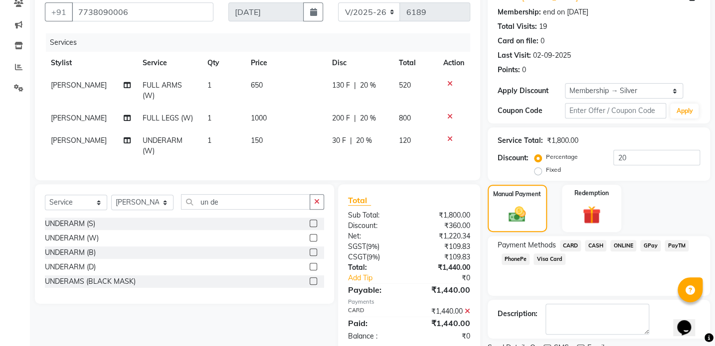
scroll to position [131, 0]
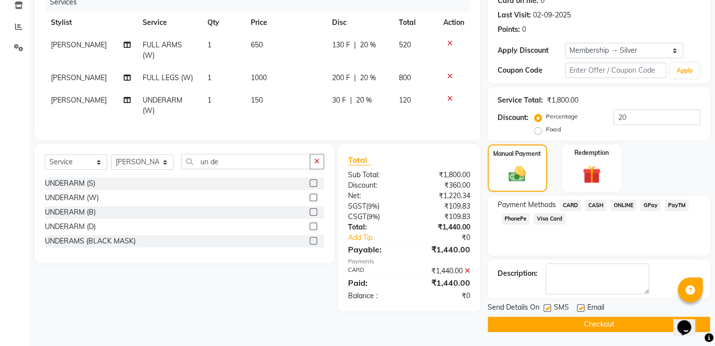
click at [597, 323] on button "Checkout" at bounding box center [598, 324] width 222 height 15
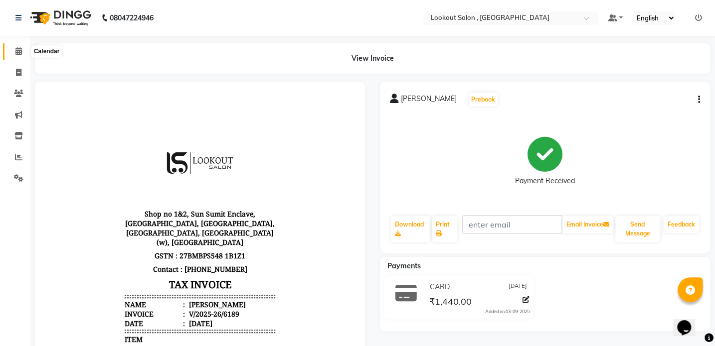
click at [17, 56] on span at bounding box center [18, 51] width 17 height 11
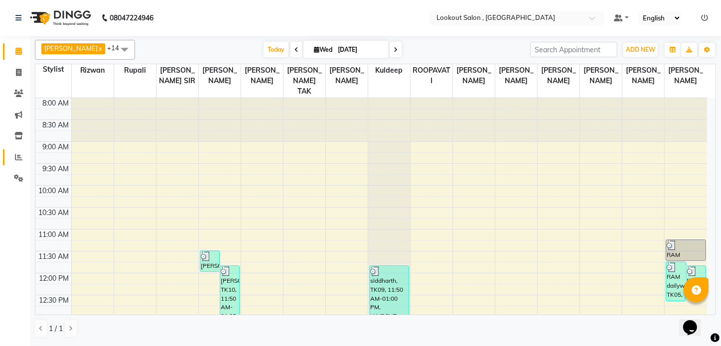
click at [7, 153] on link "Reports" at bounding box center [15, 158] width 24 height 16
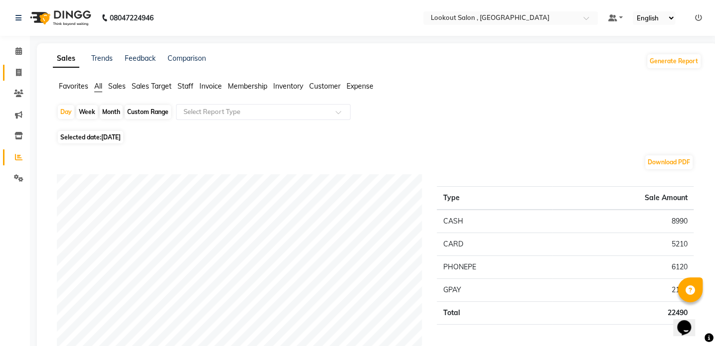
click at [20, 80] on link "Invoice" at bounding box center [15, 73] width 24 height 16
select select "service"
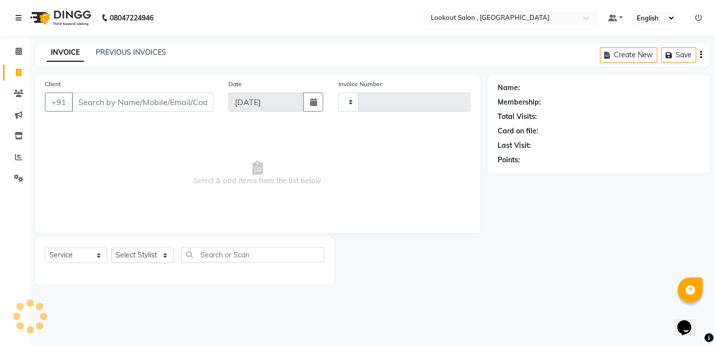
type input "6190"
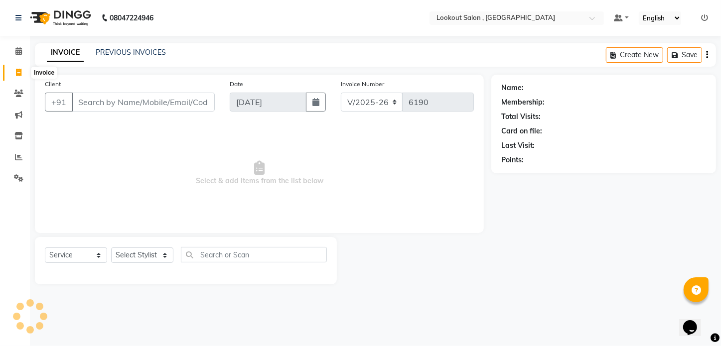
click at [20, 77] on span at bounding box center [18, 72] width 17 height 11
select select "151"
select select "service"
click at [129, 102] on input "Client" at bounding box center [143, 102] width 143 height 19
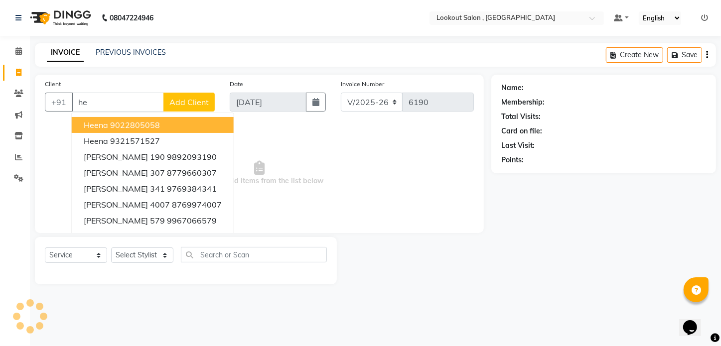
type input "h"
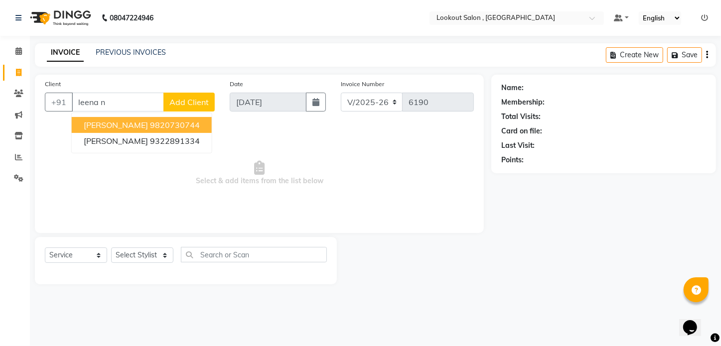
click at [124, 129] on span "Leena Narkar" at bounding box center [116, 125] width 64 height 10
type input "9820730744"
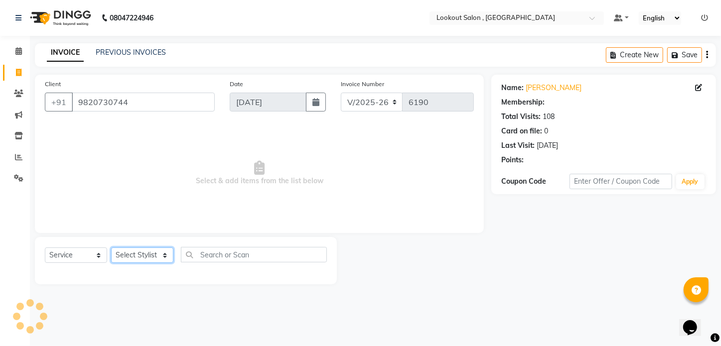
select select "1: Object"
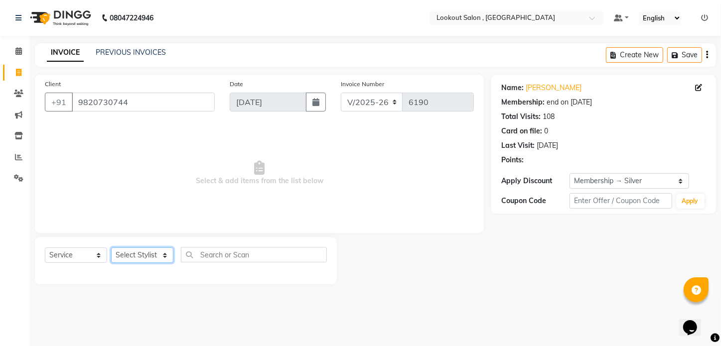
click at [143, 256] on select "Select Stylist Alizah Bangi ARMAN KASSAR jishan shekh KRISHNA SHAH kuldeep NAND…" at bounding box center [142, 255] width 62 height 15
select select "48095"
click at [111, 248] on select "Select Stylist Alizah Bangi ARMAN KASSAR jishan shekh KRISHNA SHAH kuldeep NAND…" at bounding box center [142, 255] width 62 height 15
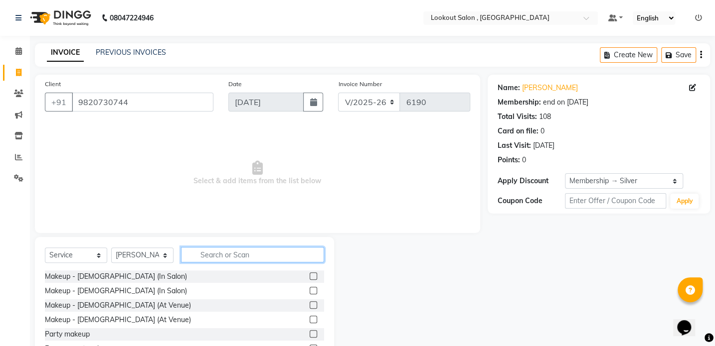
click at [232, 254] on input "text" at bounding box center [252, 254] width 143 height 15
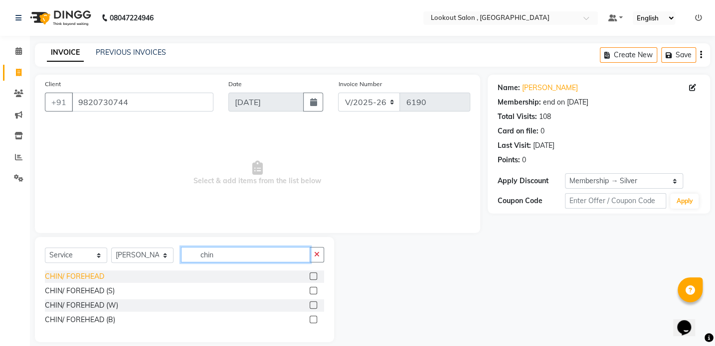
type input "chin"
click at [93, 275] on div "CHIN/ FOREHEAD" at bounding box center [74, 277] width 59 height 10
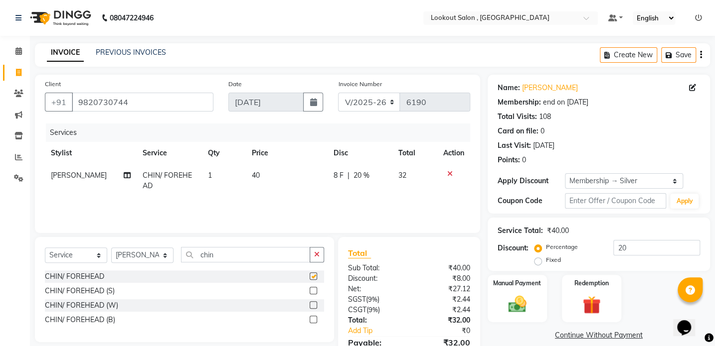
checkbox input "false"
click at [634, 247] on input "20" at bounding box center [656, 247] width 87 height 15
drag, startPoint x: 600, startPoint y: 256, endPoint x: 546, endPoint y: 274, distance: 57.2
click at [552, 271] on div "Name: Leena Narkar Membership: end on 01-04-2026 Total Visits: 108 Card on file…" at bounding box center [602, 229] width 230 height 309
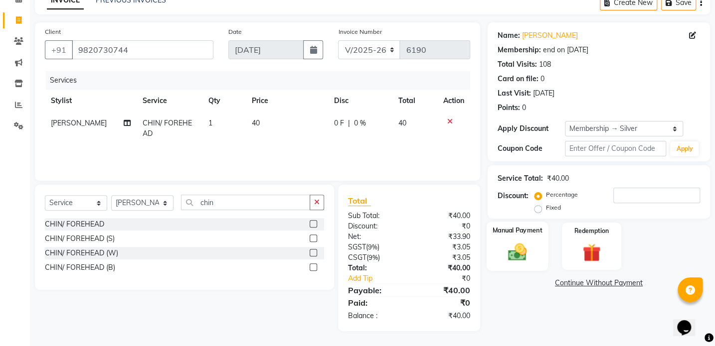
click at [516, 266] on div "Manual Payment" at bounding box center [517, 246] width 62 height 49
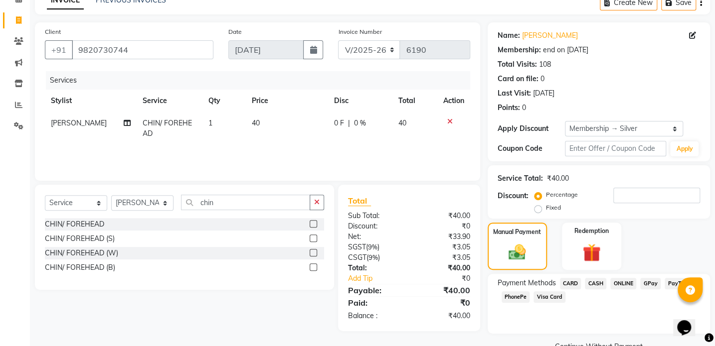
click at [598, 280] on span "CASH" at bounding box center [595, 283] width 21 height 11
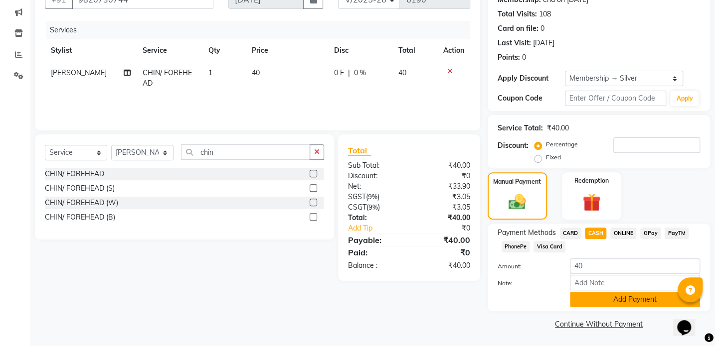
click at [616, 298] on button "Add Payment" at bounding box center [635, 299] width 130 height 15
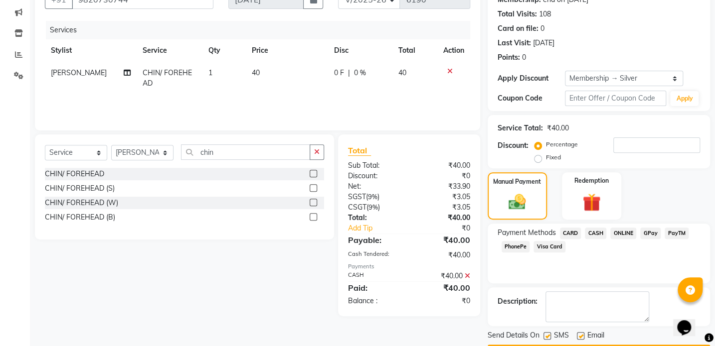
scroll to position [131, 0]
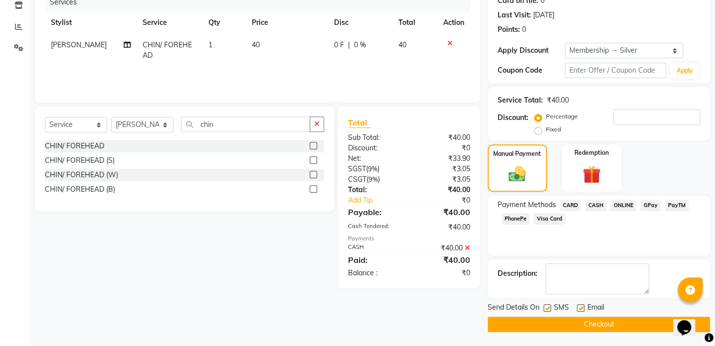
click at [580, 318] on button "Checkout" at bounding box center [598, 324] width 222 height 15
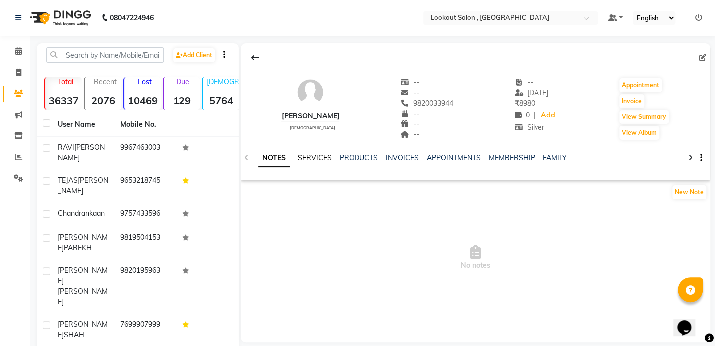
click at [316, 158] on link "SERVICES" at bounding box center [315, 157] width 34 height 9
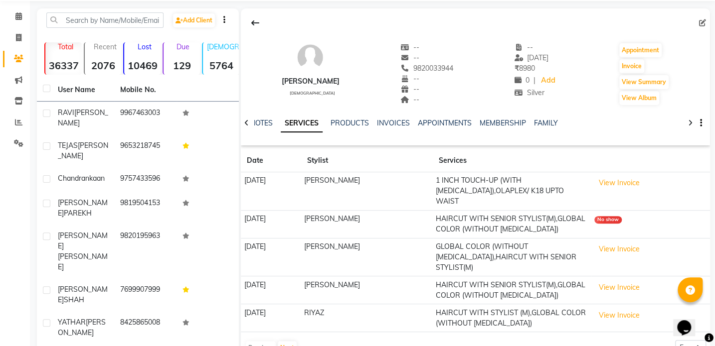
scroll to position [90, 0]
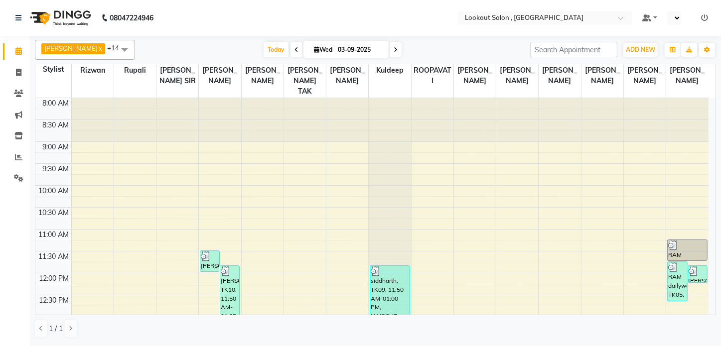
select select "en"
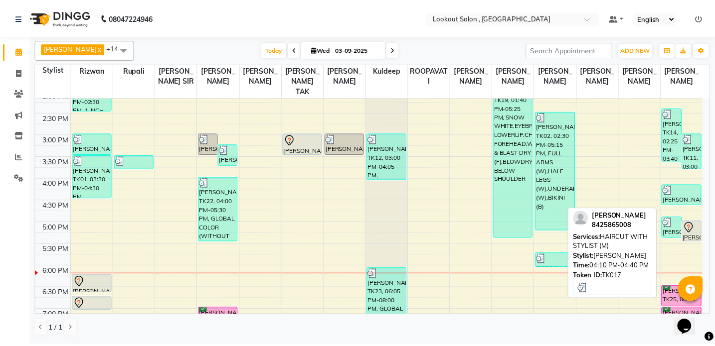
scroll to position [317, 0]
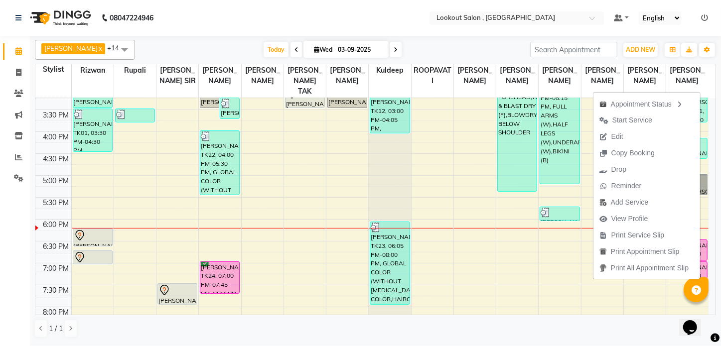
click at [483, 241] on div "8:00 AM 8:30 AM 9:00 AM 9:30 AM 10:00 AM 10:30 AM 11:00 AM 11:30 AM 12:00 PM 12…" at bounding box center [371, 109] width 673 height 657
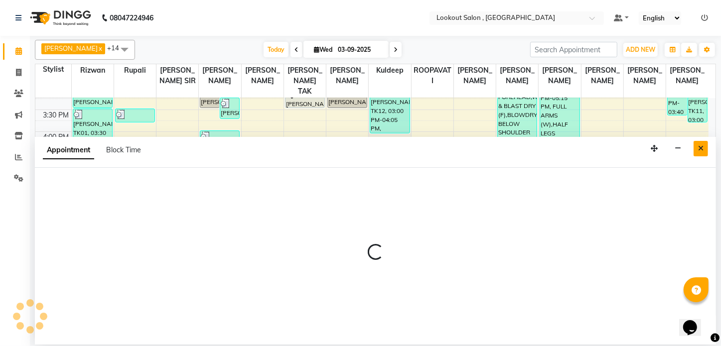
select select "24828"
select select "1110"
select select "tentative"
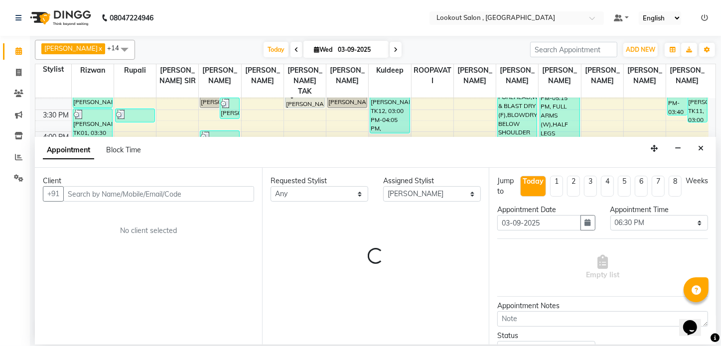
click at [698, 154] on button "Close" at bounding box center [701, 148] width 14 height 15
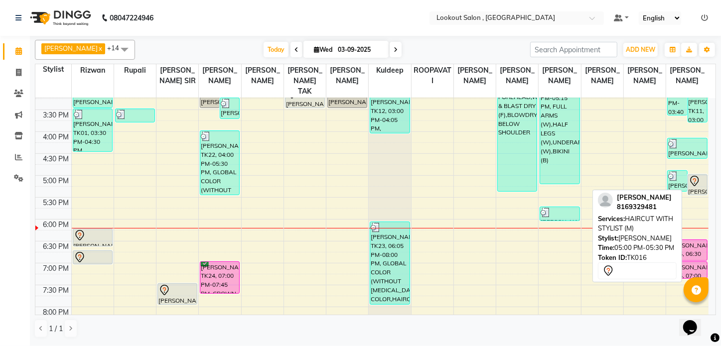
click at [694, 185] on icon at bounding box center [695, 181] width 12 height 12
select select "7"
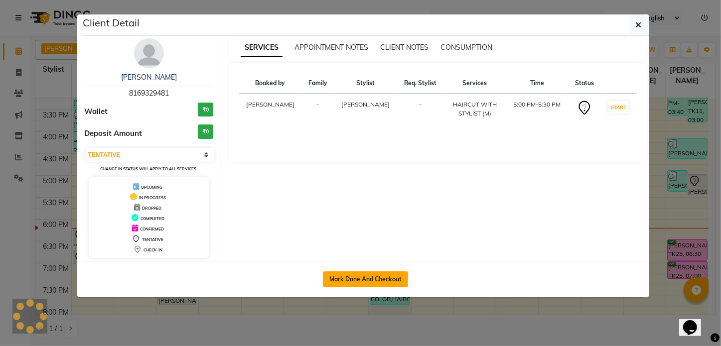
click at [386, 283] on button "Mark Done And Checkout" at bounding box center [365, 280] width 85 height 16
select select "service"
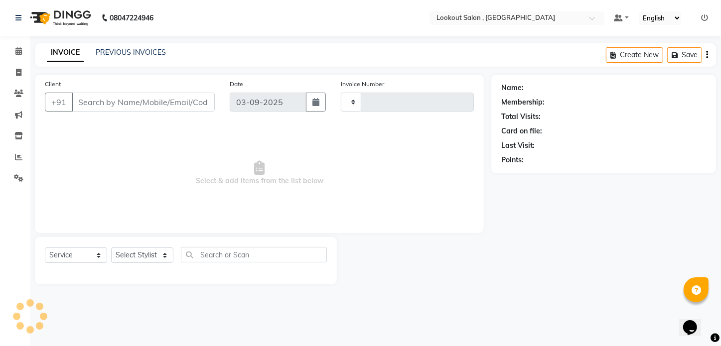
type input "6186"
select select "151"
type input "8169329481"
select select "88368"
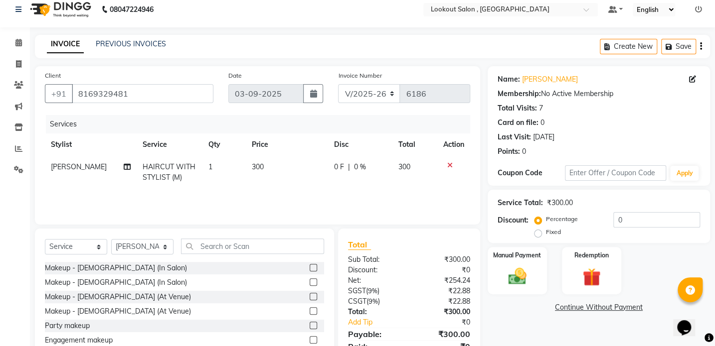
scroll to position [53, 0]
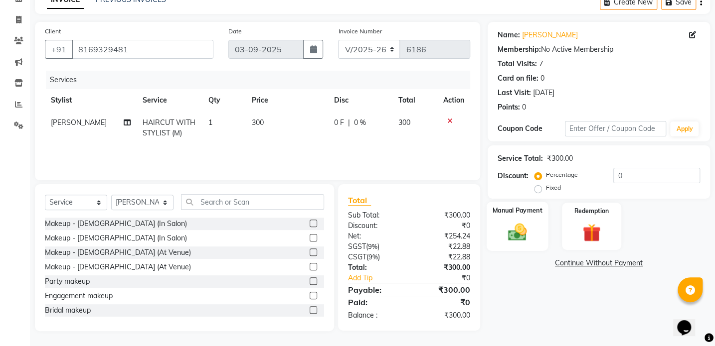
click at [529, 238] on img at bounding box center [516, 232] width 31 height 22
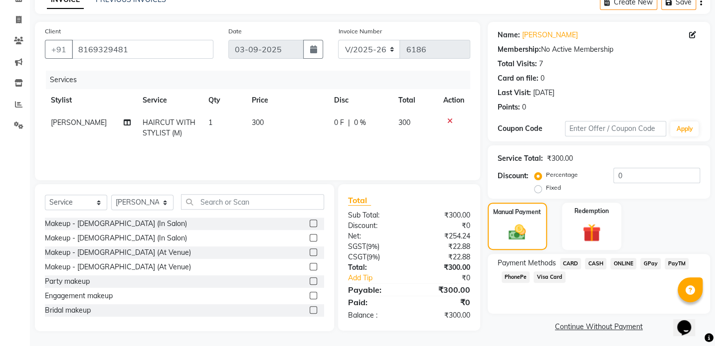
click at [596, 261] on span "CASH" at bounding box center [595, 263] width 21 height 11
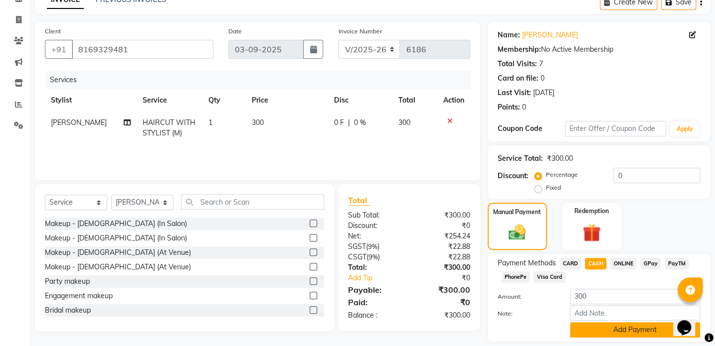
click at [642, 333] on button "Add Payment" at bounding box center [635, 329] width 130 height 15
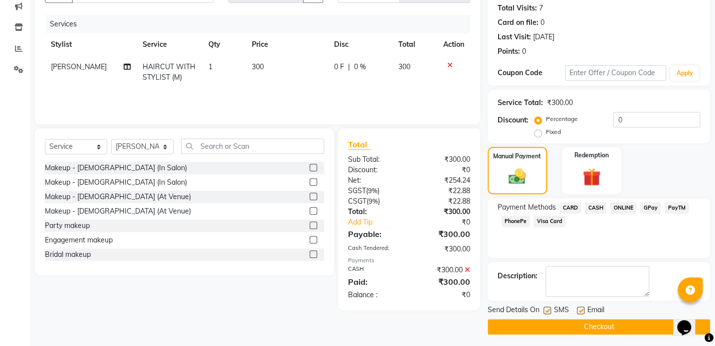
scroll to position [111, 0]
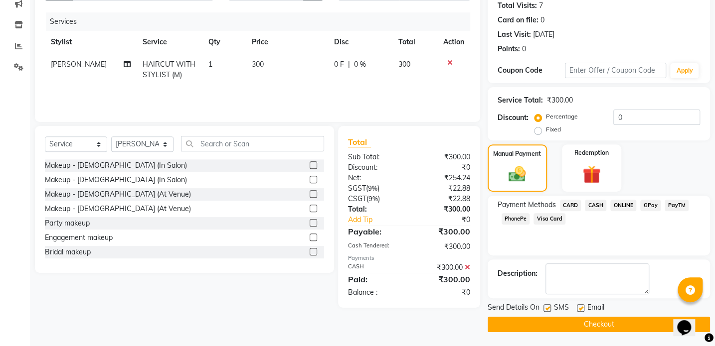
click at [595, 320] on button "Checkout" at bounding box center [598, 324] width 222 height 15
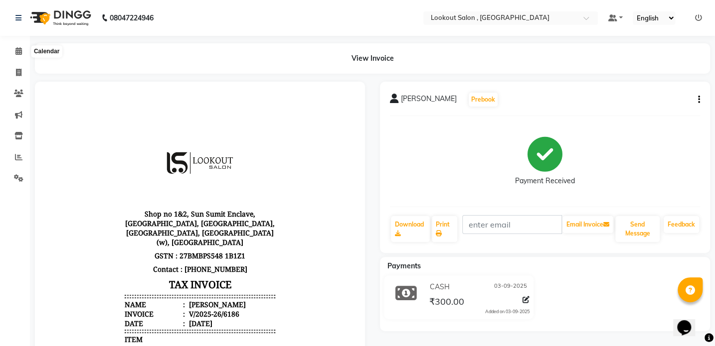
click at [18, 41] on li "Calendar" at bounding box center [15, 51] width 30 height 21
click at [19, 54] on icon at bounding box center [18, 50] width 6 height 7
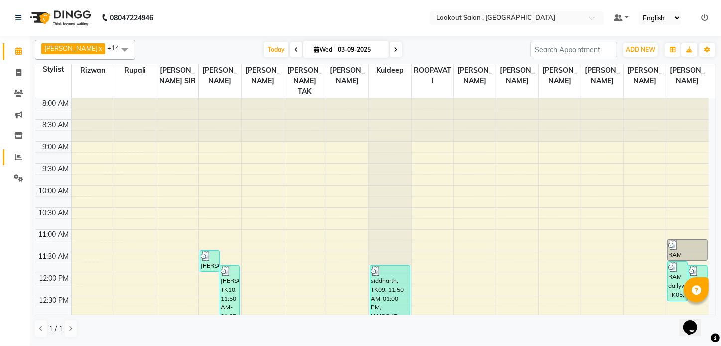
click at [17, 158] on icon at bounding box center [18, 156] width 7 height 7
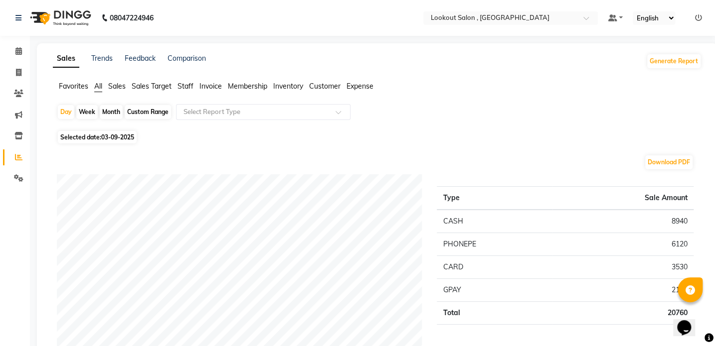
click at [354, 86] on span "Expense" at bounding box center [359, 86] width 27 height 9
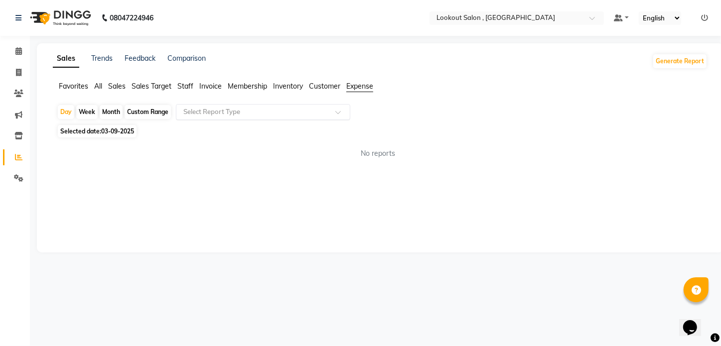
click at [274, 110] on input "text" at bounding box center [253, 112] width 144 height 10
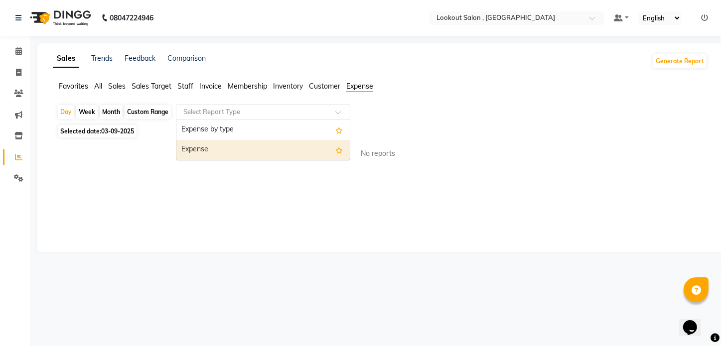
click at [242, 140] on div "Expense" at bounding box center [262, 150] width 173 height 20
select select "full_report"
select select "csv"
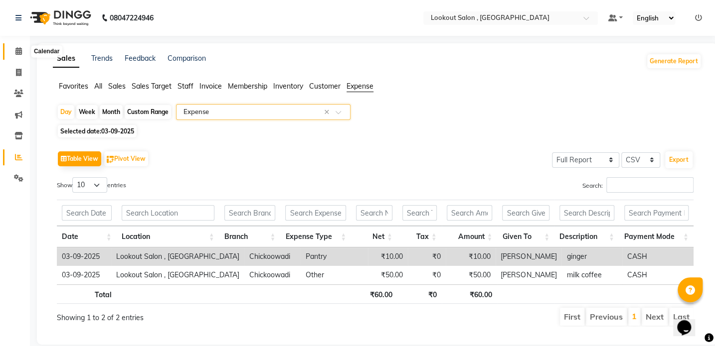
click at [22, 53] on span at bounding box center [18, 51] width 17 height 11
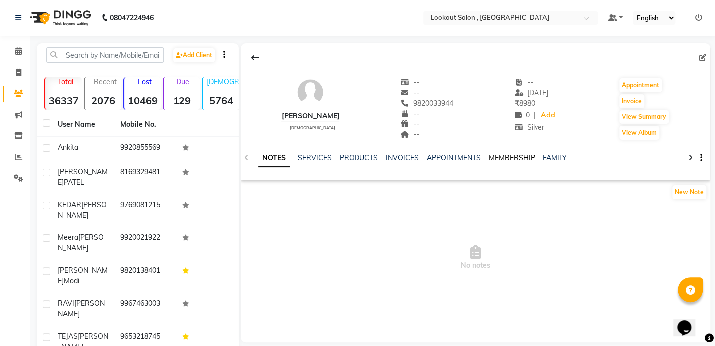
click at [503, 159] on link "MEMBERSHIP" at bounding box center [511, 157] width 46 height 9
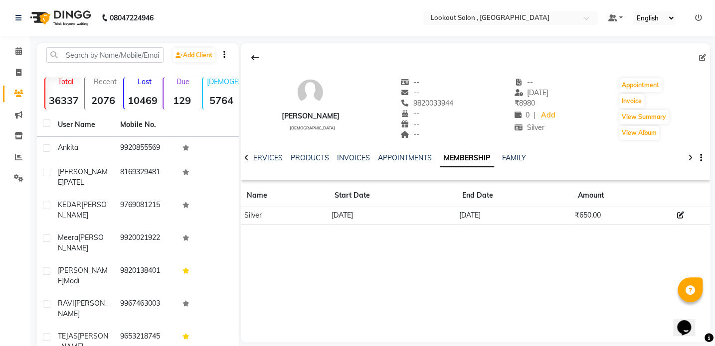
click at [506, 262] on div "[PERSON_NAME] [DEMOGRAPHIC_DATA] -- -- 9820033944 -- -- -- -- [DATE] ₹ 8980 0 |…" at bounding box center [475, 192] width 469 height 299
click at [17, 49] on icon at bounding box center [18, 50] width 6 height 7
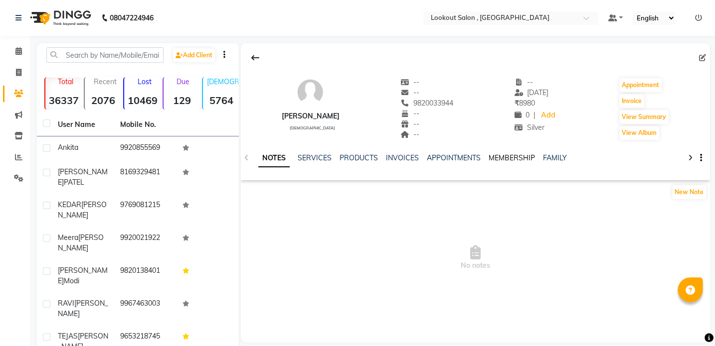
click at [514, 162] on link "MEMBERSHIP" at bounding box center [511, 157] width 46 height 9
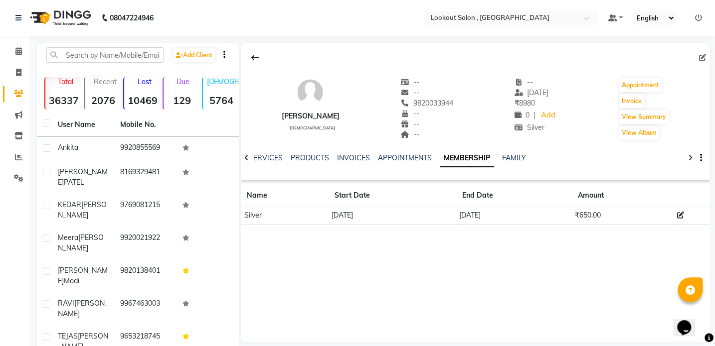
click at [545, 154] on div "NOTES SERVICES PRODUCTS INVOICES APPOINTMENTS MEMBERSHIP FAMILY" at bounding box center [463, 162] width 410 height 18
click at [514, 161] on link "FAMILY" at bounding box center [514, 157] width 24 height 9
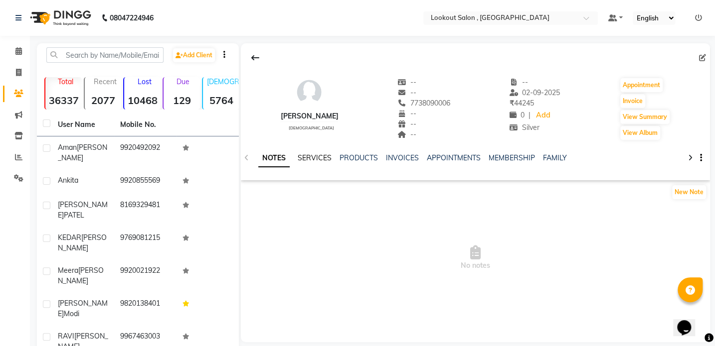
click at [315, 159] on link "SERVICES" at bounding box center [315, 157] width 34 height 9
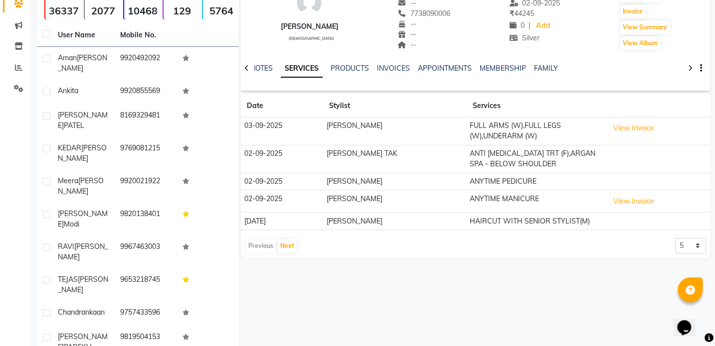
scroll to position [90, 0]
click at [291, 249] on button "Next" at bounding box center [287, 246] width 19 height 14
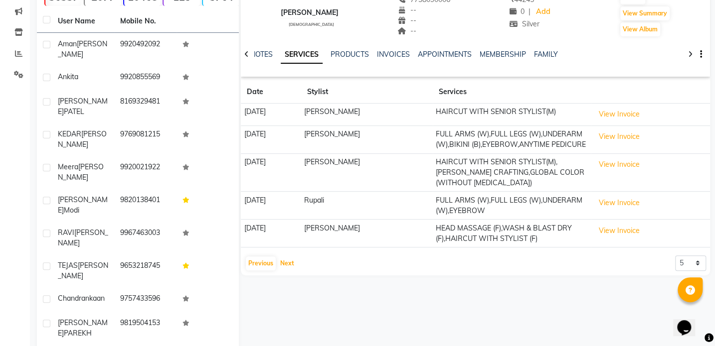
scroll to position [110, 0]
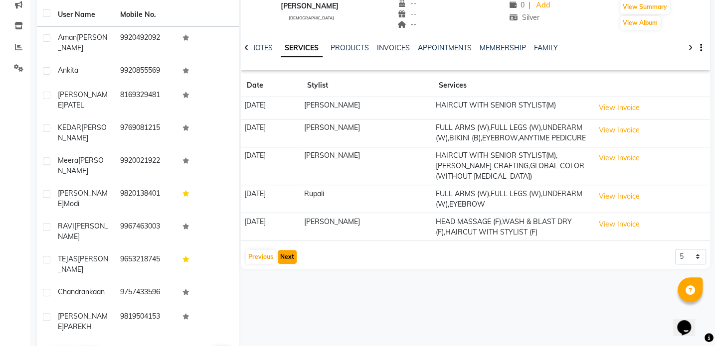
click at [283, 264] on button "Next" at bounding box center [287, 257] width 19 height 14
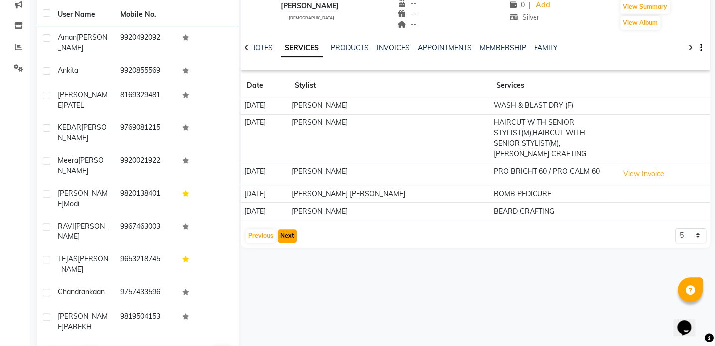
click at [285, 229] on button "Next" at bounding box center [287, 236] width 19 height 14
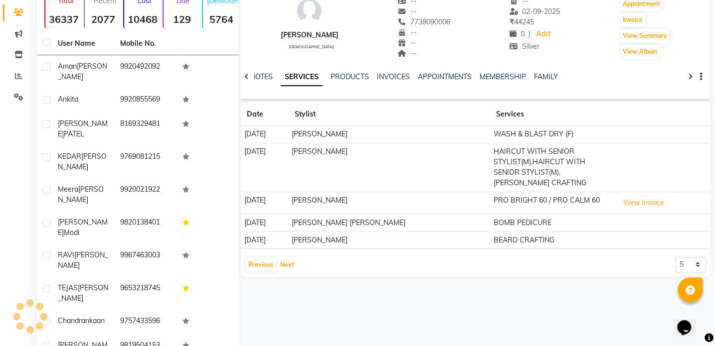
scroll to position [65, 0]
